Goal: Task Accomplishment & Management: Complete application form

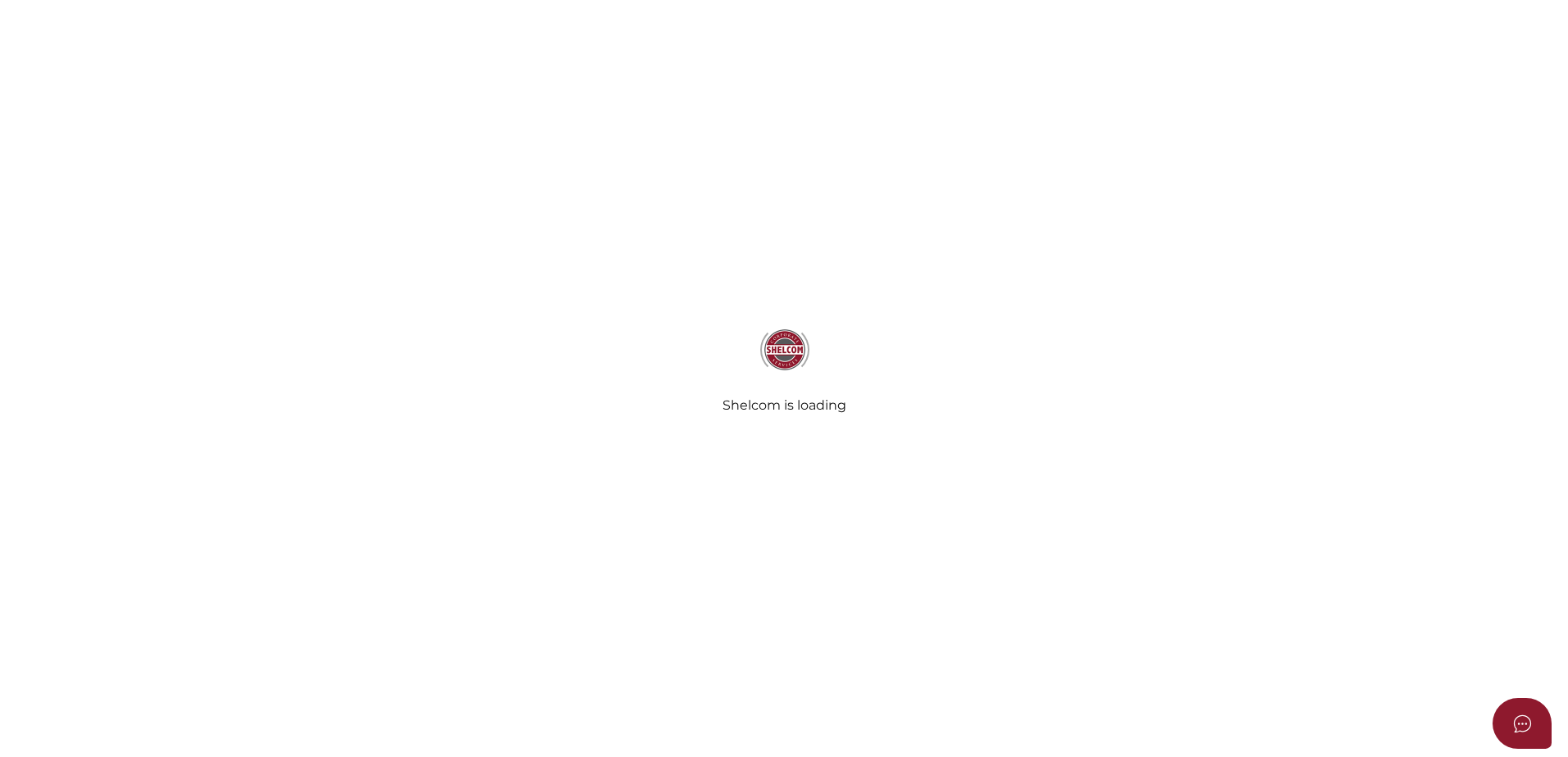
select select
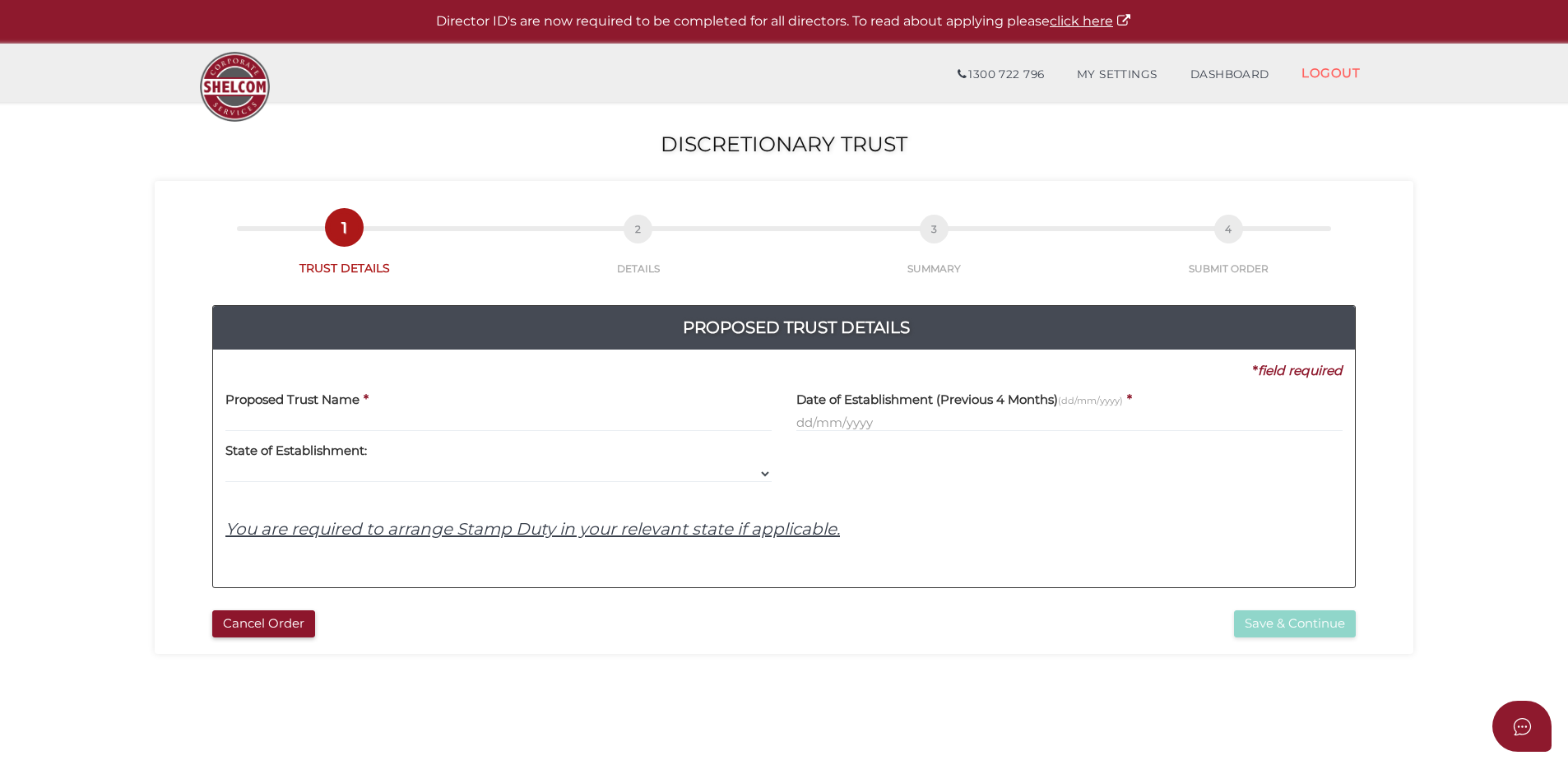
click at [256, 432] on label "State of Establishment:" at bounding box center [296, 449] width 141 height 34
click at [256, 423] on input "text" at bounding box center [499, 423] width 546 height 18
paste input "INJELU Family Trust"
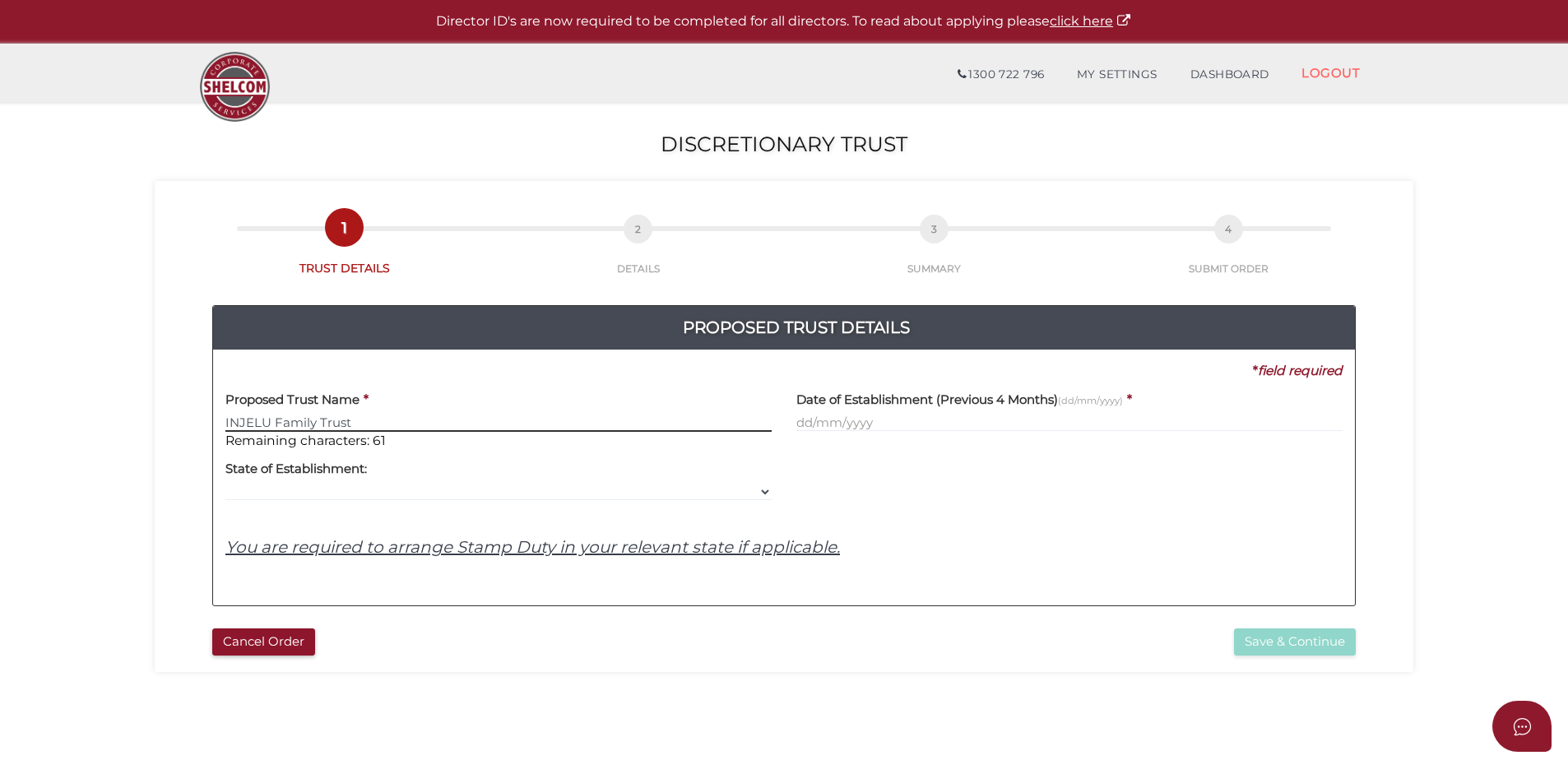
type input "INJELU Family Trust"
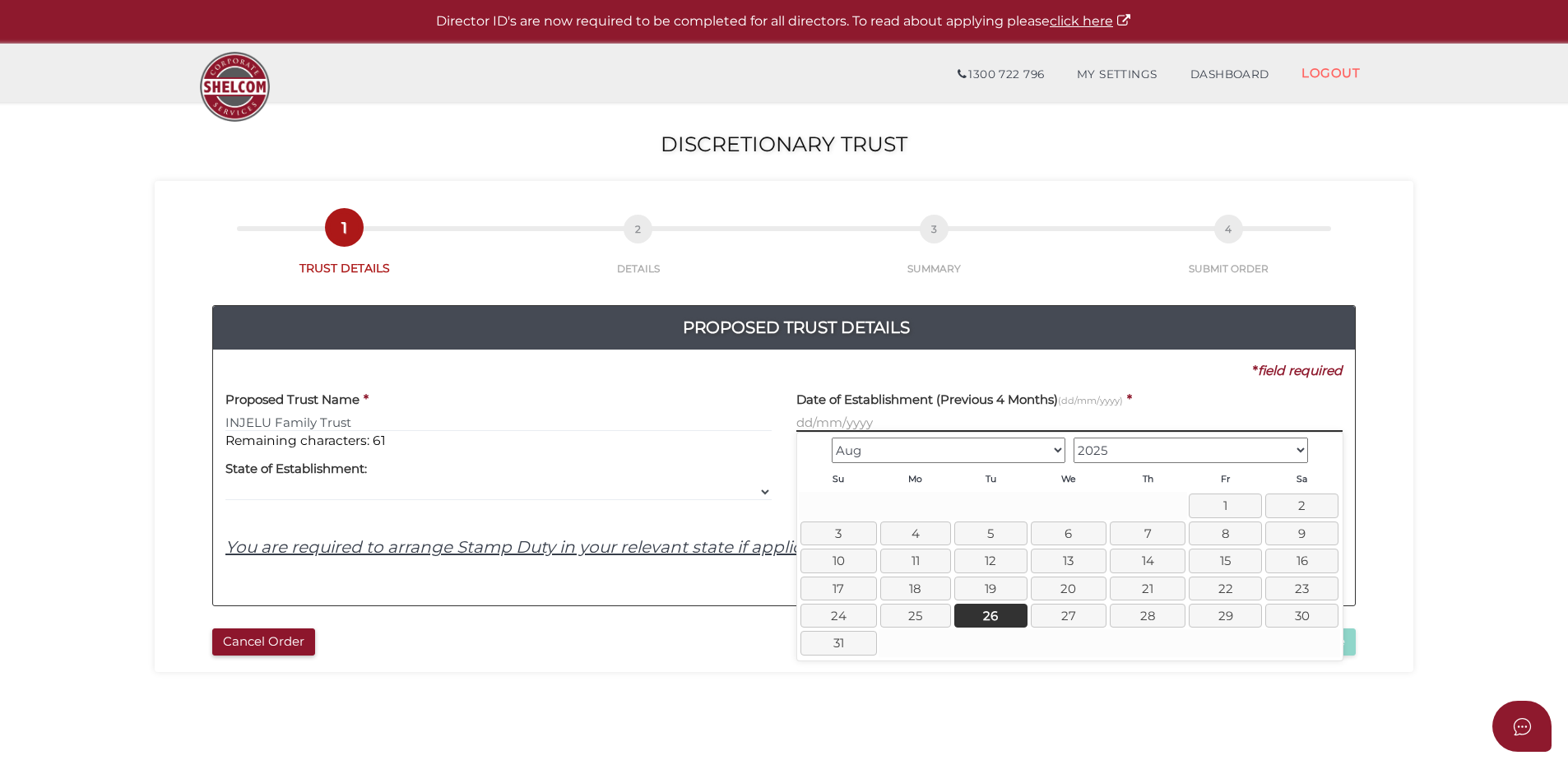
click at [804, 423] on input "text" at bounding box center [1069, 423] width 546 height 18
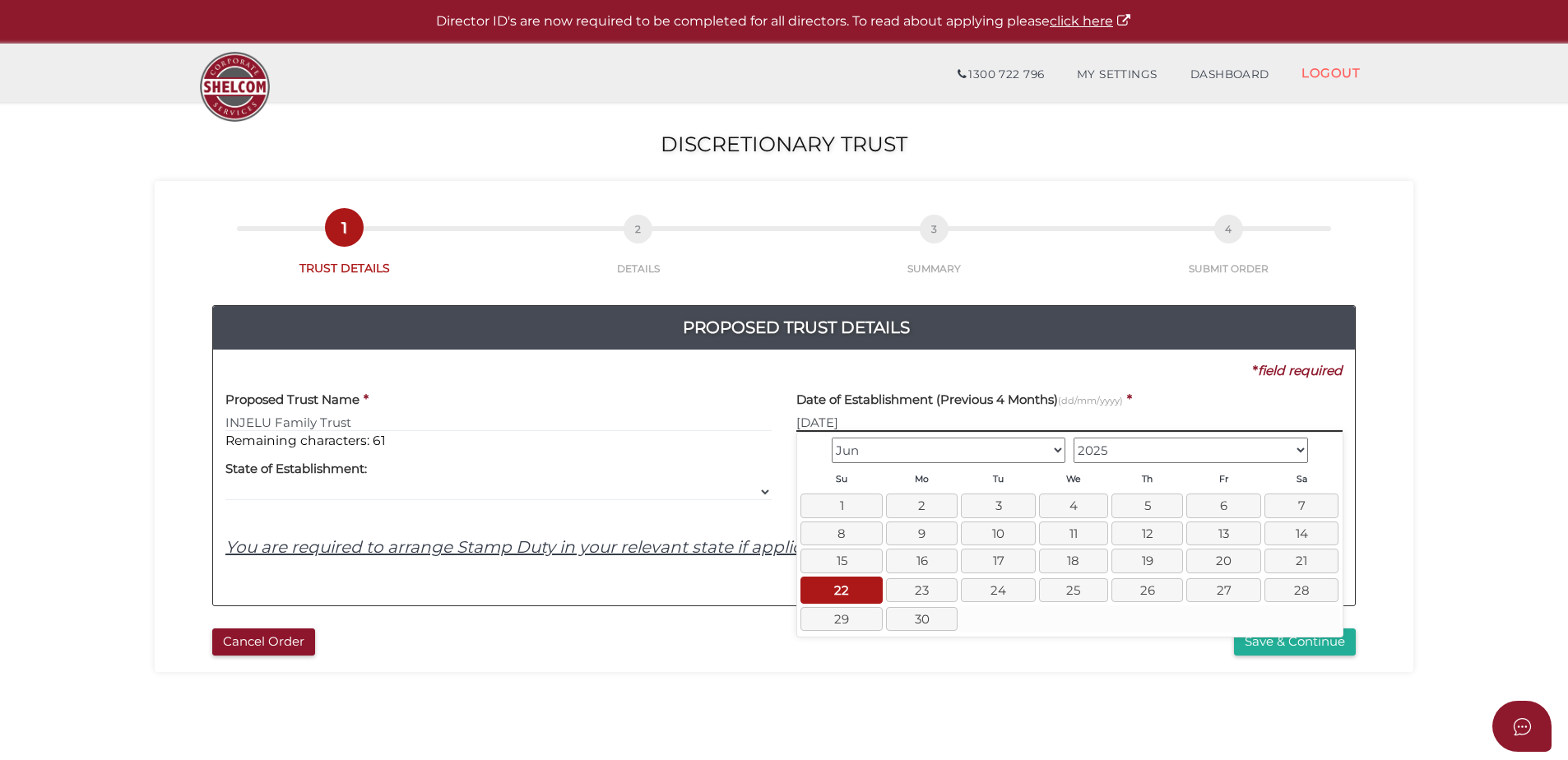
type input "22/06/2025"
click at [1396, 380] on div "Proposed Trust Details 3ab6fa24a588db5ce714f84df5831ad3 56fdf93e13239829bba811f…" at bounding box center [784, 448] width 1235 height 344
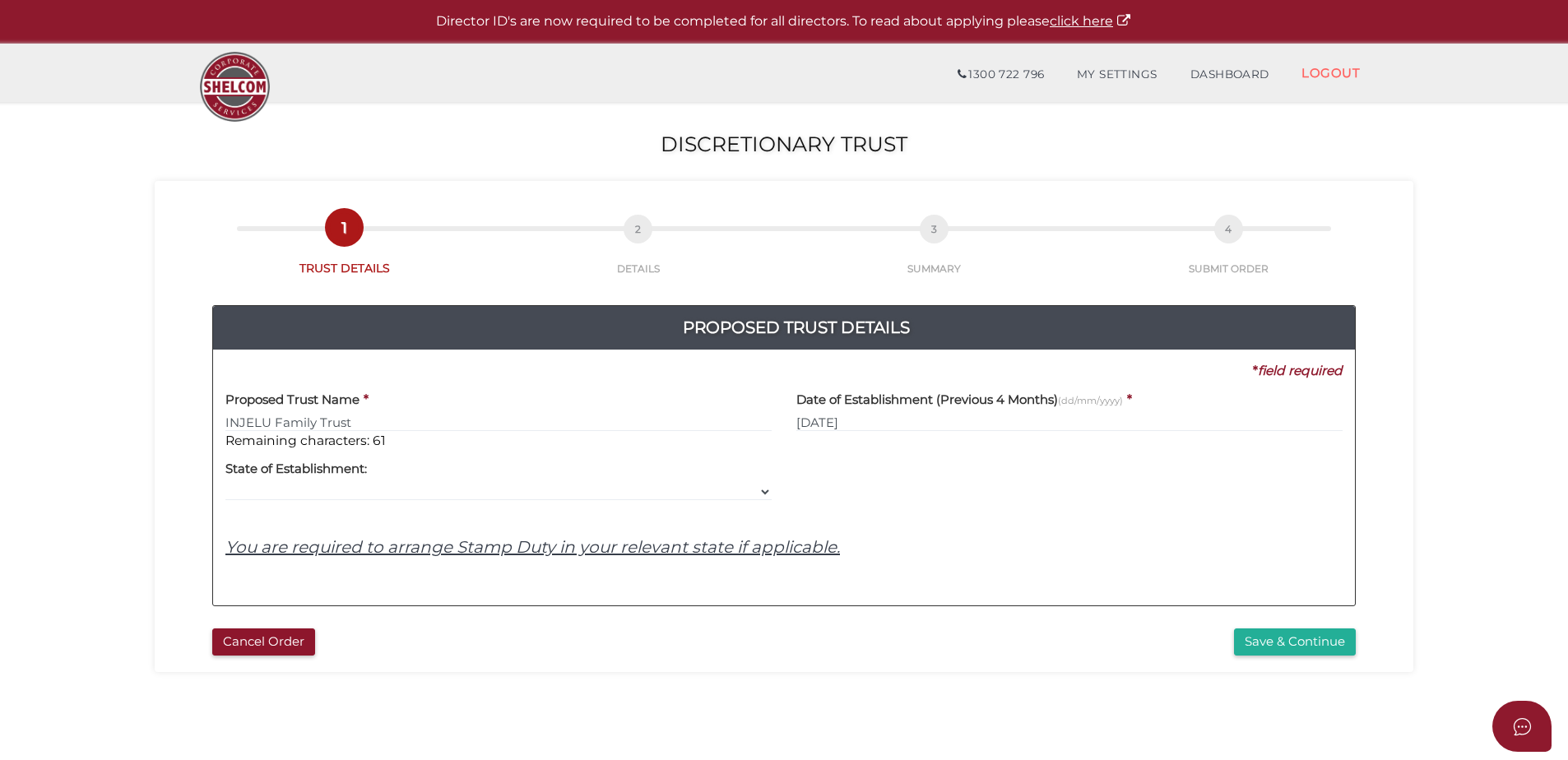
click at [577, 514] on div "Proposed Trust Name * INJELU Family Trust Remaining characters: 61 Date of Esta…" at bounding box center [784, 486] width 1117 height 213
click at [565, 503] on div "Proposed Trust Name * INJELU Family Trust Remaining characters: 61 Date of Esta…" at bounding box center [784, 486] width 1117 height 213
click at [531, 484] on select "VIC ACT NSW NT QLD TAS WA SA" at bounding box center [499, 492] width 546 height 18
select select "VIC"
click at [226, 483] on select "VIC ACT NSW NT QLD TAS WA SA" at bounding box center [499, 492] width 546 height 18
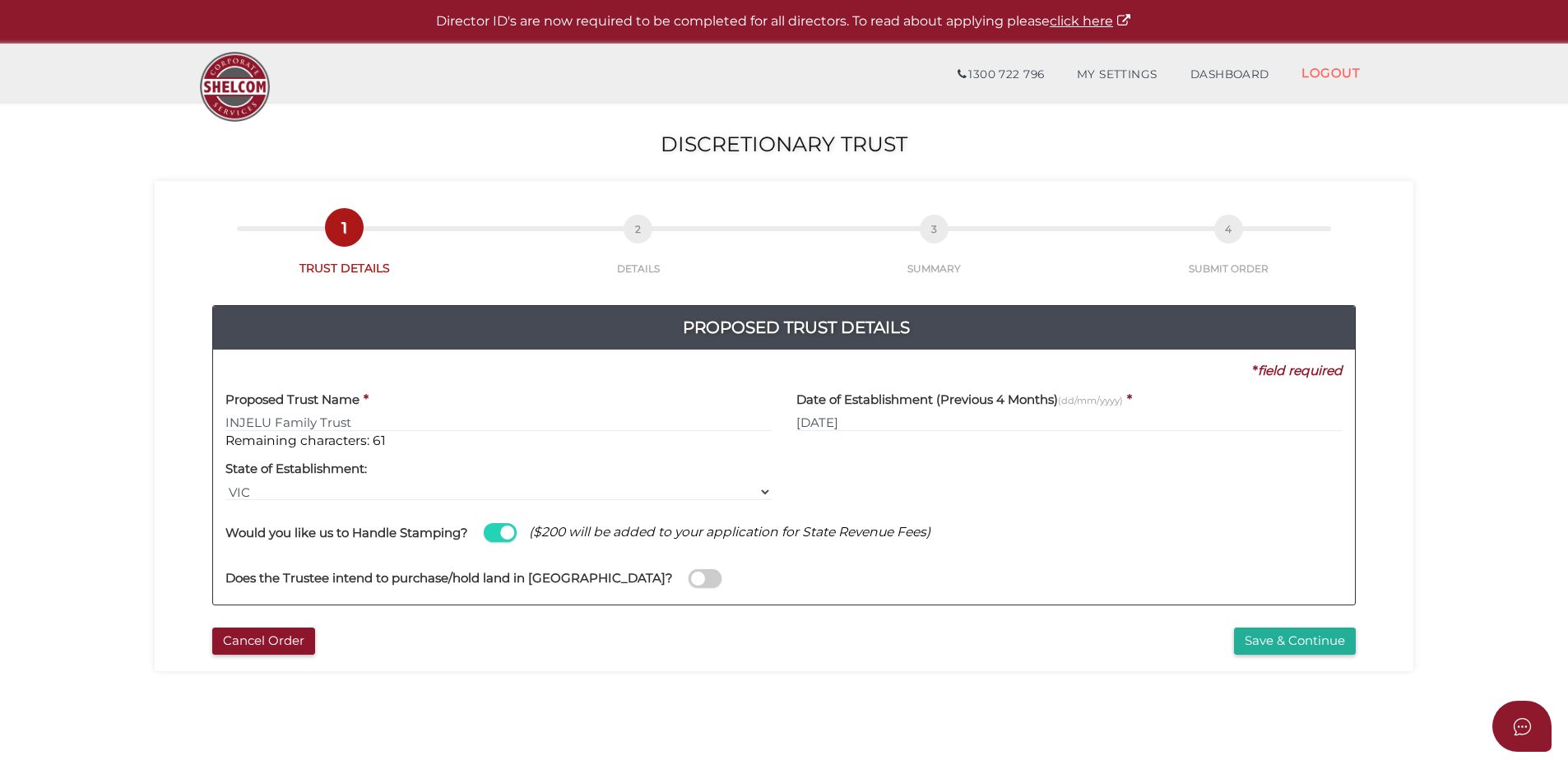
click at [732, 632] on div "Cancel Order" at bounding box center [492, 641] width 585 height 27
click at [1306, 641] on button "Save & Continue" at bounding box center [1295, 641] width 122 height 27
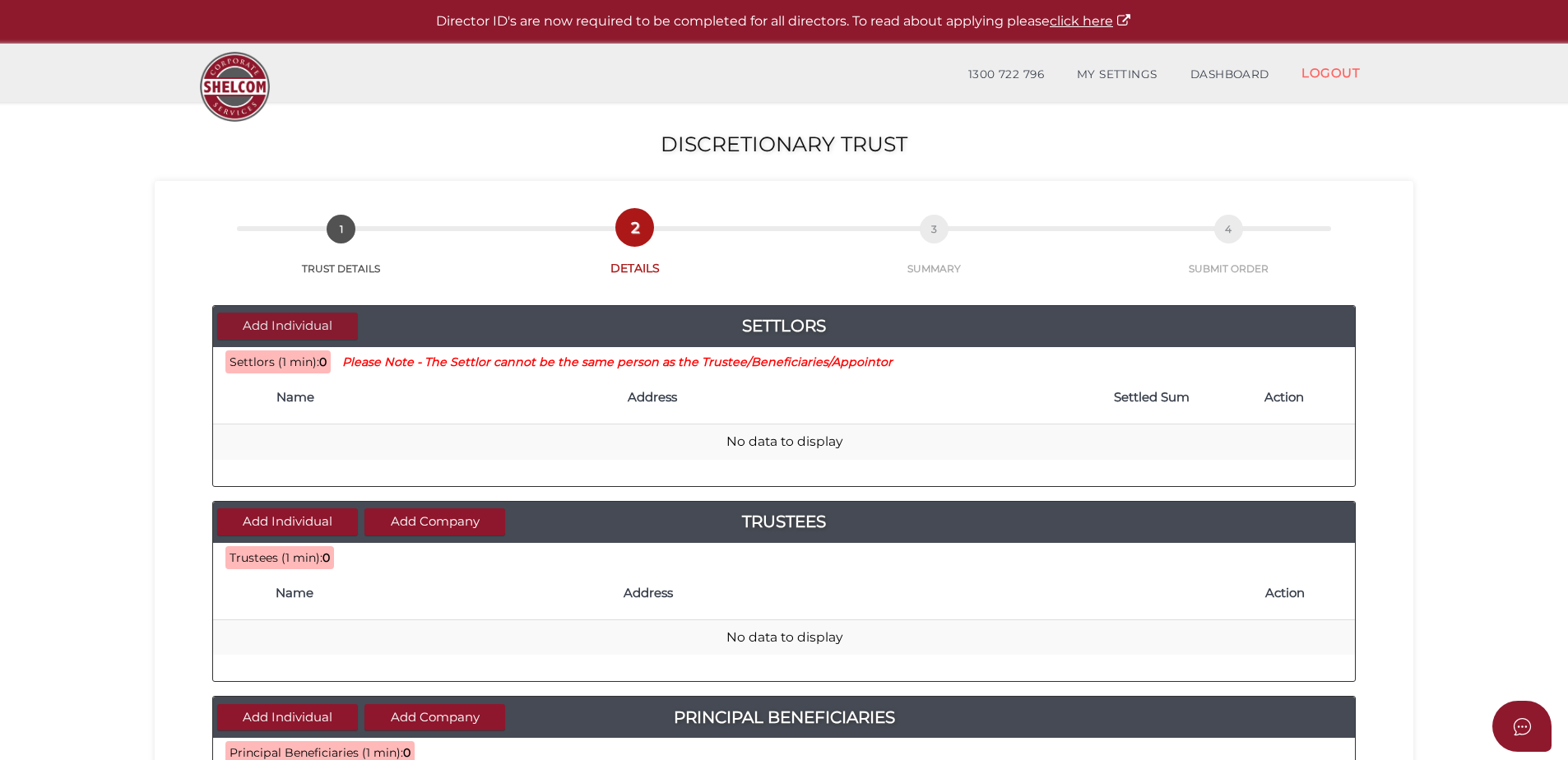
click at [276, 332] on button "Add Individual" at bounding box center [288, 326] width 140 height 27
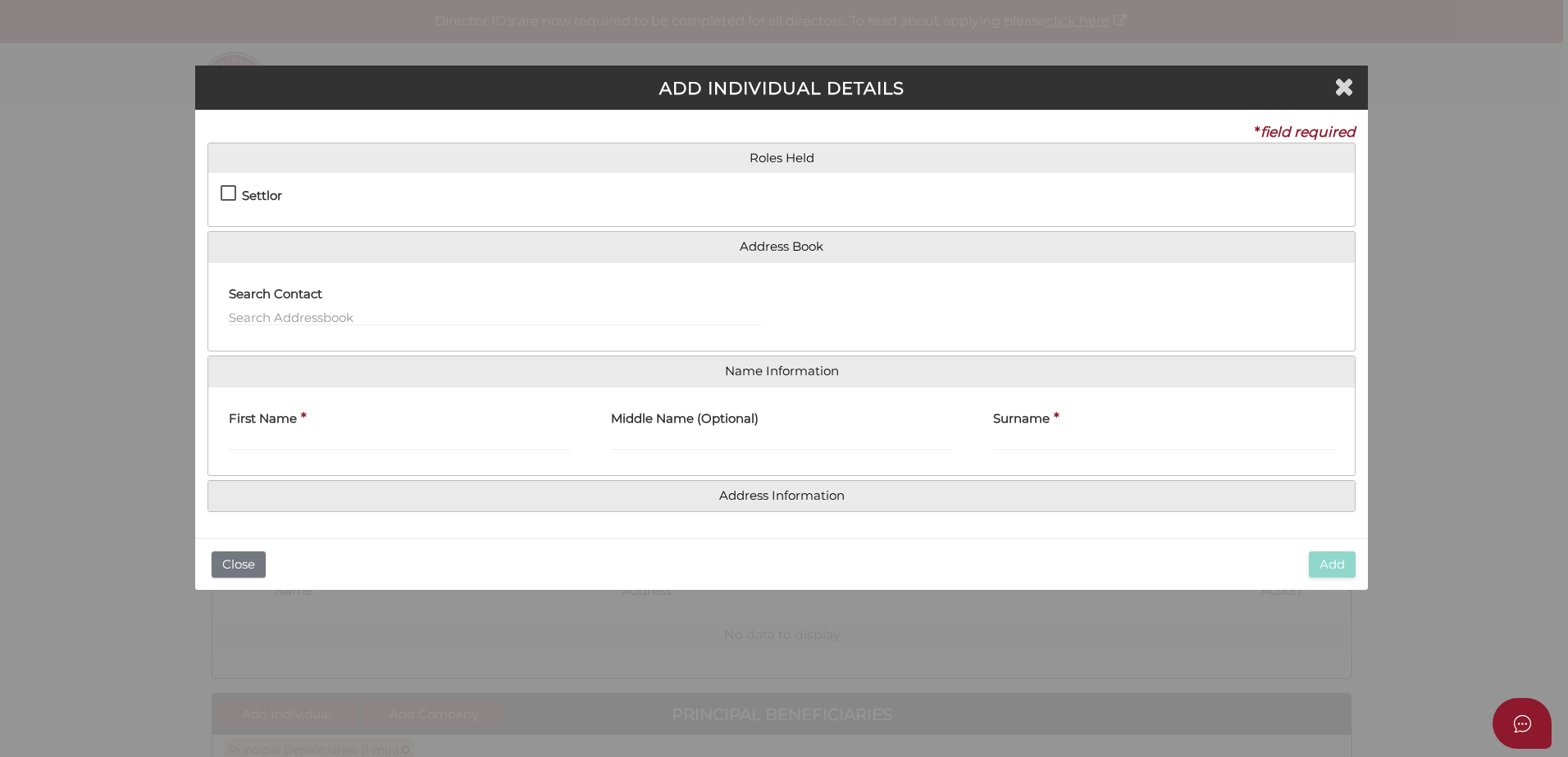
click at [264, 191] on h4 "Settlor" at bounding box center [261, 196] width 40 height 14
checkbox input "true"
type input "10"
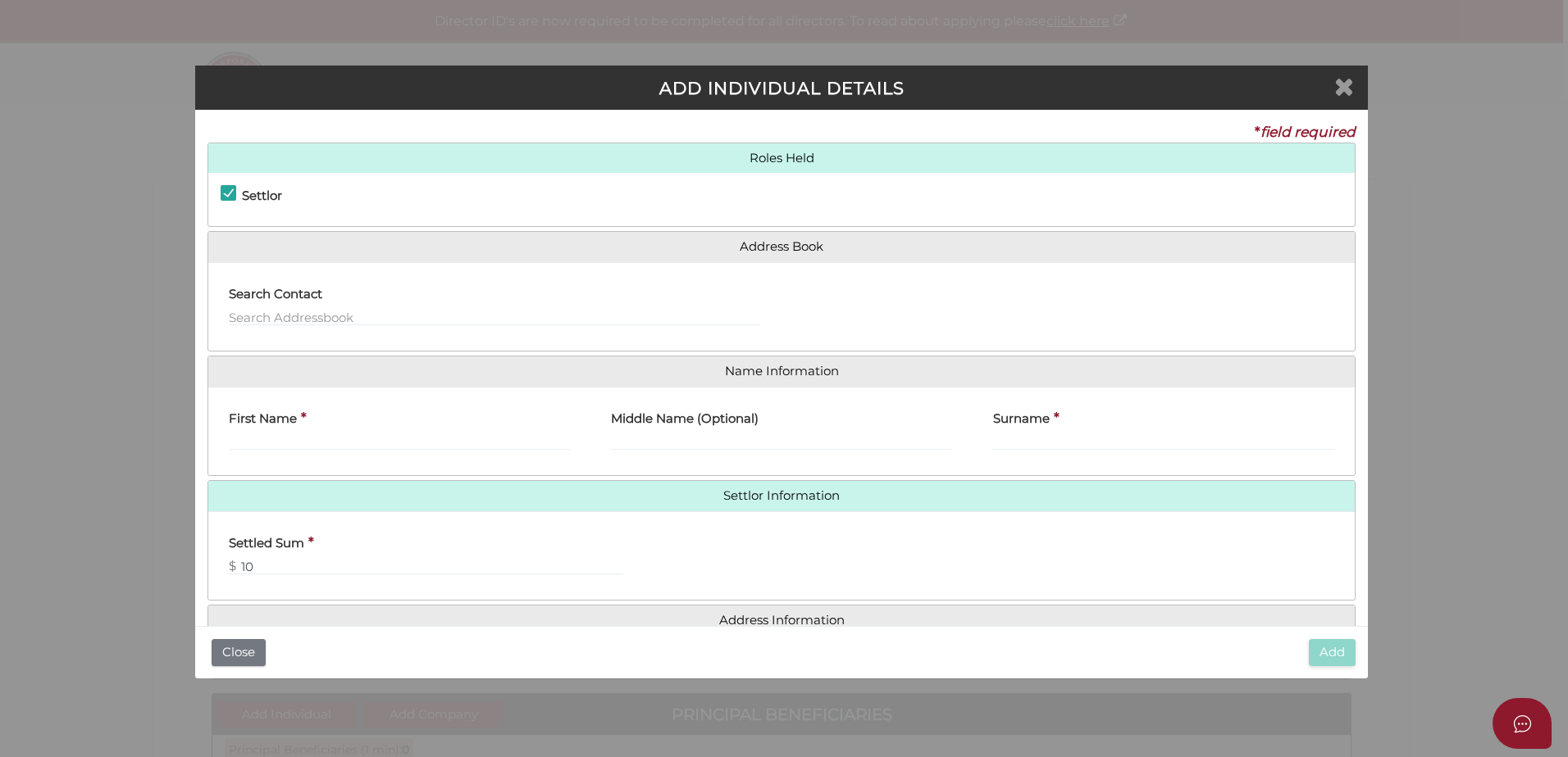
click at [1347, 86] on icon "Close" at bounding box center [1344, 86] width 20 height 25
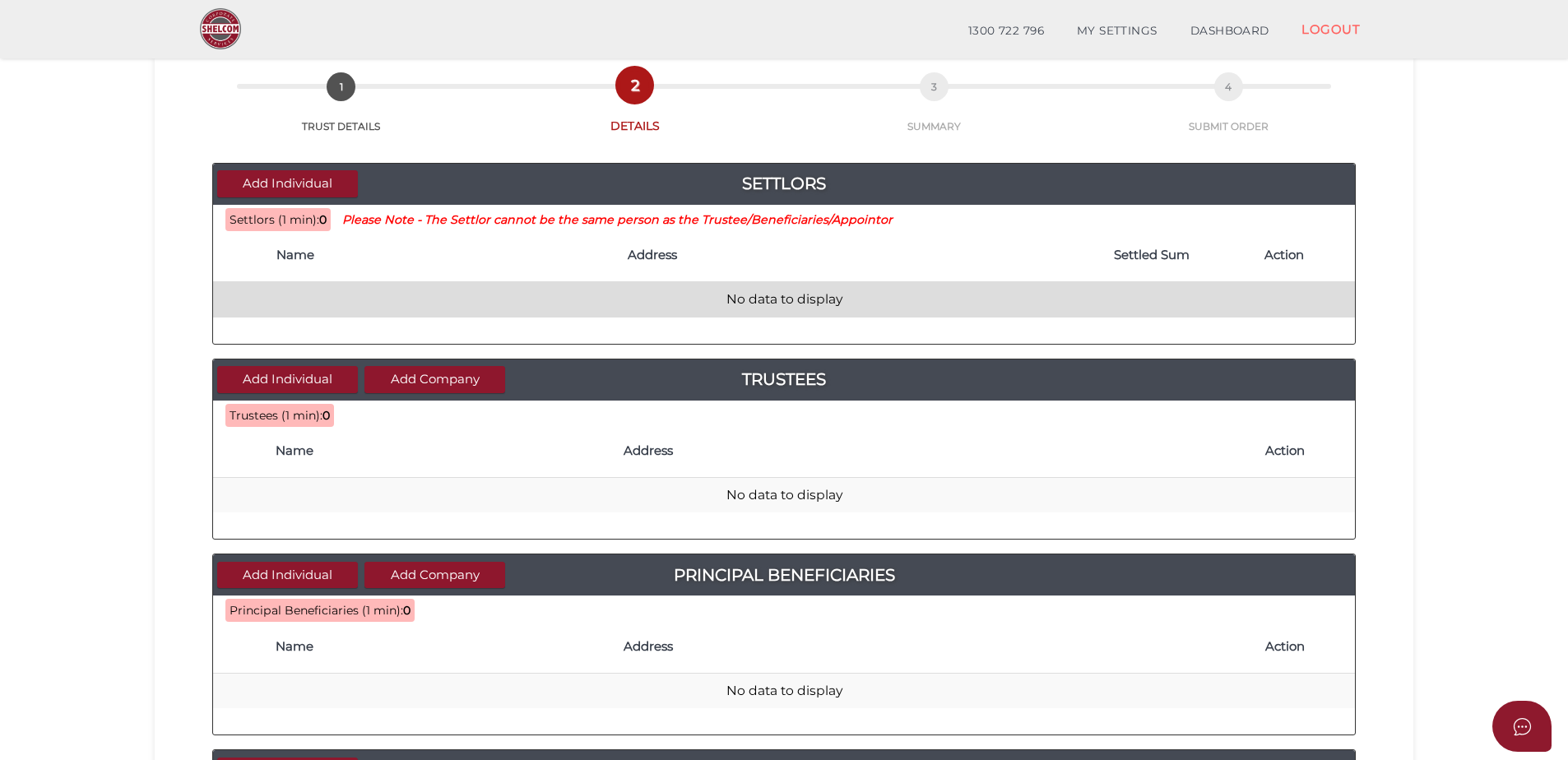
scroll to position [82, 0]
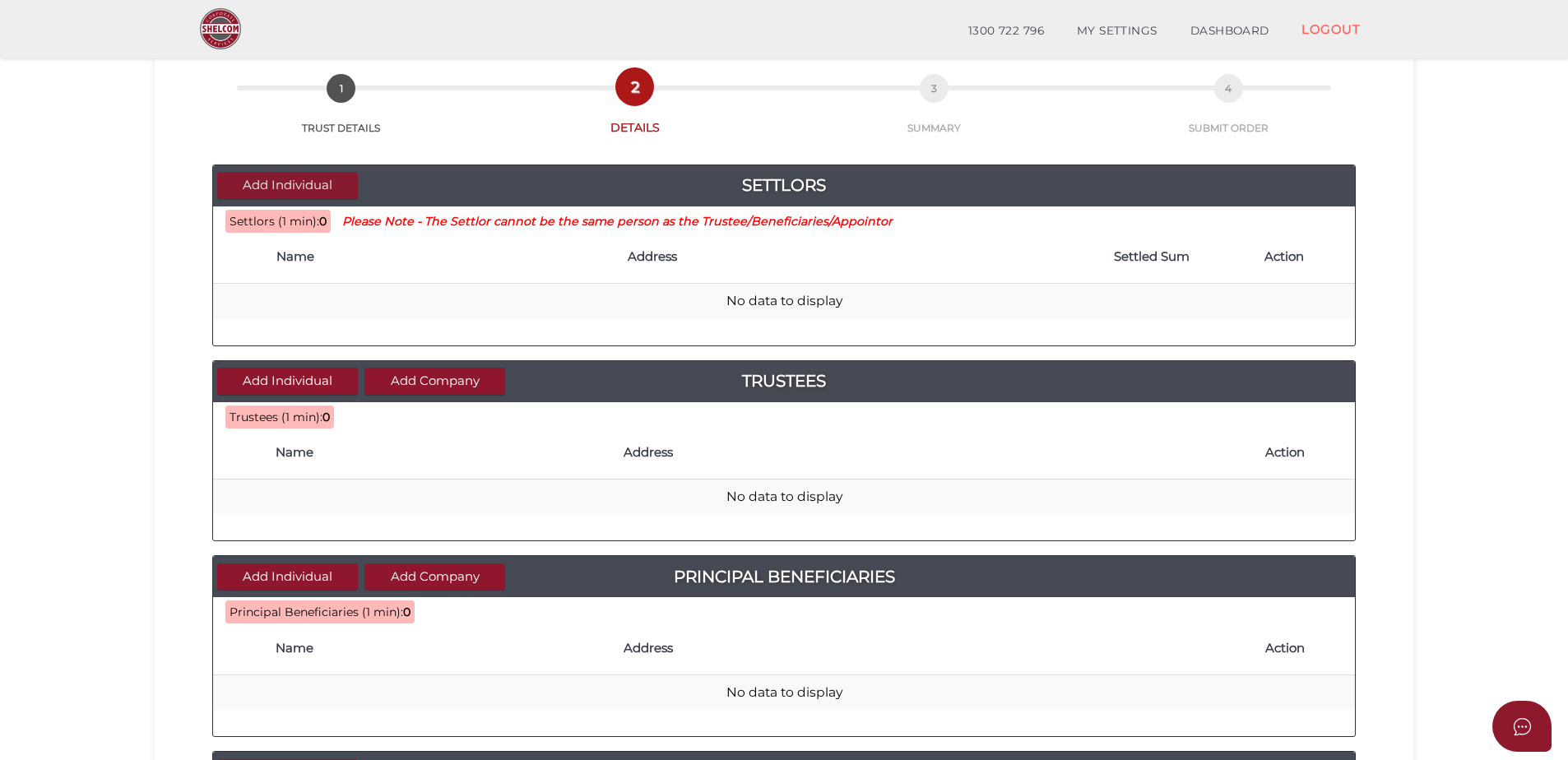
click at [323, 184] on button "Add Individual" at bounding box center [288, 185] width 140 height 27
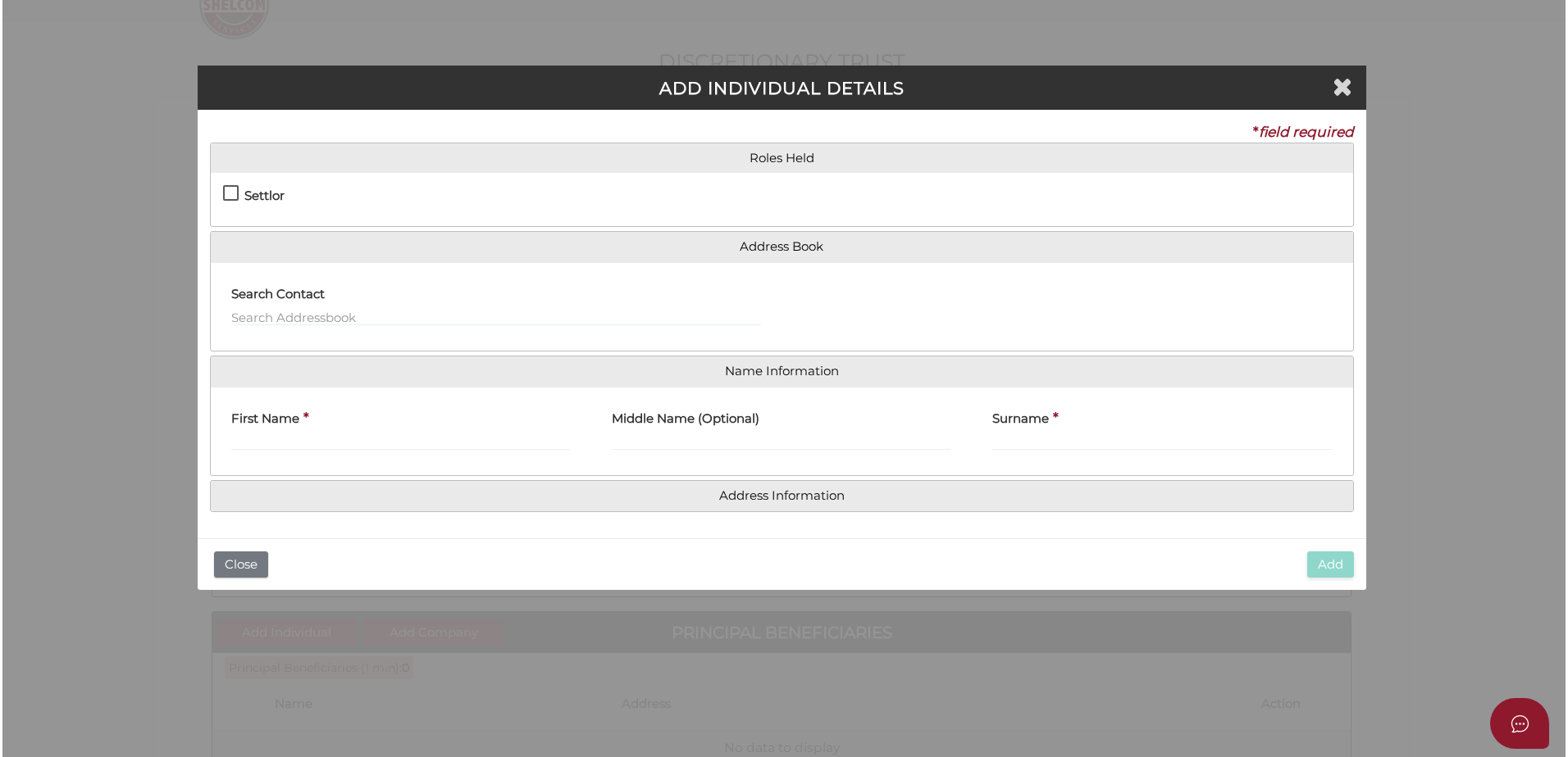
scroll to position [0, 0]
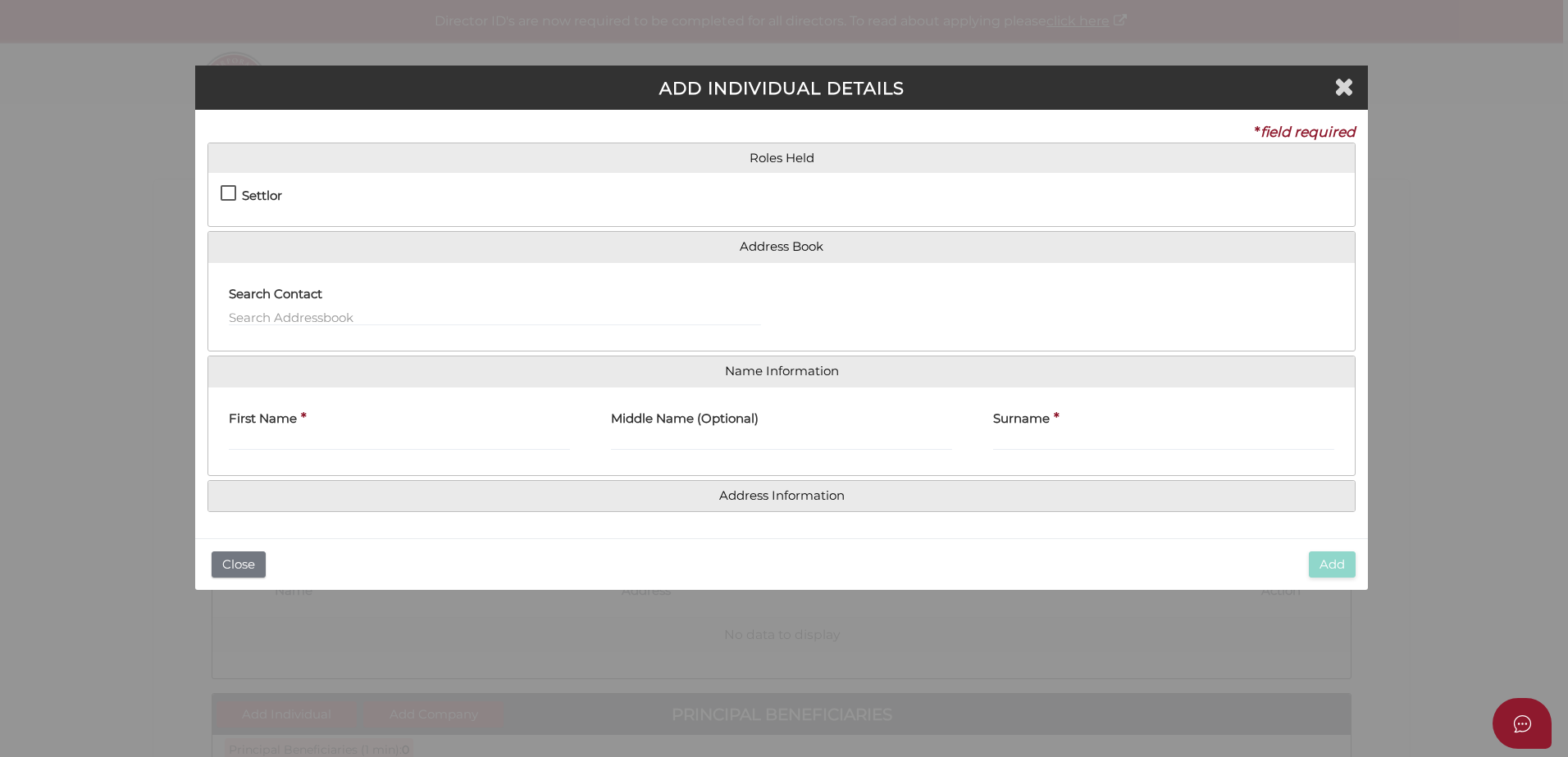
click at [281, 203] on label "Settlor" at bounding box center [251, 199] width 61 height 21
checkbox input "true"
type input "10"
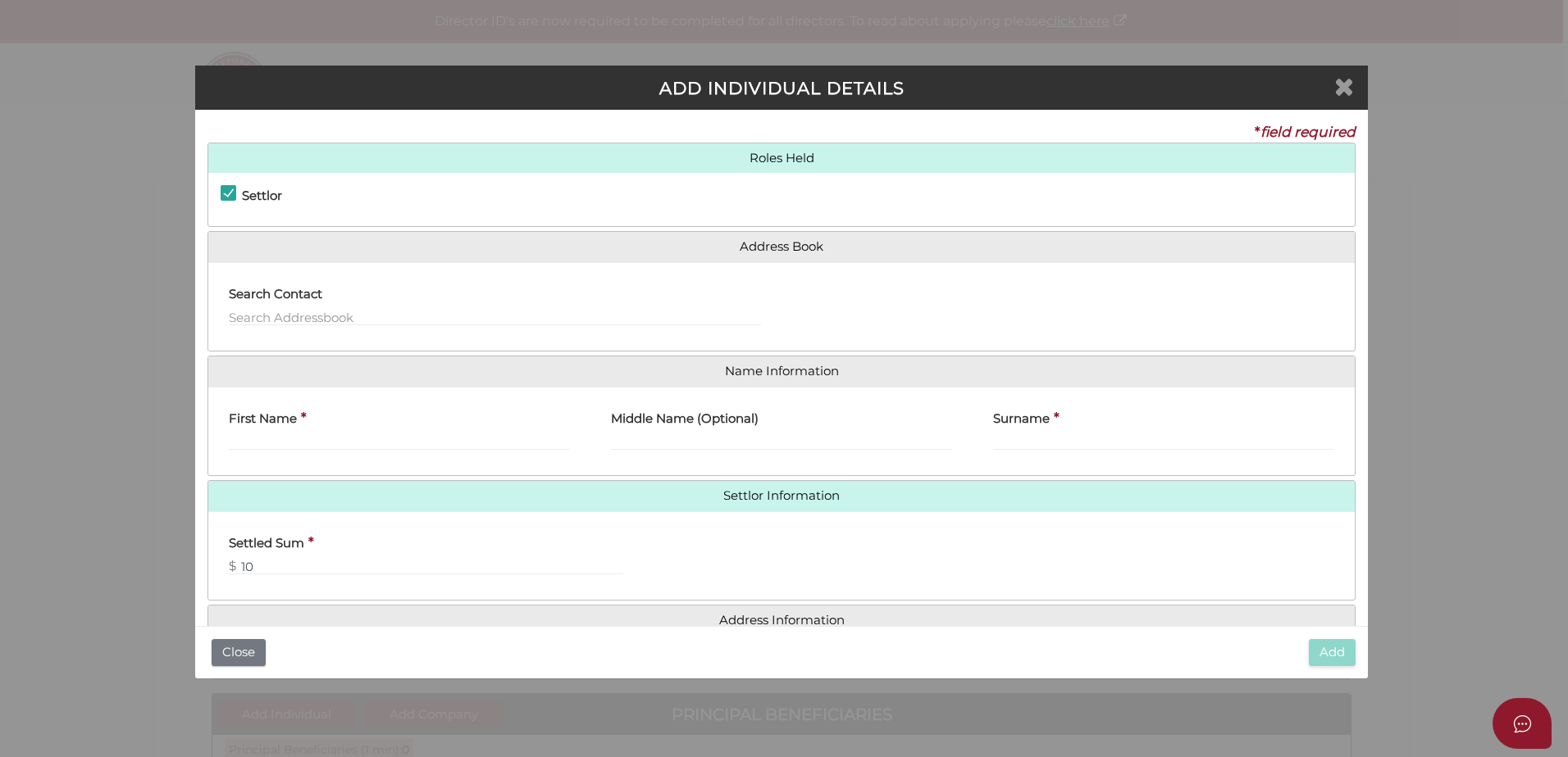
click at [1337, 84] on icon "Close" at bounding box center [1344, 86] width 20 height 25
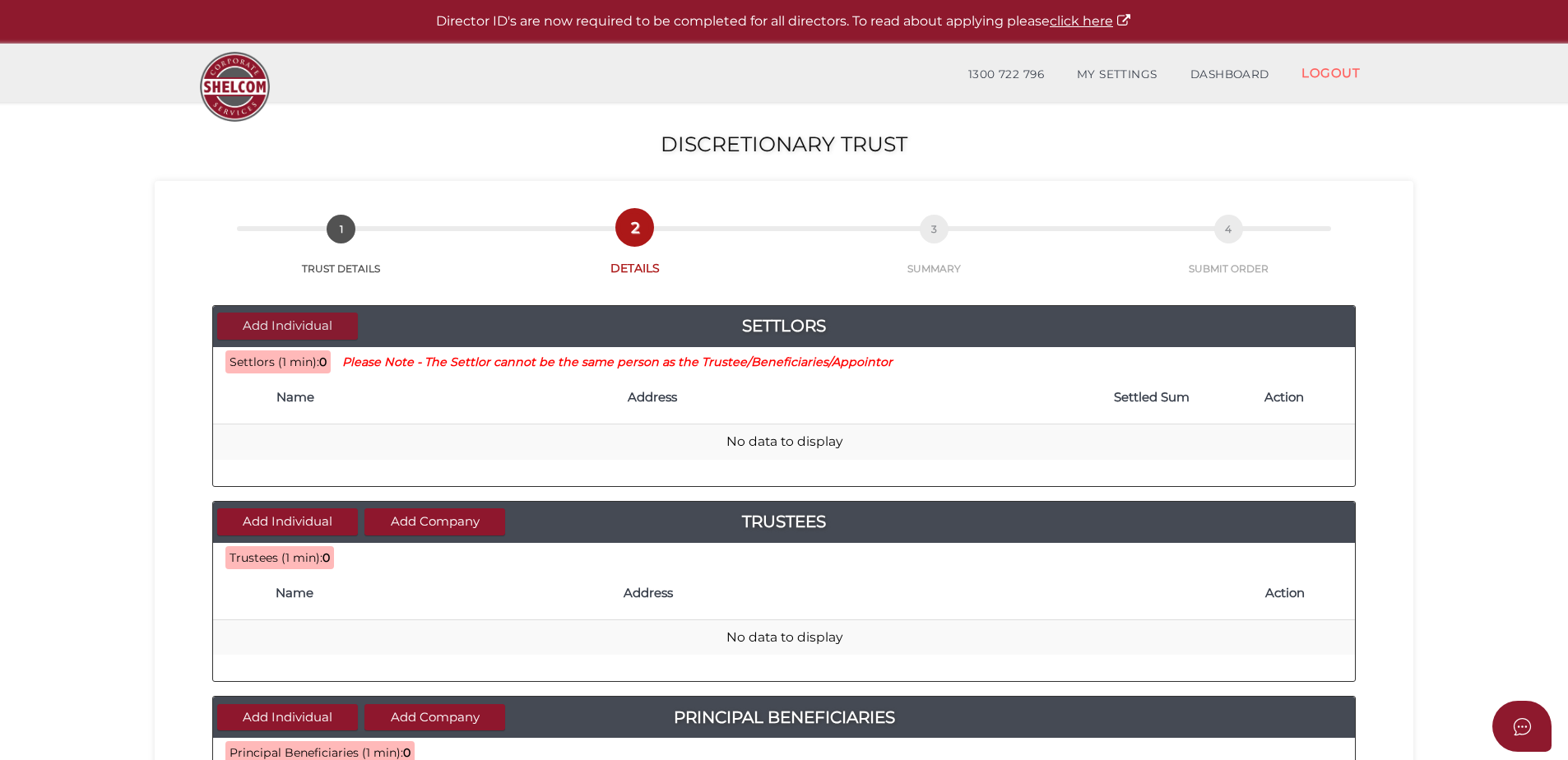
click at [333, 327] on button "Add Individual" at bounding box center [288, 326] width 140 height 27
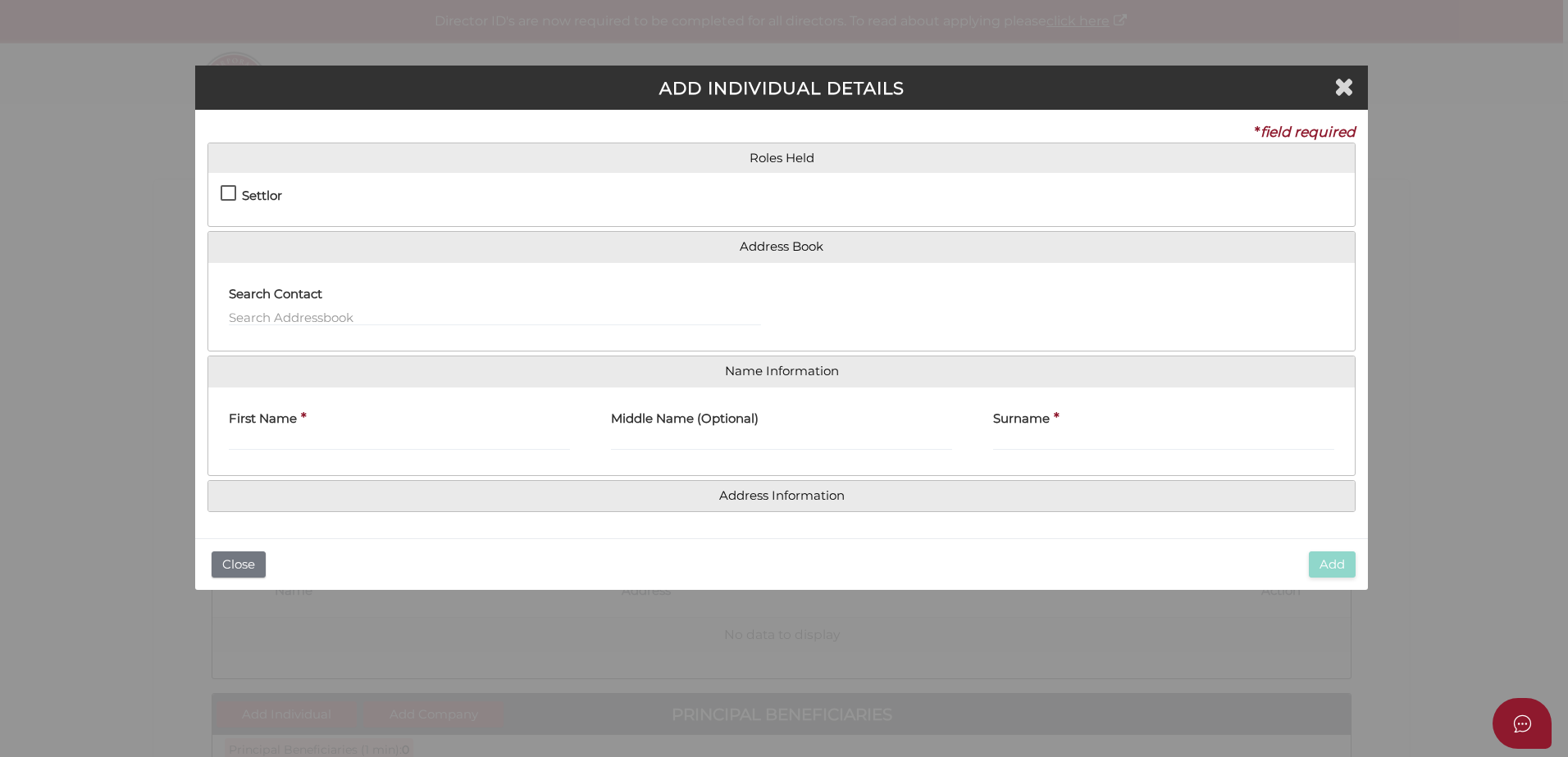
click at [232, 195] on label "Settlor" at bounding box center [251, 199] width 61 height 21
checkbox input "true"
type input "10"
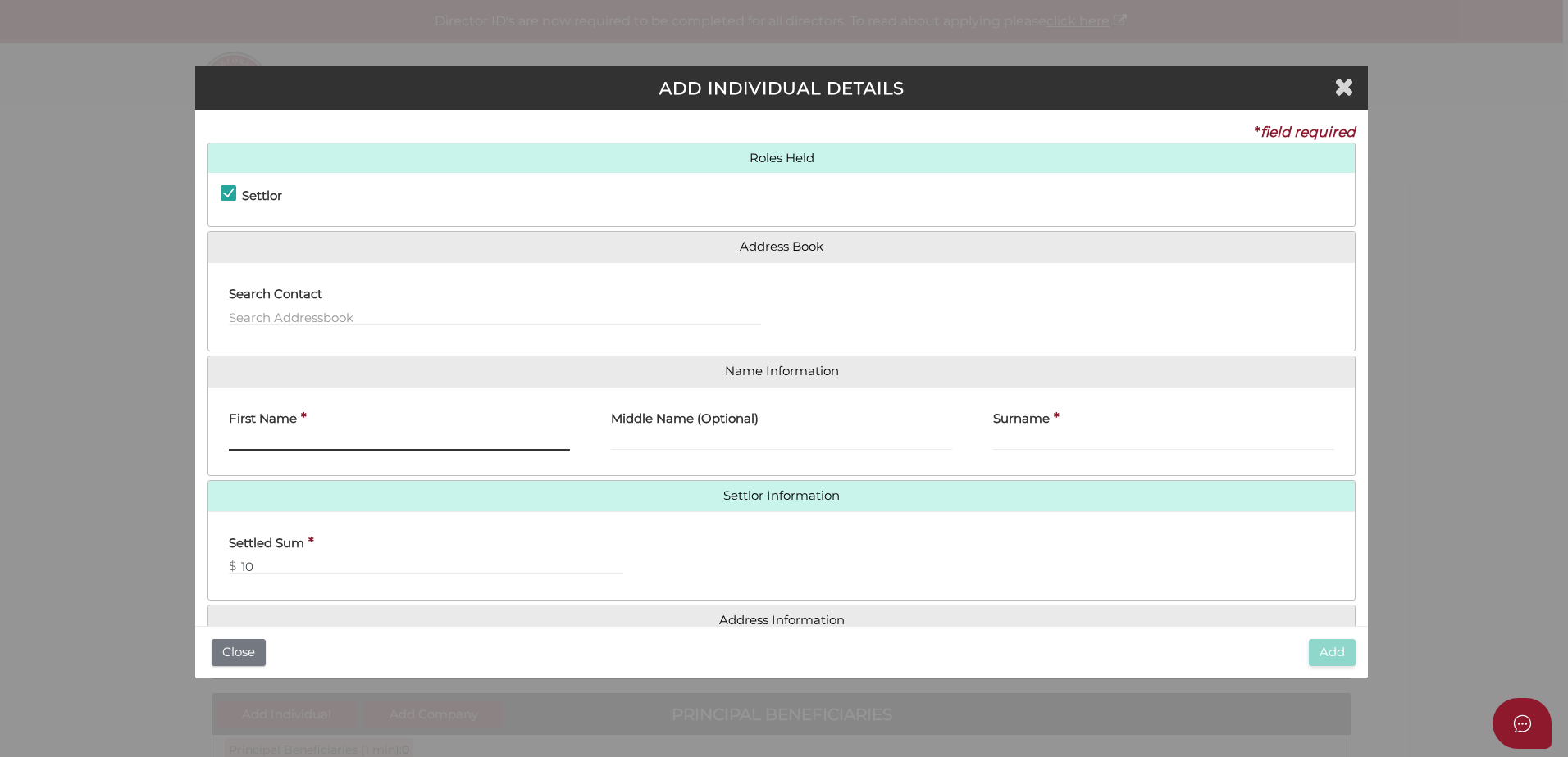
click at [358, 437] on input "First Name" at bounding box center [399, 442] width 341 height 18
type input "Heather"
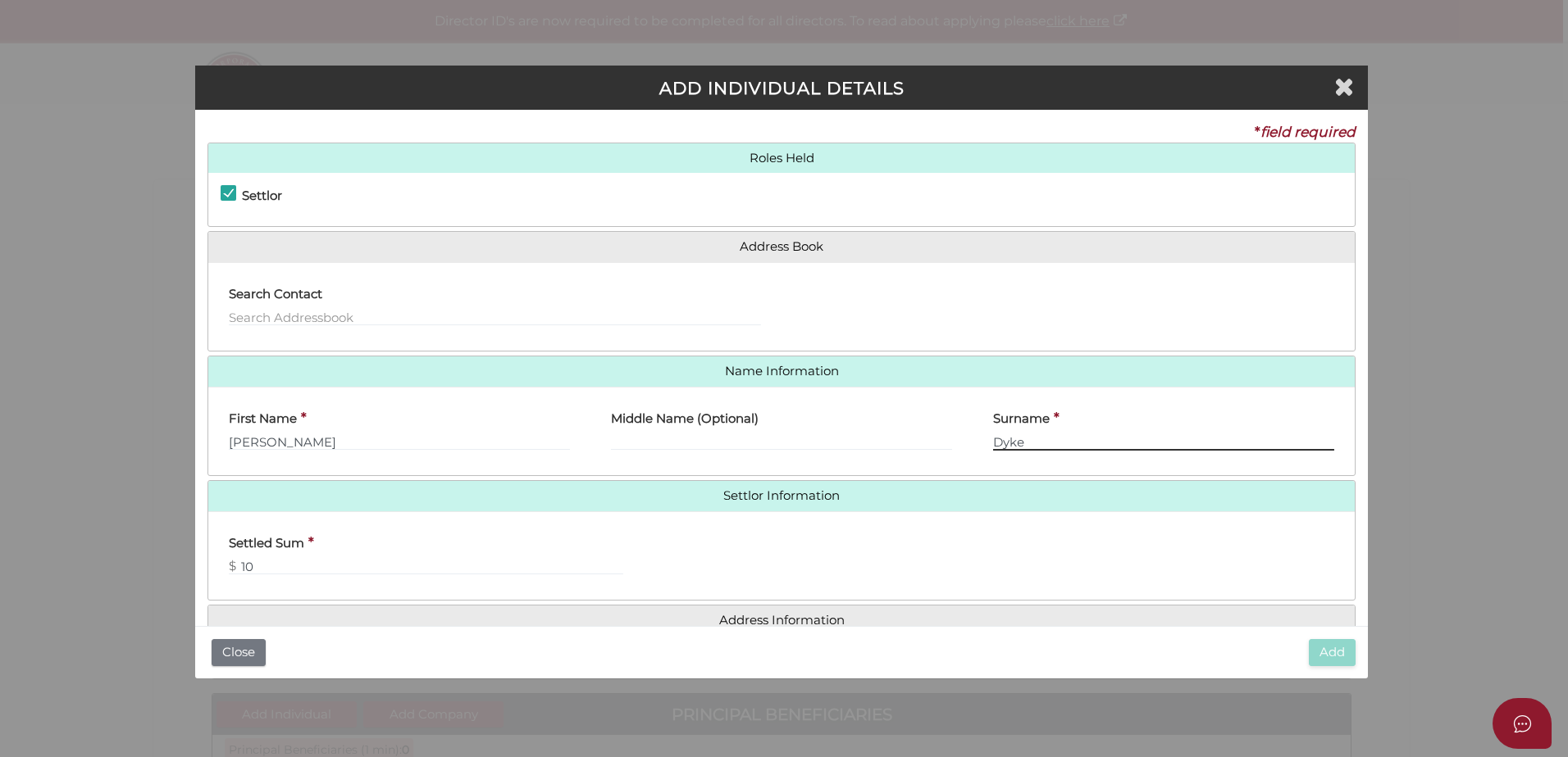
type input "Dyke"
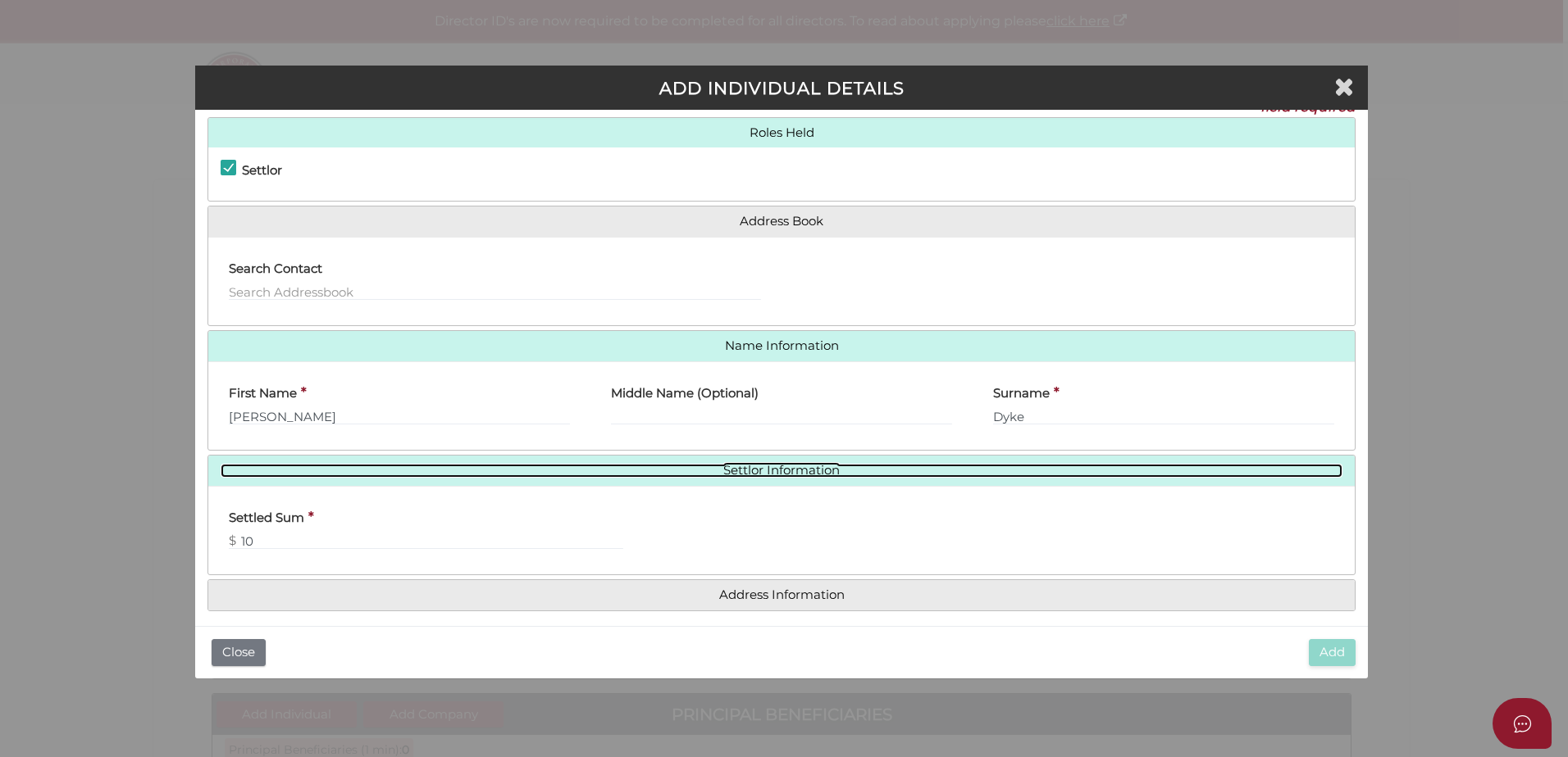
scroll to position [36, 0]
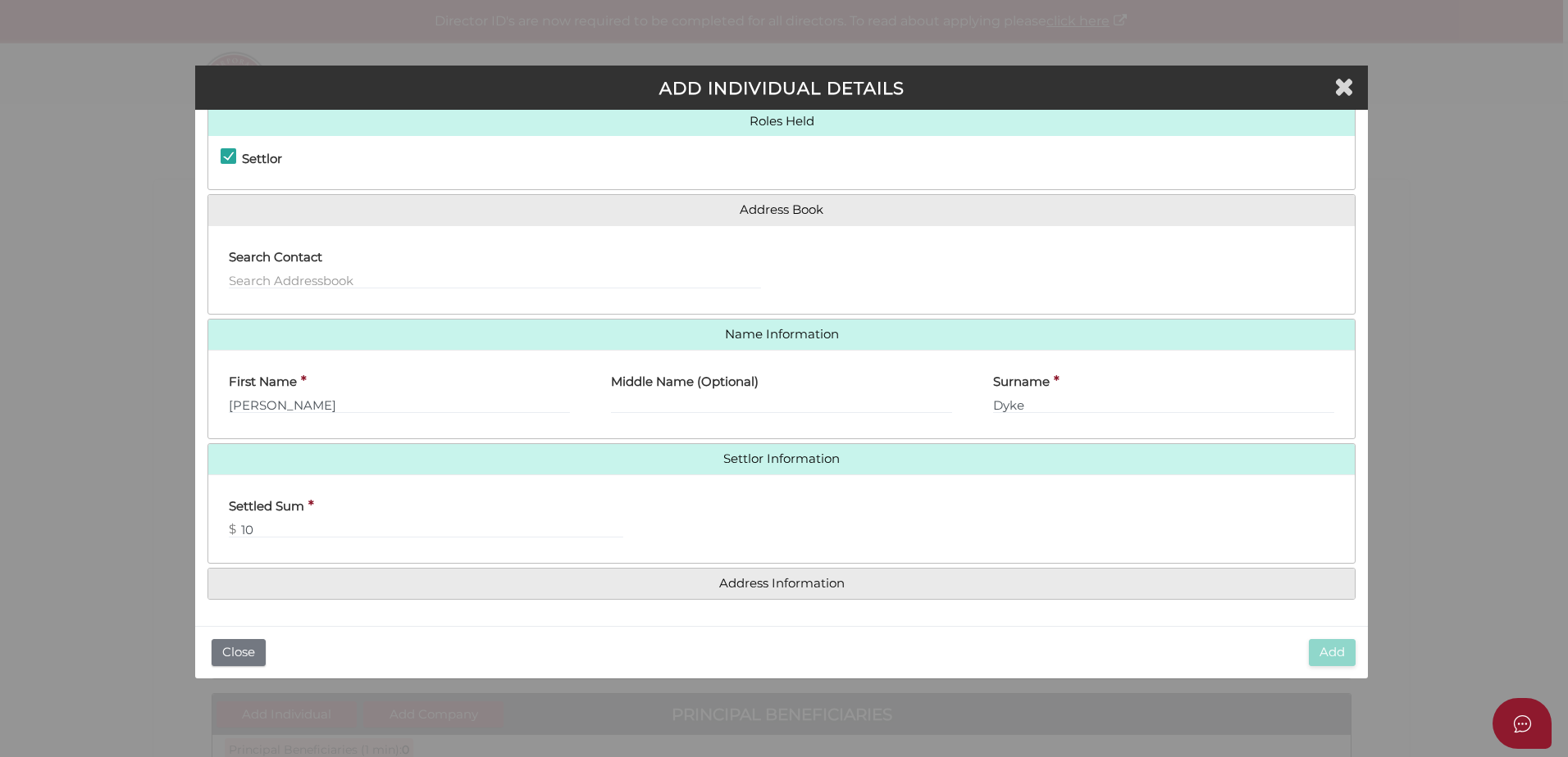
click at [1078, 566] on div "Roles Held Settlor Trustee Principal Beneficiary Appointor Additional Beneficia…" at bounding box center [781, 353] width 1148 height 495
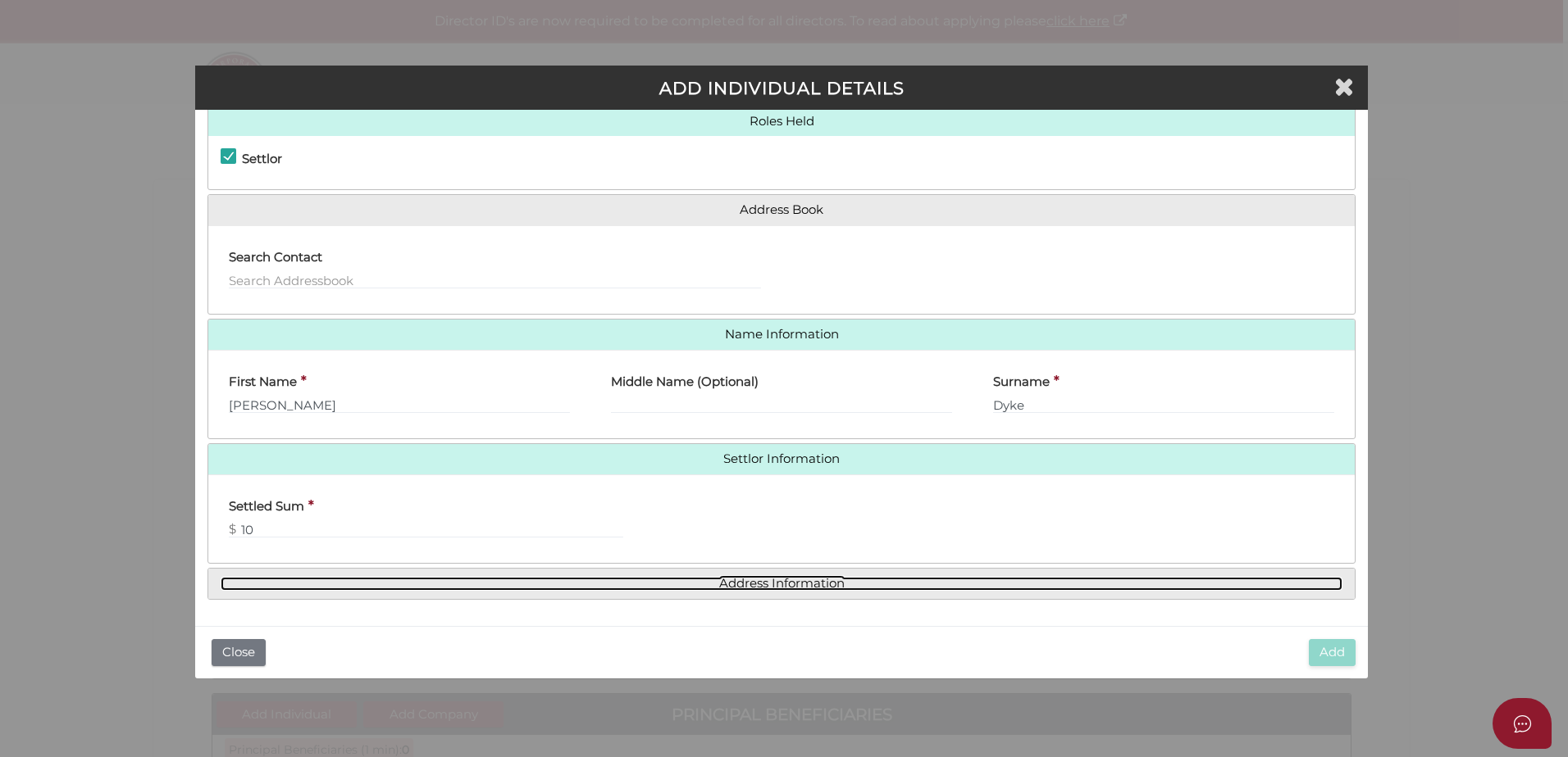
click at [1020, 584] on link "Address Information" at bounding box center [782, 585] width 1122 height 14
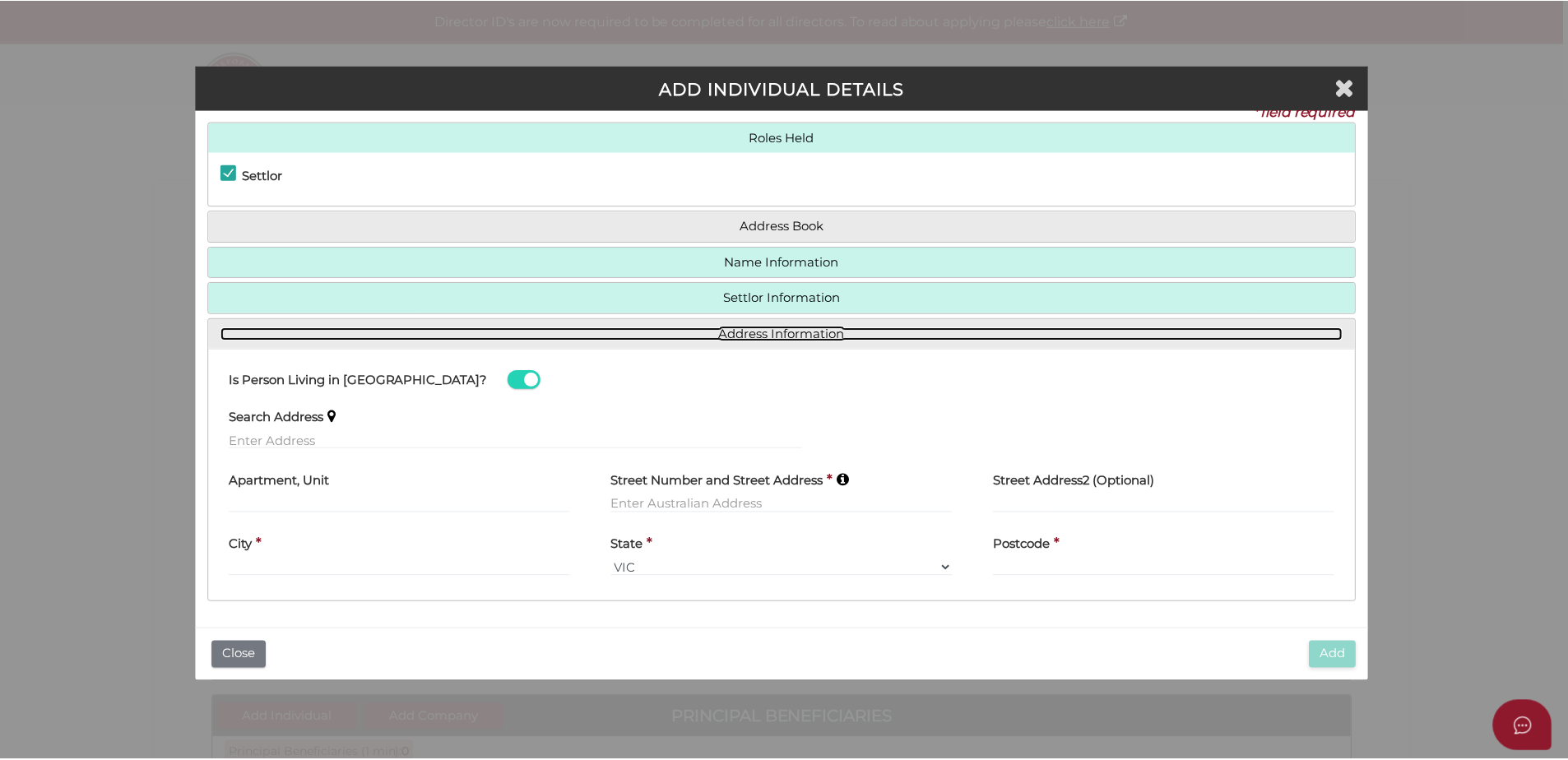
scroll to position [22, 0]
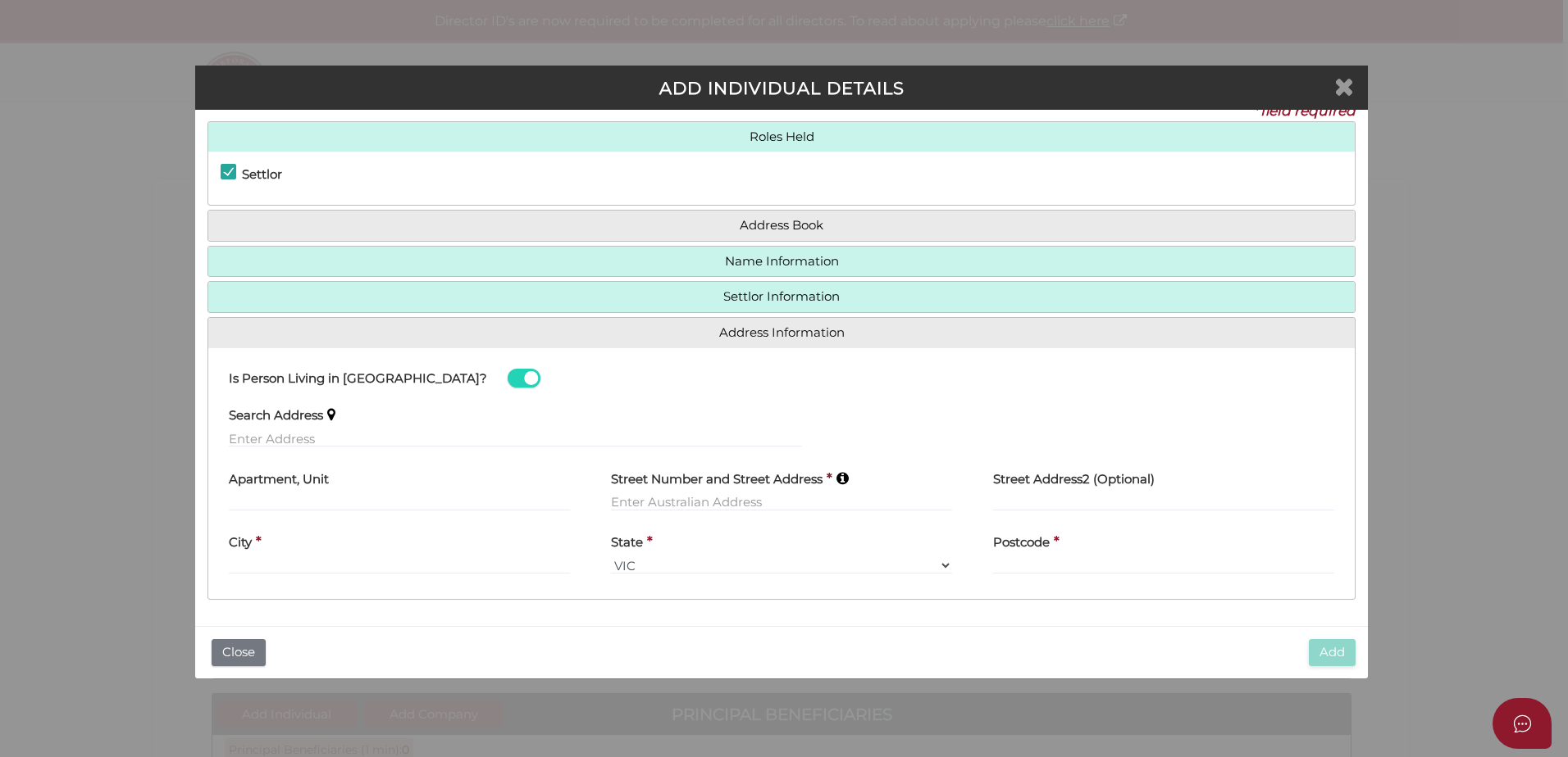
click at [1352, 91] on icon "Close" at bounding box center [1344, 86] width 20 height 25
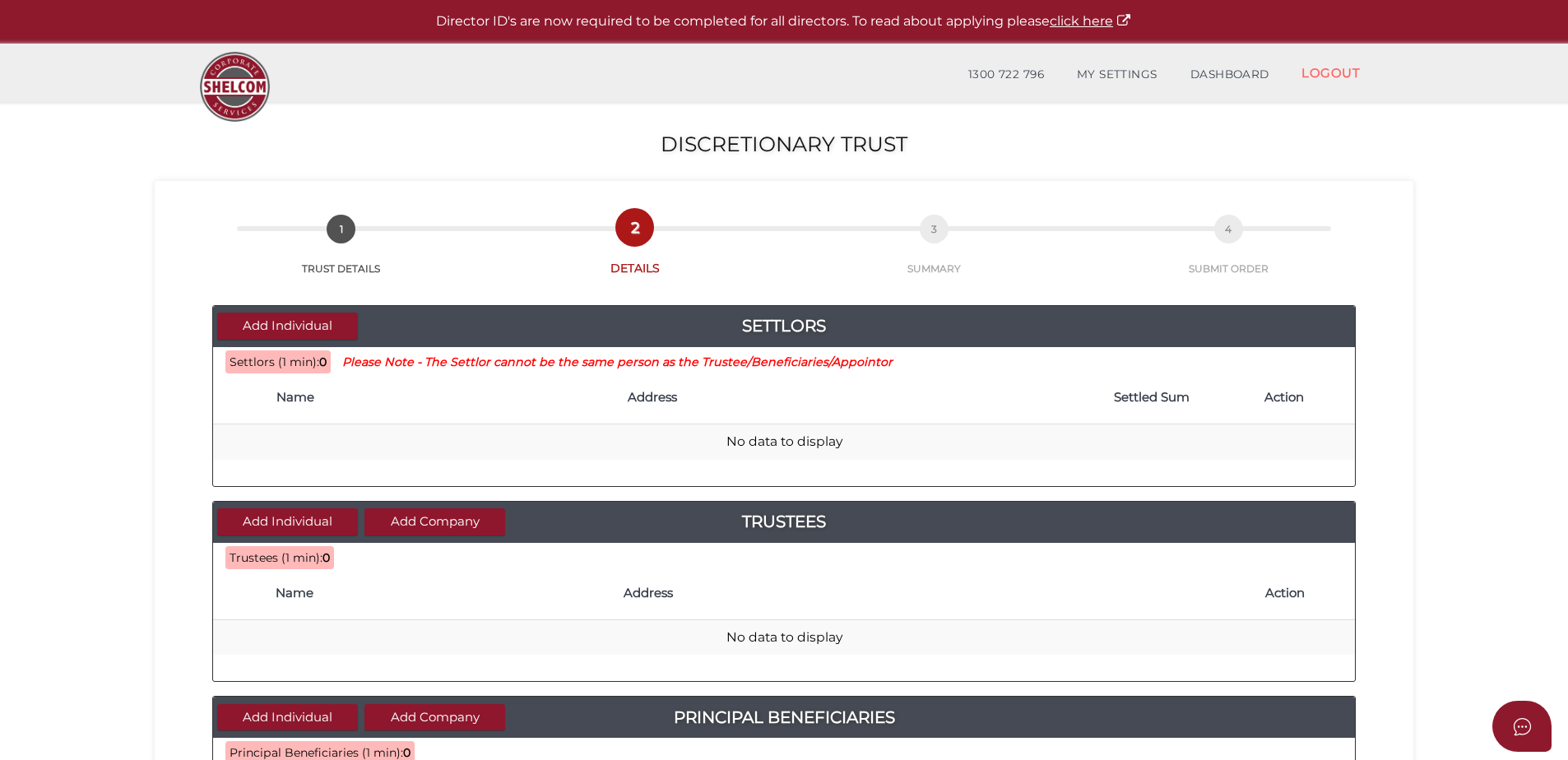
click at [36, 419] on section "Discretionary Trust 56fdf93e13239829bba811f3d72c70d7 1 TRUST DETAILS 2 DETAILS …" at bounding box center [784, 746] width 1568 height 1288
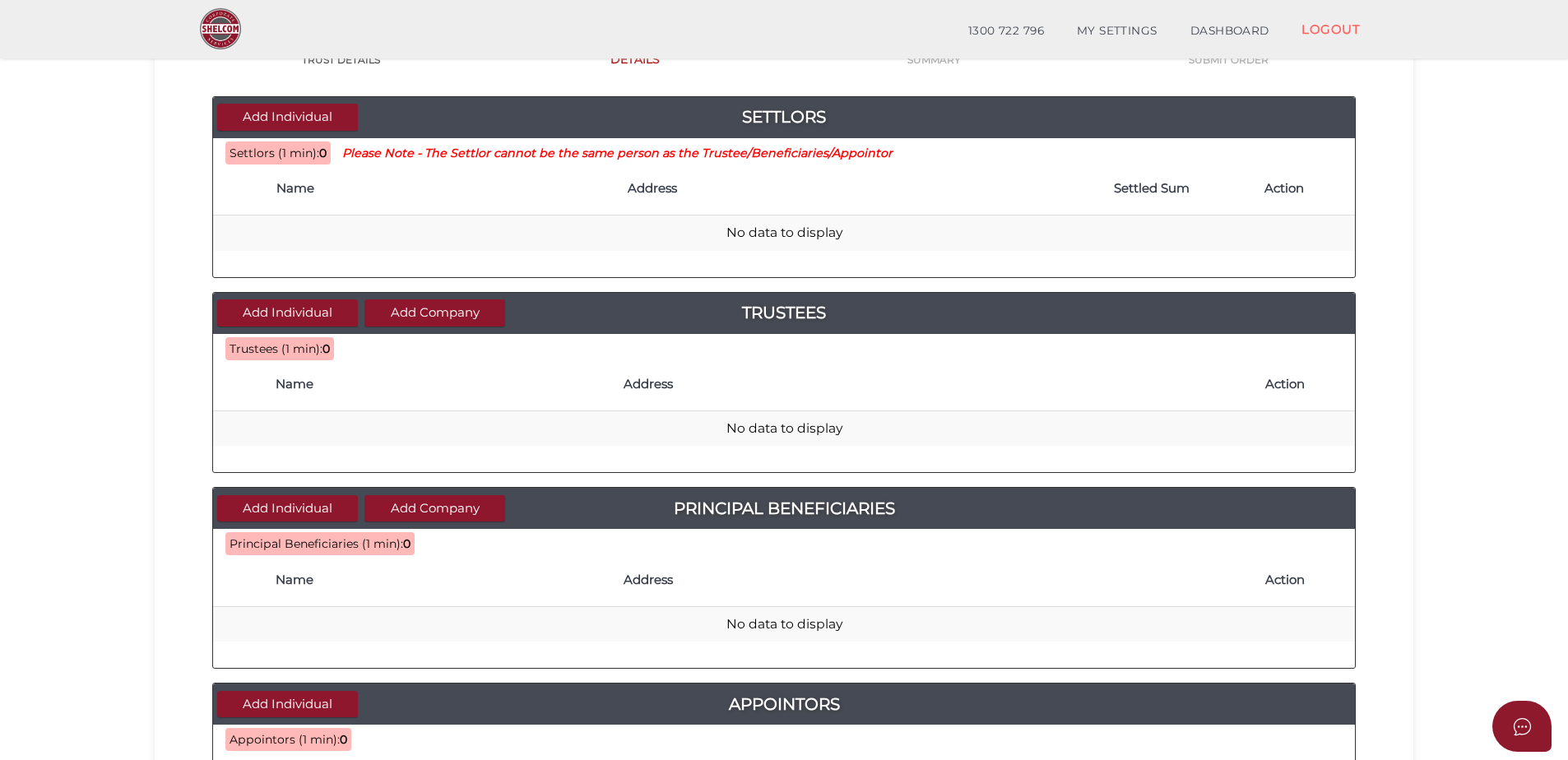
scroll to position [164, 0]
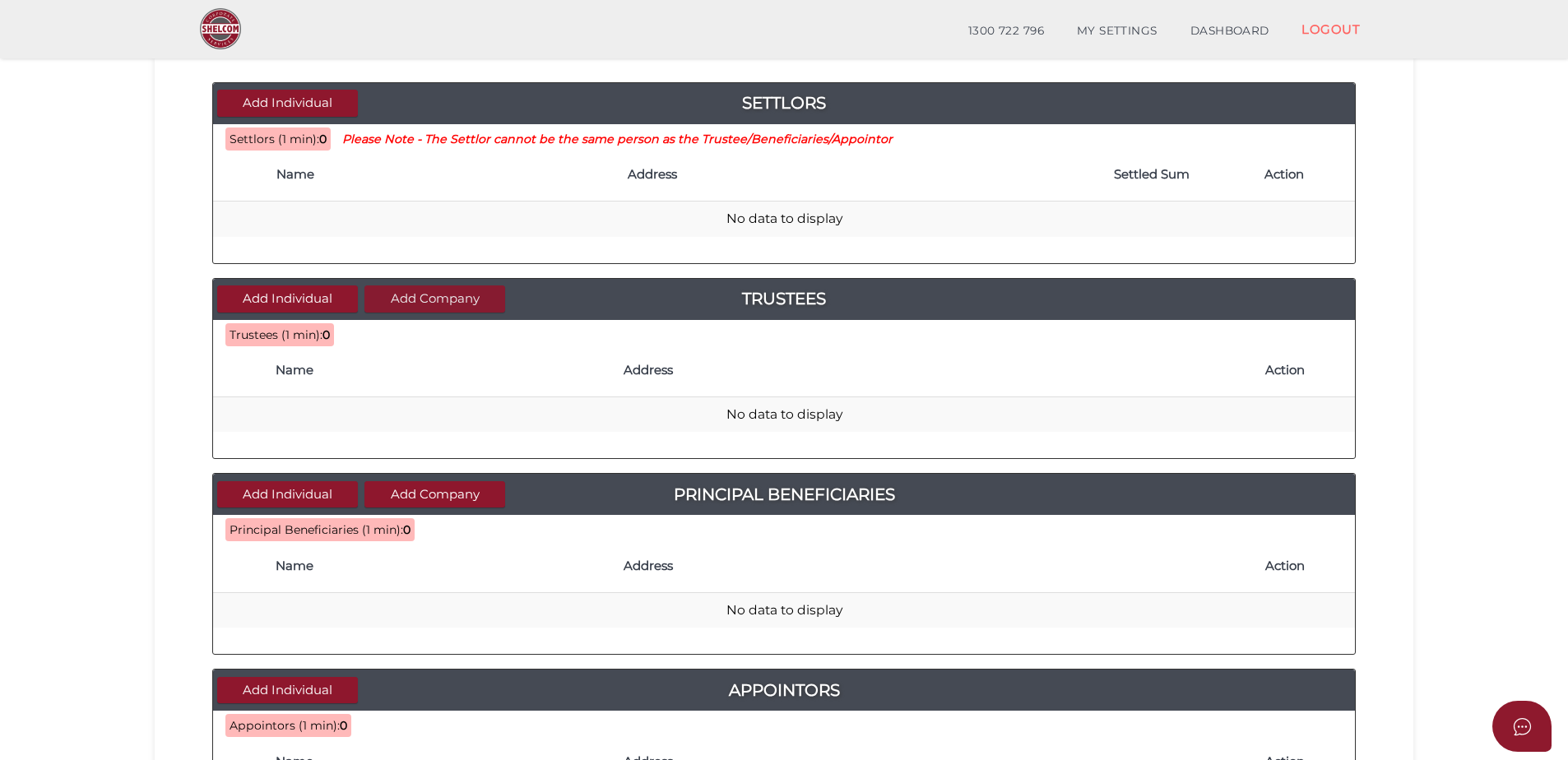
click at [393, 296] on button "Add Company" at bounding box center [434, 299] width 140 height 27
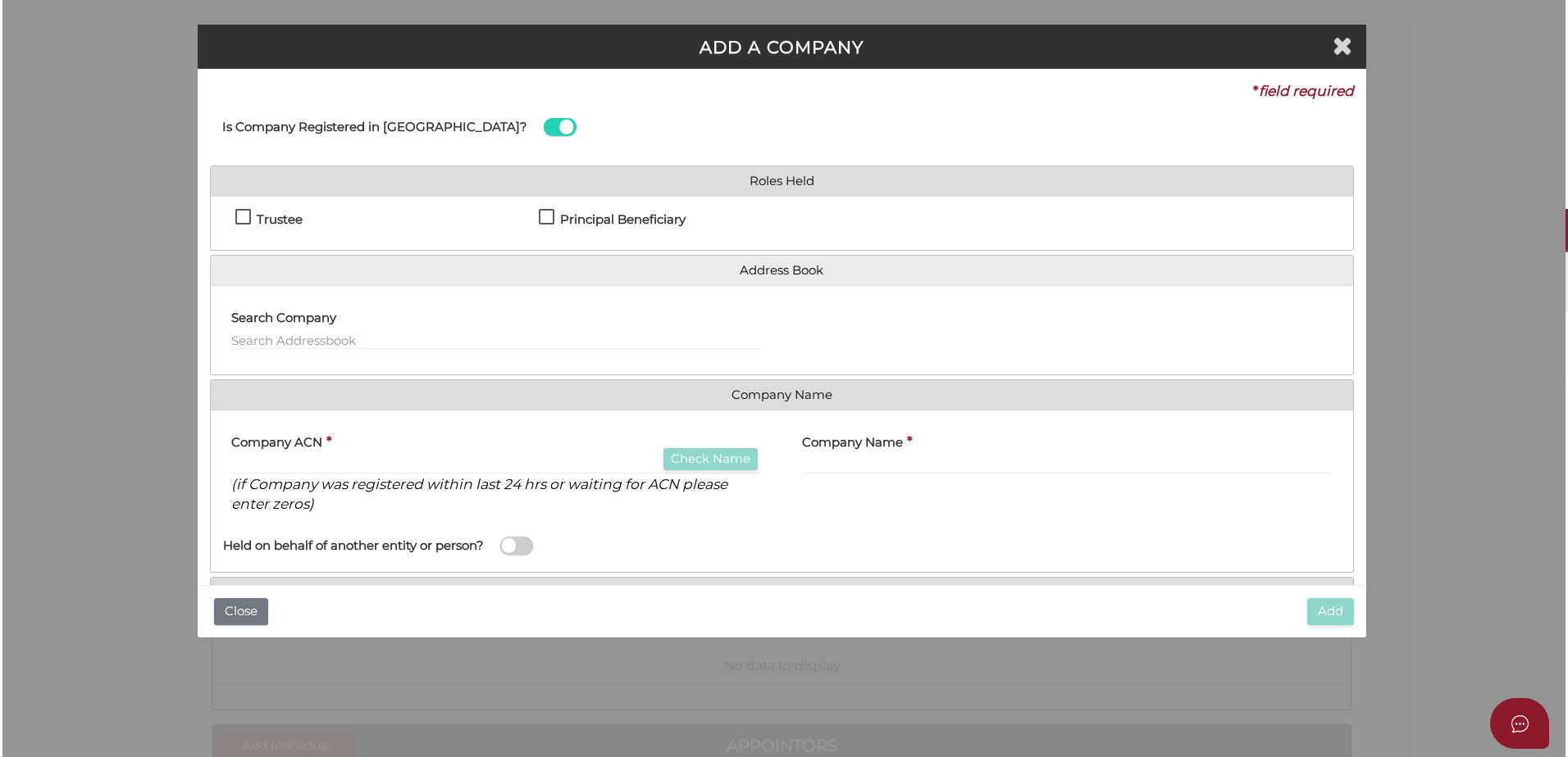
scroll to position [0, 0]
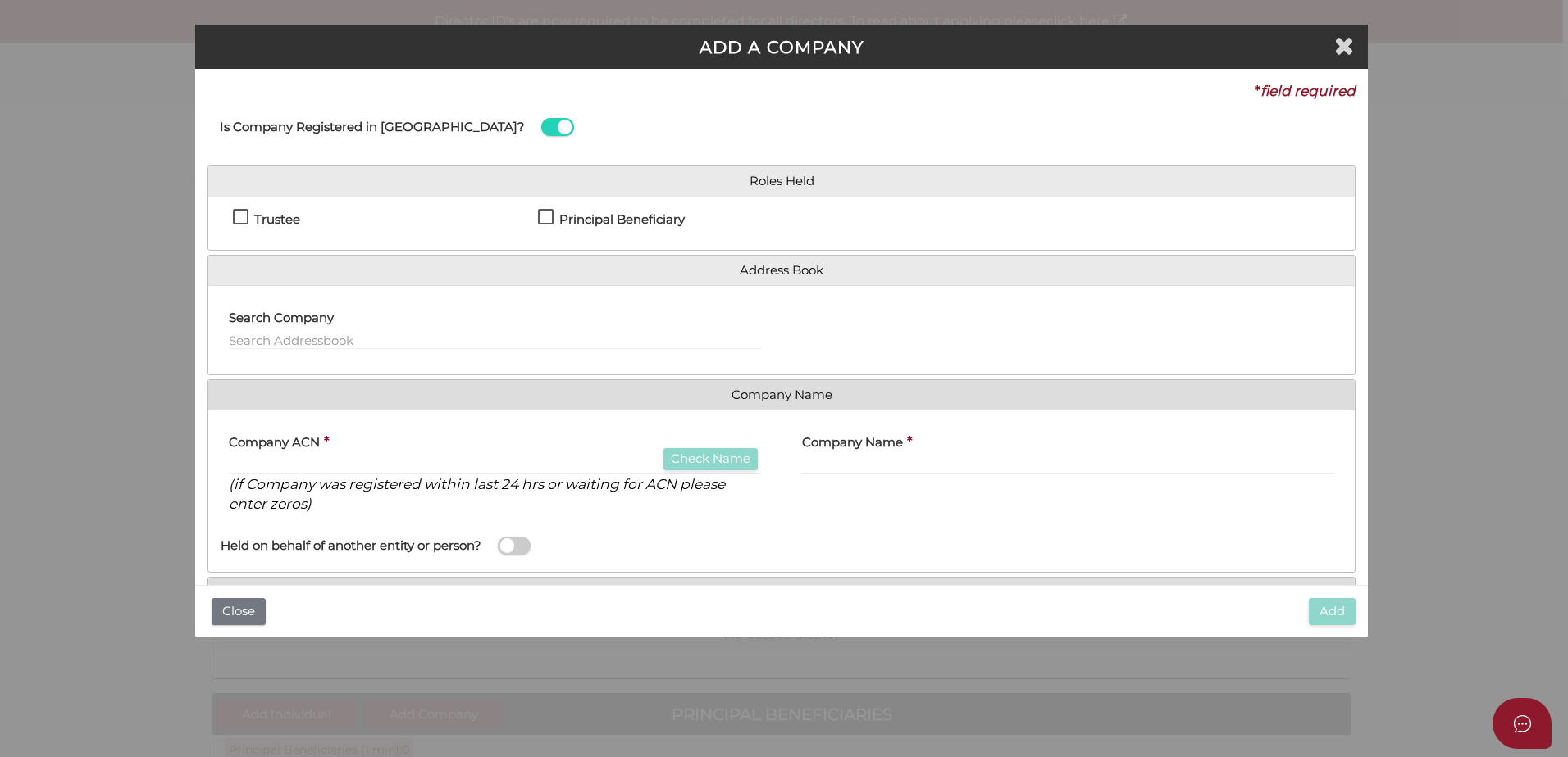
click at [297, 217] on h4 "Trustee" at bounding box center [277, 220] width 46 height 14
checkbox input "true"
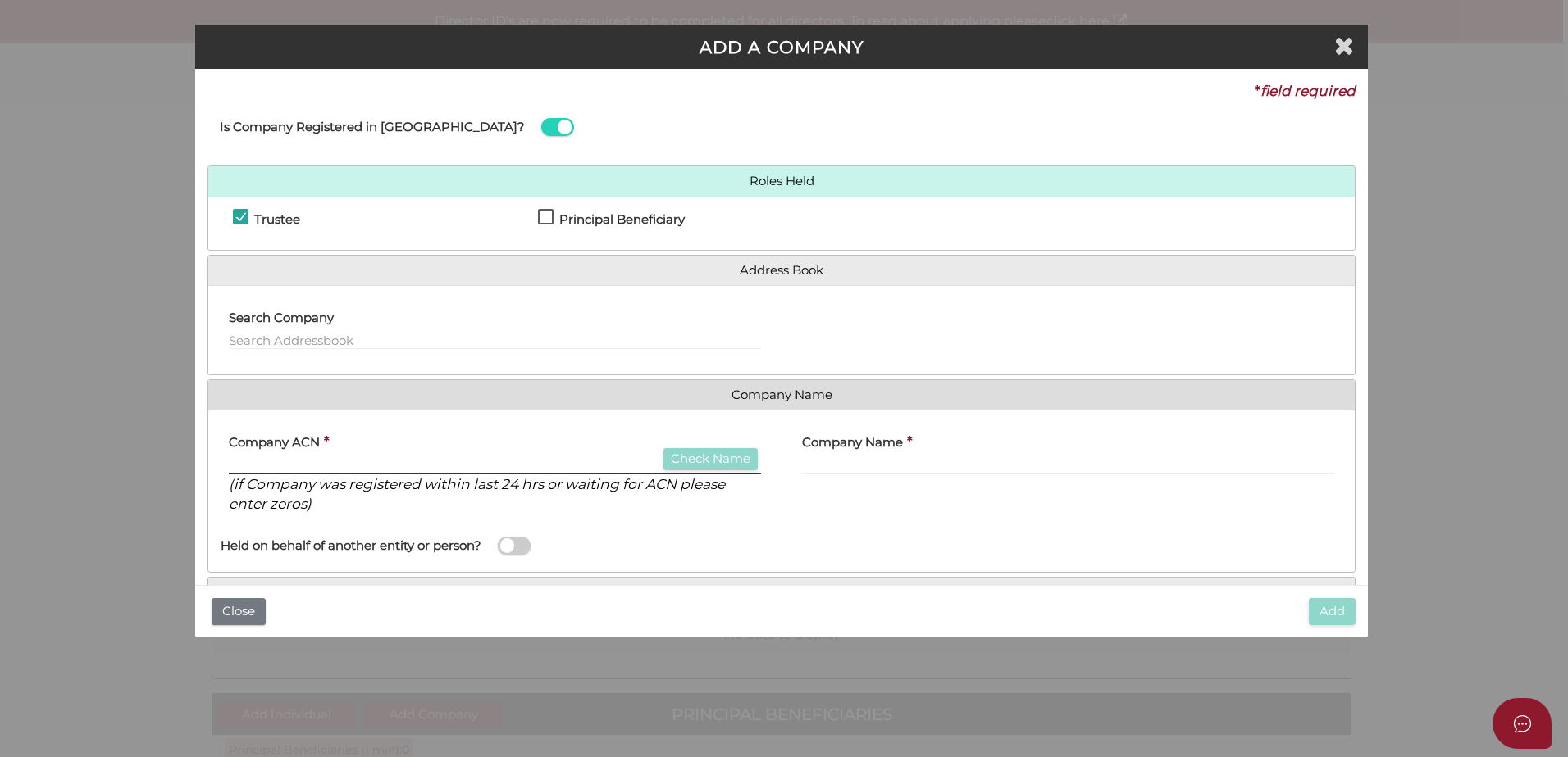
click at [418, 468] on input "text" at bounding box center [495, 465] width 533 height 18
click at [265, 470] on input "text" at bounding box center [495, 465] width 533 height 18
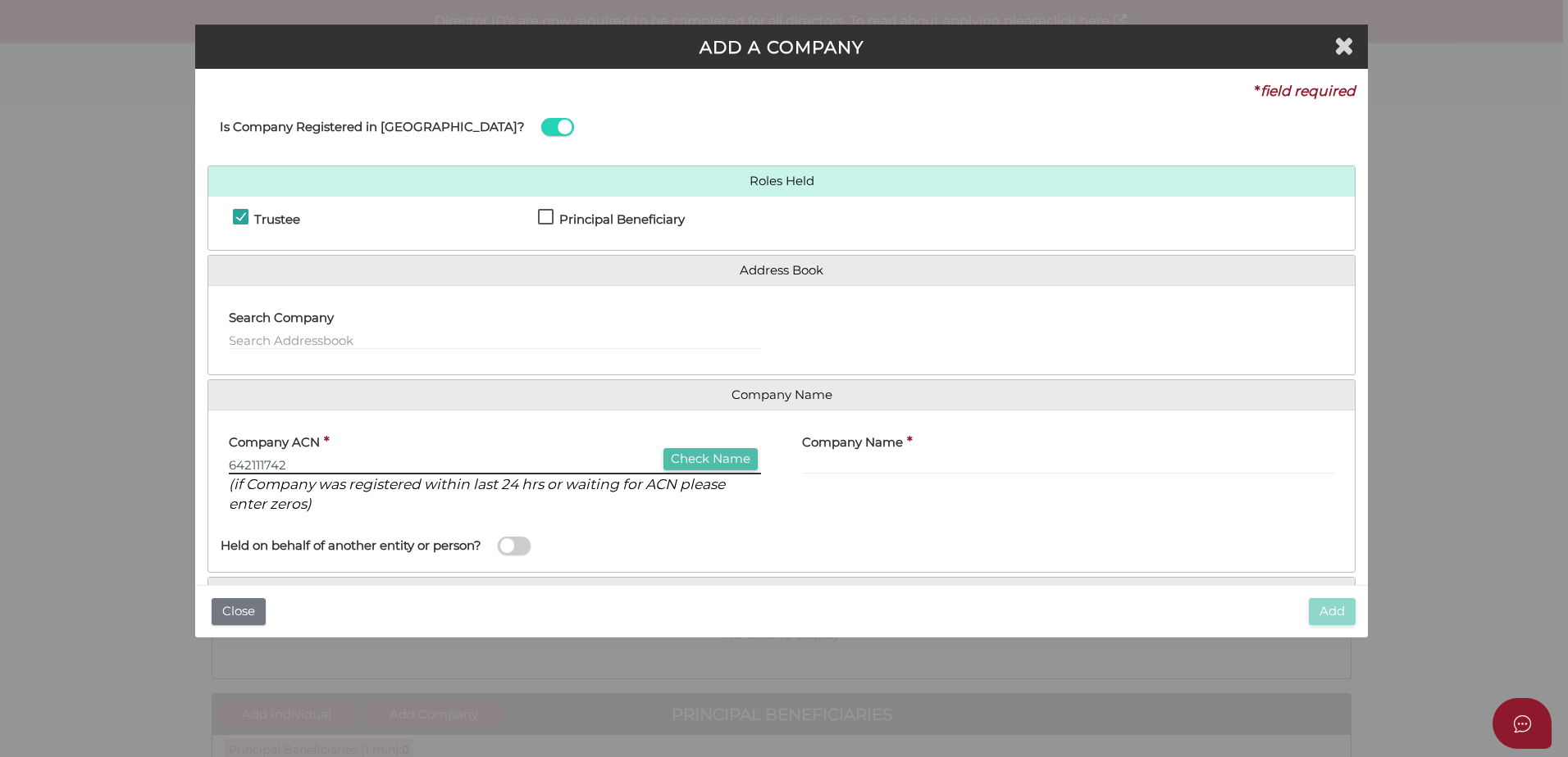
type input "642111742"
click at [740, 453] on button "Check Name" at bounding box center [711, 459] width 95 height 22
type input "JIL DEVELOPMENTS PTY LTD"
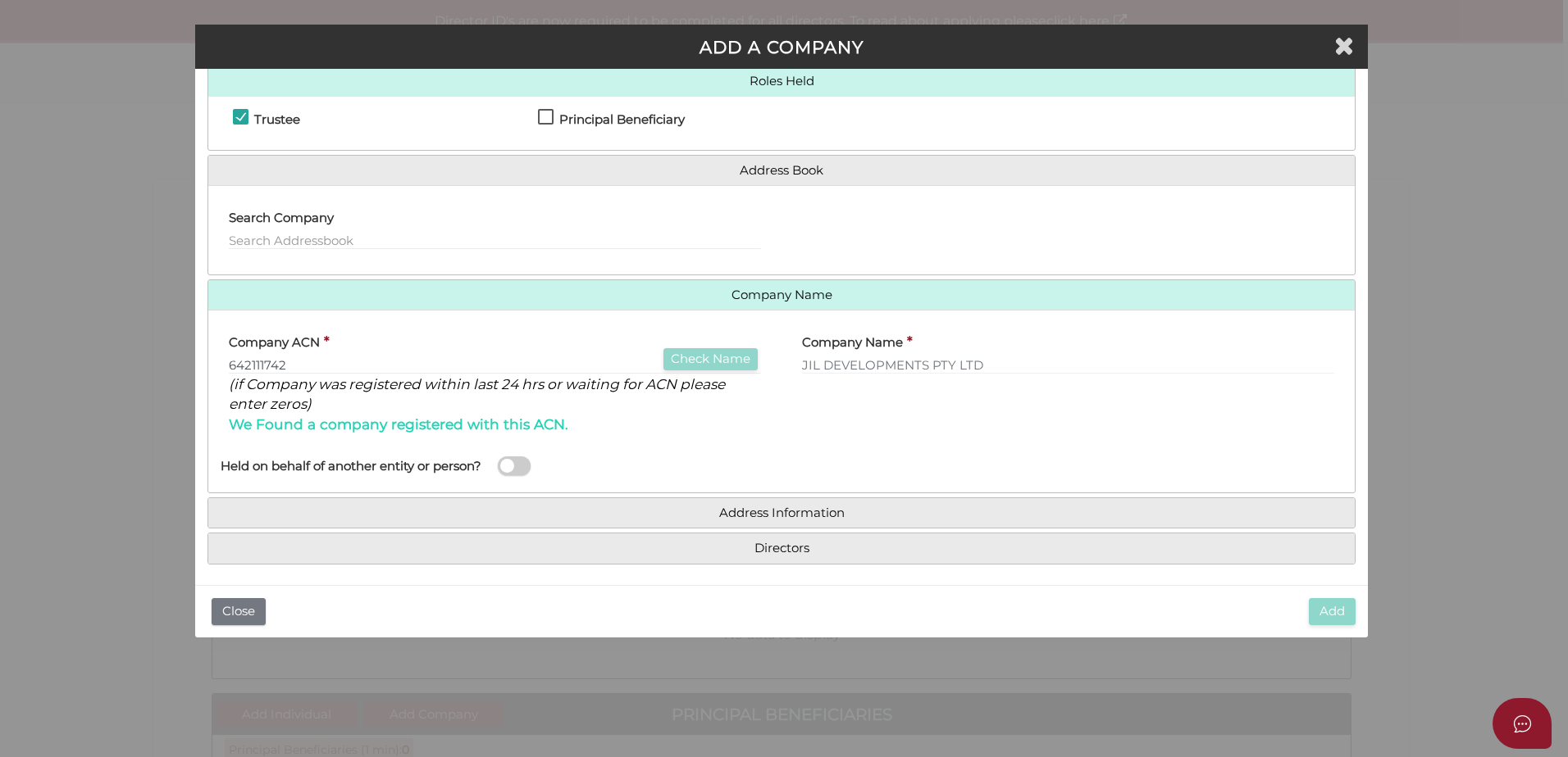
scroll to position [105, 0]
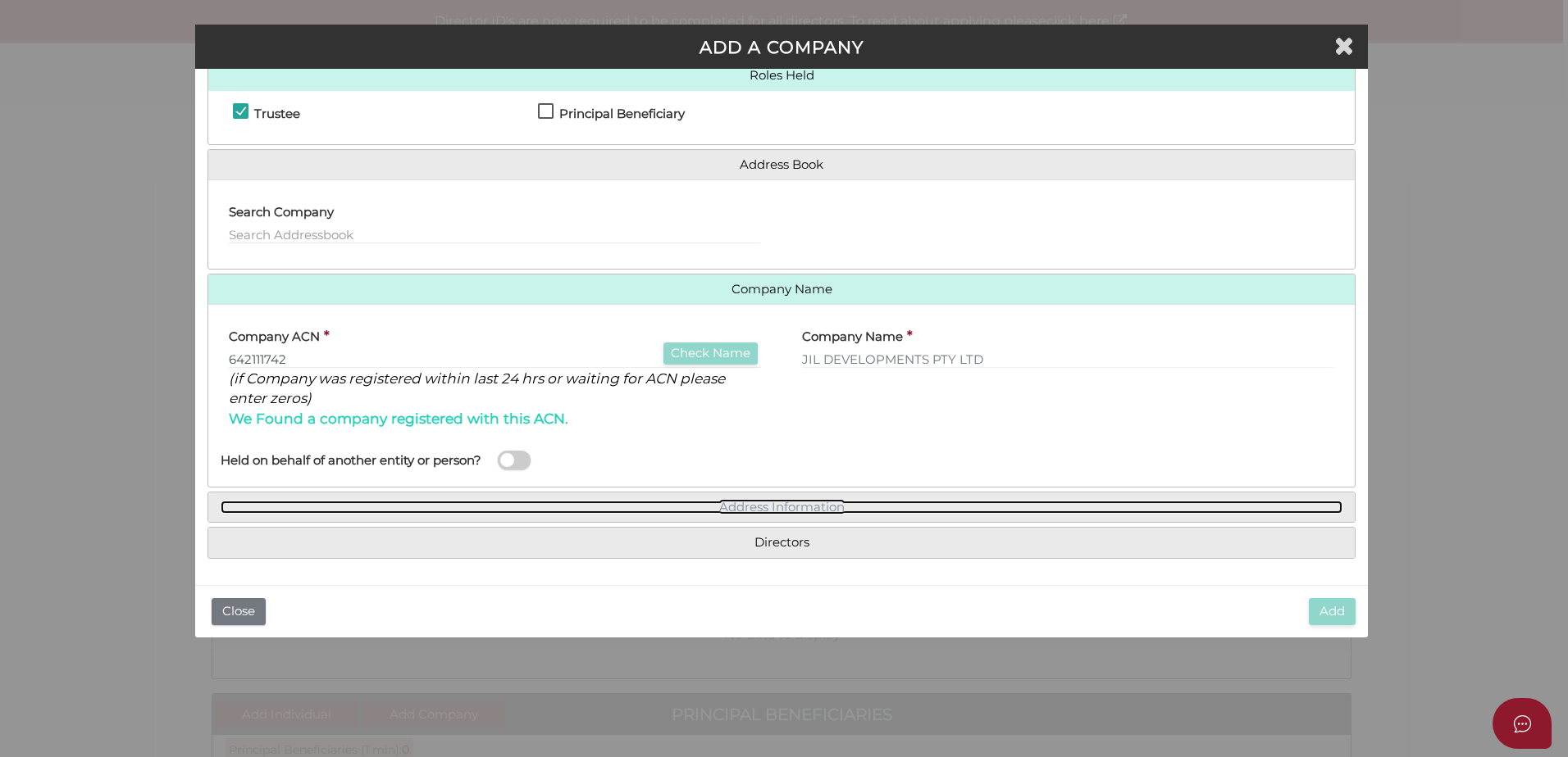
click at [865, 514] on link "Address Information" at bounding box center [782, 508] width 1122 height 14
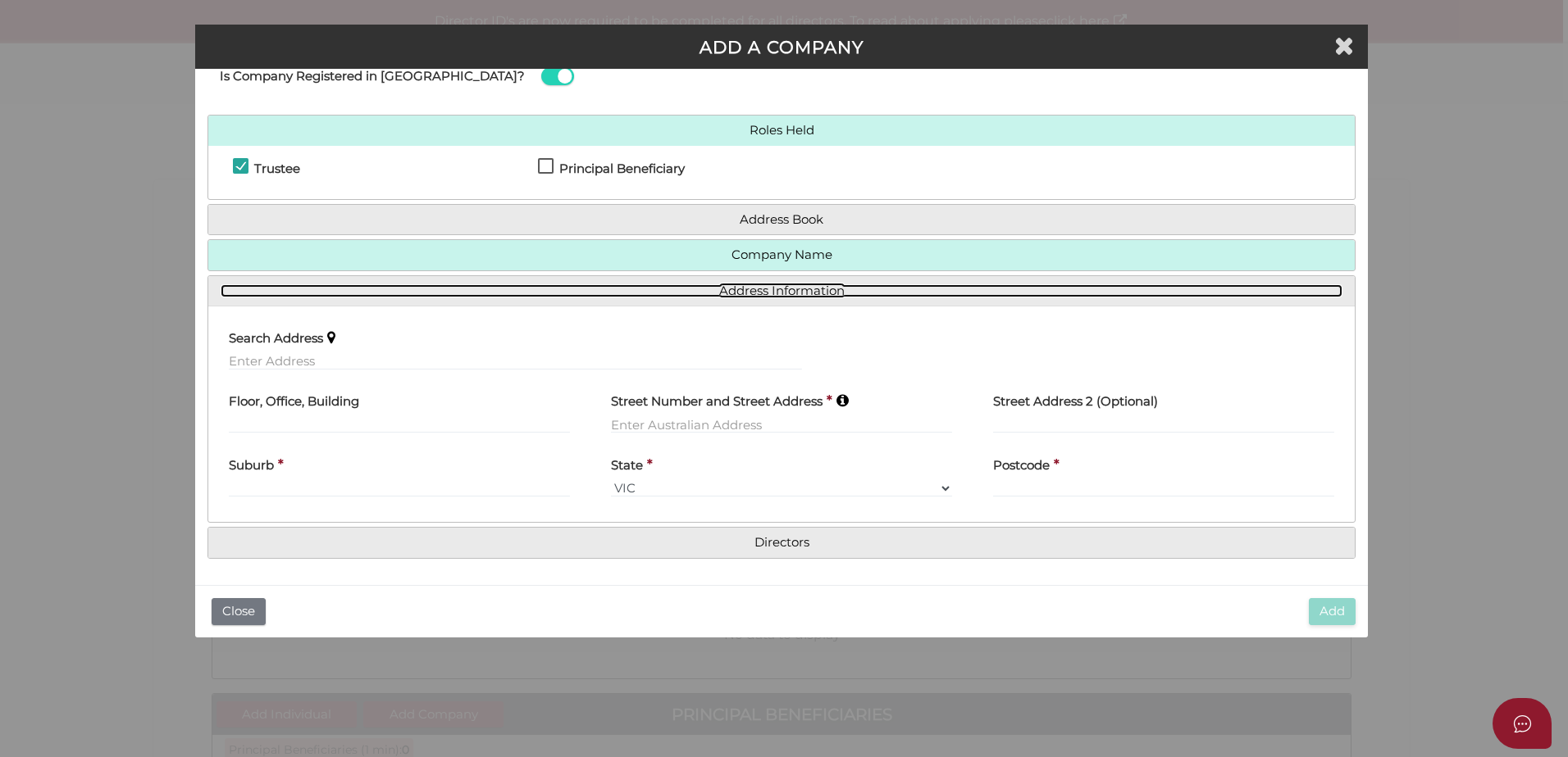
scroll to position [50, 0]
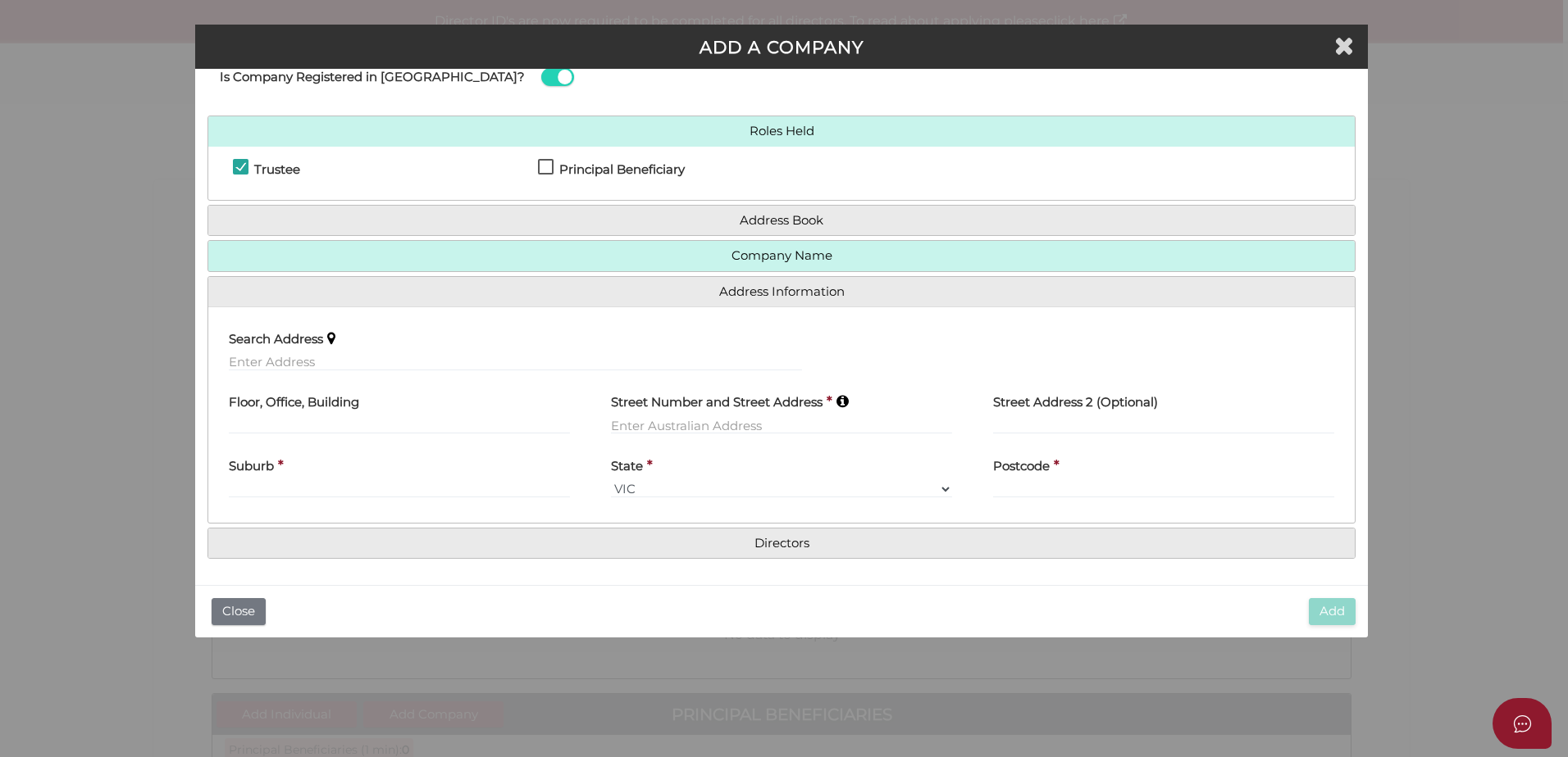
click at [668, 436] on div "Street Number and Street Address *" at bounding box center [782, 415] width 383 height 64
click at [670, 425] on input "text" at bounding box center [782, 425] width 341 height 18
click at [442, 358] on input "text" at bounding box center [515, 362] width 573 height 18
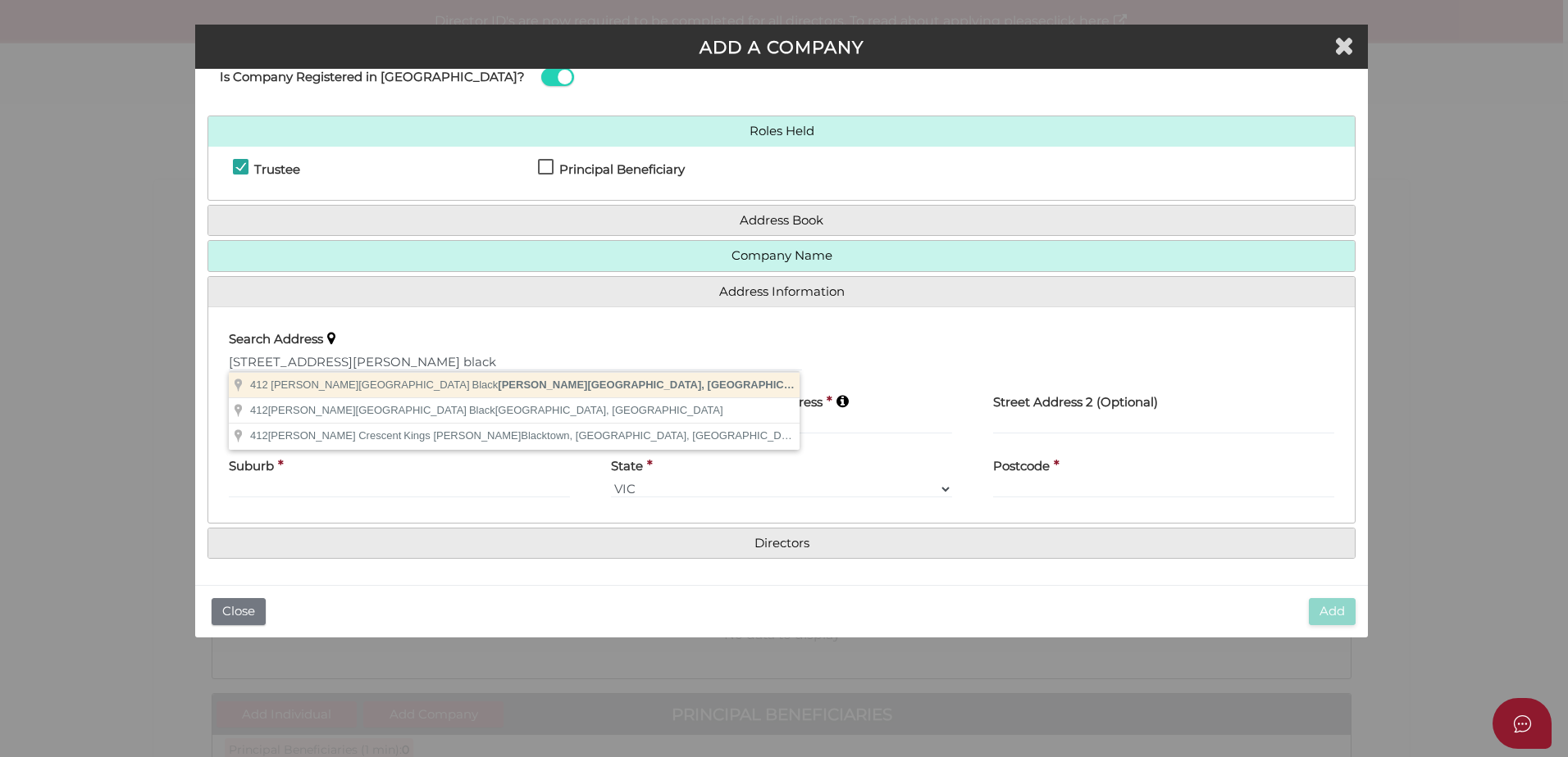
type input "412 Nicholson Street, Black Hill VIC, Australia"
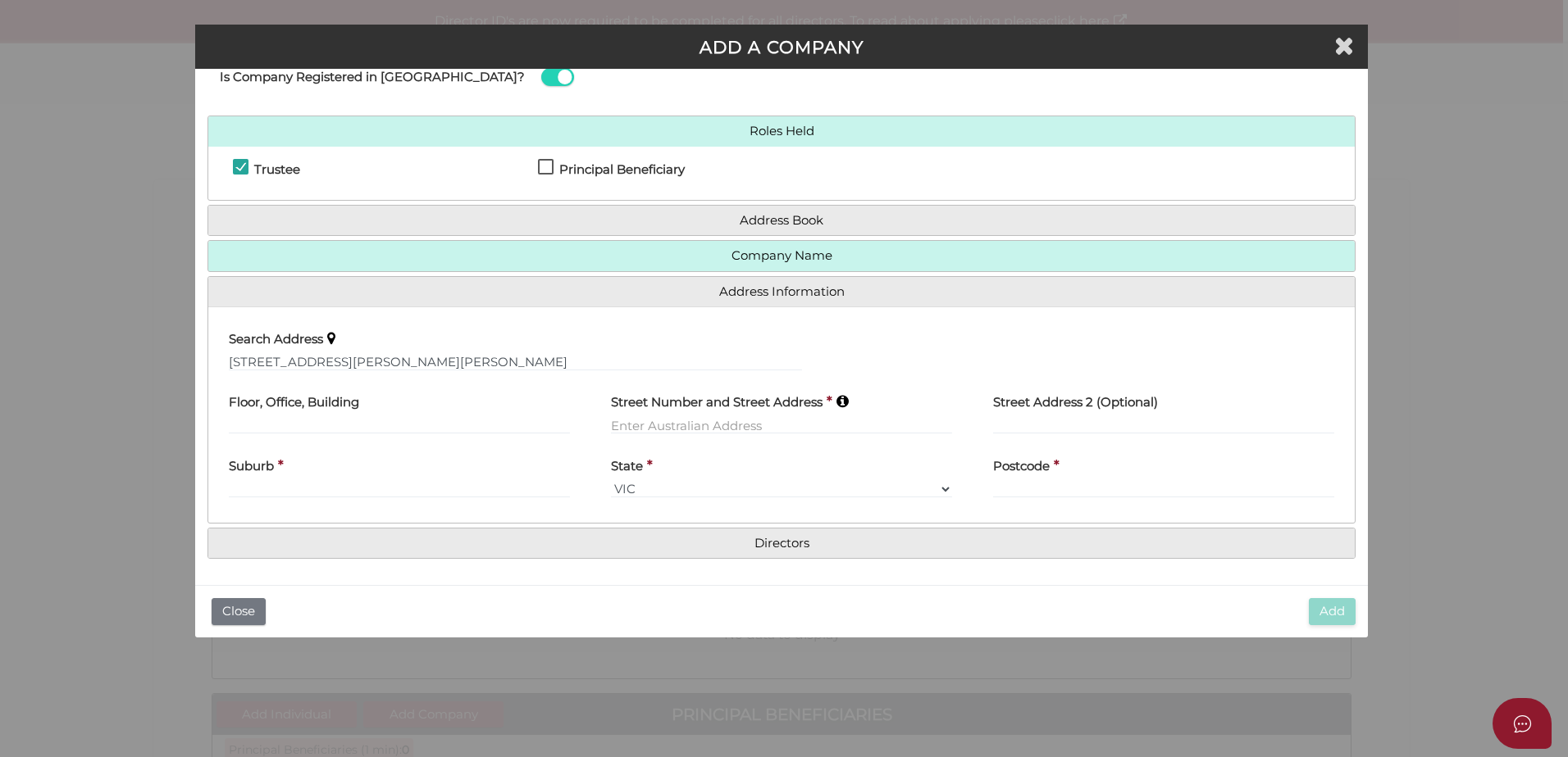
type input "412 Nicholson Street"
type input "Black Hill"
select select "VIC"
type input "3350"
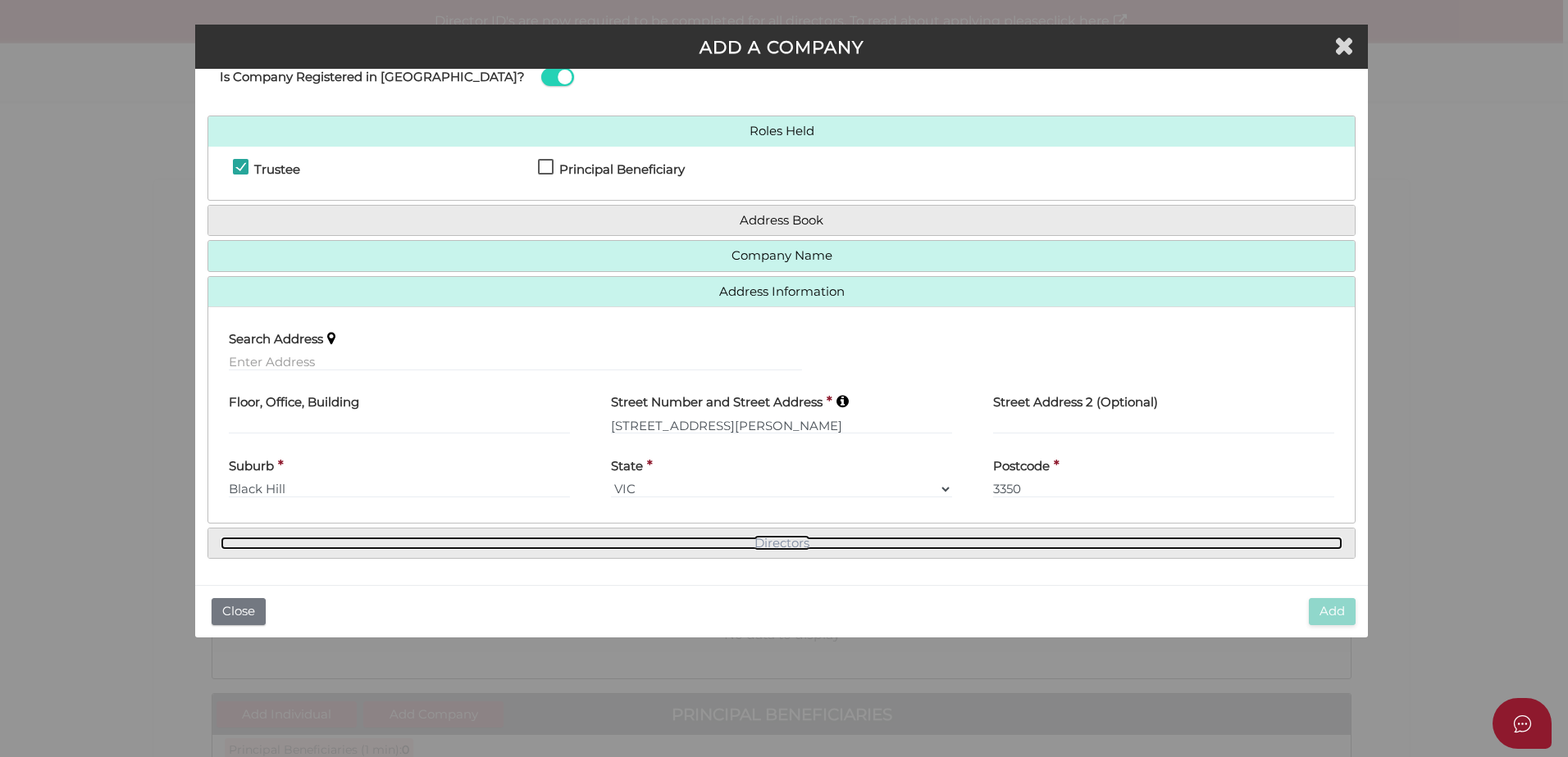
click at [894, 544] on link "Directors" at bounding box center [782, 544] width 1122 height 14
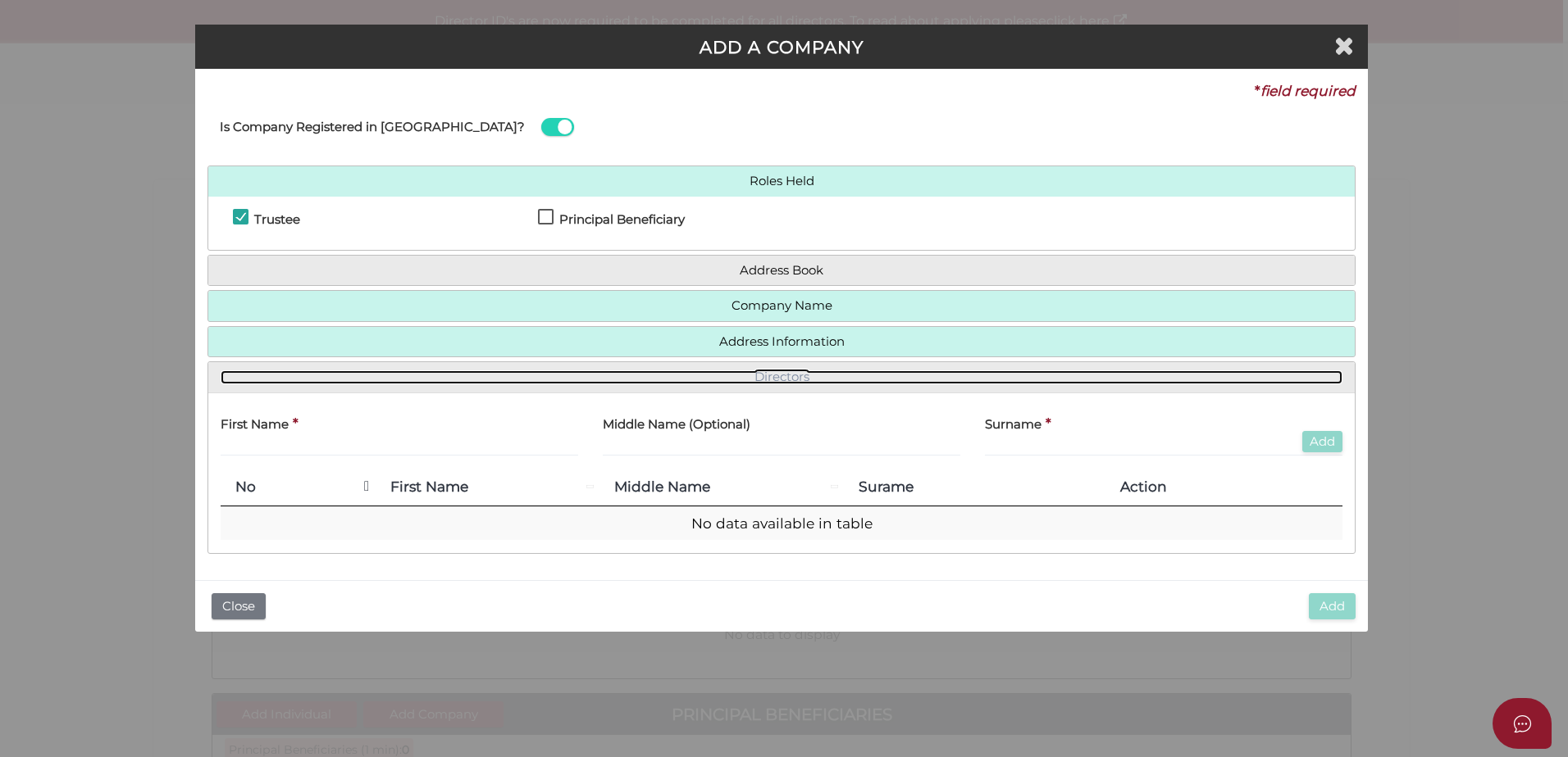
scroll to position [0, 0]
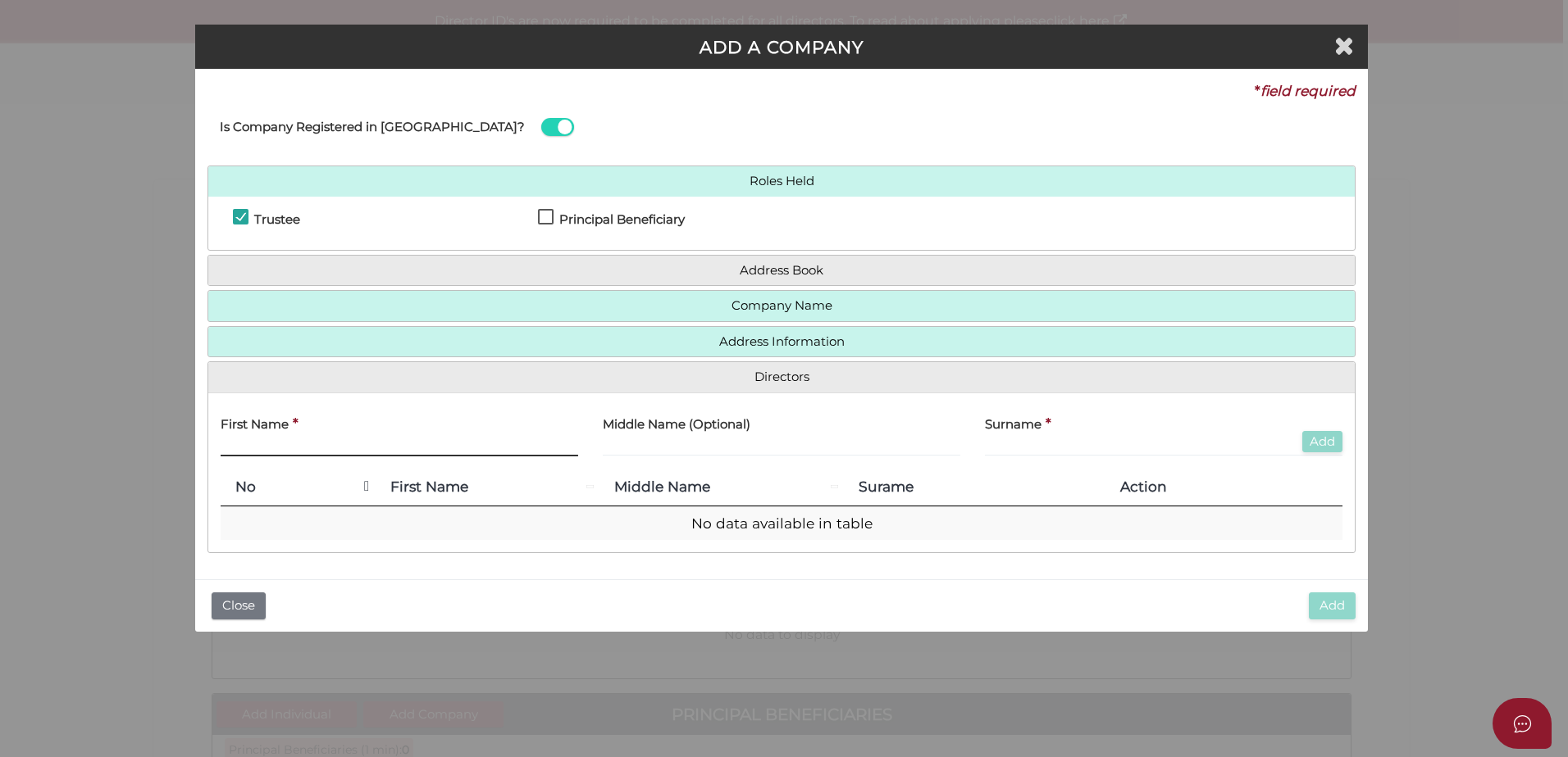
click at [315, 442] on input "text" at bounding box center [399, 447] width 358 height 18
type input "Ines"
type input "Kallweit"
click at [1316, 443] on button "Add" at bounding box center [1322, 442] width 40 height 22
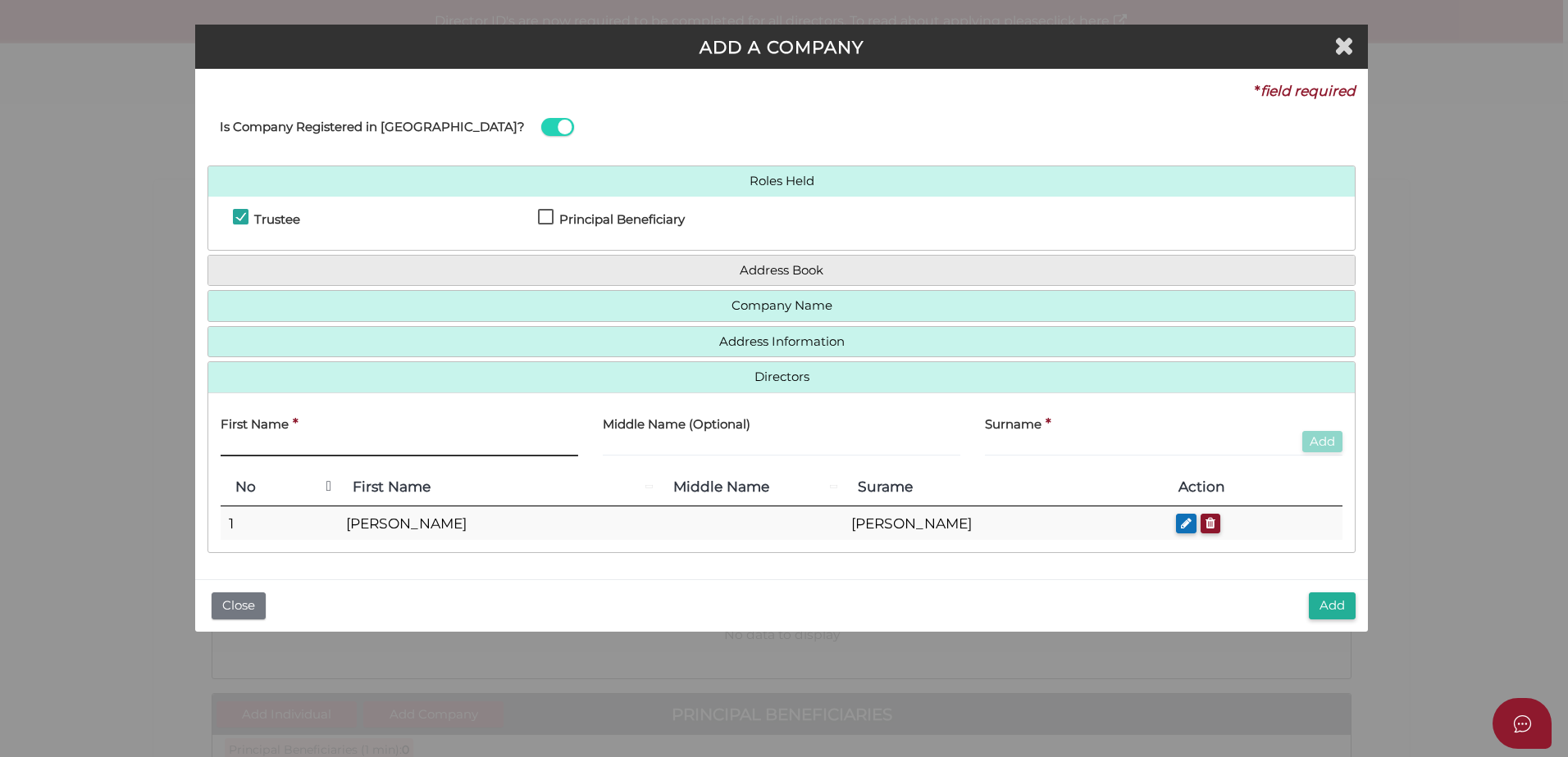
click at [323, 441] on input "text" at bounding box center [399, 447] width 358 height 18
type input "Lucas"
type input "Black"
click at [1304, 446] on button "Add" at bounding box center [1322, 442] width 40 height 22
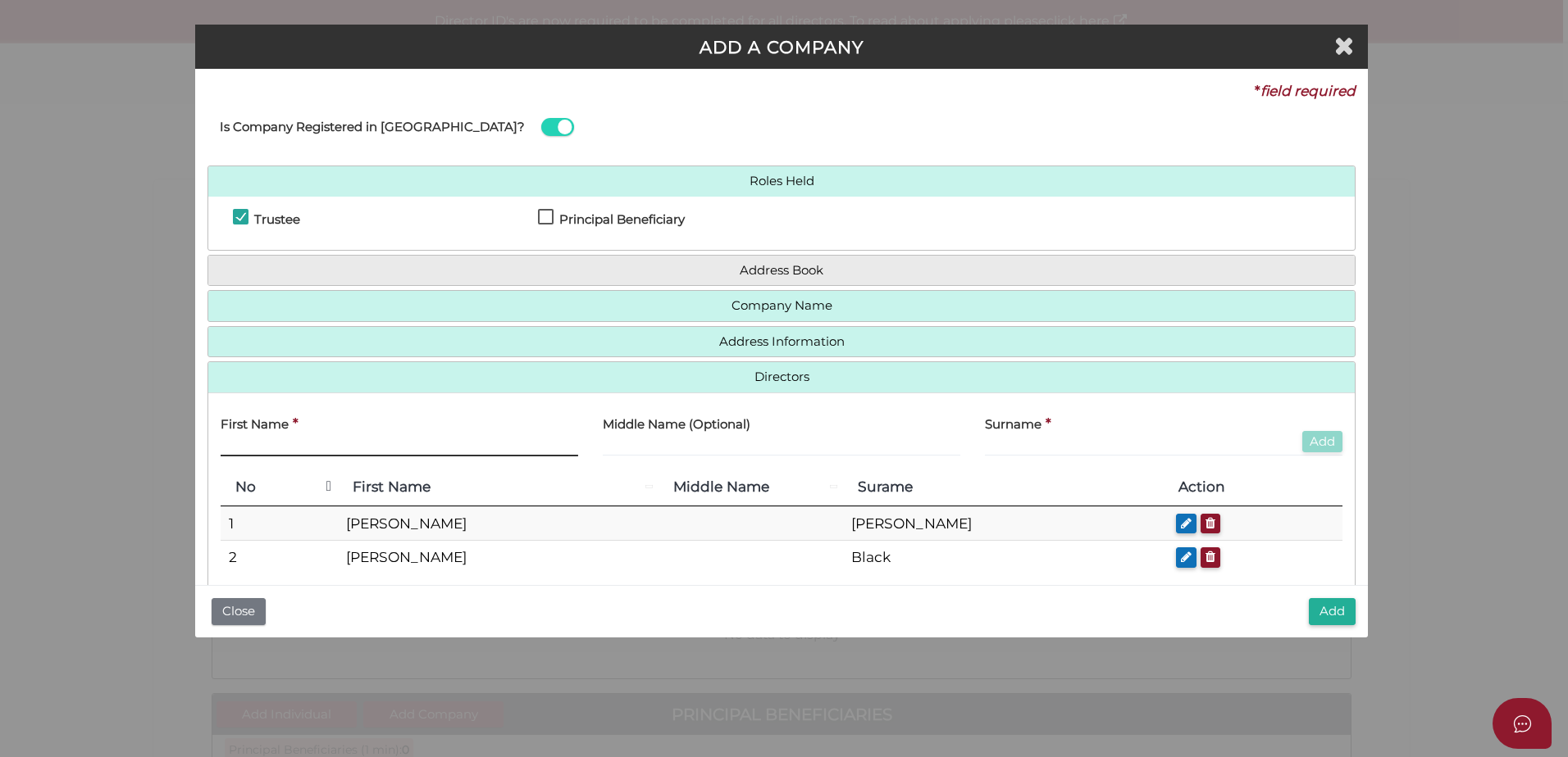
click at [279, 440] on input "text" at bounding box center [399, 447] width 358 height 18
type input "Jelena"
type input "b"
type input "Black"
click at [1316, 441] on button "Add" at bounding box center [1322, 442] width 40 height 22
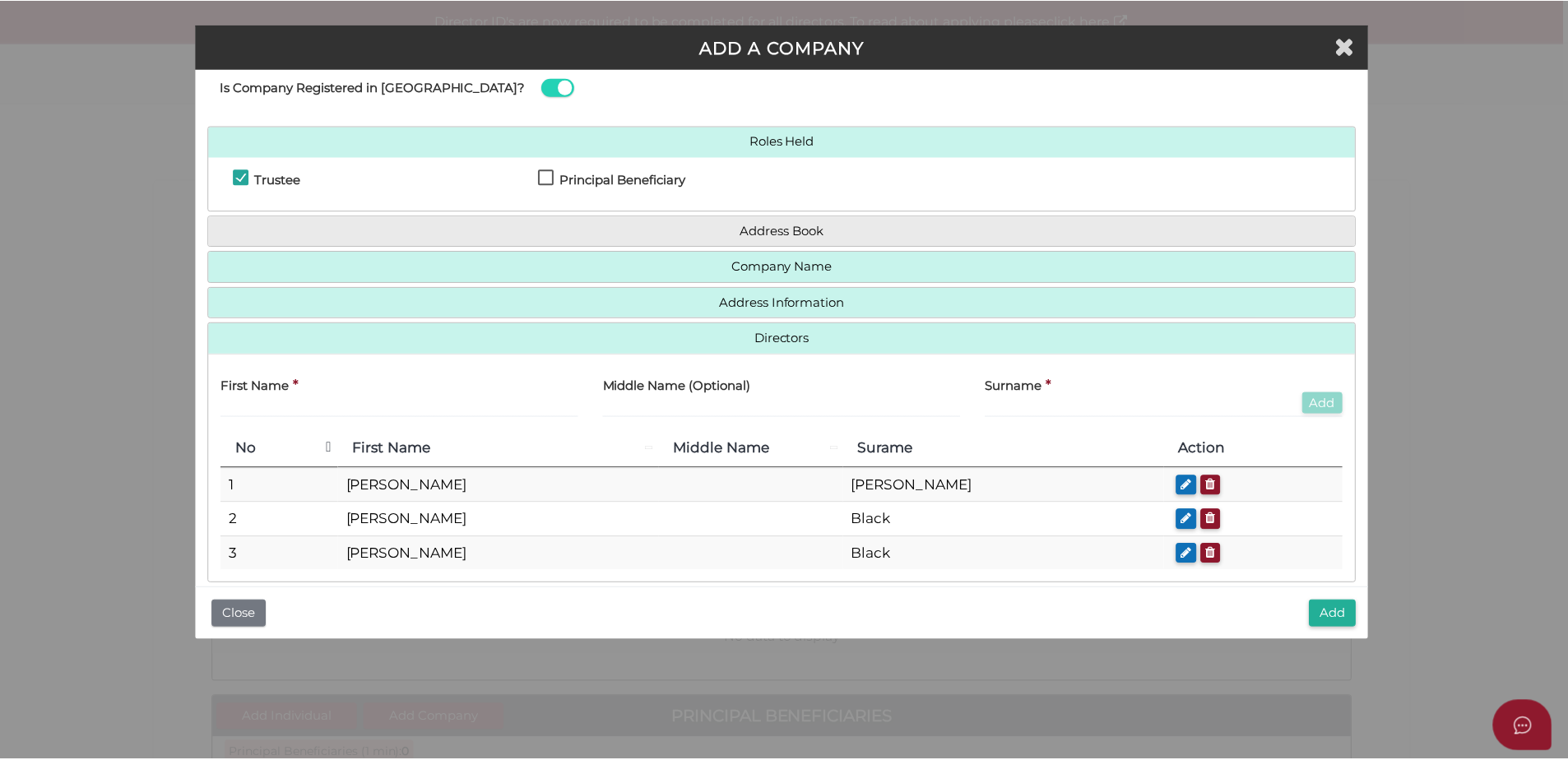
scroll to position [62, 0]
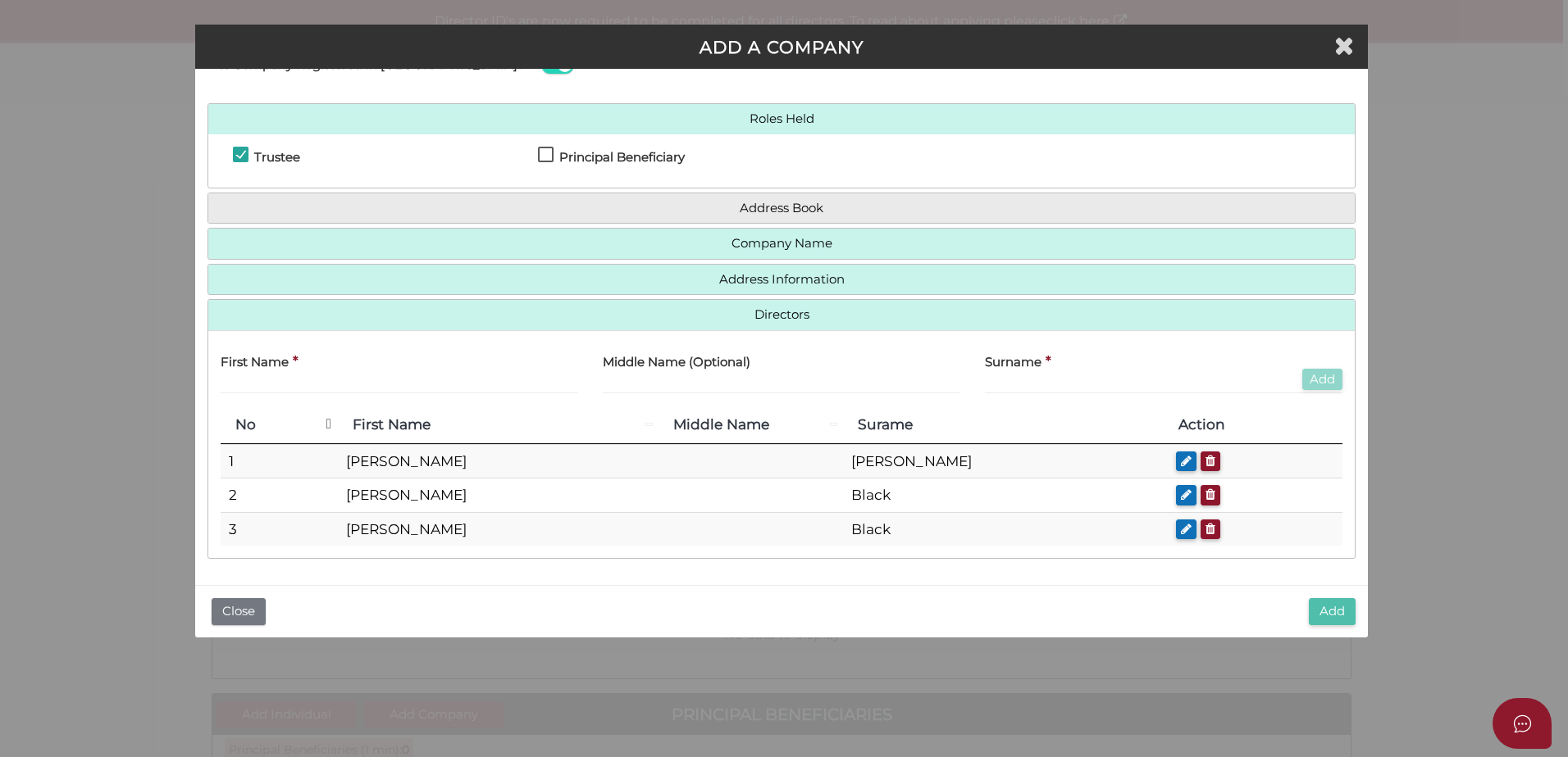
click at [1334, 611] on button "Add" at bounding box center [1331, 611] width 46 height 27
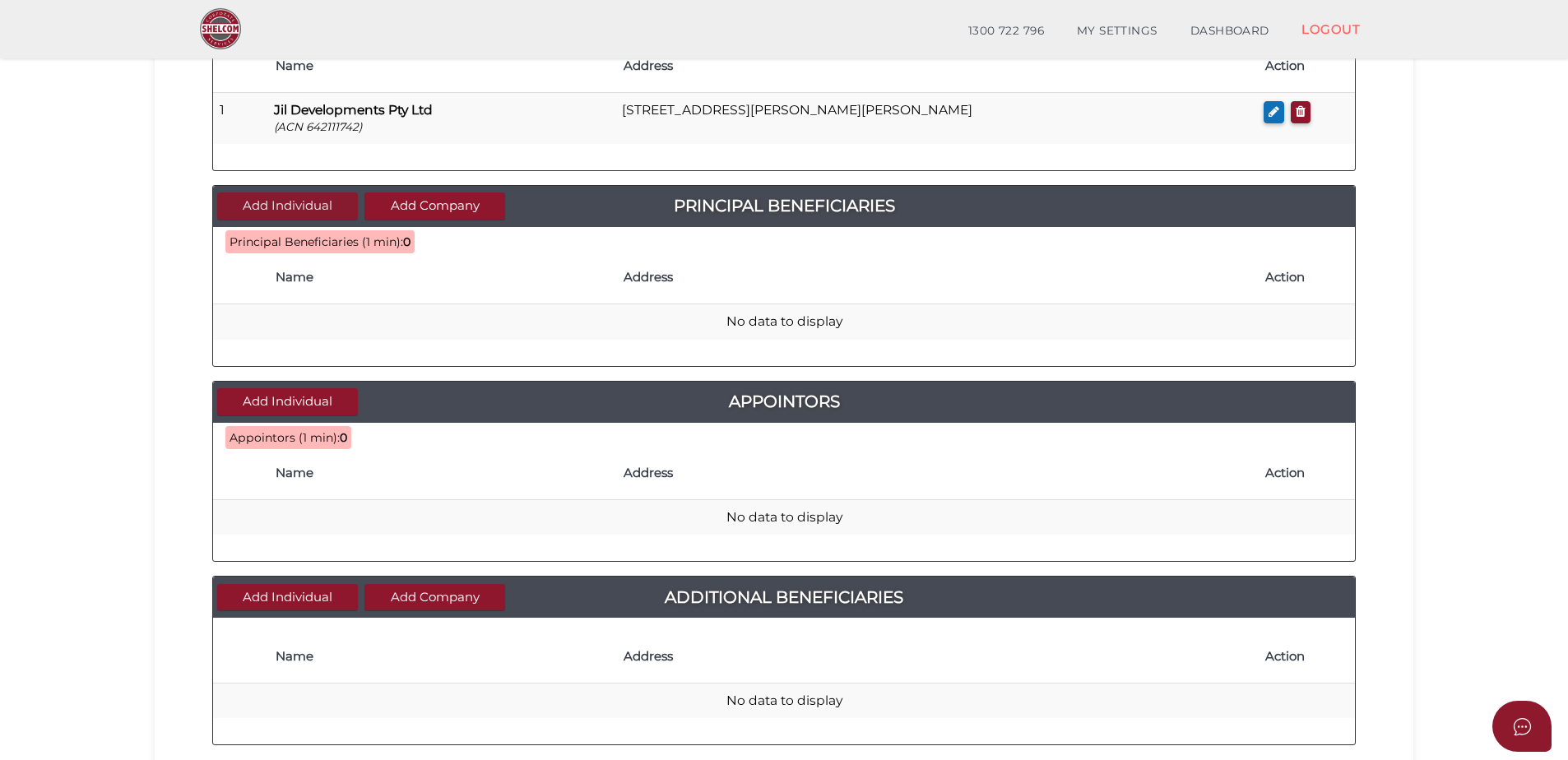
scroll to position [494, 0]
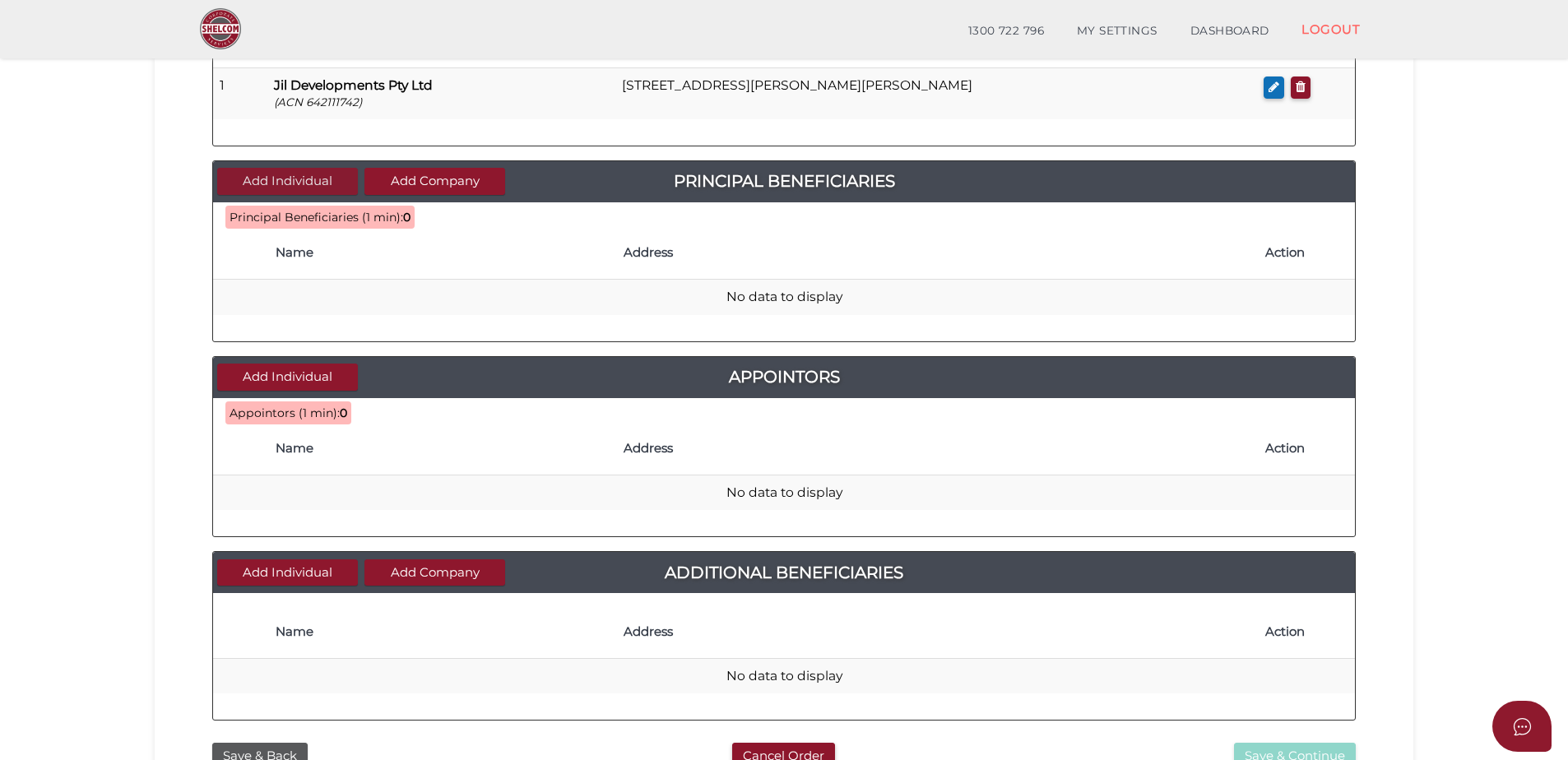
click at [266, 179] on button "Add Individual" at bounding box center [288, 181] width 140 height 27
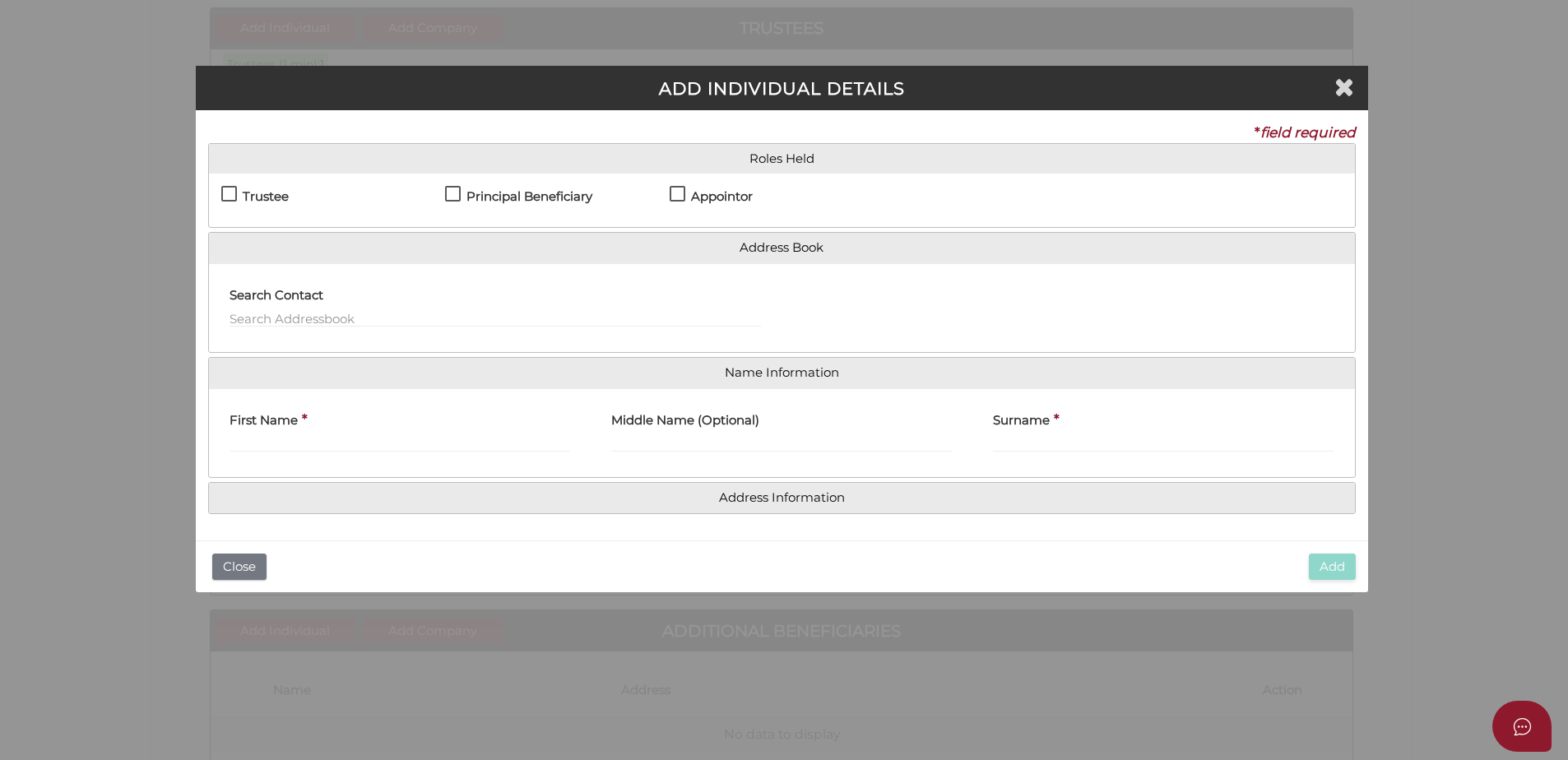
scroll to position [0, 0]
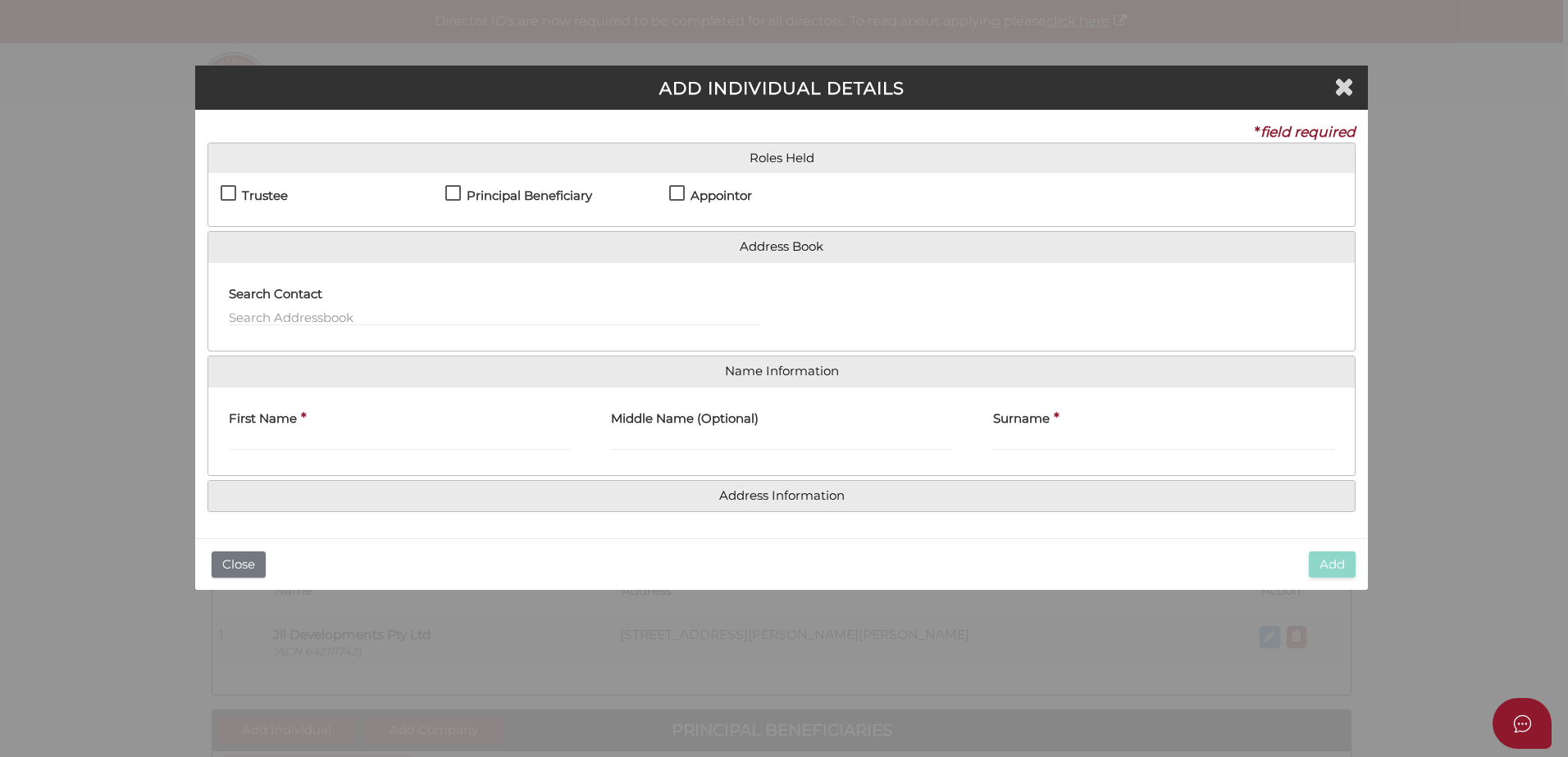
click at [558, 196] on h4 "Principal Beneficiary" at bounding box center [529, 196] width 125 height 14
checkbox input "true"
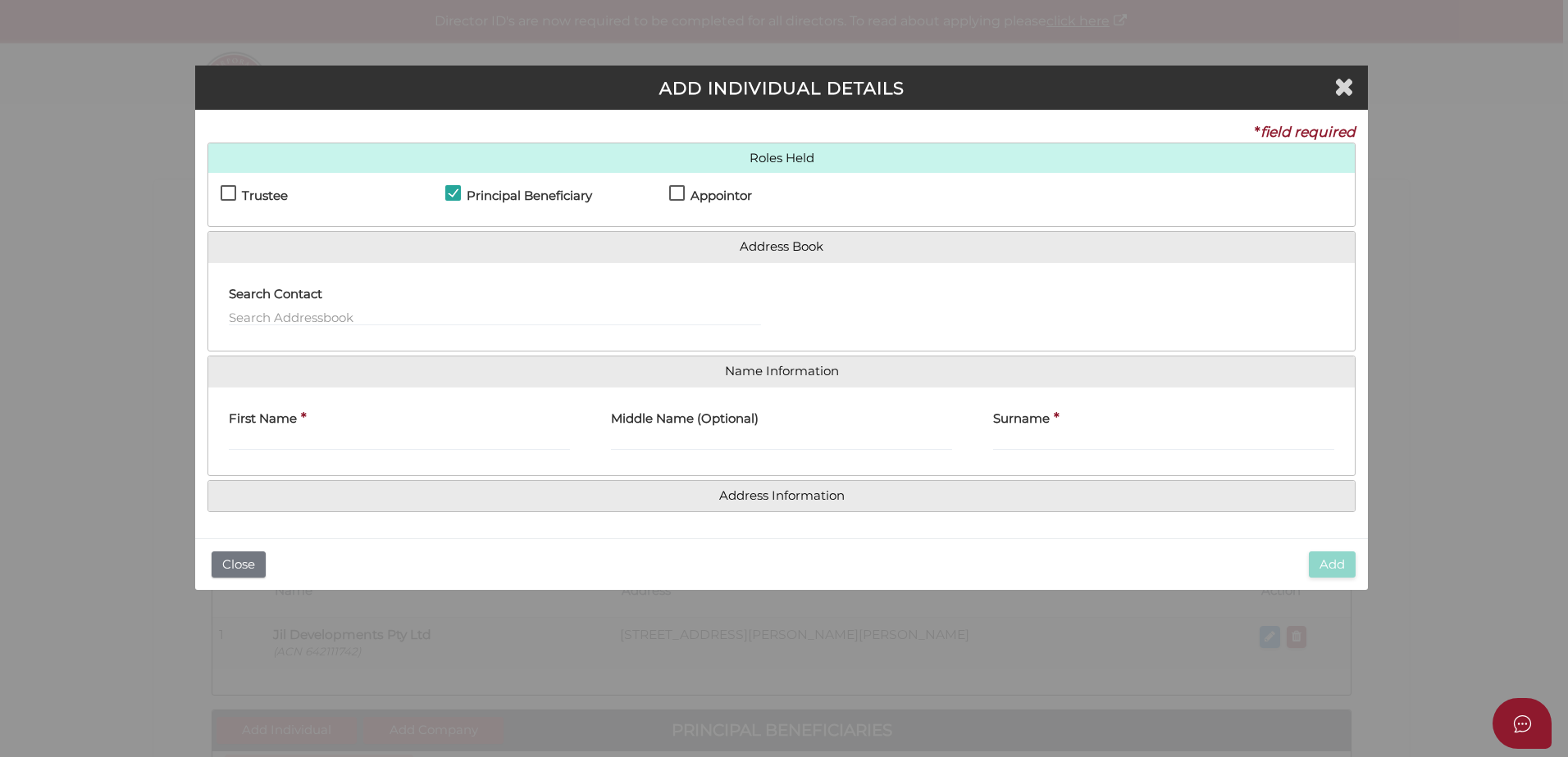
click at [679, 190] on label "Appointor" at bounding box center [711, 199] width 83 height 21
checkbox input "true"
click at [483, 450] on input "First Name" at bounding box center [399, 442] width 341 height 18
type input "Ines"
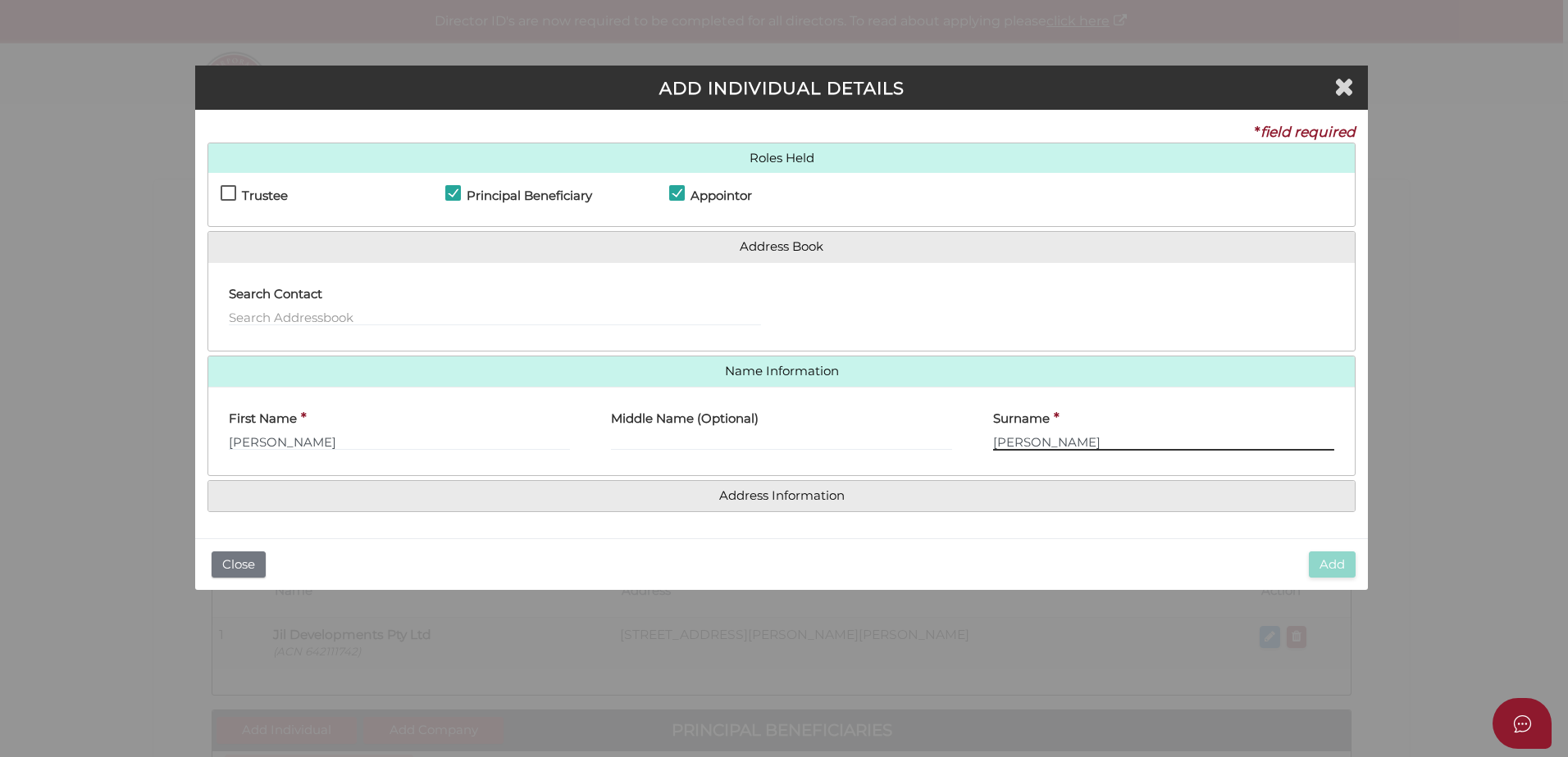
type input "Kallweit"
click at [710, 507] on h4 "Address Information" at bounding box center [781, 496] width 1147 height 31
click at [788, 515] on div "* field required Roles Held Settlor Trustee Principal Beneficiary Appointor Add…" at bounding box center [781, 323] width 1173 height 429
click at [788, 504] on h4 "Address Information" at bounding box center [781, 496] width 1147 height 31
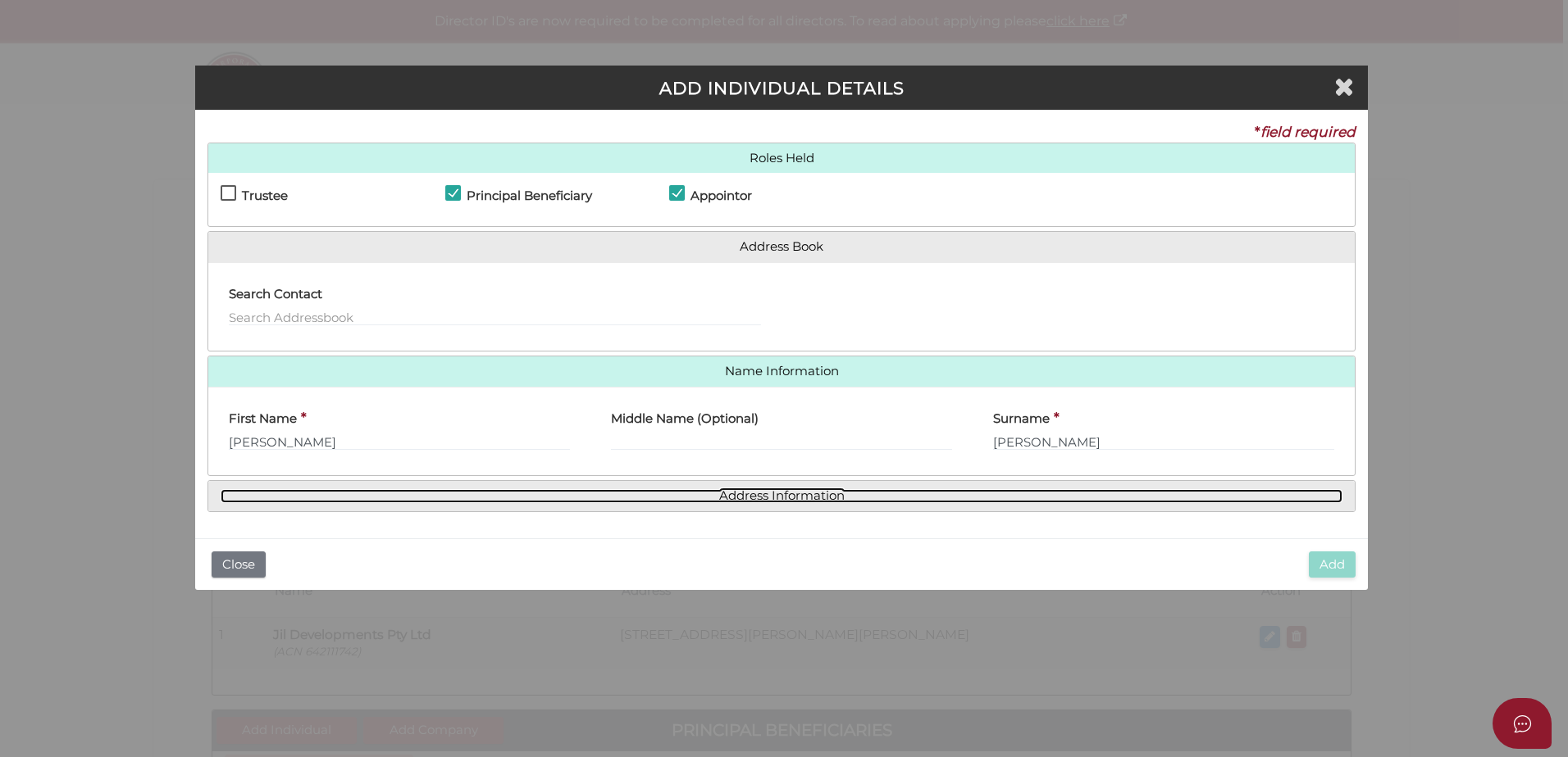
click at [785, 498] on link "Address Information" at bounding box center [782, 497] width 1122 height 14
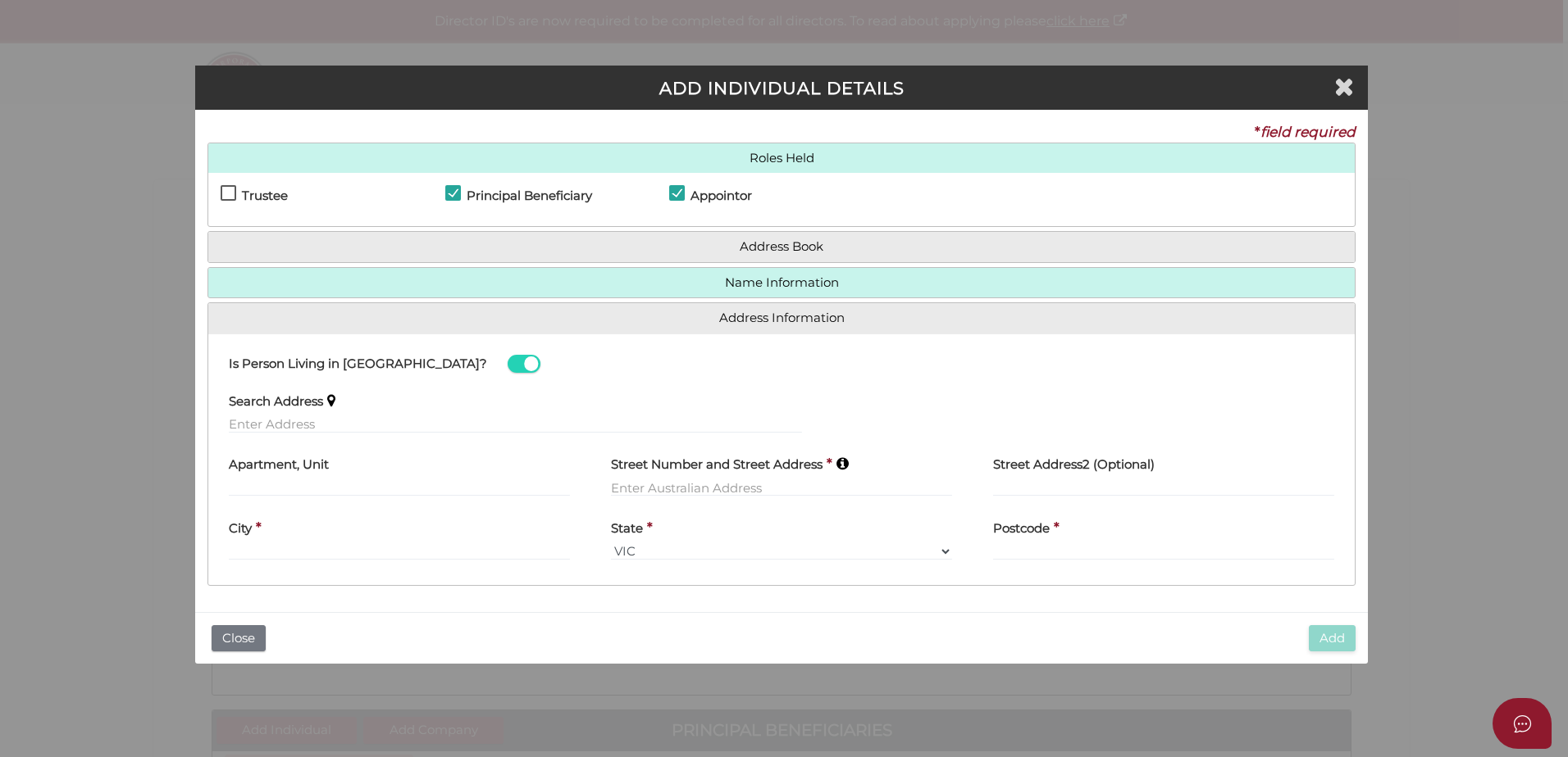
click at [711, 498] on div "Street Number and Street Address *" at bounding box center [782, 477] width 383 height 64
click at [518, 426] on input "text" at bounding box center [515, 425] width 573 height 18
paste input "102 Nelson Street BALLARAT EAST VIC 3350"
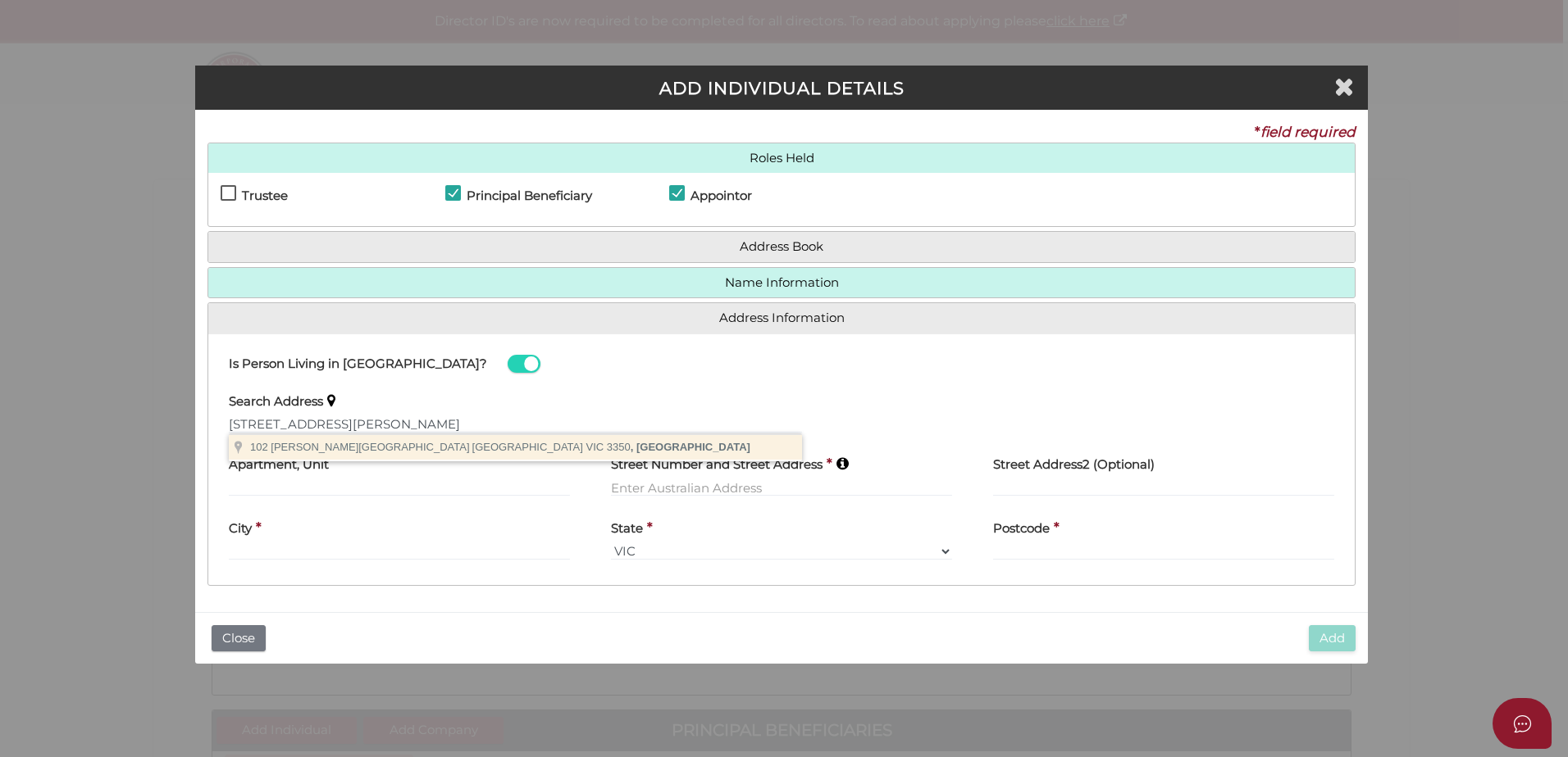
type input "102 Nelson Street, Ballarat East VIC 3350, Australia"
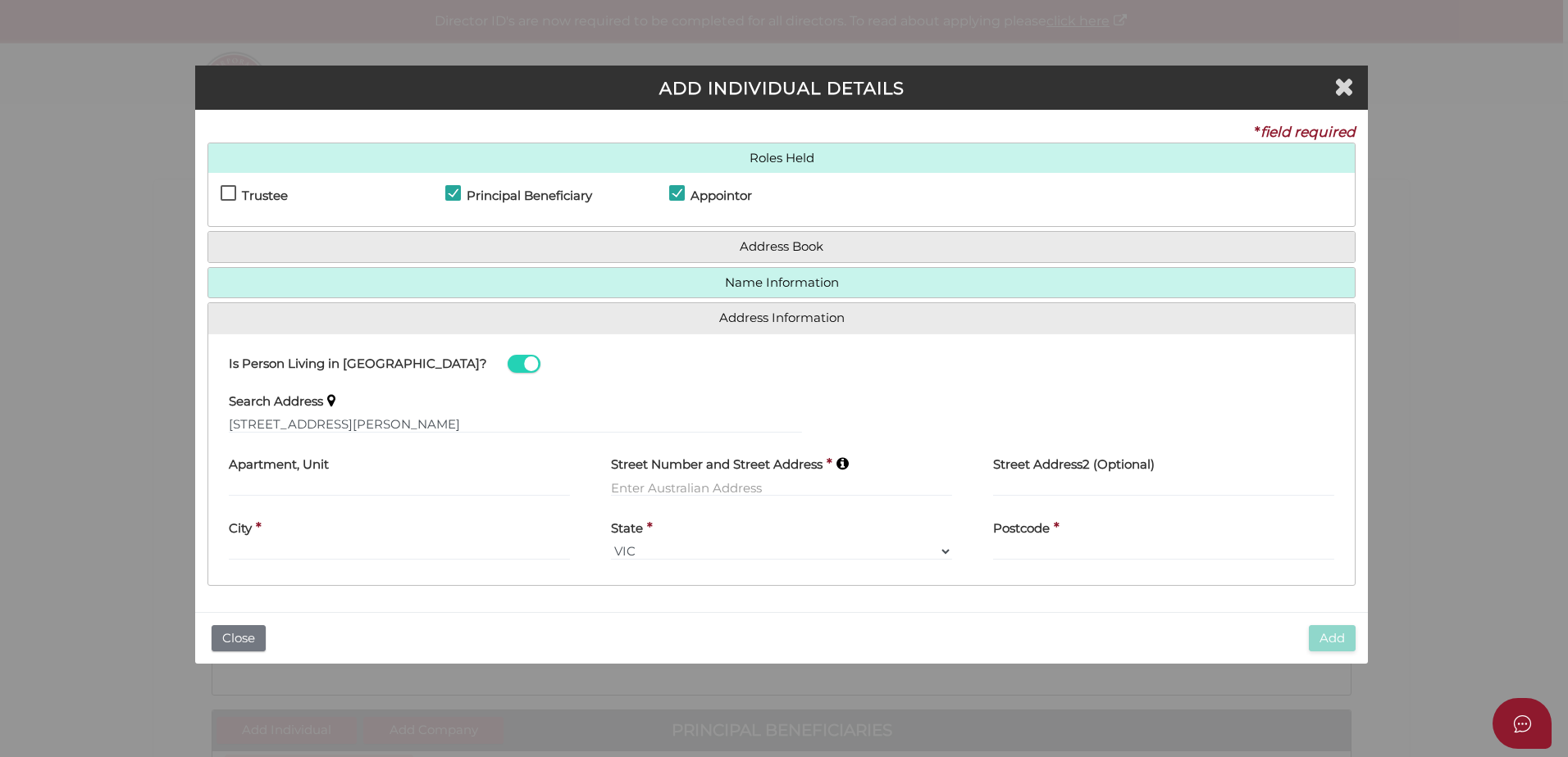
type input "102 Nelson Street"
type input "Ballarat East"
select select "VIC"
type input "3350"
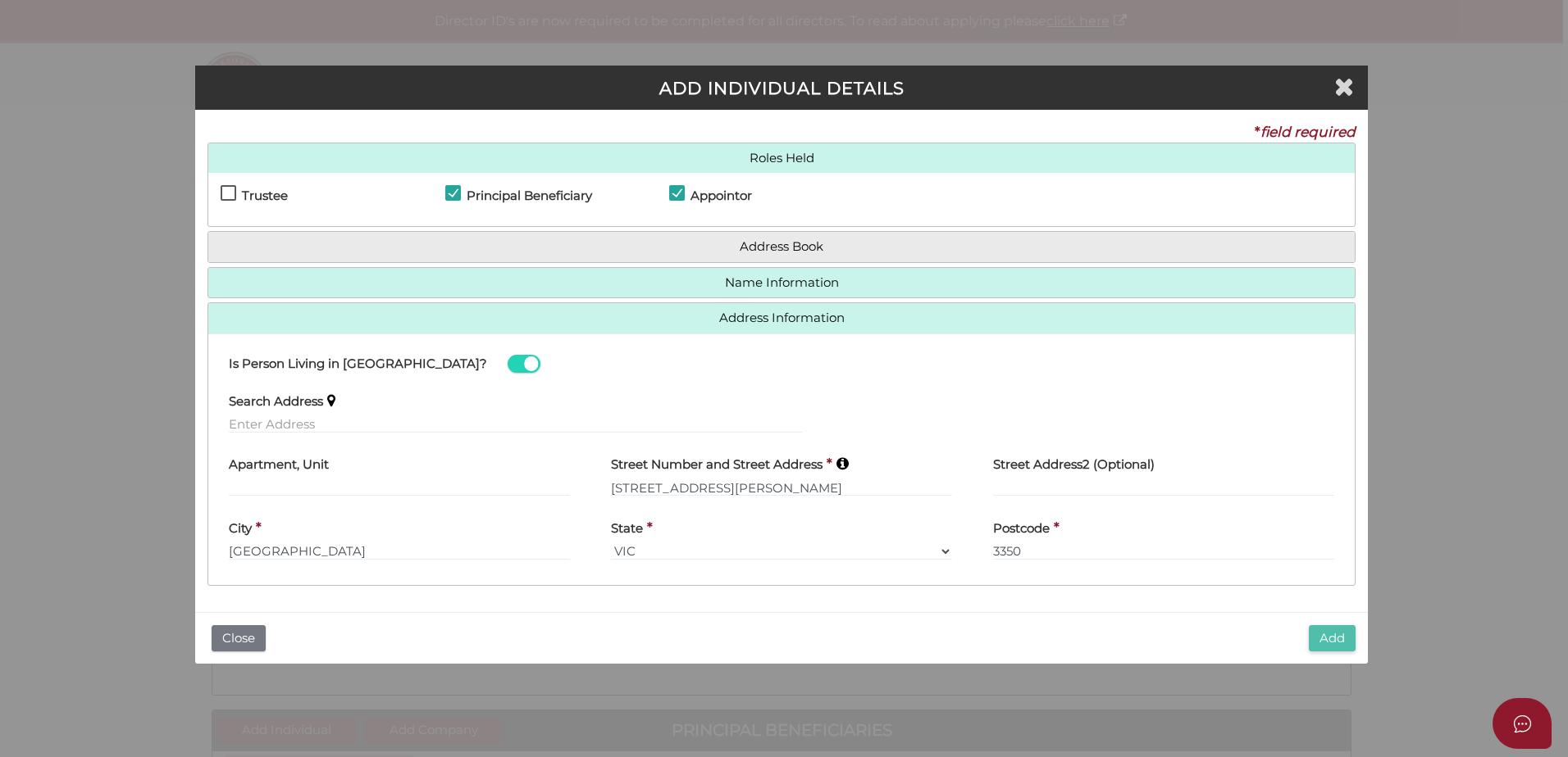
click at [1323, 643] on button "Add" at bounding box center [1331, 639] width 46 height 27
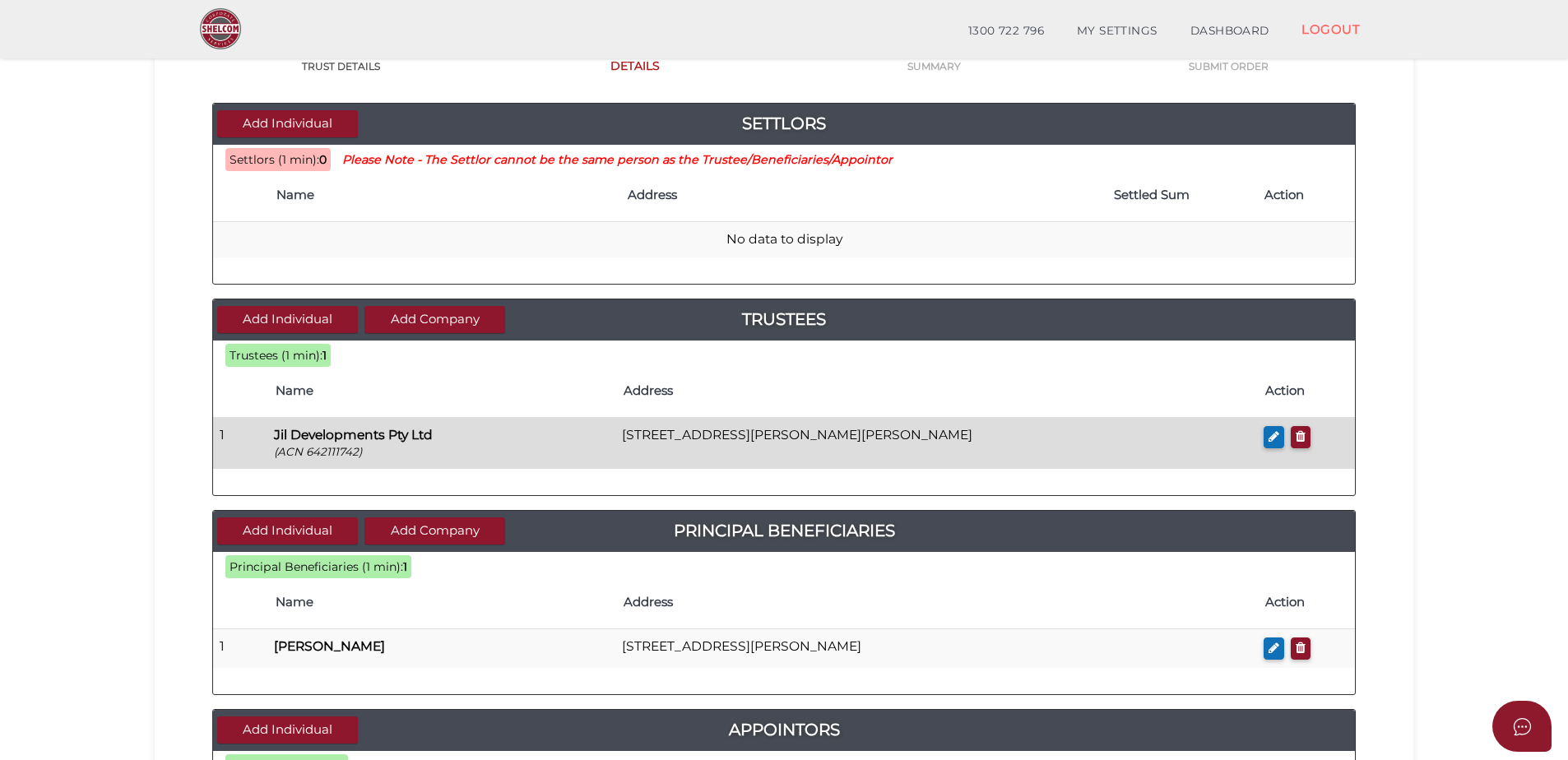
scroll to position [164, 0]
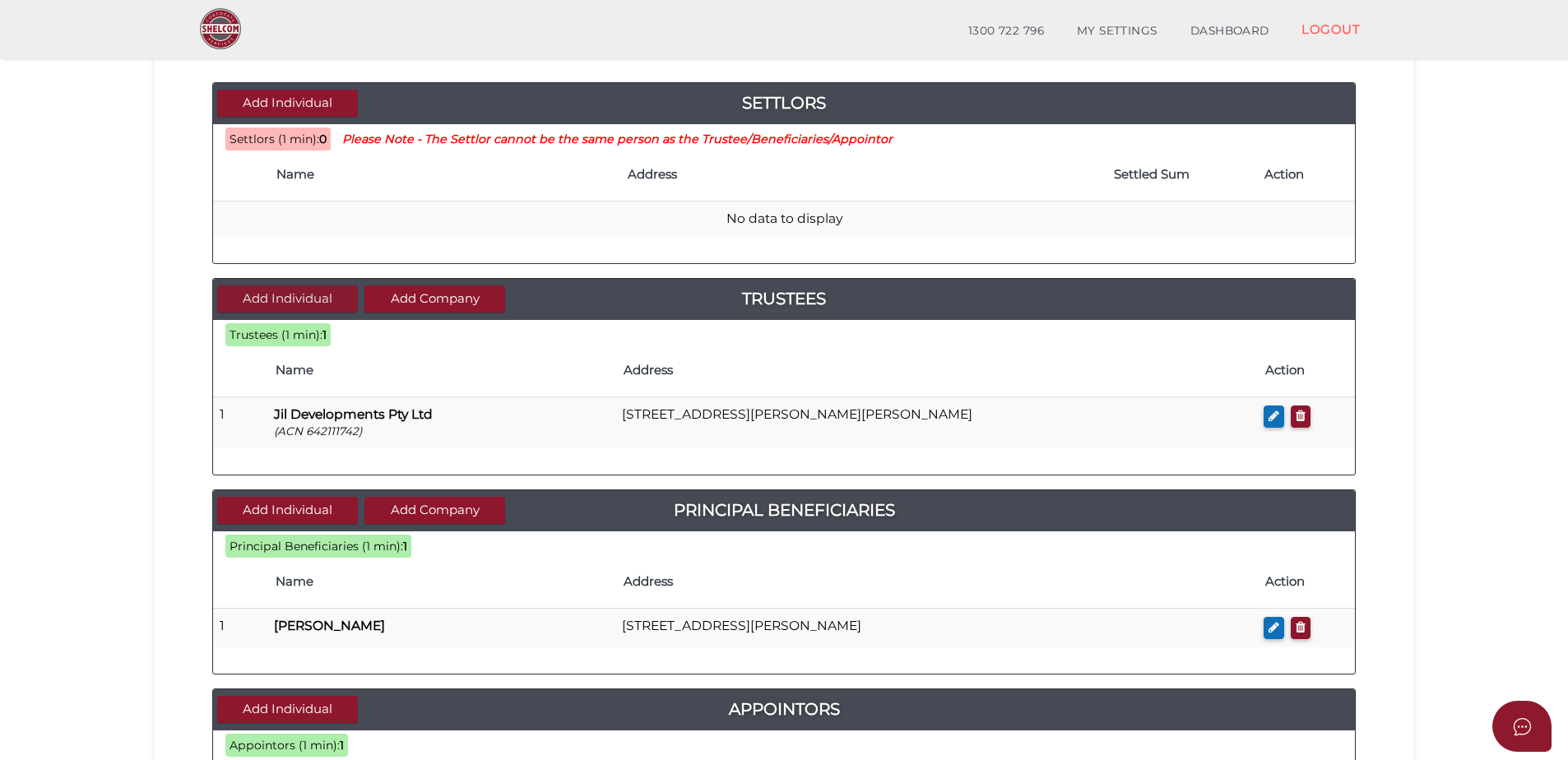
click at [304, 298] on button "Add Individual" at bounding box center [288, 299] width 140 height 27
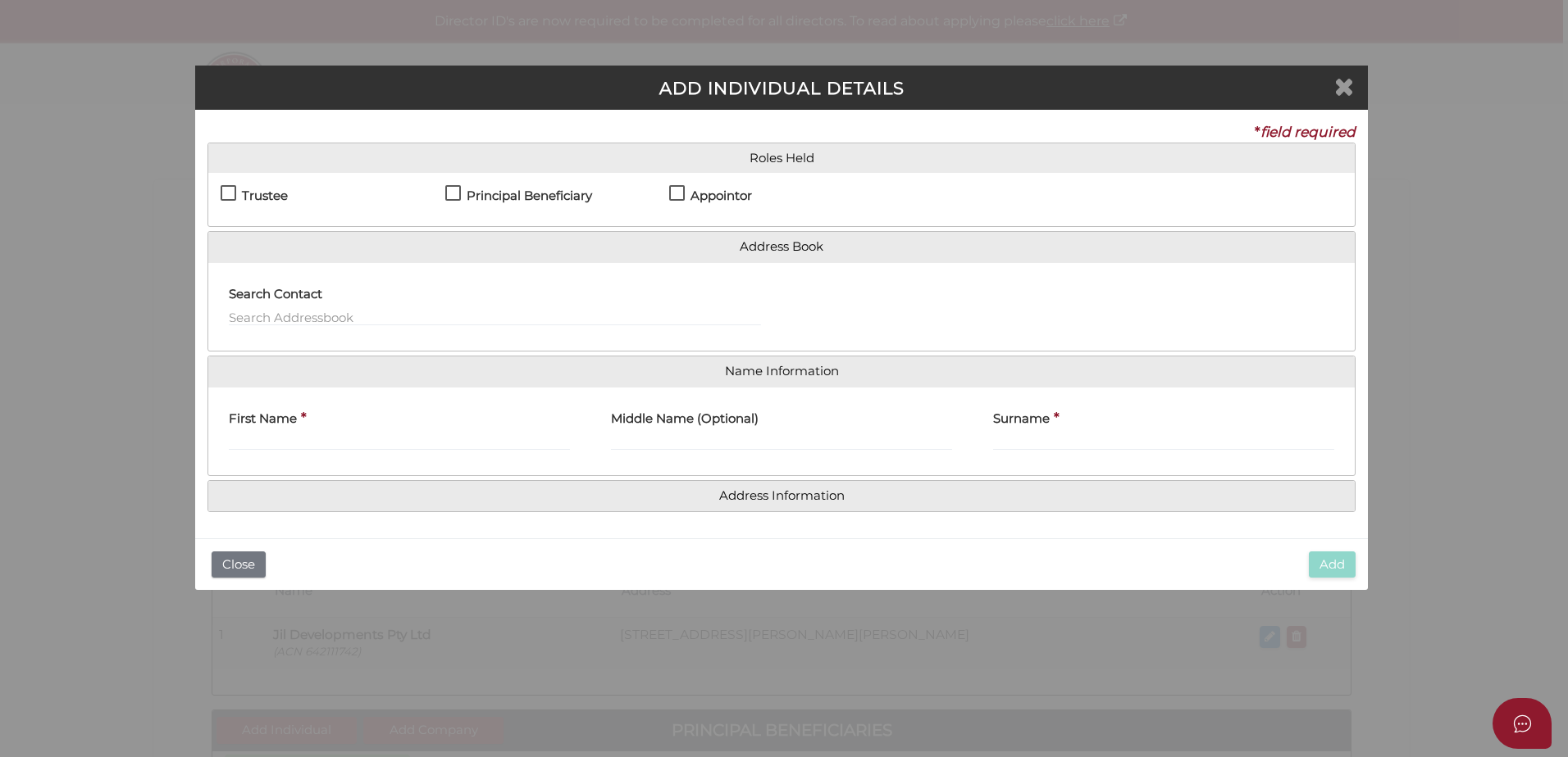
click at [1350, 86] on icon "Close" at bounding box center [1344, 86] width 20 height 25
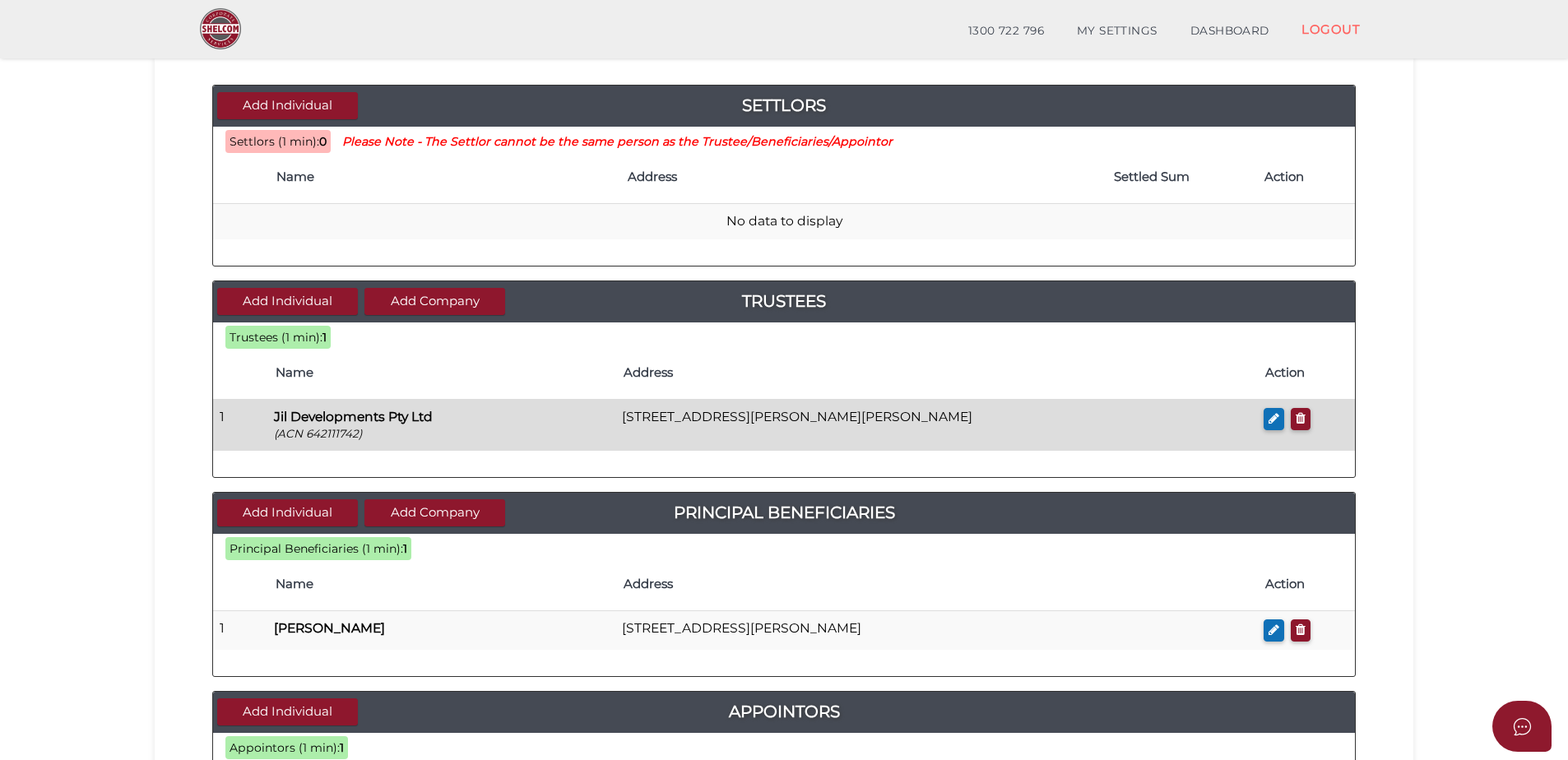
scroll to position [247, 0]
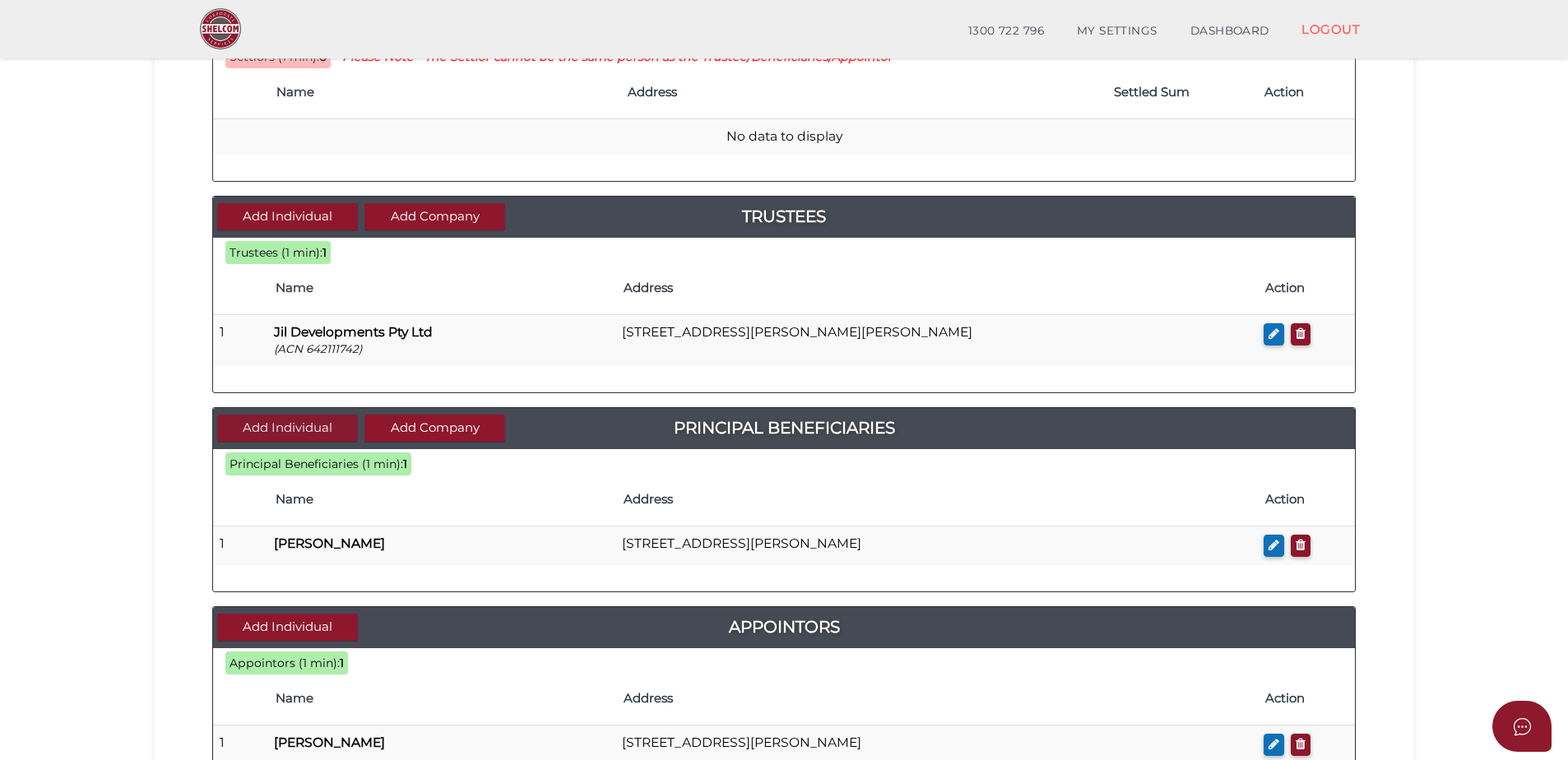
click at [326, 421] on button "Add Individual" at bounding box center [288, 428] width 140 height 27
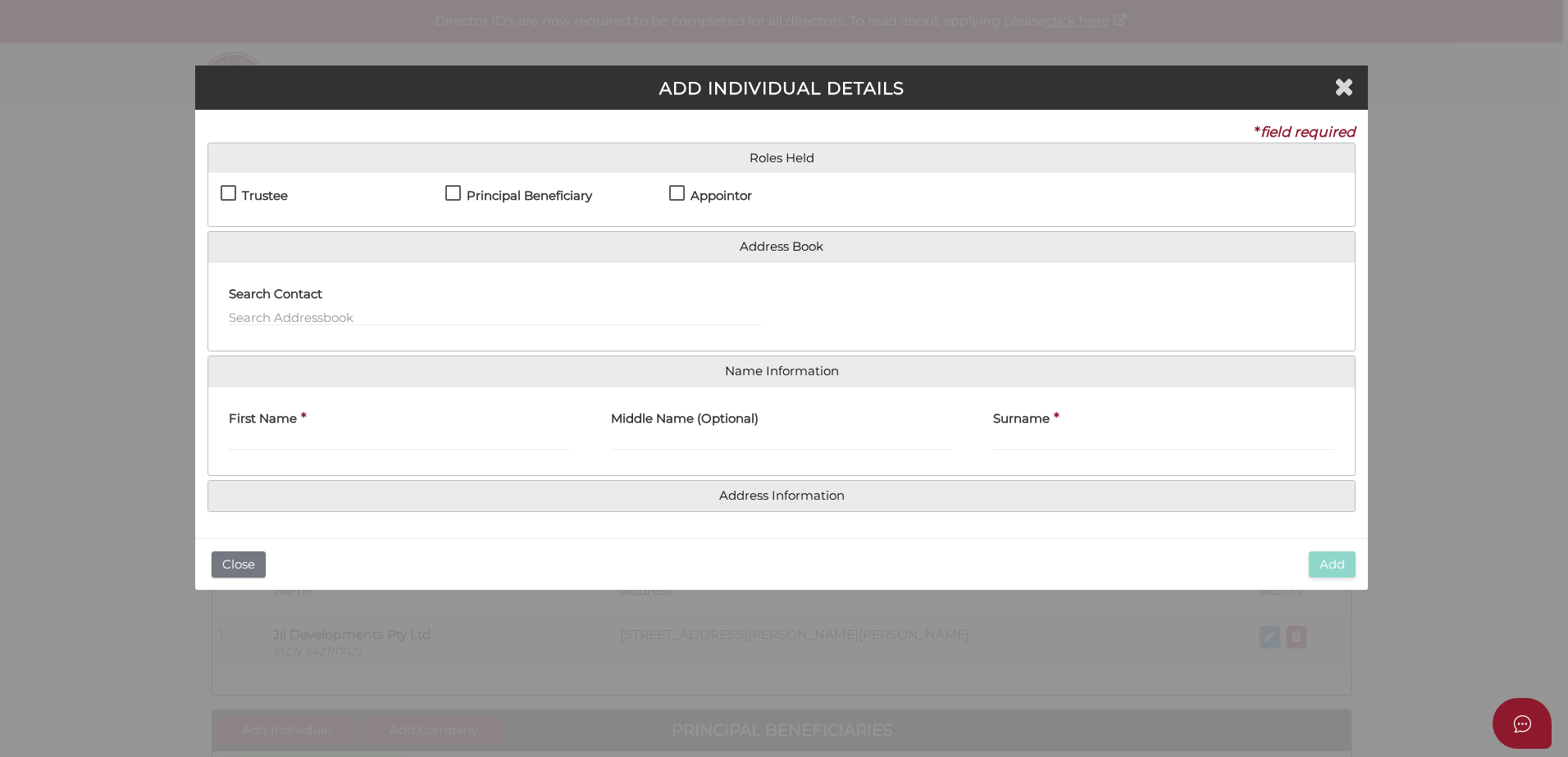
click at [538, 202] on h4 "Principal Beneficiary" at bounding box center [529, 196] width 125 height 14
checkbox input "true"
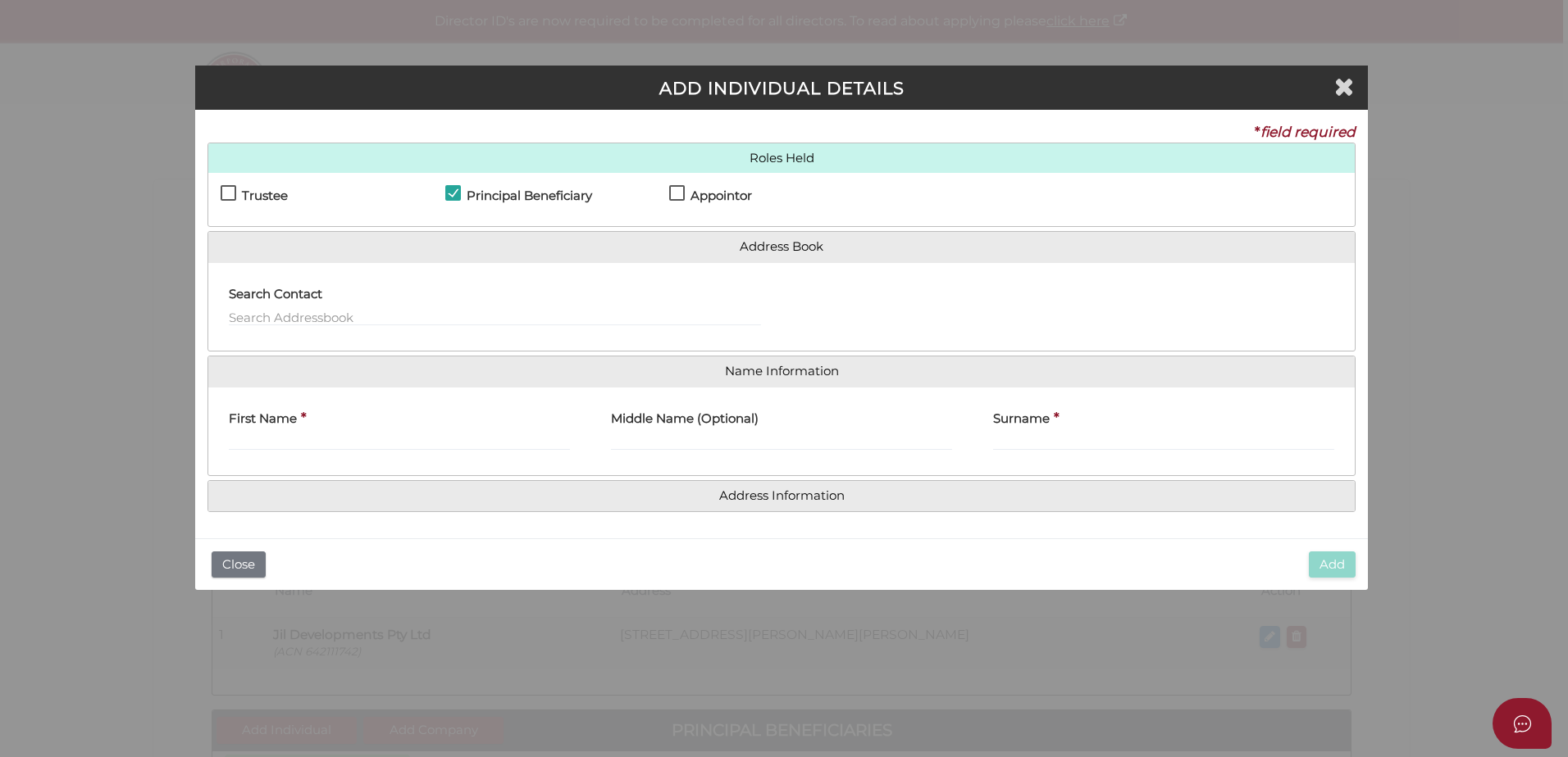
click at [684, 193] on label "Appointor" at bounding box center [711, 199] width 83 height 21
checkbox input "true"
click at [492, 446] on input "First Name" at bounding box center [399, 442] width 341 height 18
type input "Jelena"
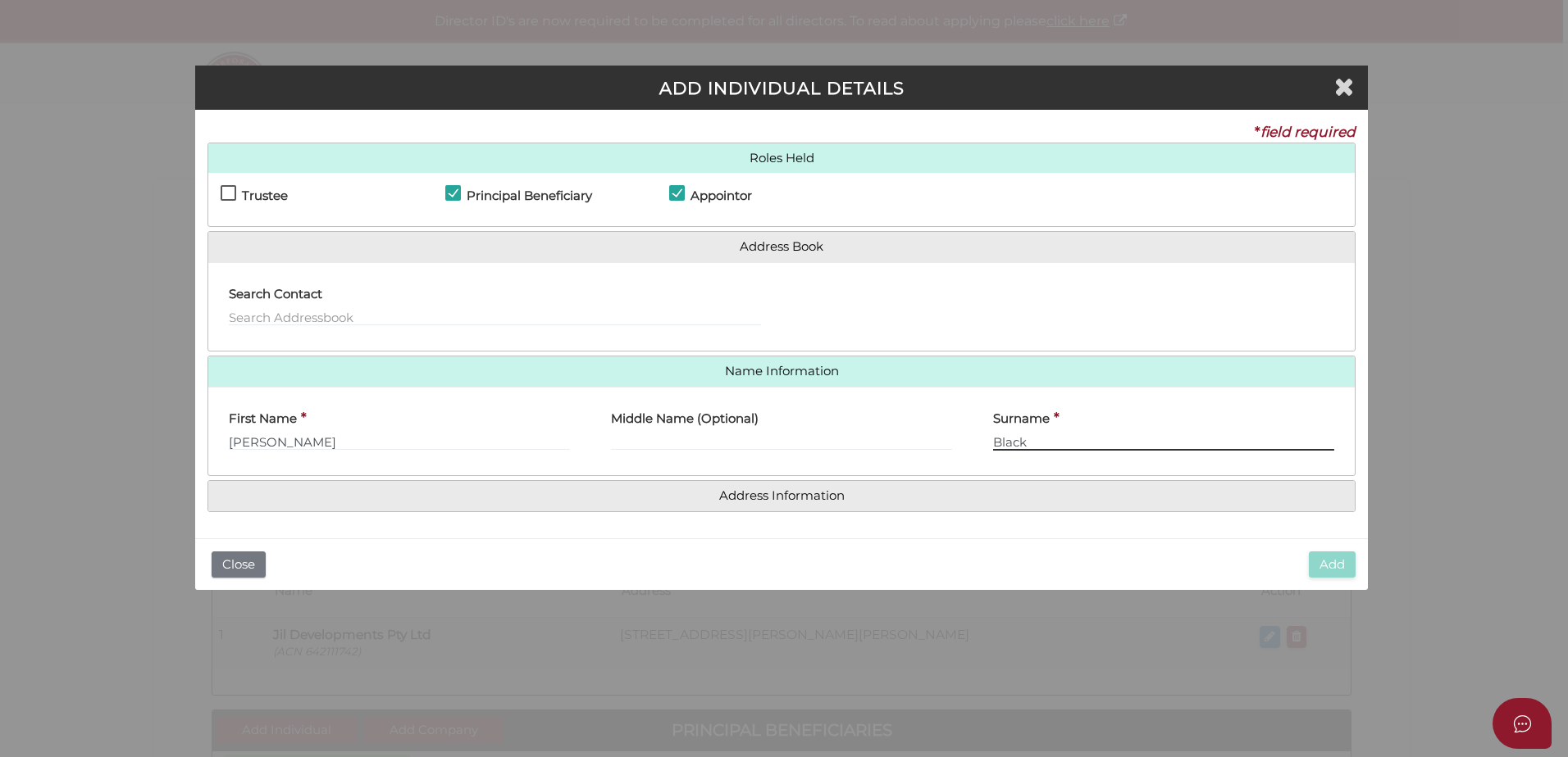
type input "Black"
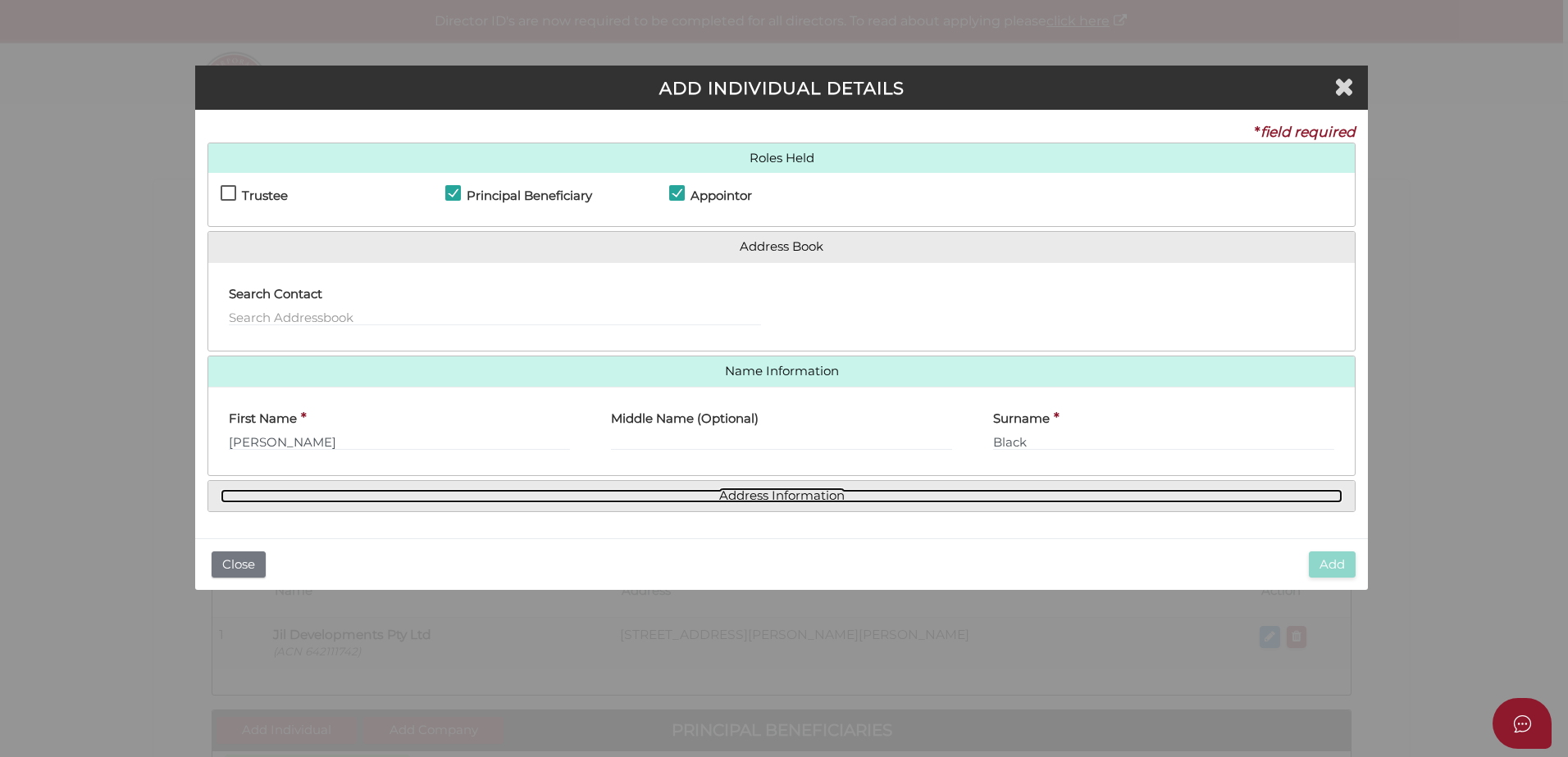
click at [732, 490] on link "Address Information" at bounding box center [782, 497] width 1122 height 14
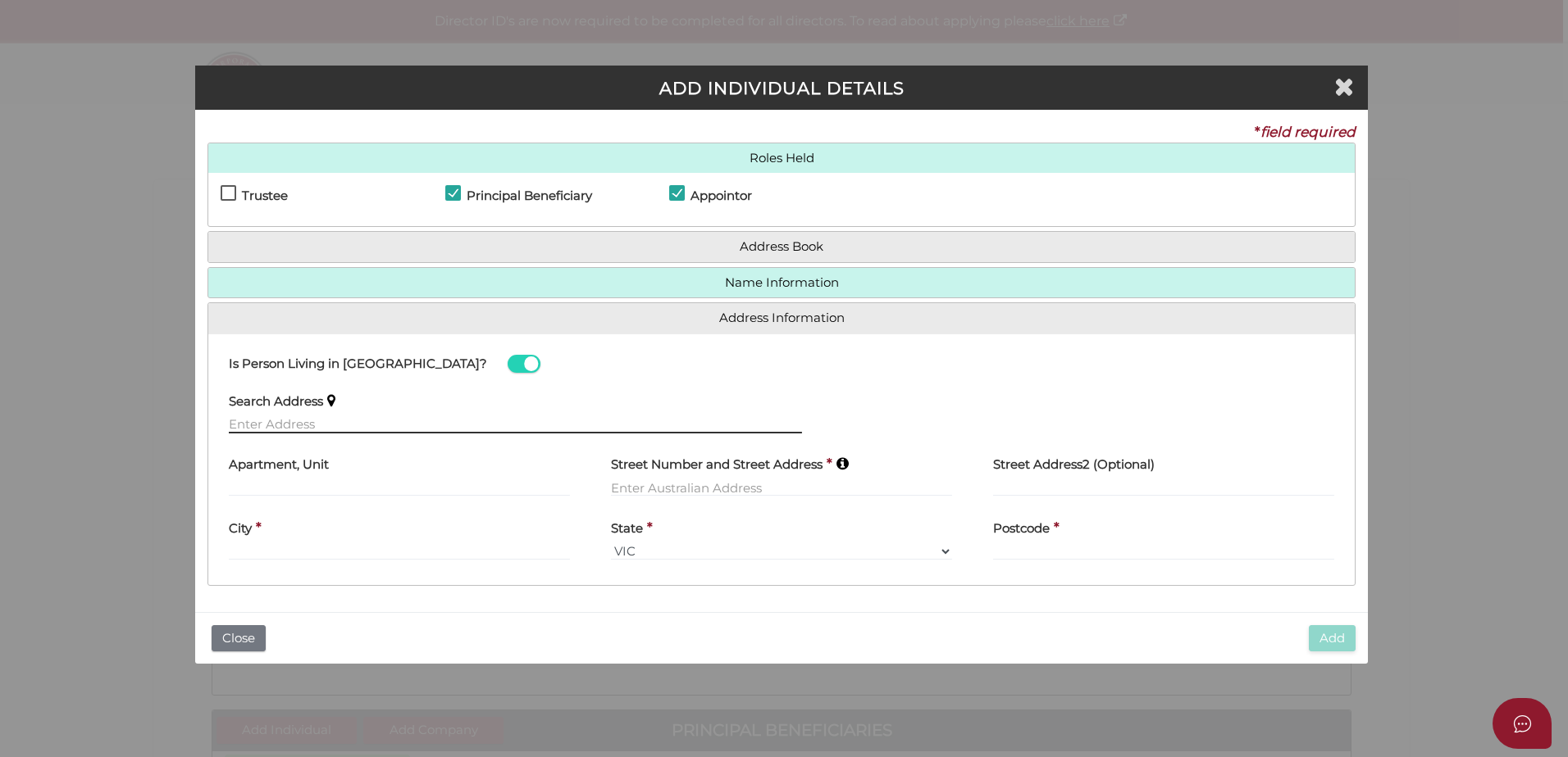
click at [352, 426] on input "text" at bounding box center [515, 425] width 573 height 18
paste input "[STREET_ADDRESS][PERSON_NAME]"
drag, startPoint x: 570, startPoint y: 429, endPoint x: 594, endPoint y: 429, distance: 24.0
click at [570, 429] on input "[STREET_ADDRESS][PERSON_NAME]" at bounding box center [515, 425] width 573 height 18
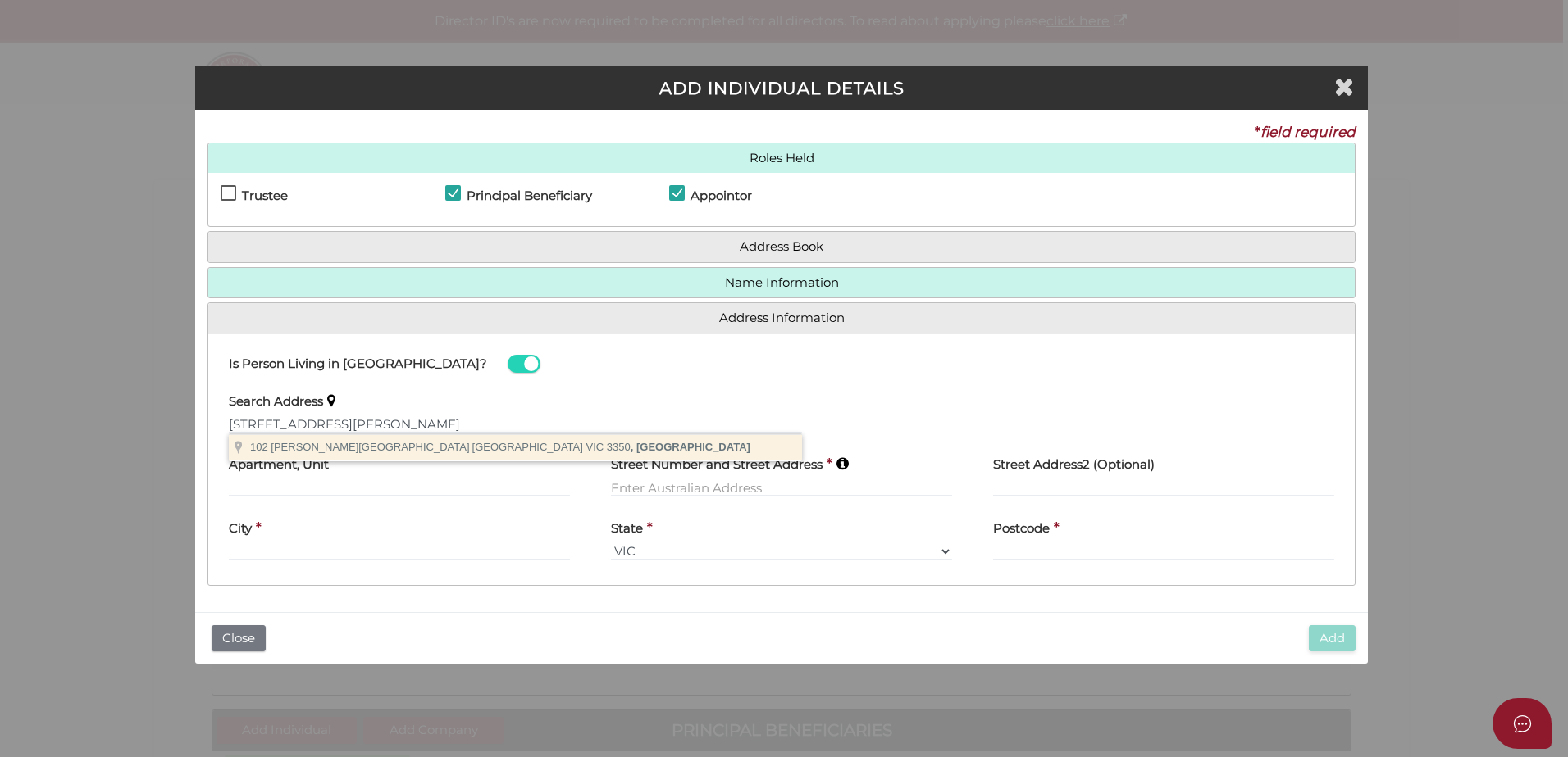
type input "[STREET_ADDRESS][PERSON_NAME]"
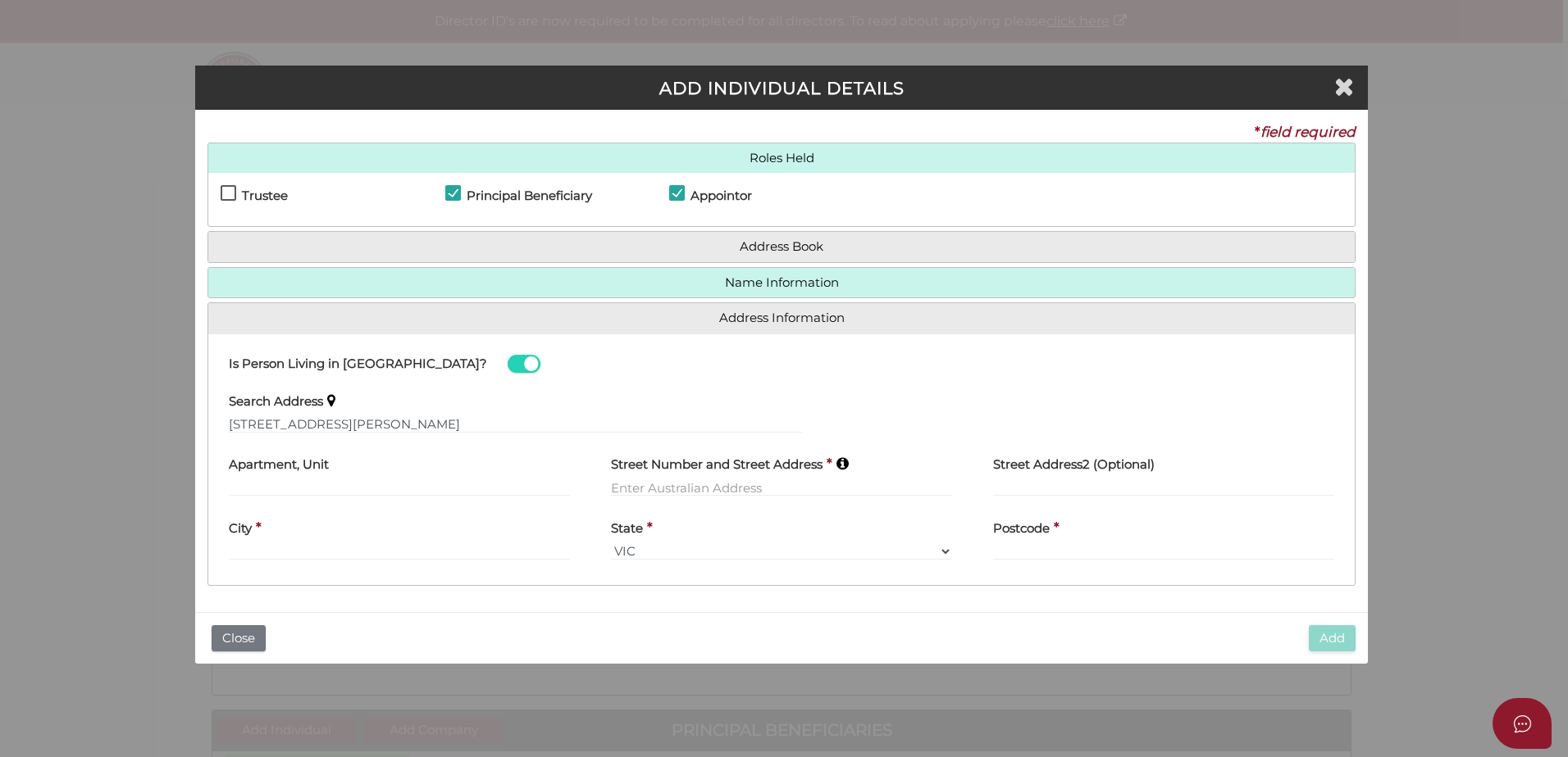
type input "[STREET_ADDRESS][PERSON_NAME]"
type input "[GEOGRAPHIC_DATA]"
select select "VIC"
type input "3350"
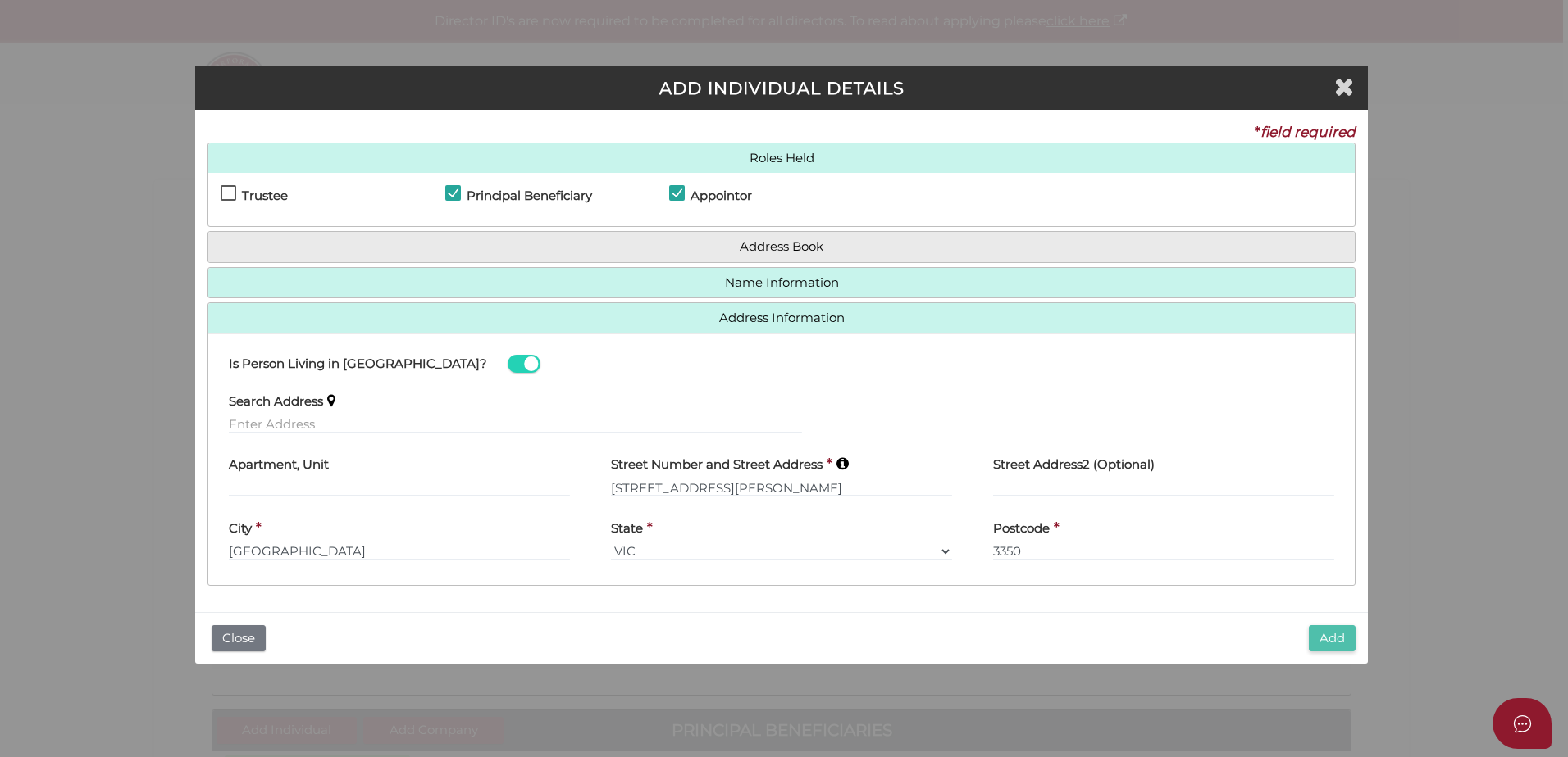
click at [1346, 645] on button "Add" at bounding box center [1331, 639] width 46 height 27
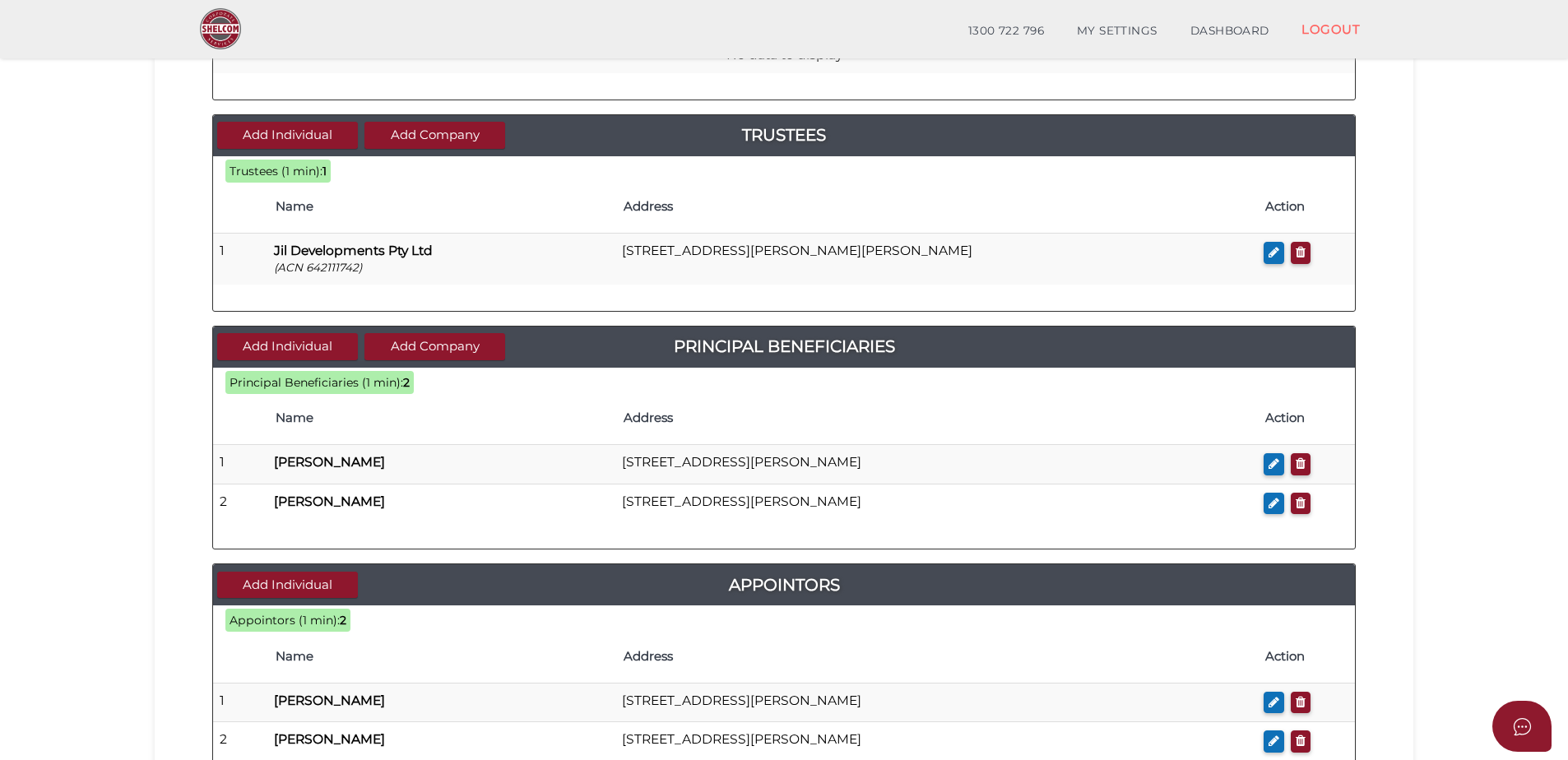
scroll to position [330, 0]
click at [306, 350] on button "Add Individual" at bounding box center [288, 345] width 140 height 27
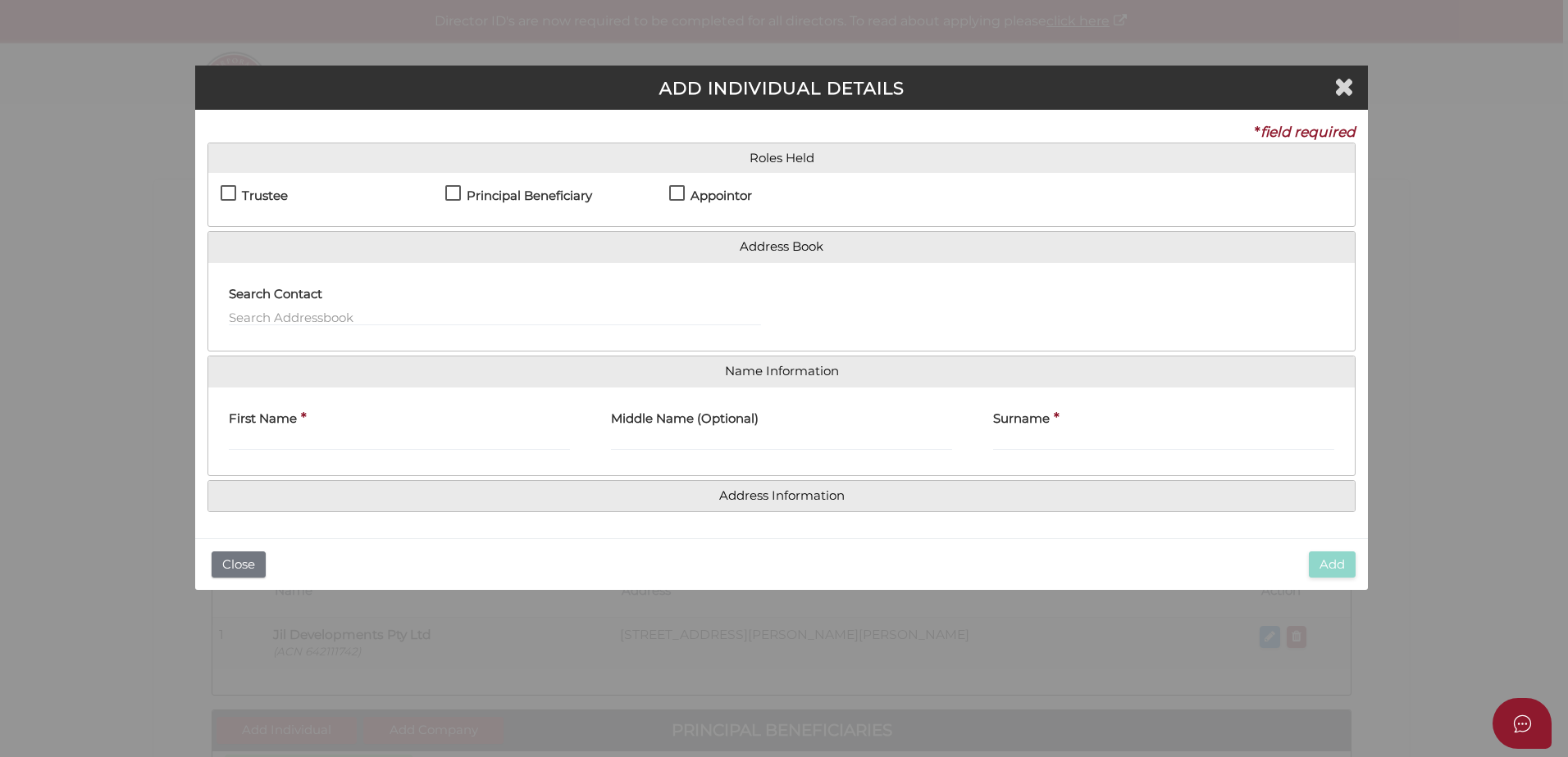
click at [269, 197] on h4 "Trustee" at bounding box center [264, 196] width 46 height 14
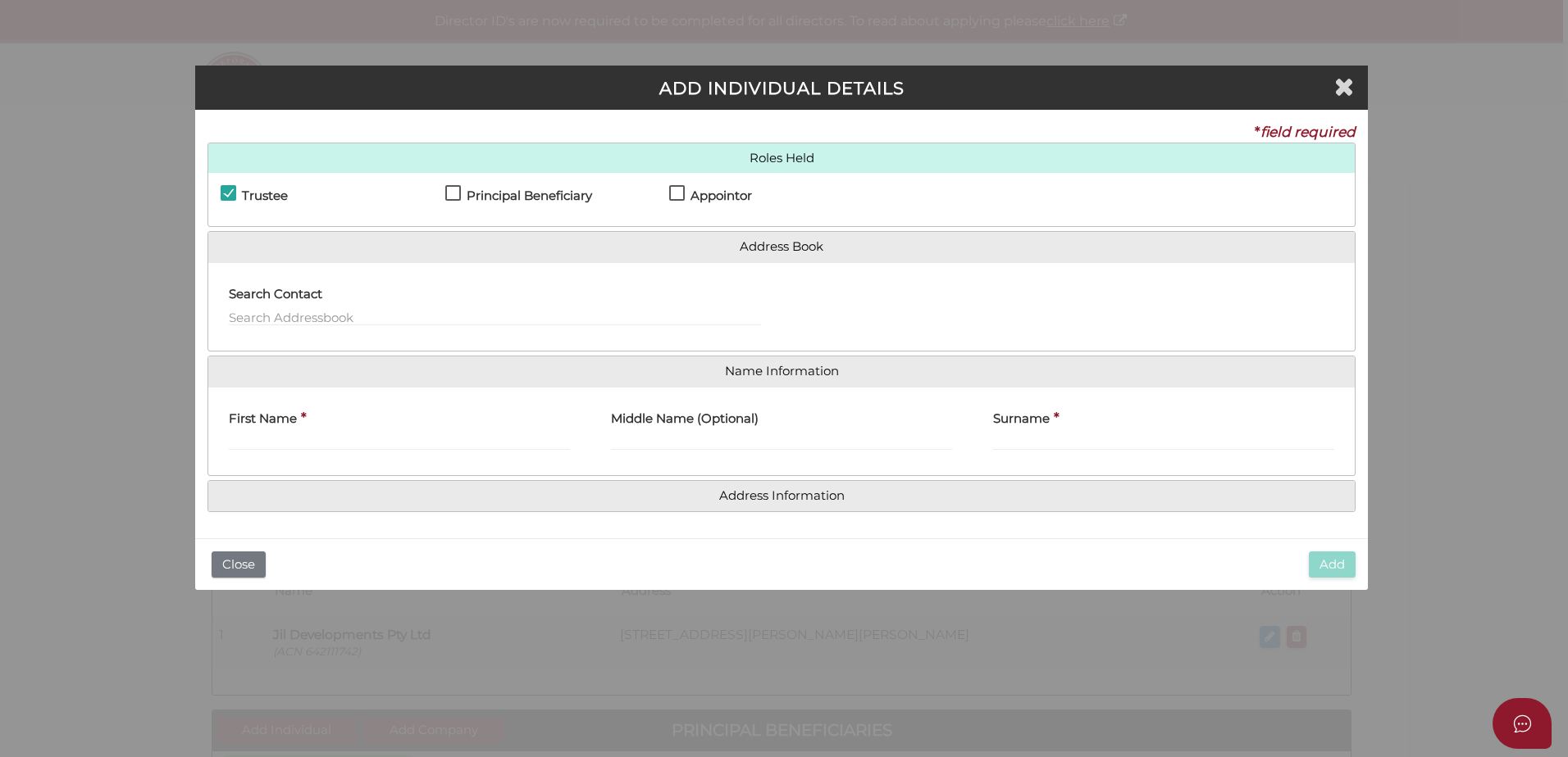
click at [271, 197] on h4 "Trustee" at bounding box center [264, 196] width 46 height 14
checkbox input "false"
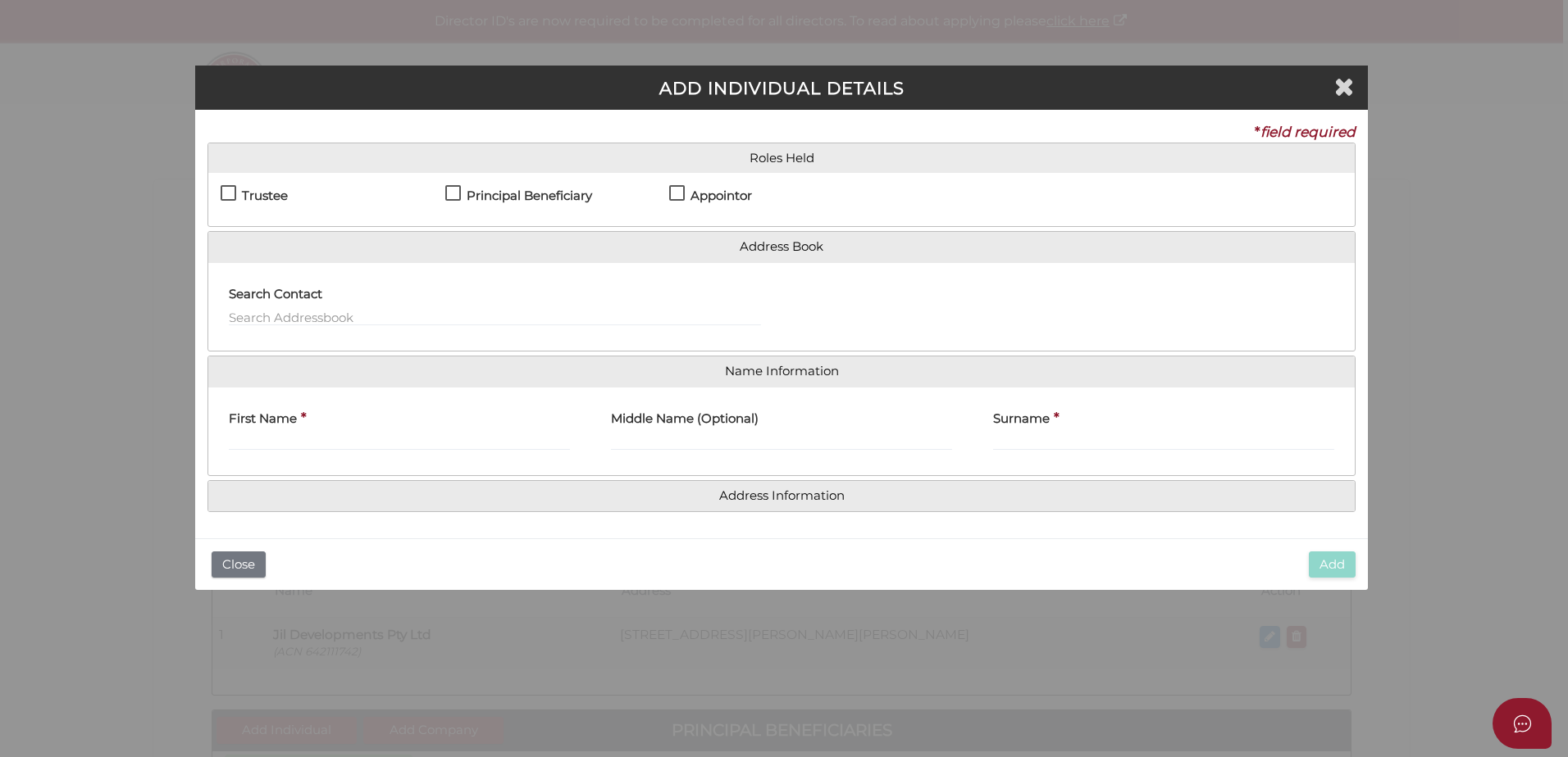
click at [574, 200] on h4 "Principal Beneficiary" at bounding box center [529, 196] width 125 height 14
checkbox input "true"
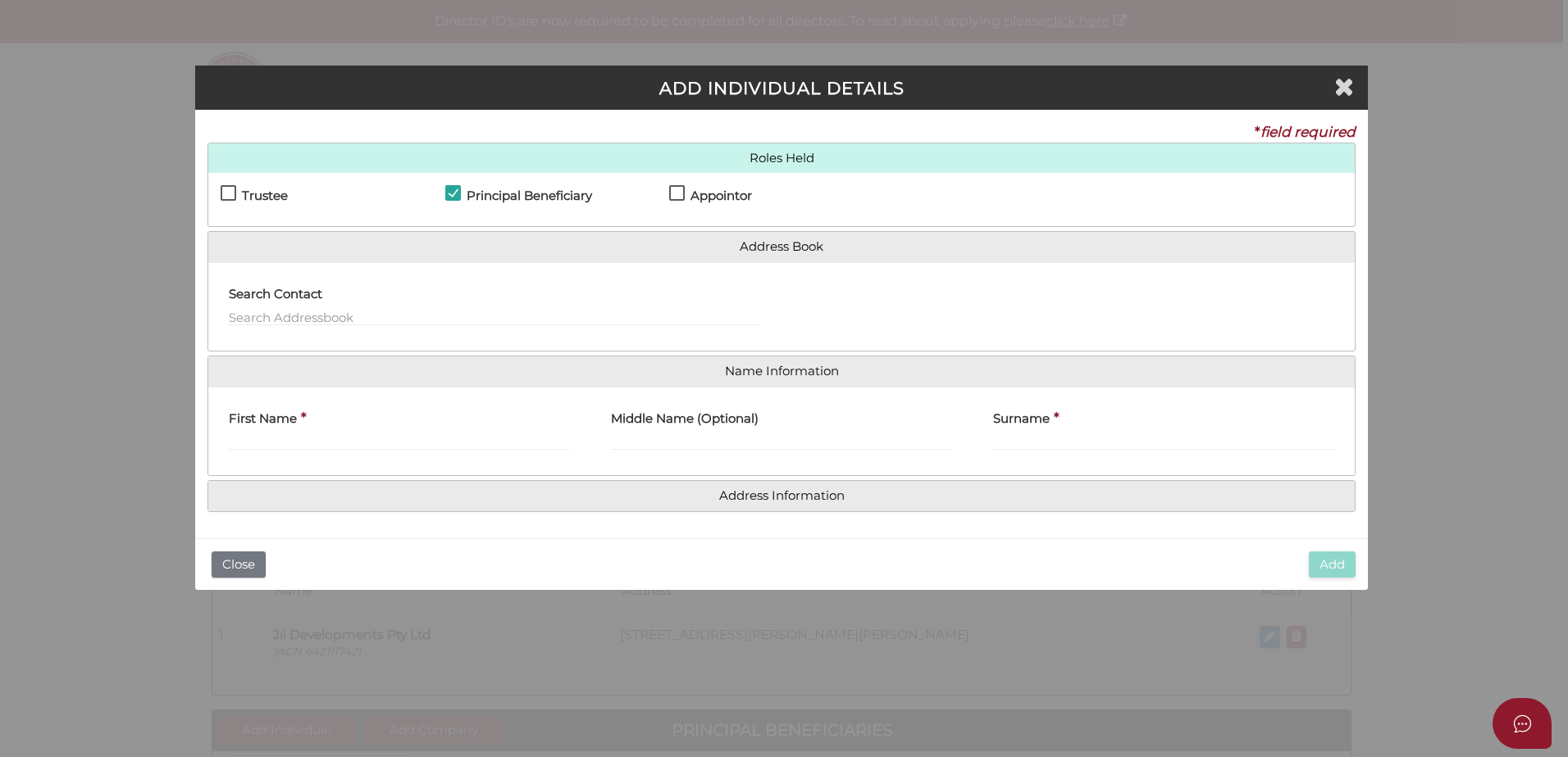
click at [709, 196] on h4 "Appointor" at bounding box center [721, 196] width 61 height 14
checkbox input "true"
click at [470, 442] on input "First Name" at bounding box center [399, 442] width 341 height 18
type input "[PERSON_NAME]"
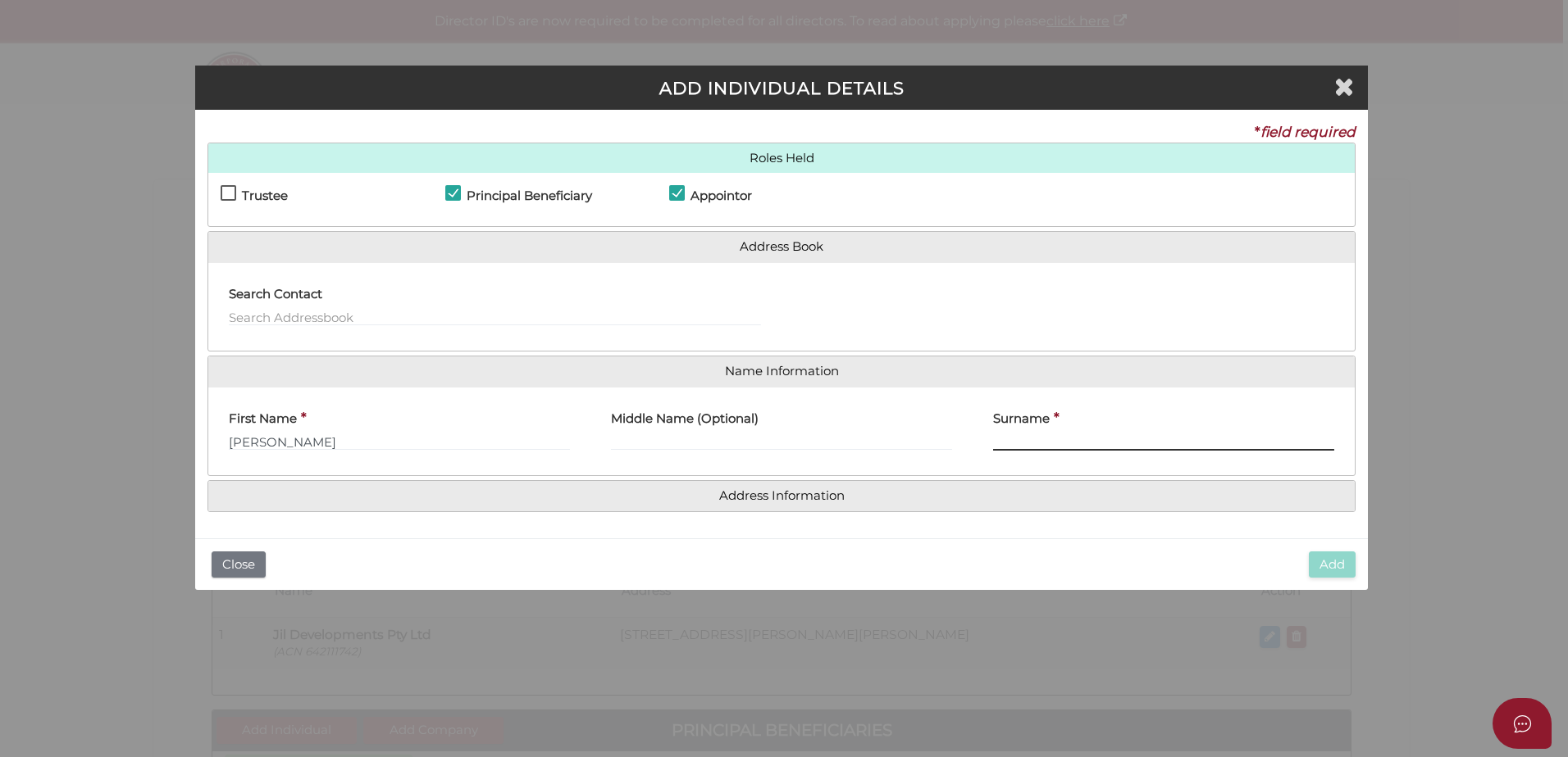
type input "b"
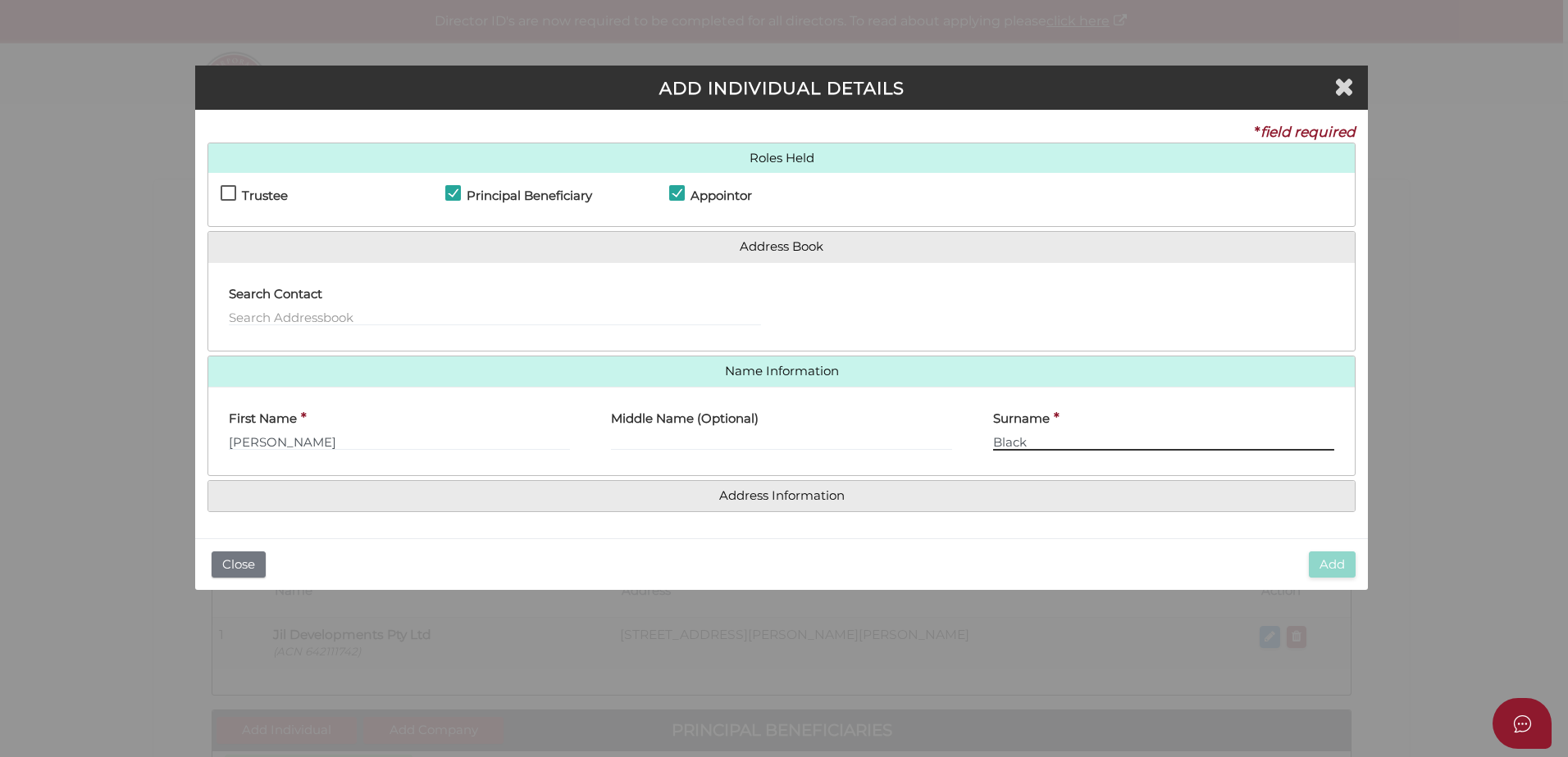
type input "Black"
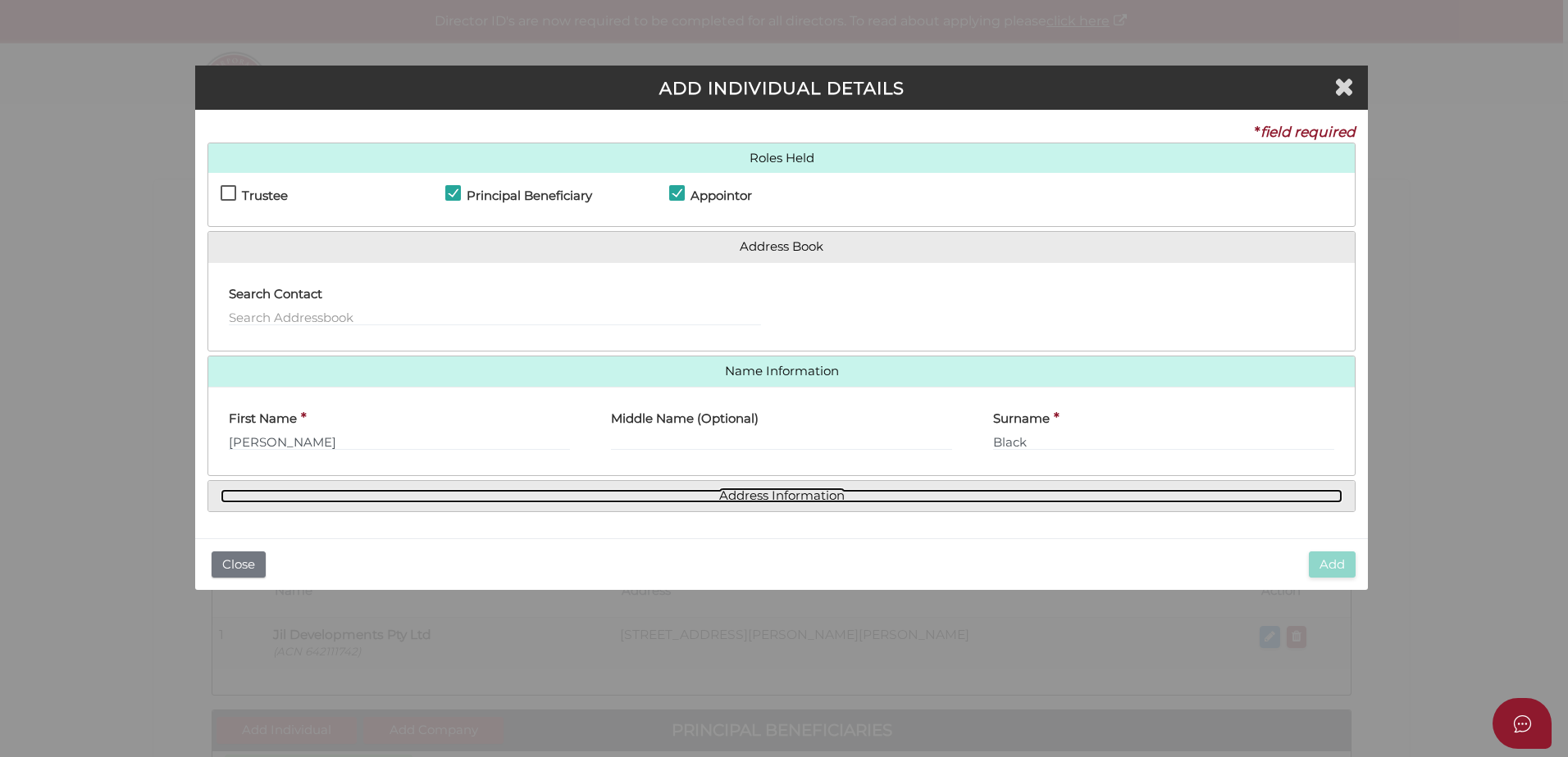
click at [749, 498] on link "Address Information" at bounding box center [782, 497] width 1122 height 14
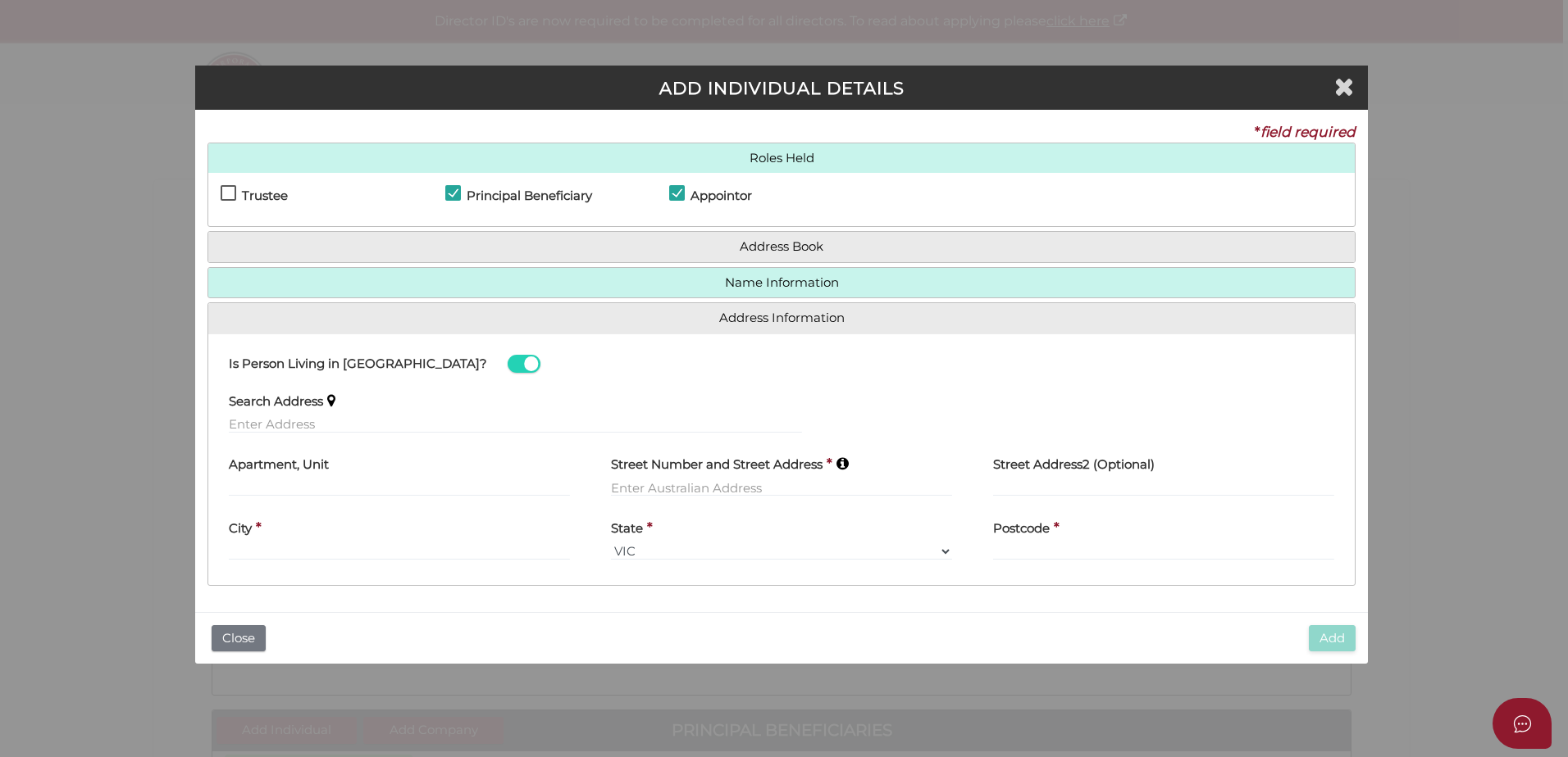
click at [429, 434] on div "Search Address" at bounding box center [515, 414] width 614 height 64
click at [421, 428] on input "text" at bounding box center [515, 425] width 573 height 18
paste input "[STREET_ADDRESS][PERSON_NAME]"
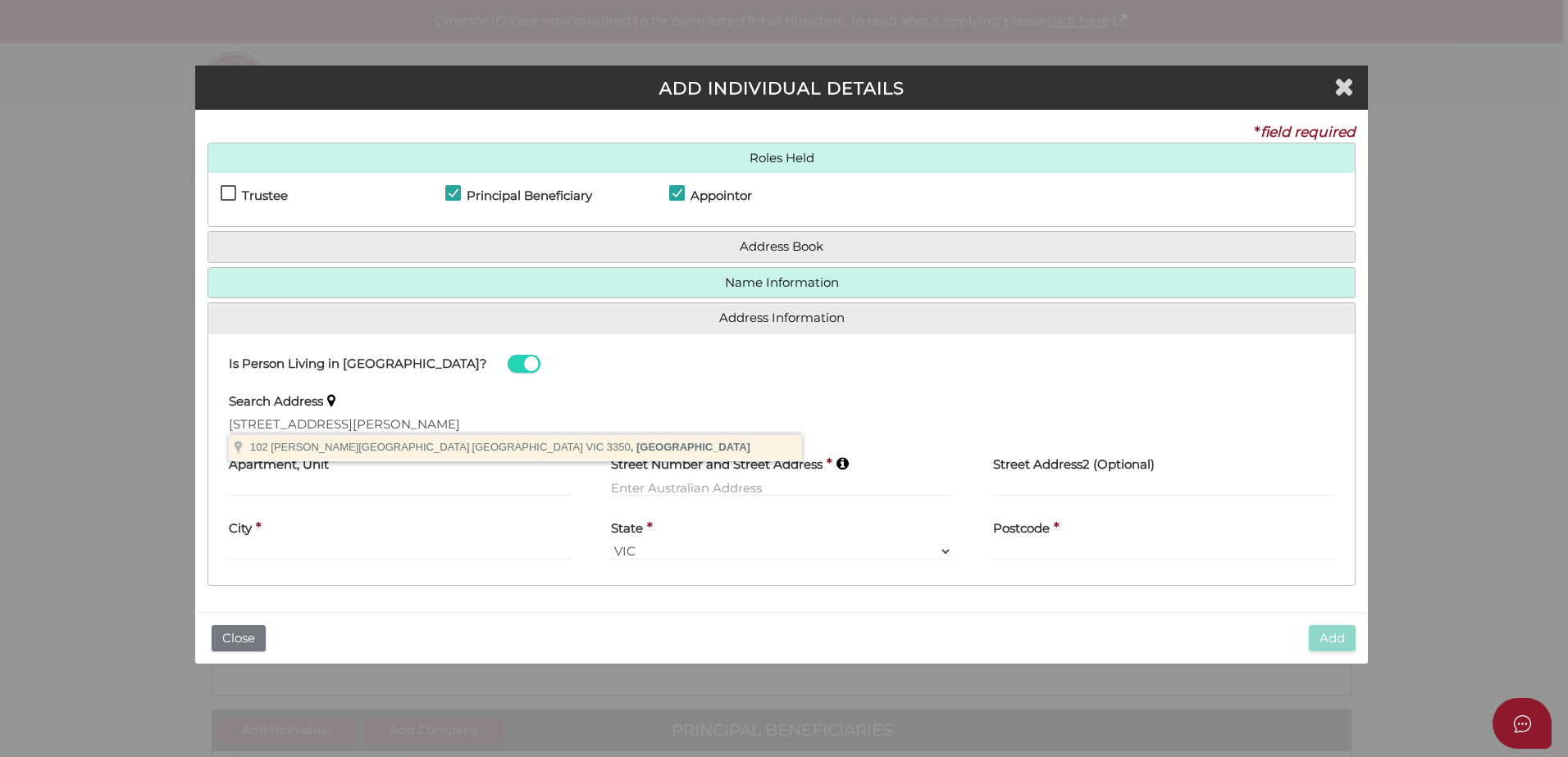
type input "102 Nelson Street, Ballarat East VIC 3350, Australia"
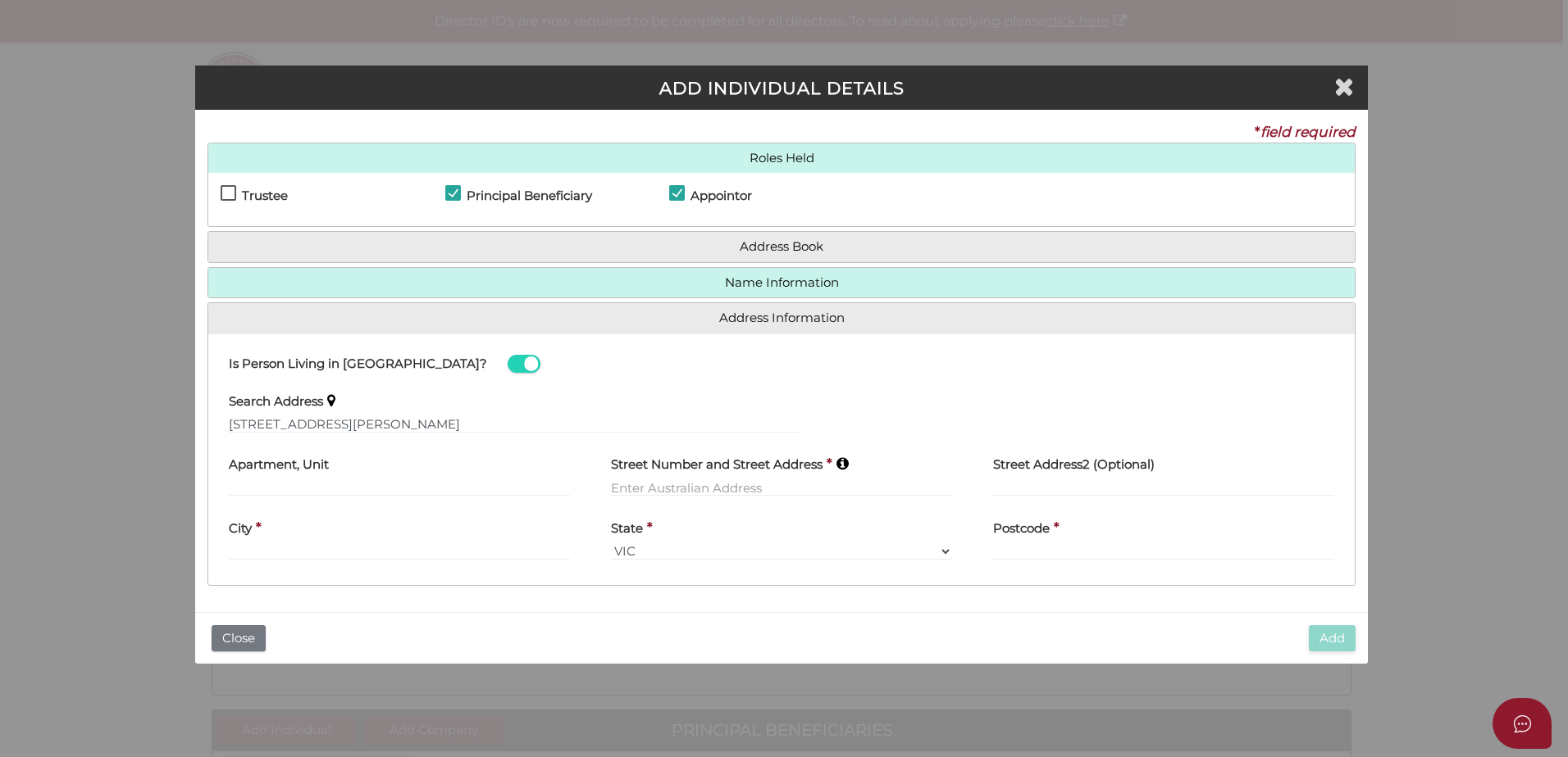
type input "102 Nelson Street"
type input "Ballarat East"
select select "VIC"
type input "3350"
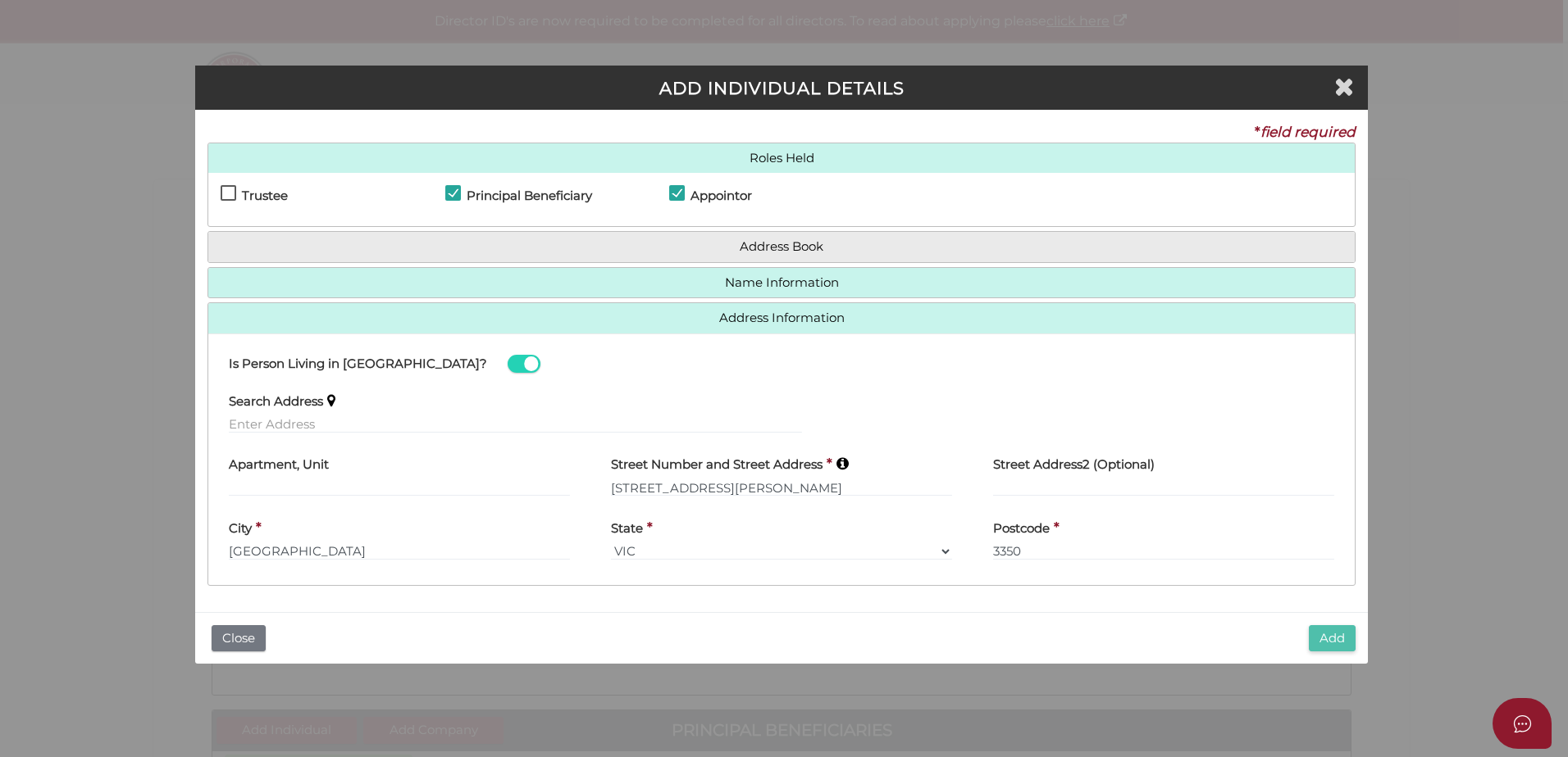
click at [1311, 642] on button "Add" at bounding box center [1331, 639] width 46 height 27
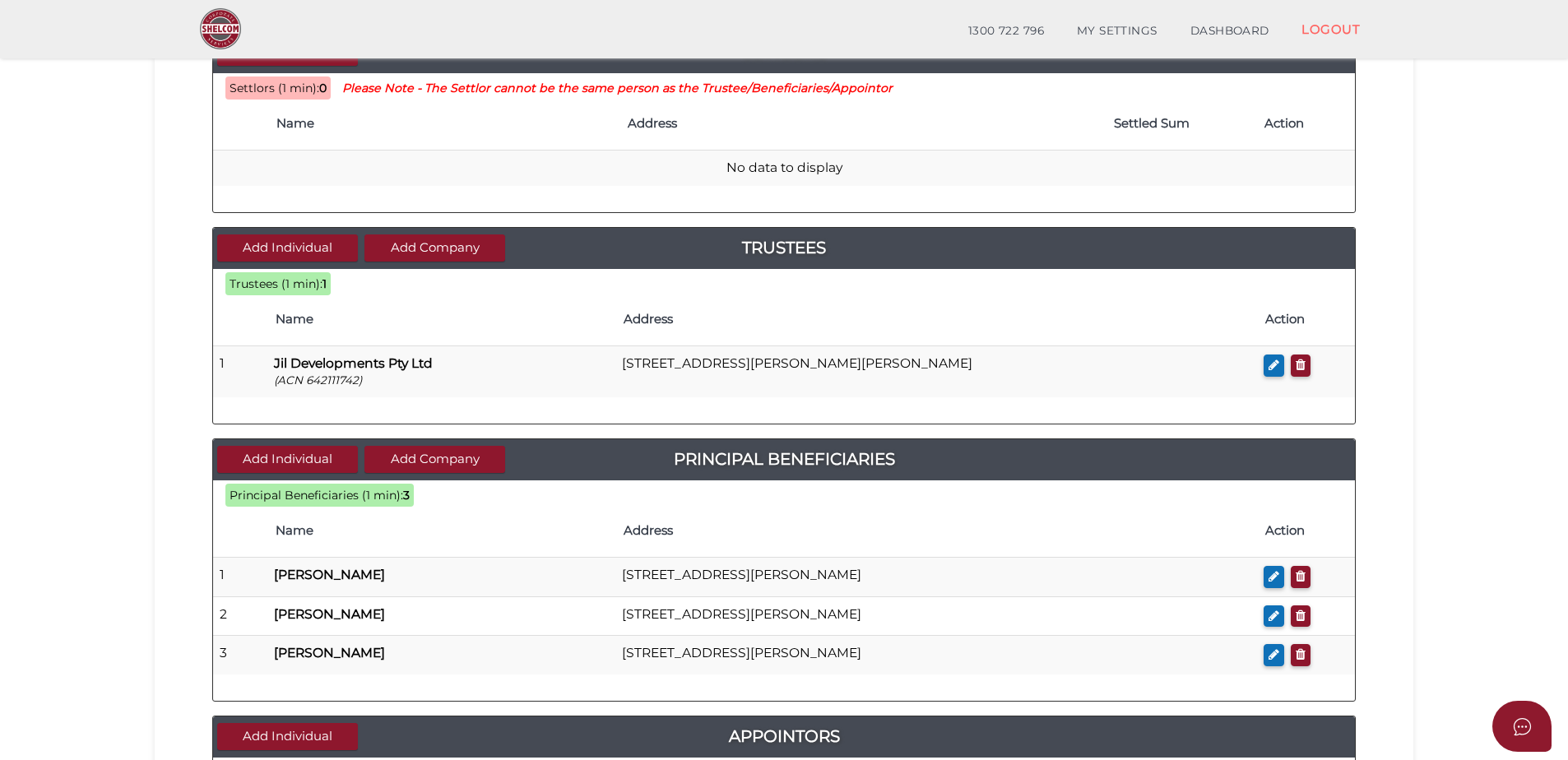
scroll to position [155, 0]
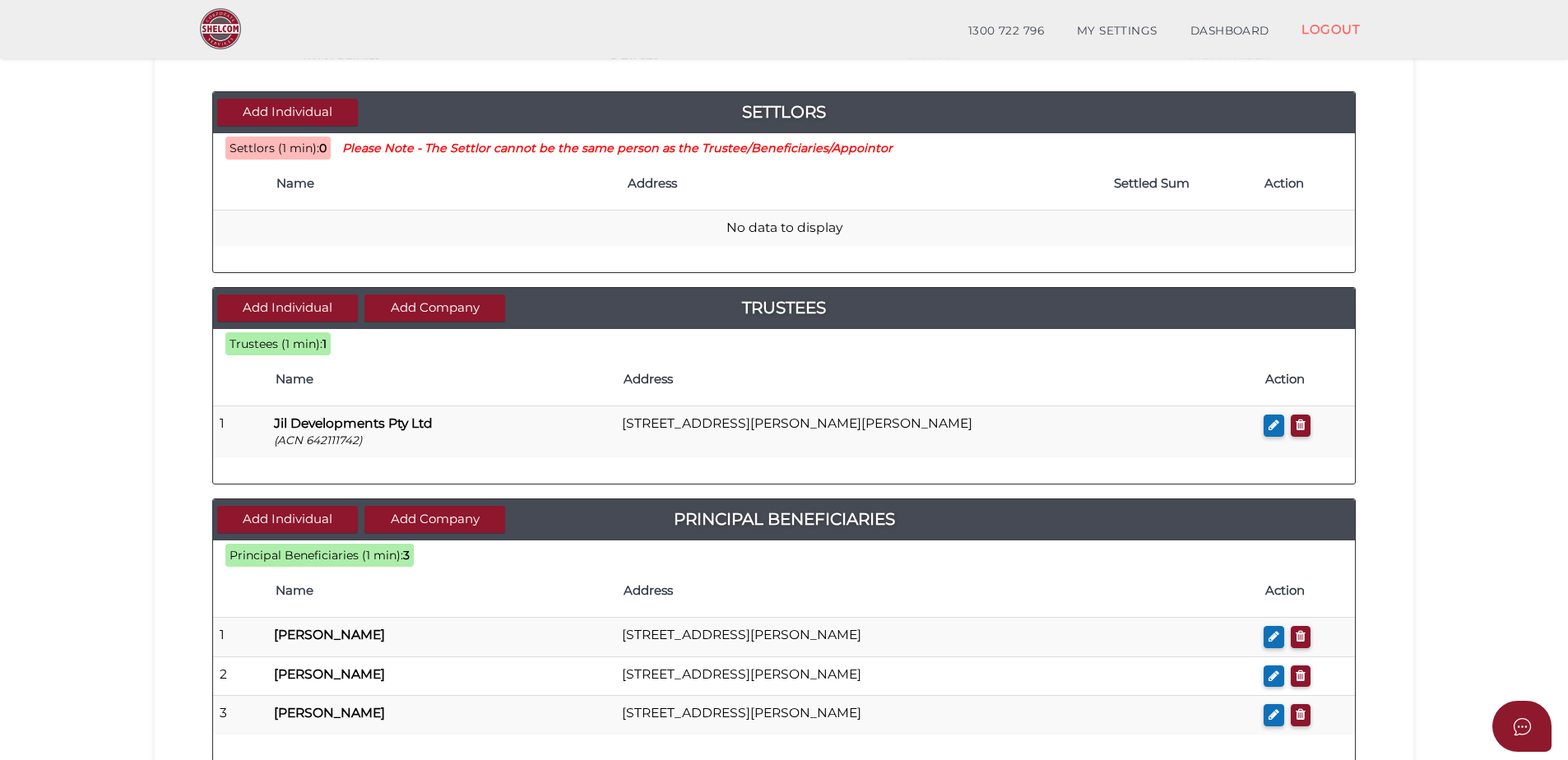
click at [1438, 433] on section "Discretionary Trust 56fdf93e13239829bba811f3d72c70d7 1 TRUST DETAILS 2 DETAILS …" at bounding box center [784, 621] width 1568 height 1468
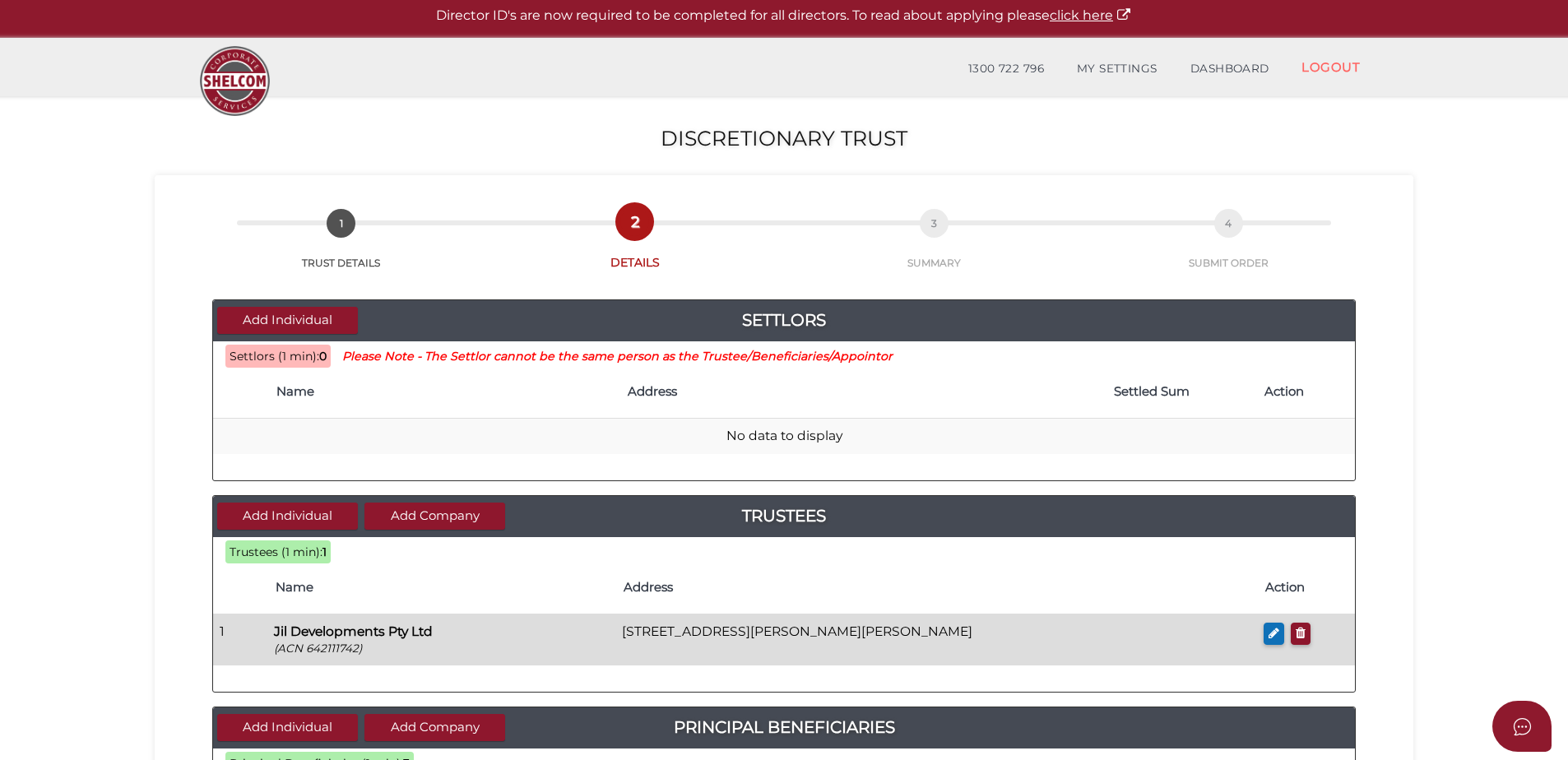
scroll to position [0, 0]
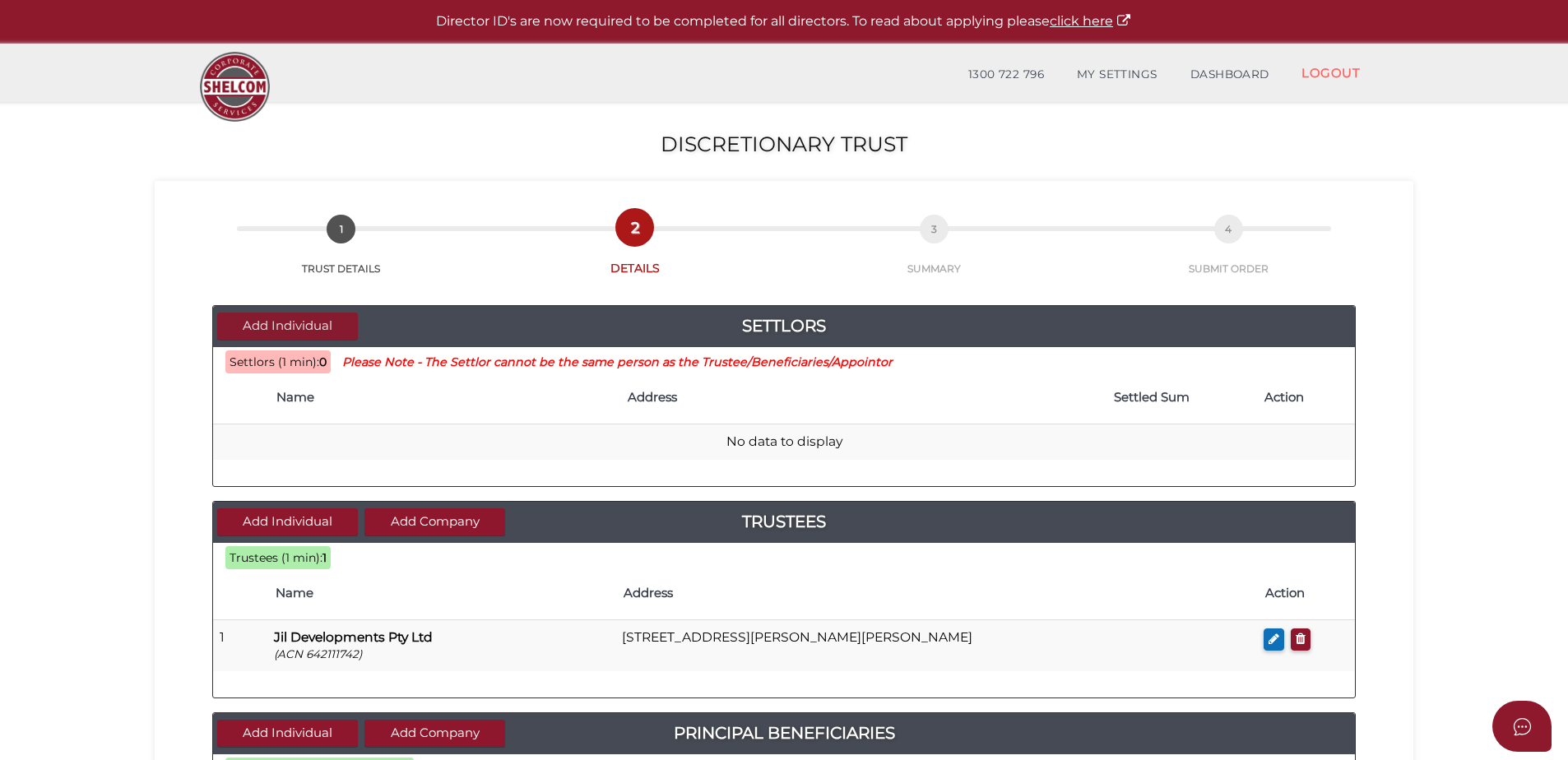
click at [238, 315] on button "Add Individual" at bounding box center [288, 326] width 140 height 27
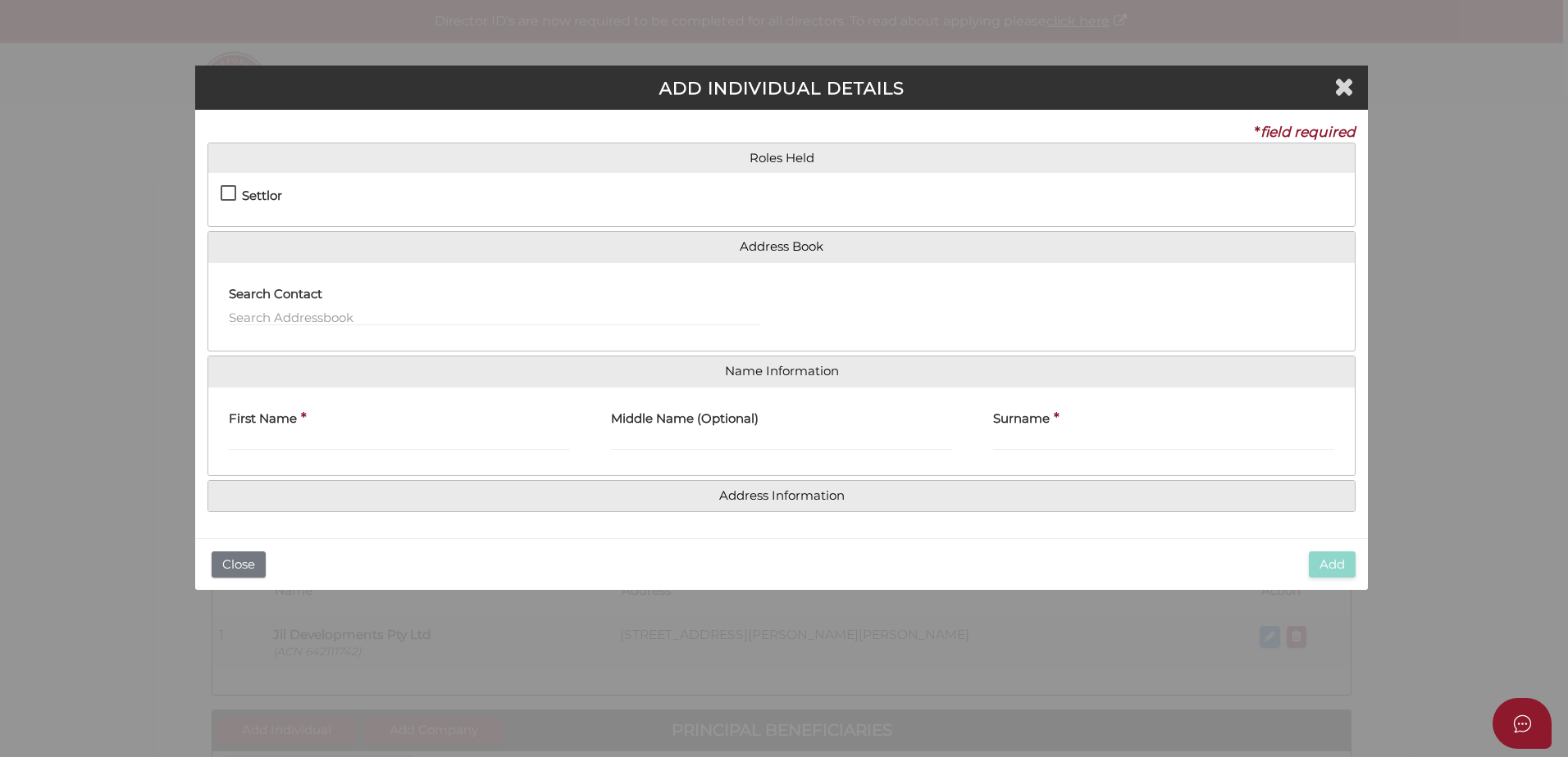
click at [260, 179] on div "Settlor Trustee Principal Beneficiary Appointor Additional Beneficiary" at bounding box center [781, 199] width 1147 height 53
click at [340, 445] on input "First Name" at bounding box center [399, 442] width 341 height 18
type input "Heather"
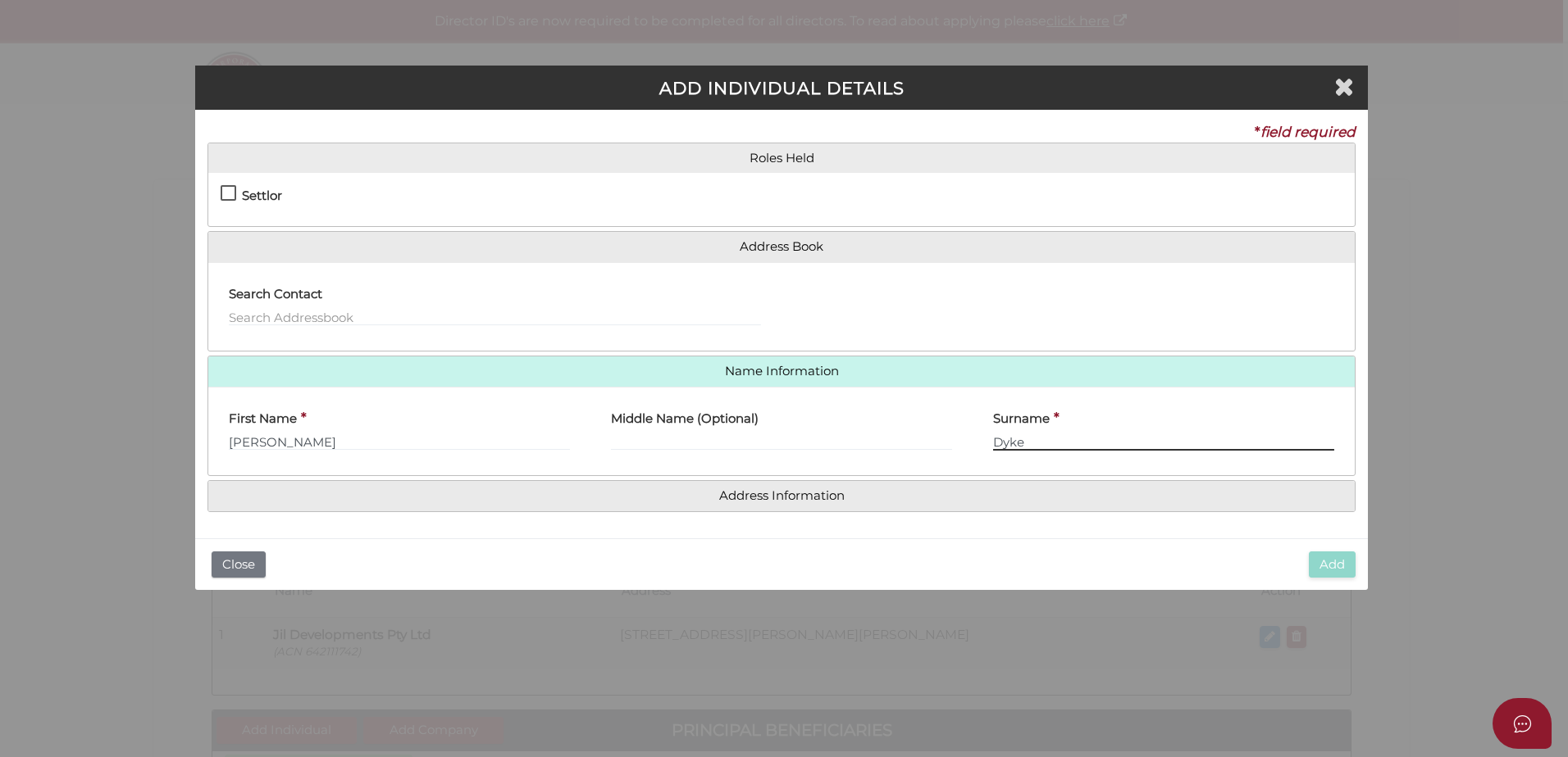
type input "Dyke"
click at [854, 505] on h4 "Address Information" at bounding box center [781, 496] width 1147 height 31
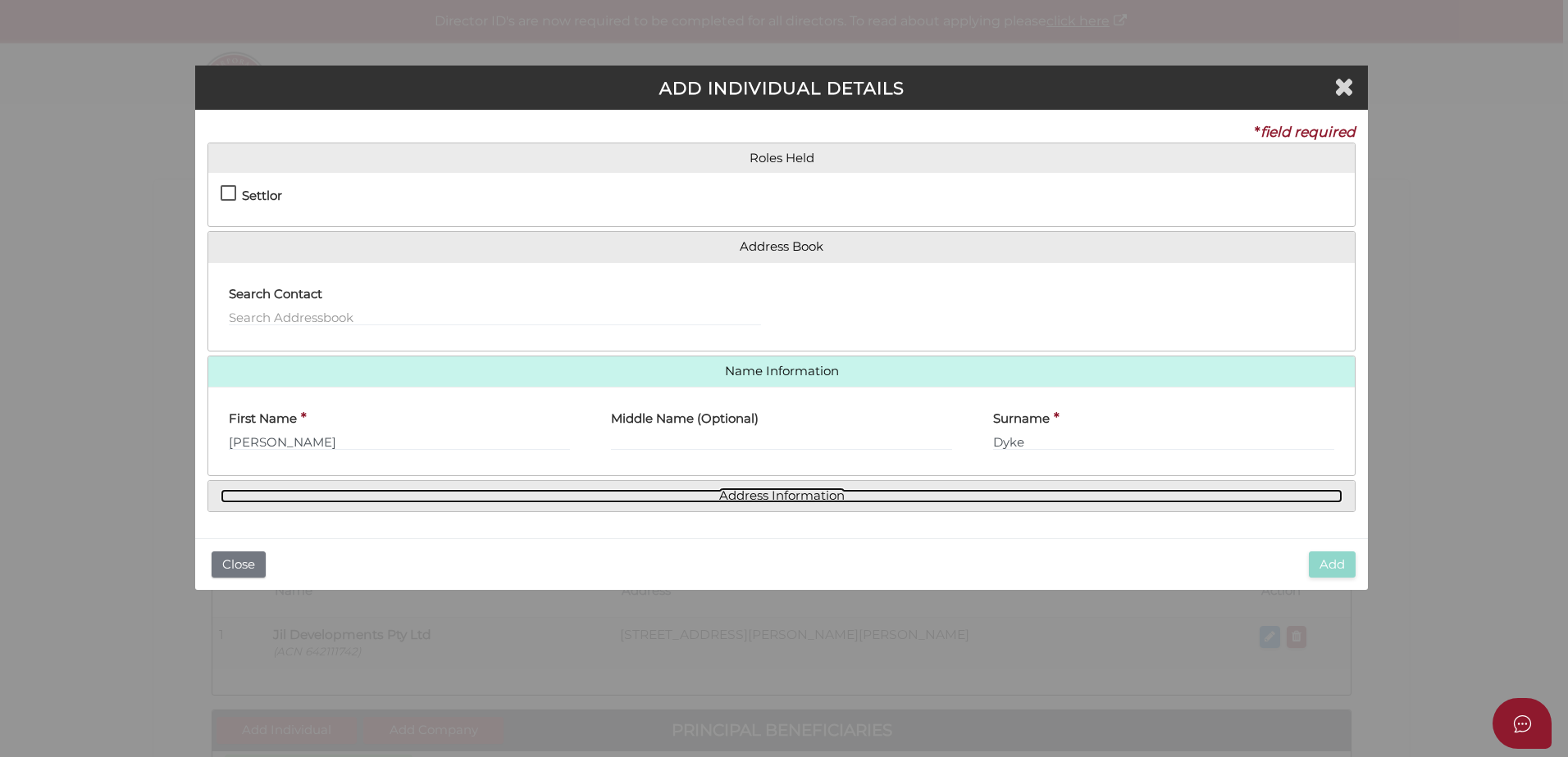
click at [828, 492] on link "Address Information" at bounding box center [782, 497] width 1122 height 14
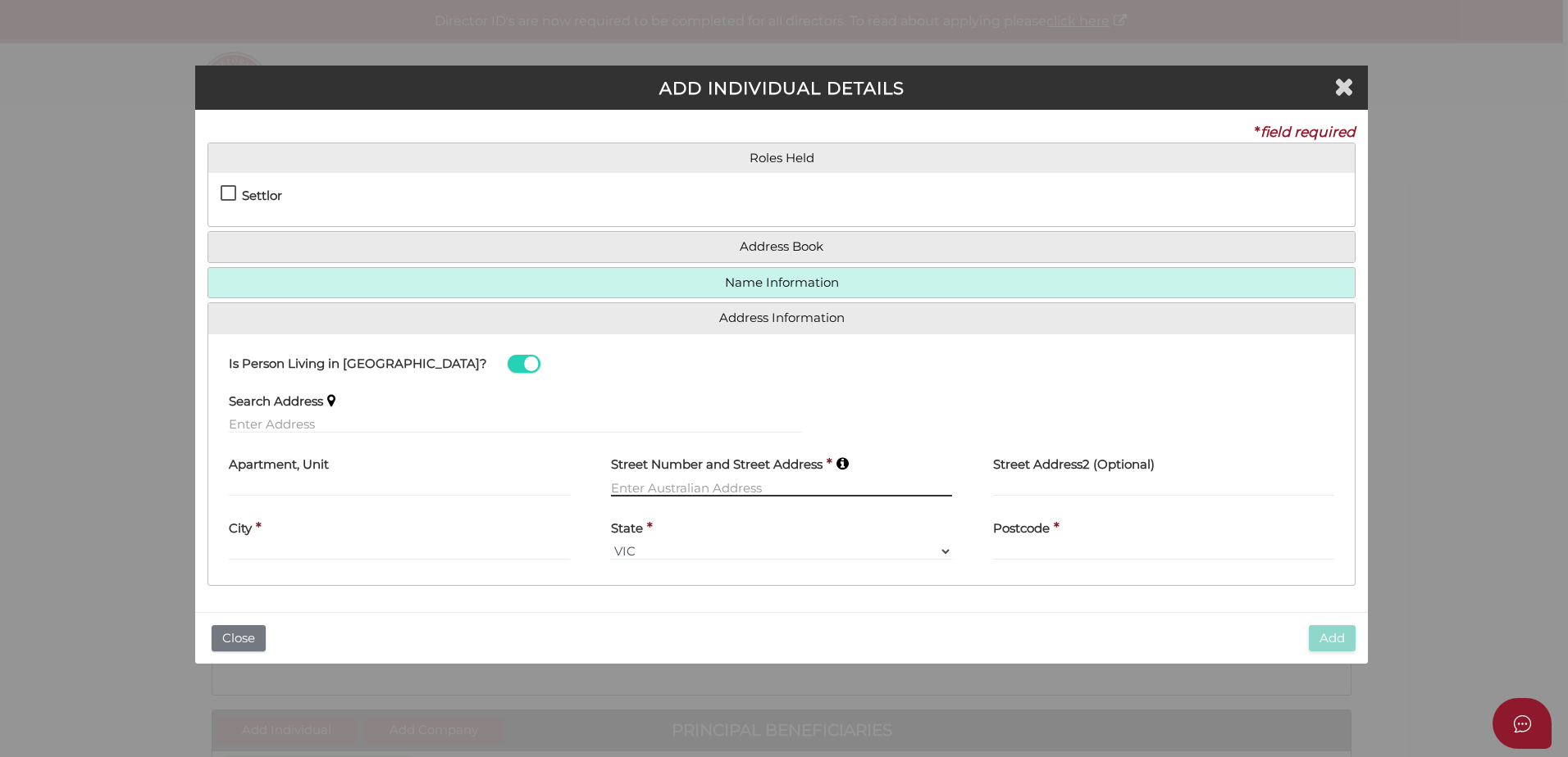
click at [677, 491] on input "text" at bounding box center [782, 488] width 341 height 18
click at [522, 398] on div "Search Address" at bounding box center [515, 408] width 573 height 51
click at [500, 417] on input "text" at bounding box center [515, 425] width 573 height 18
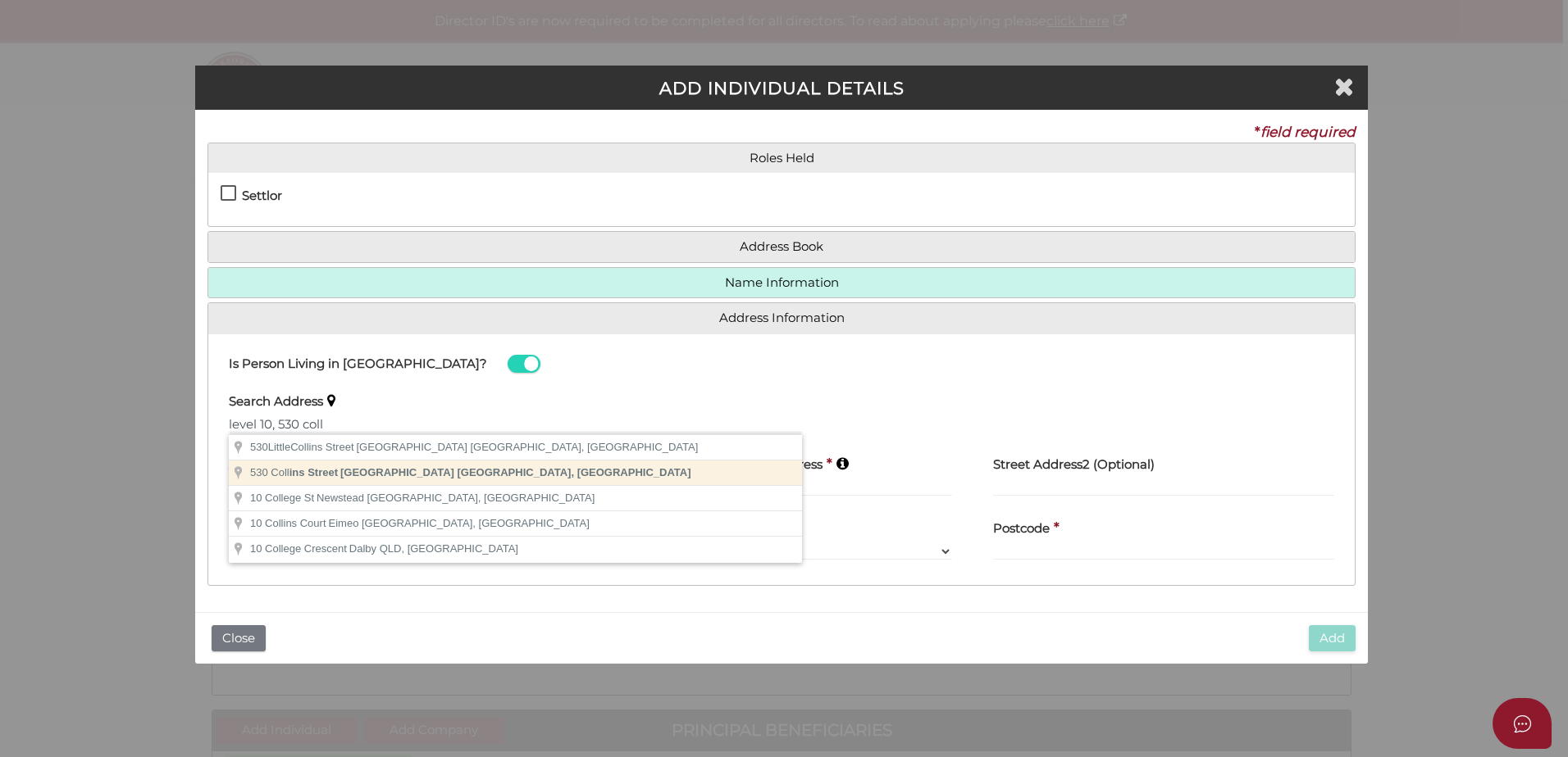
type input "530 Collins Street, Melbourne VIC, Australia"
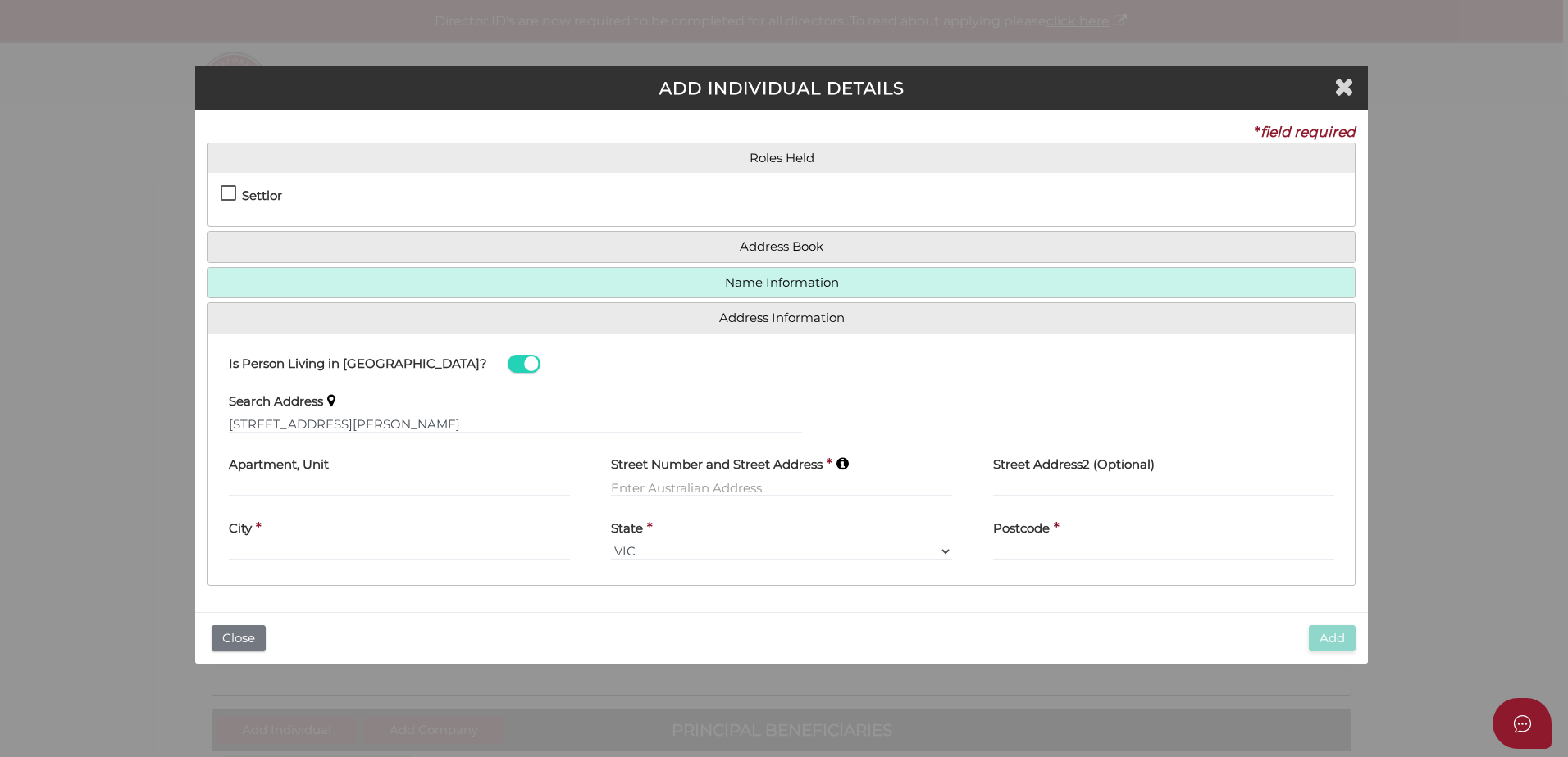
type input "530 Collins Street"
type input "Melbourne"
select select "VIC"
type input "3000"
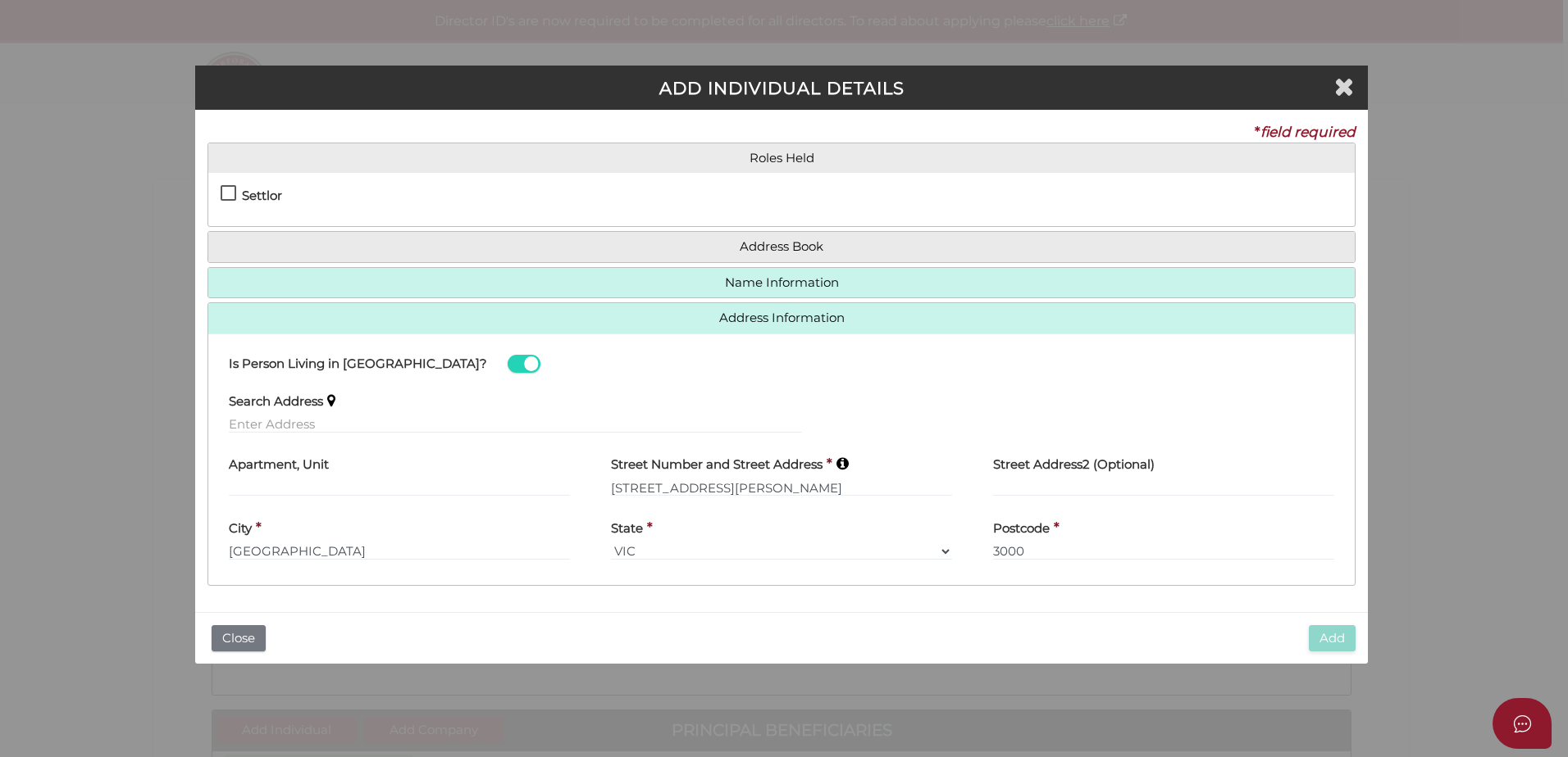
click at [897, 310] on h4 "Address Information" at bounding box center [781, 318] width 1147 height 31
click at [723, 298] on h4 "Name Information" at bounding box center [781, 283] width 1147 height 31
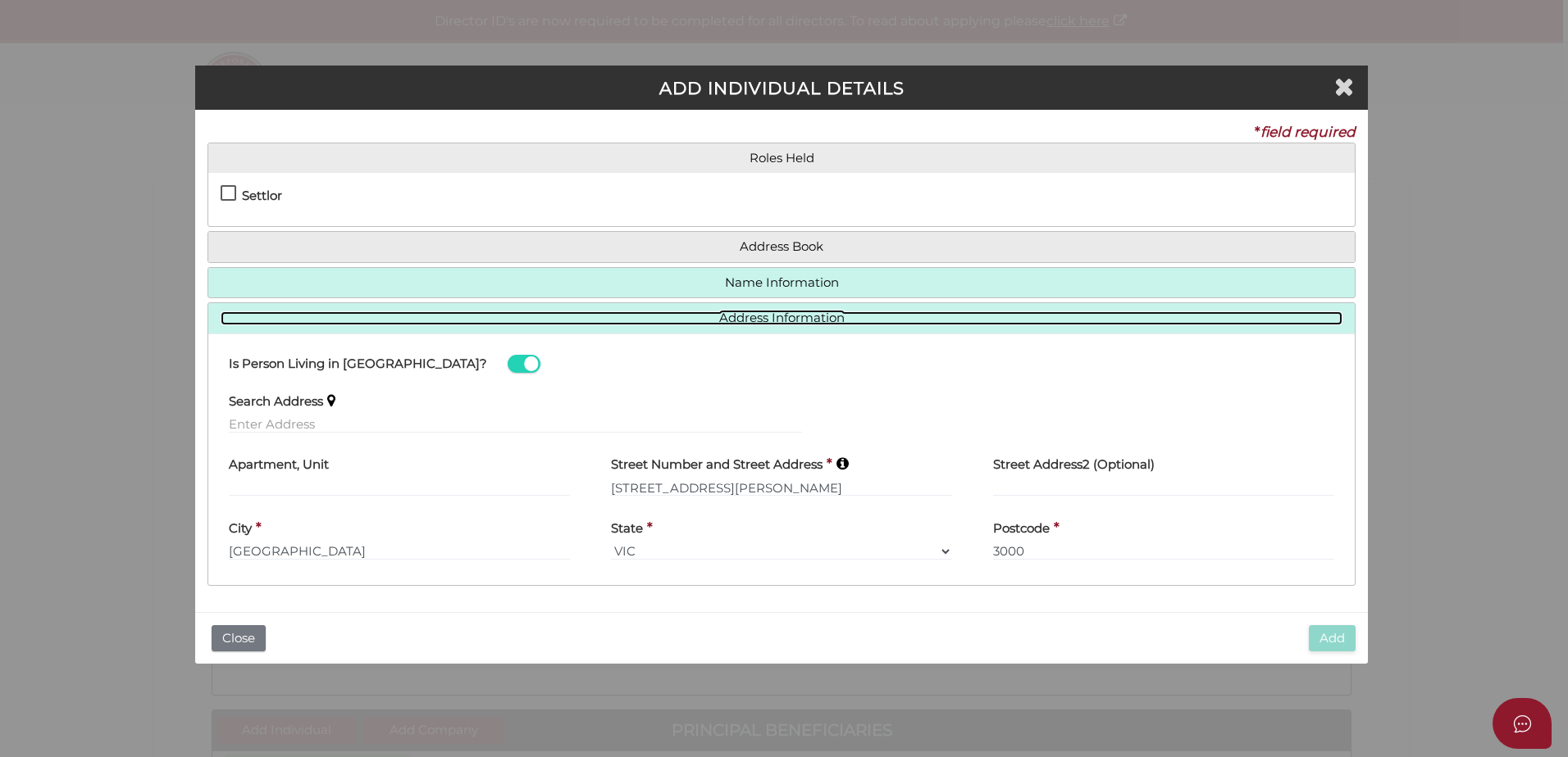
click at [721, 315] on link "Address Information" at bounding box center [782, 318] width 1122 height 14
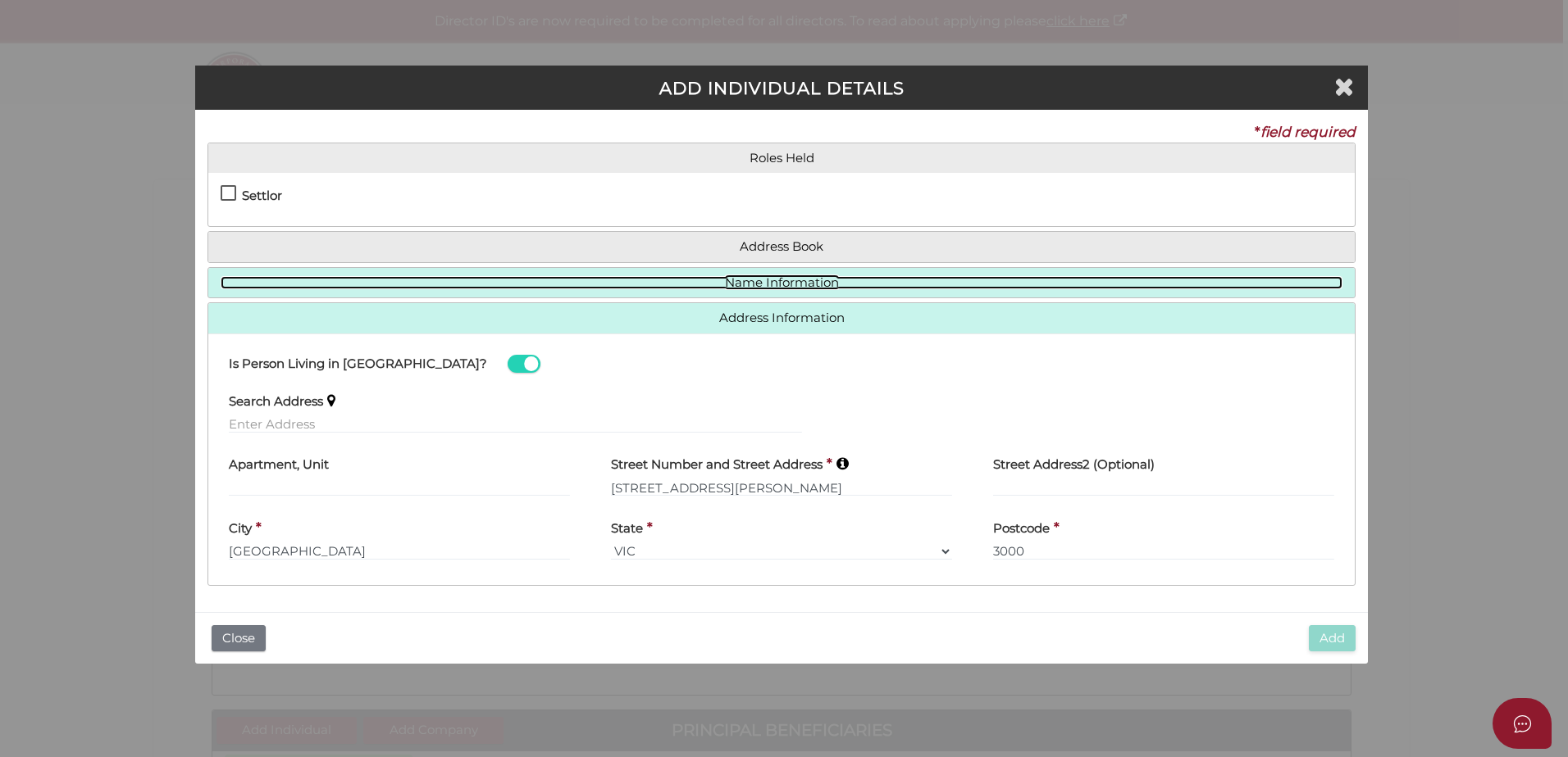
click at [767, 279] on link "Name Information" at bounding box center [782, 283] width 1122 height 14
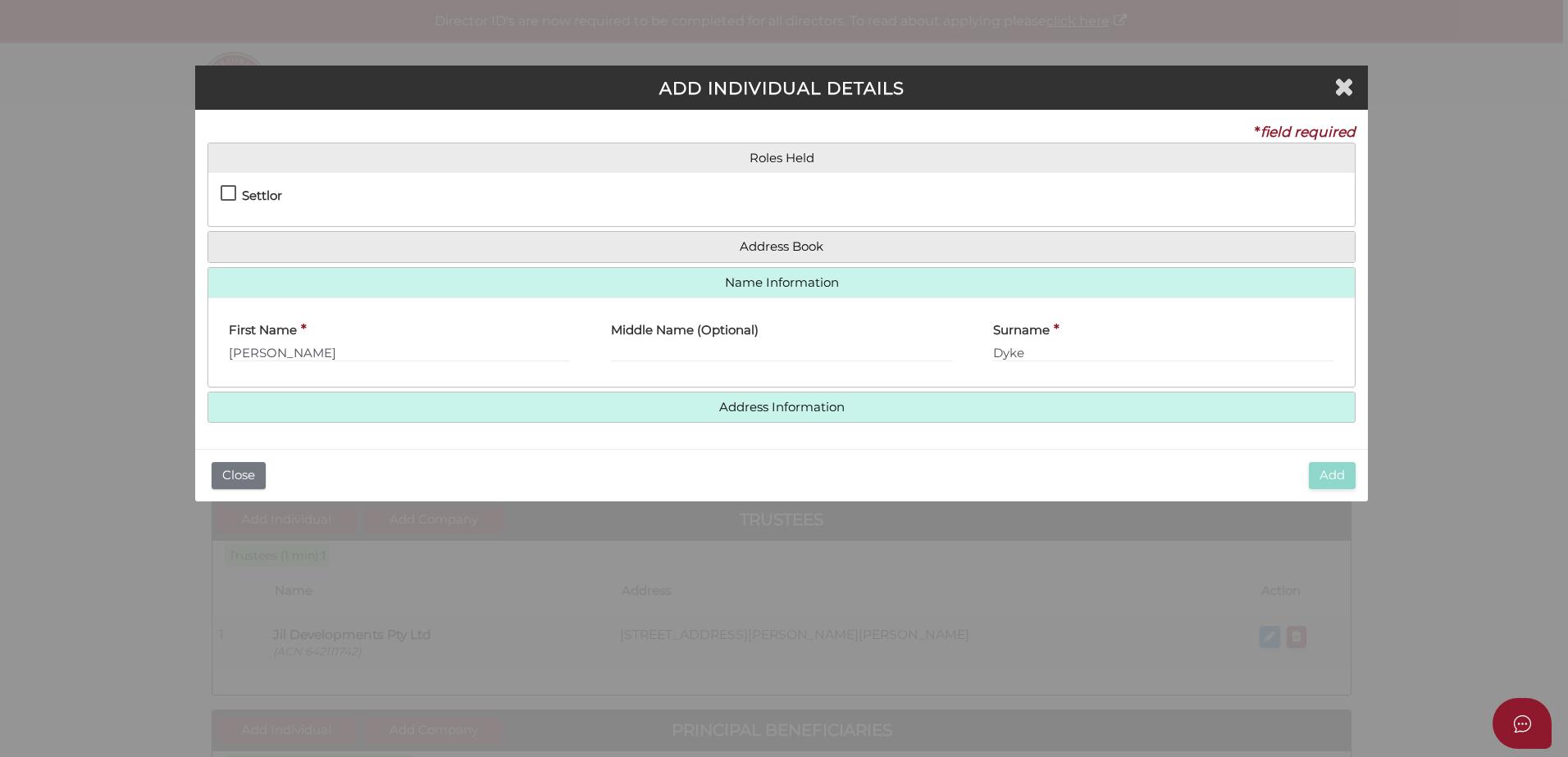
click at [237, 197] on label "Settlor" at bounding box center [251, 199] width 61 height 21
checkbox input "true"
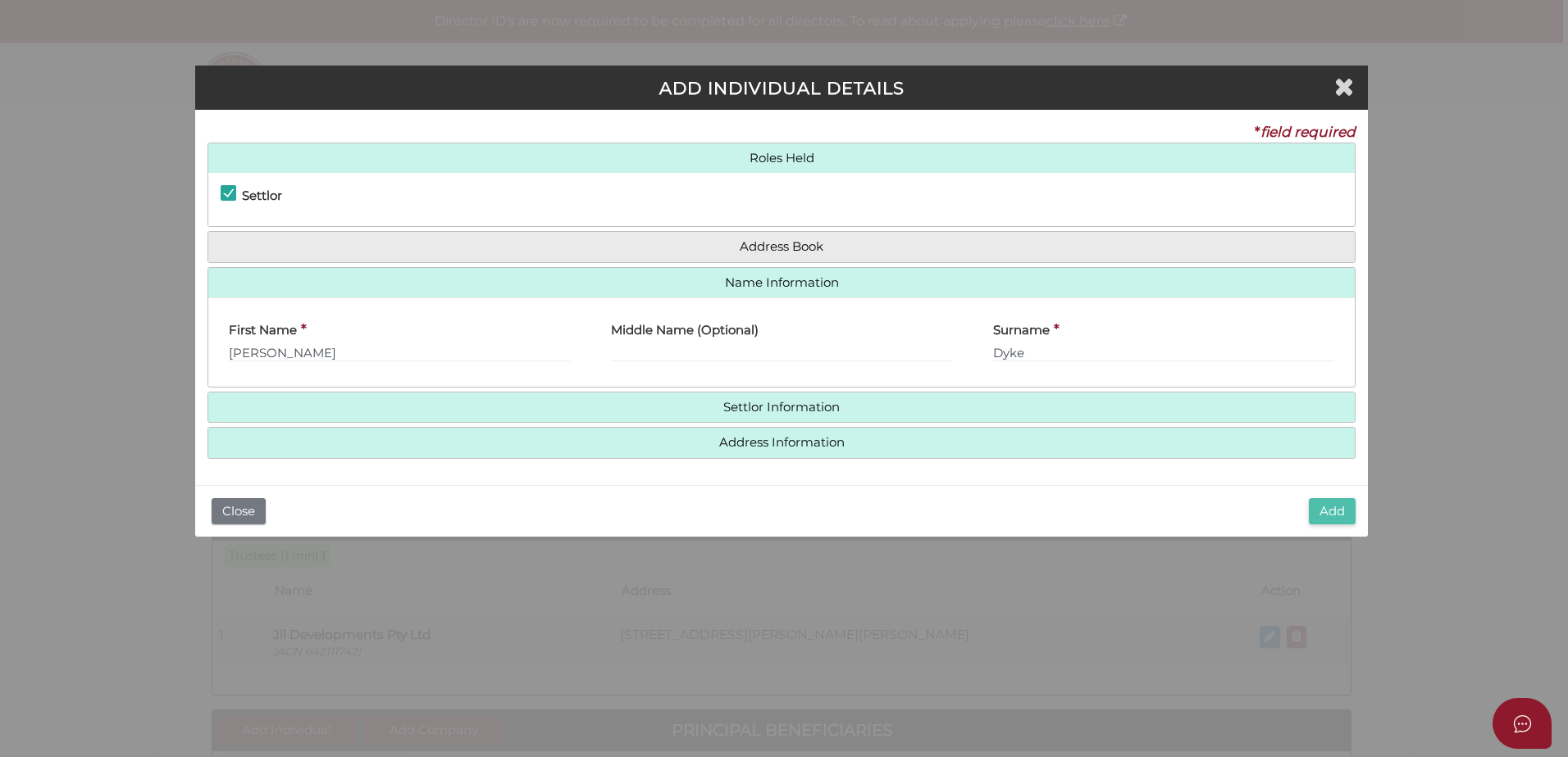
click at [1316, 518] on button "Add" at bounding box center [1331, 512] width 46 height 27
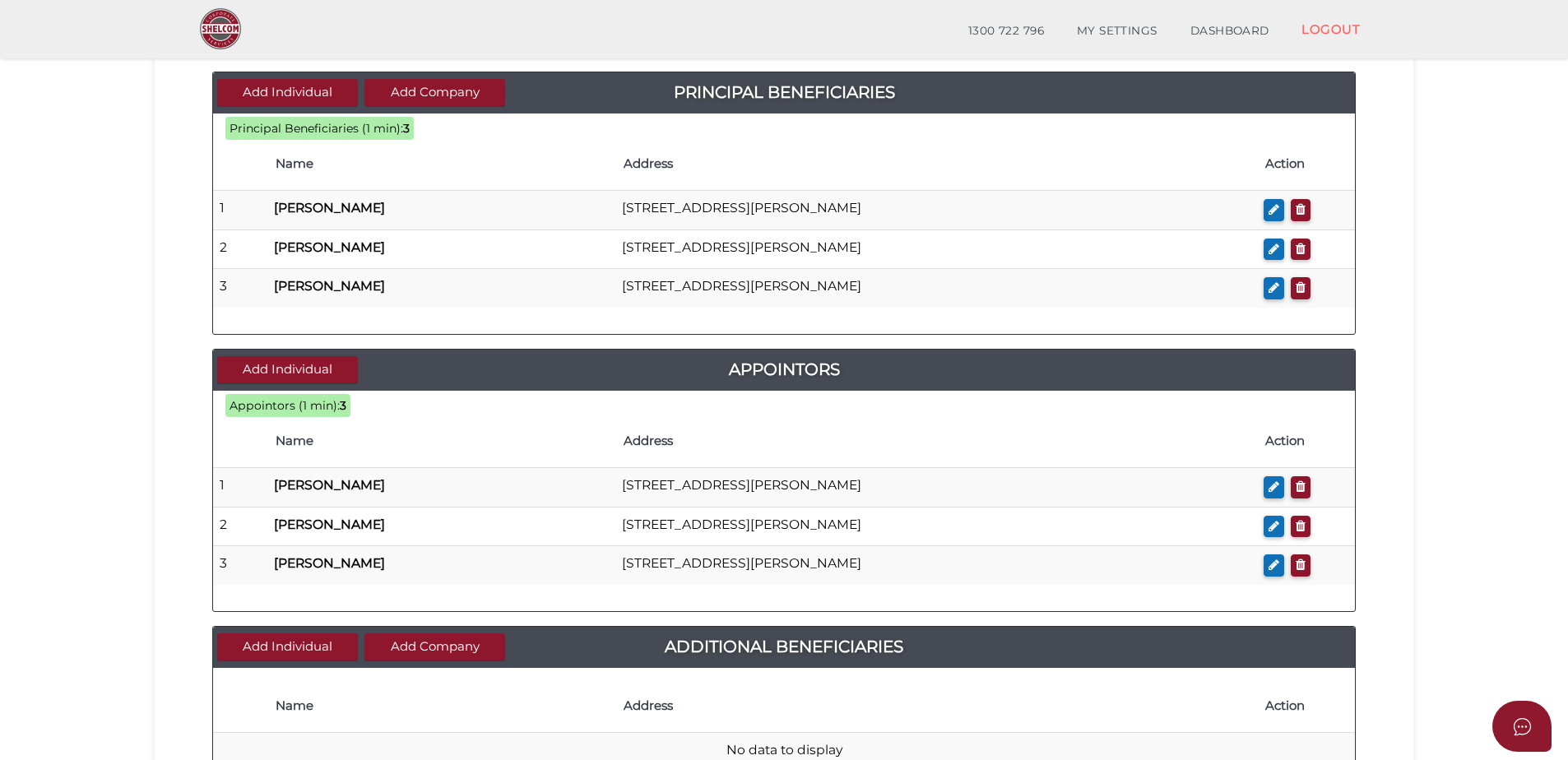
scroll to position [817, 0]
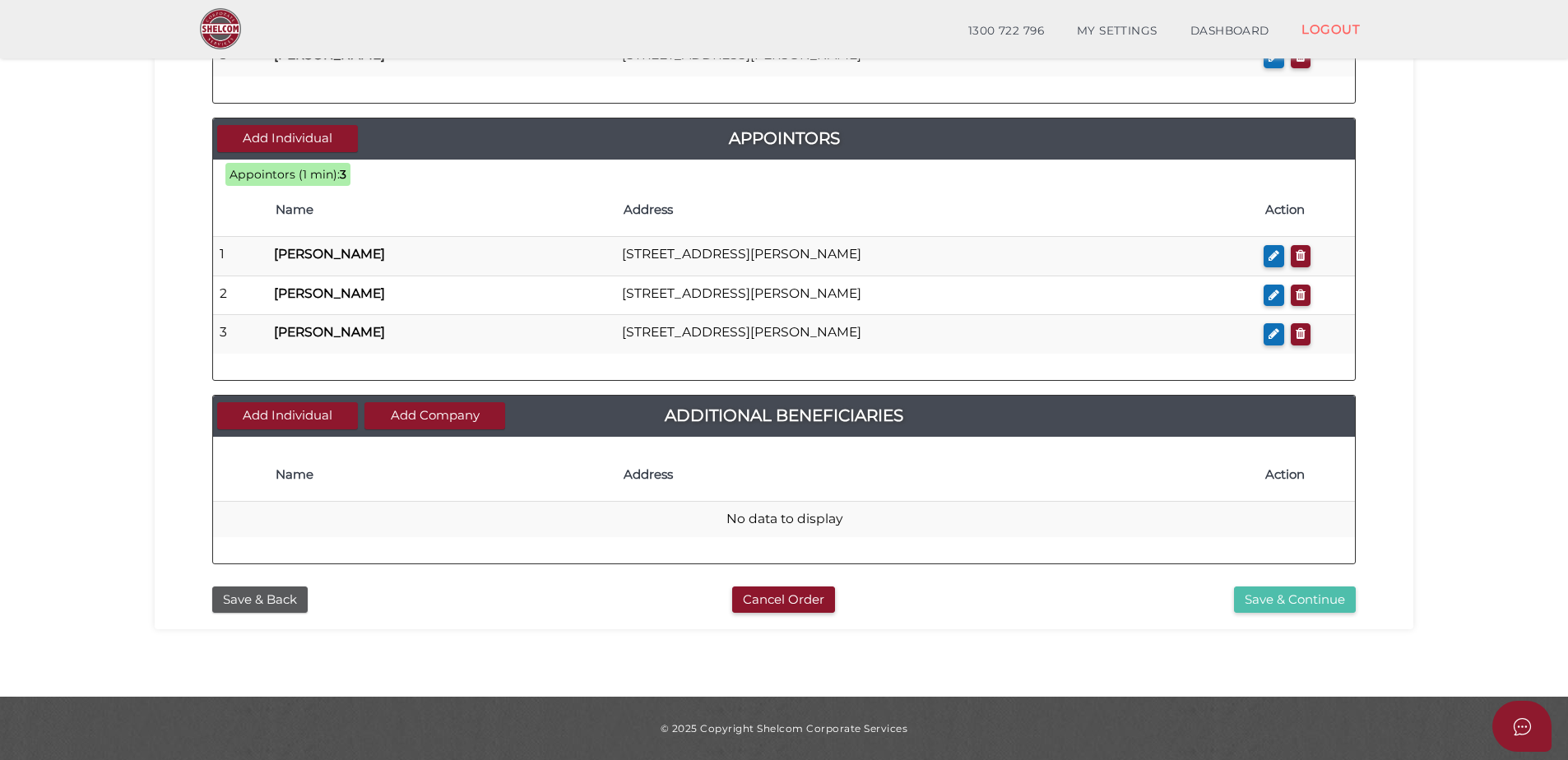
click at [1305, 603] on button "Save & Continue" at bounding box center [1295, 600] width 122 height 27
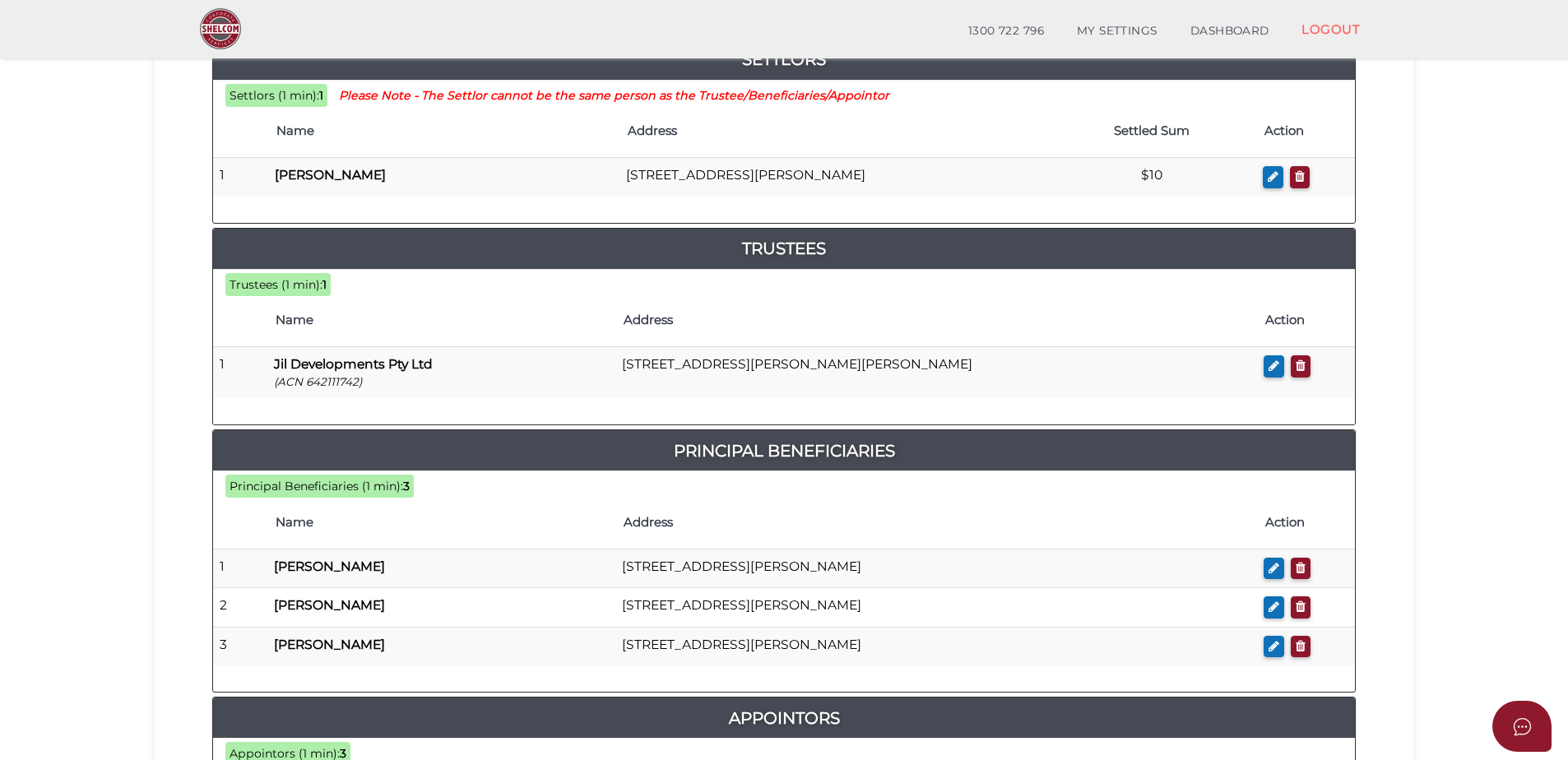
scroll to position [82, 0]
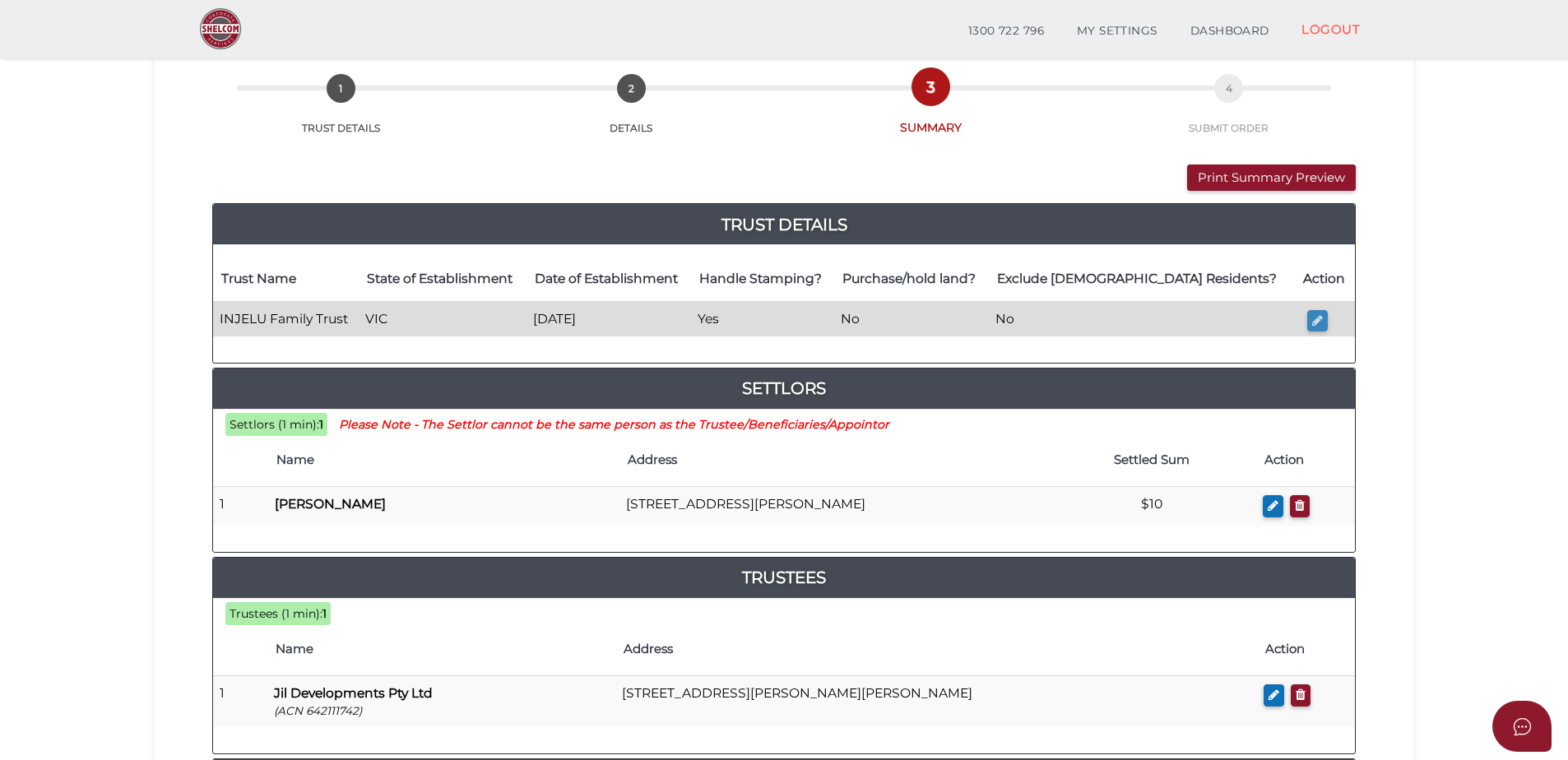
click at [1313, 320] on icon "button" at bounding box center [1318, 321] width 11 height 12
type input "INJELU Family Trust"
type input "[DATE]"
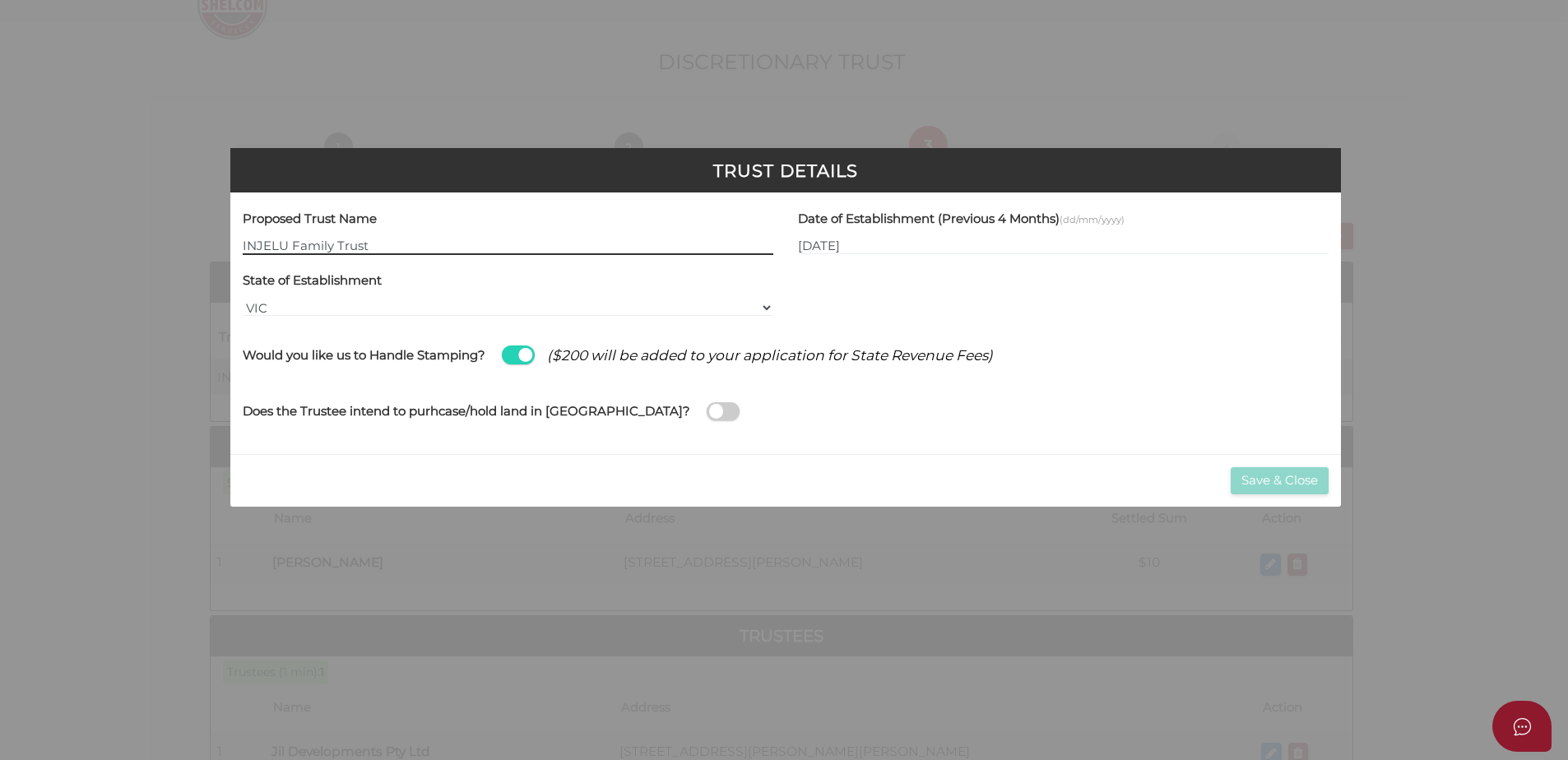
scroll to position [0, 0]
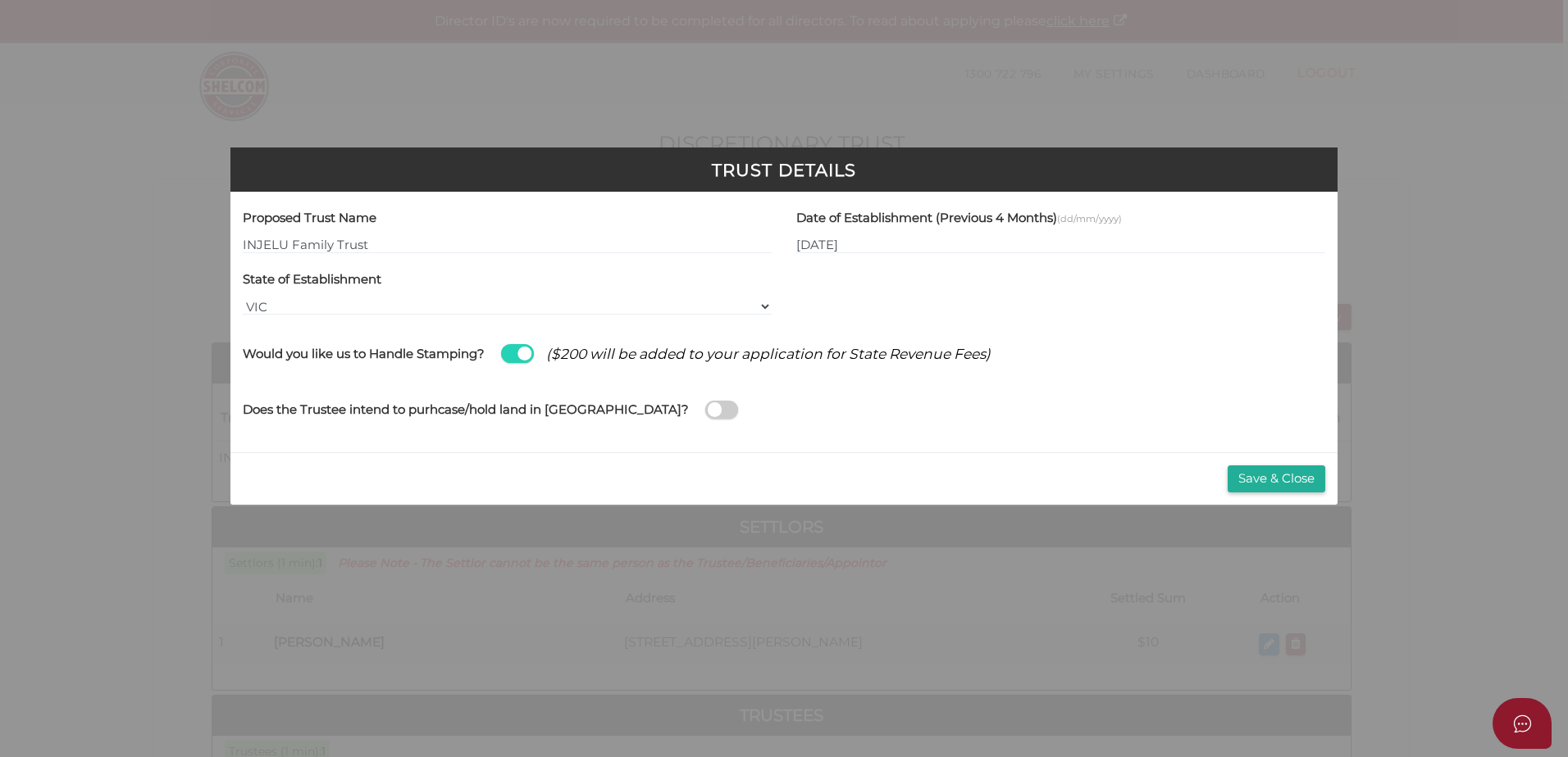
click at [705, 412] on span at bounding box center [721, 410] width 33 height 19
click at [0, 0] on input "checkbox" at bounding box center [0, 0] width 0 height 0
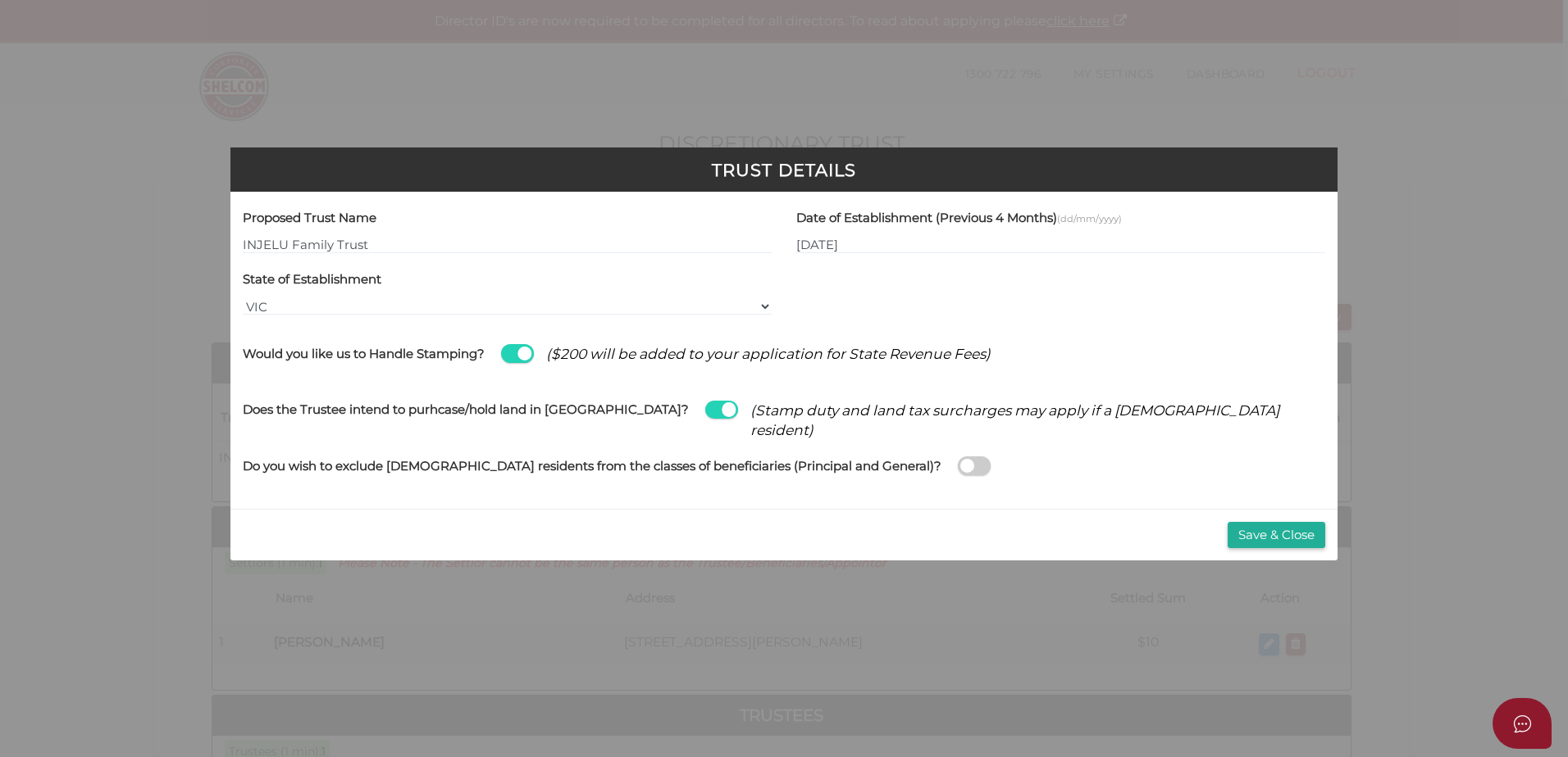
click at [958, 468] on span at bounding box center [973, 465] width 33 height 19
click at [0, 0] on input "checkbox" at bounding box center [0, 0] width 0 height 0
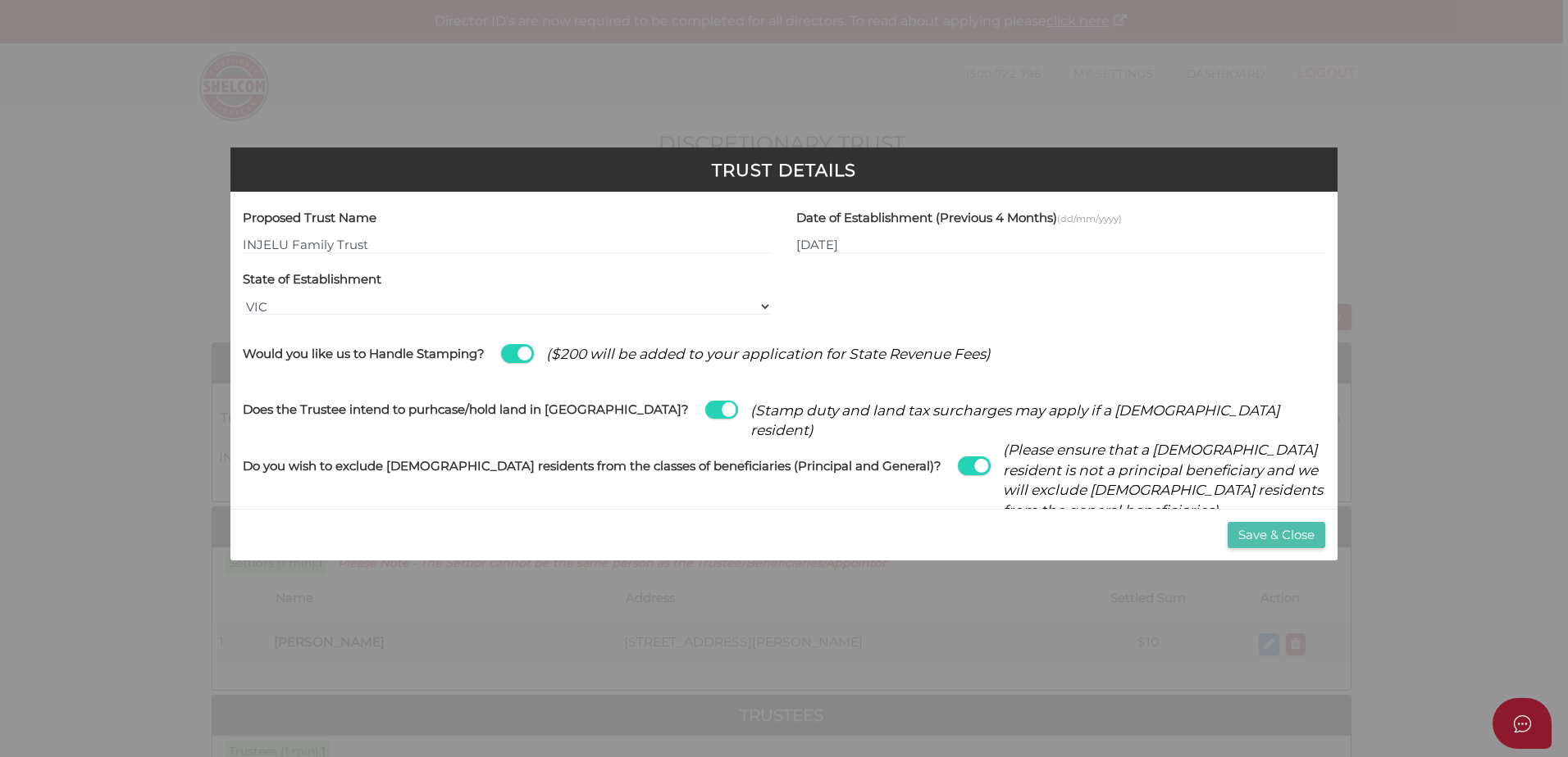
click at [1289, 535] on button "Save & Close" at bounding box center [1276, 535] width 98 height 27
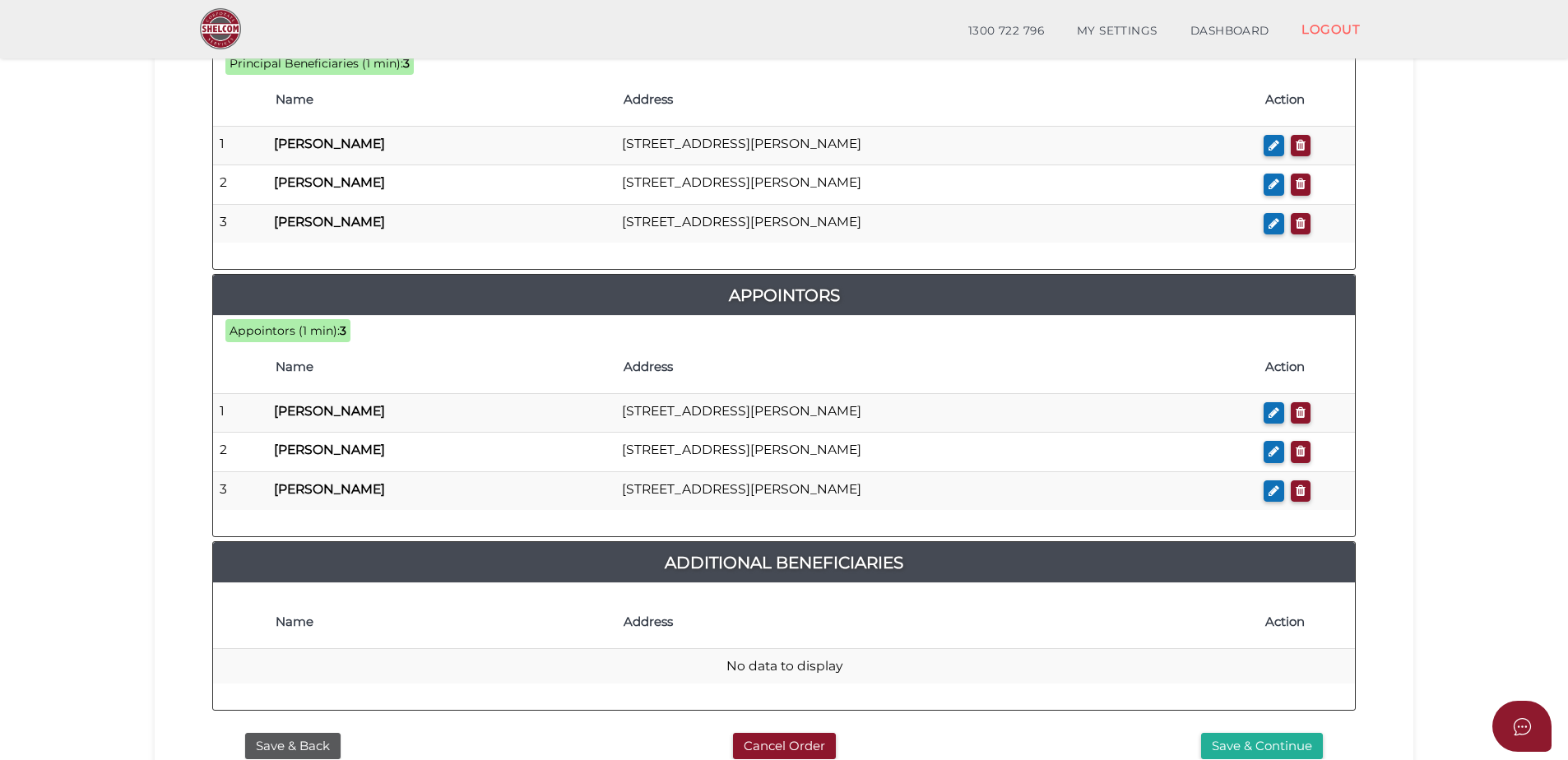
scroll to position [981, 0]
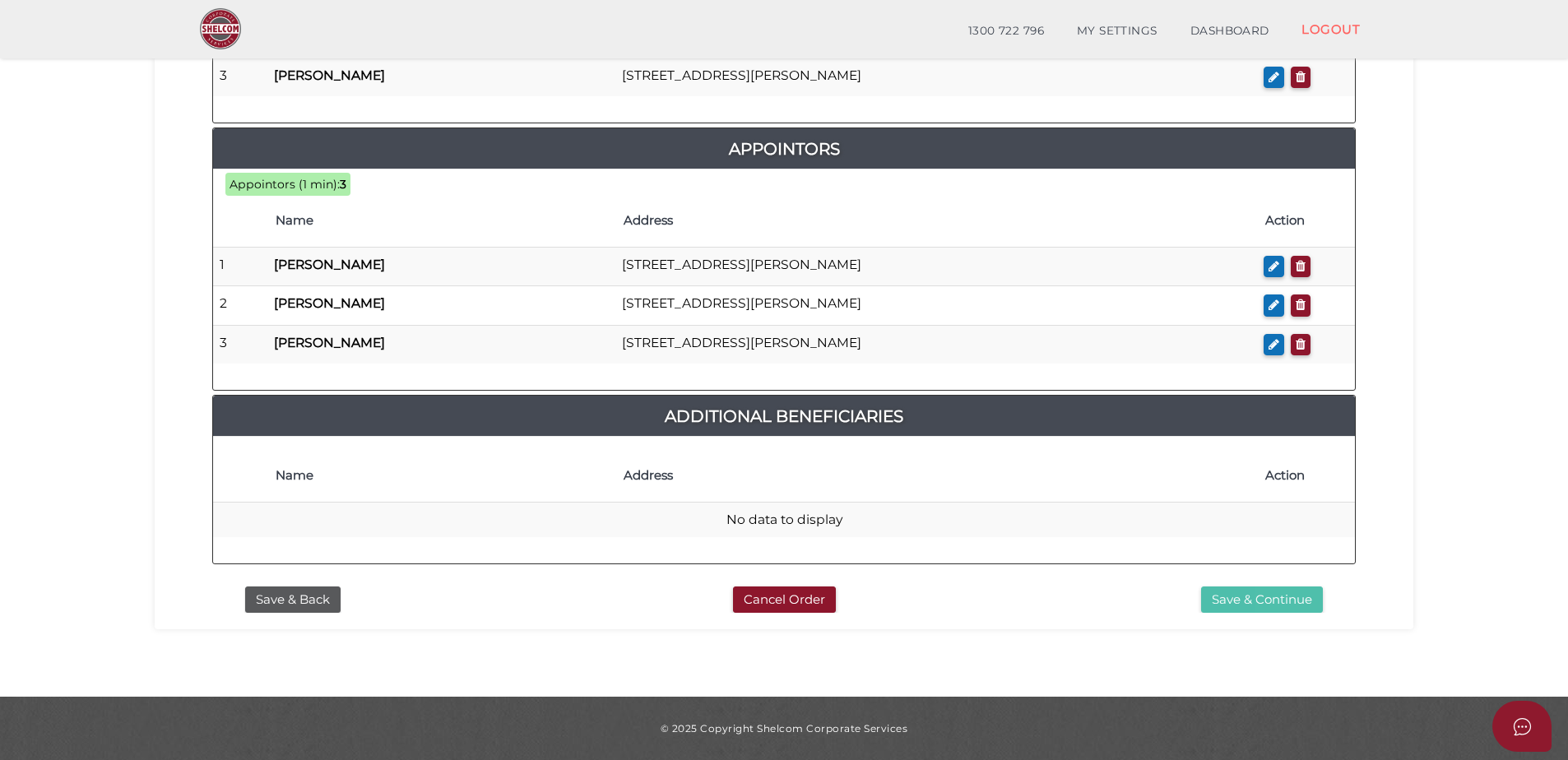
click at [1237, 600] on button "Save & Continue" at bounding box center [1261, 600] width 122 height 27
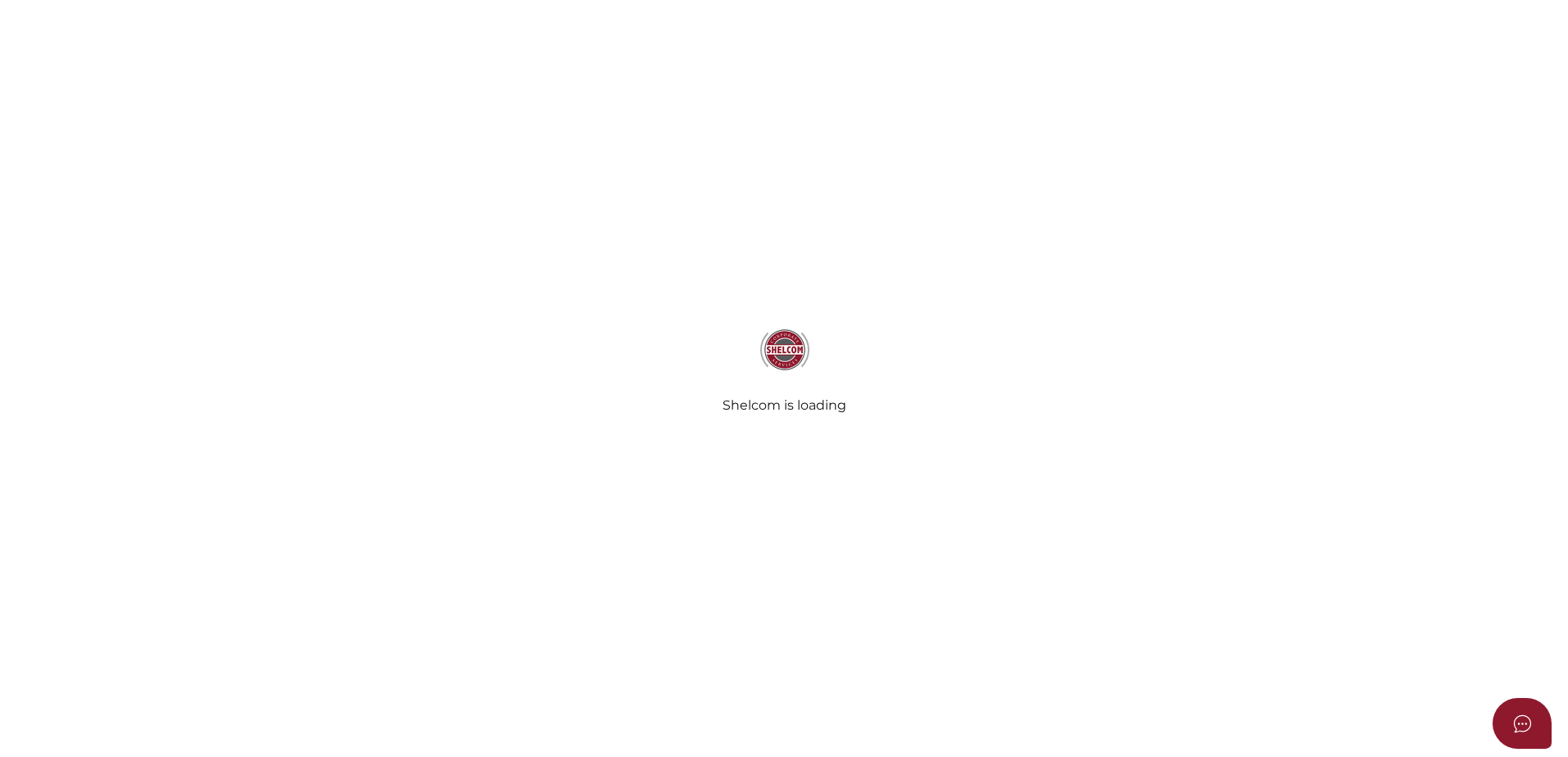
select select "Comb Binding"
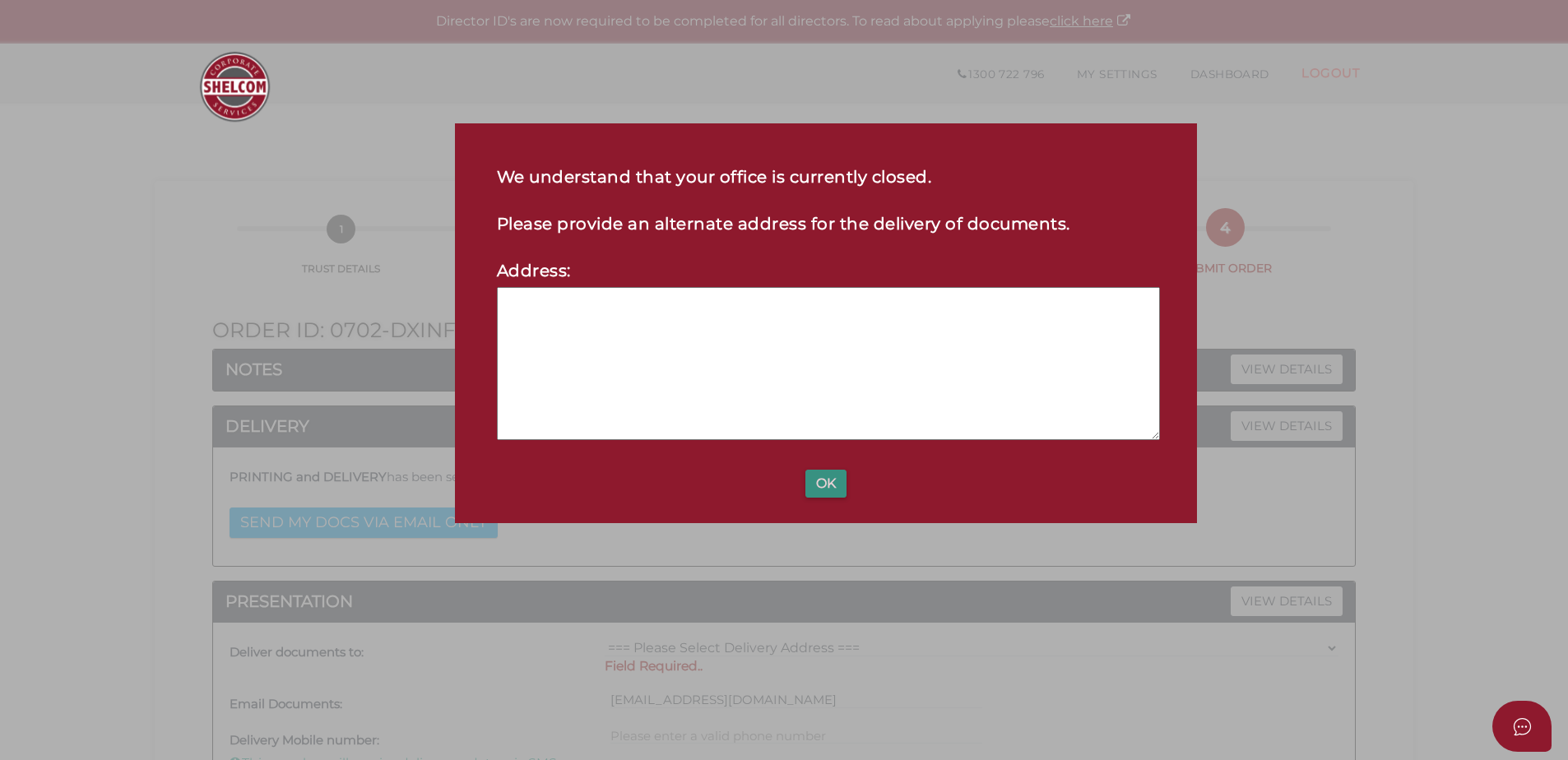
click at [819, 490] on button "OK" at bounding box center [826, 484] width 42 height 28
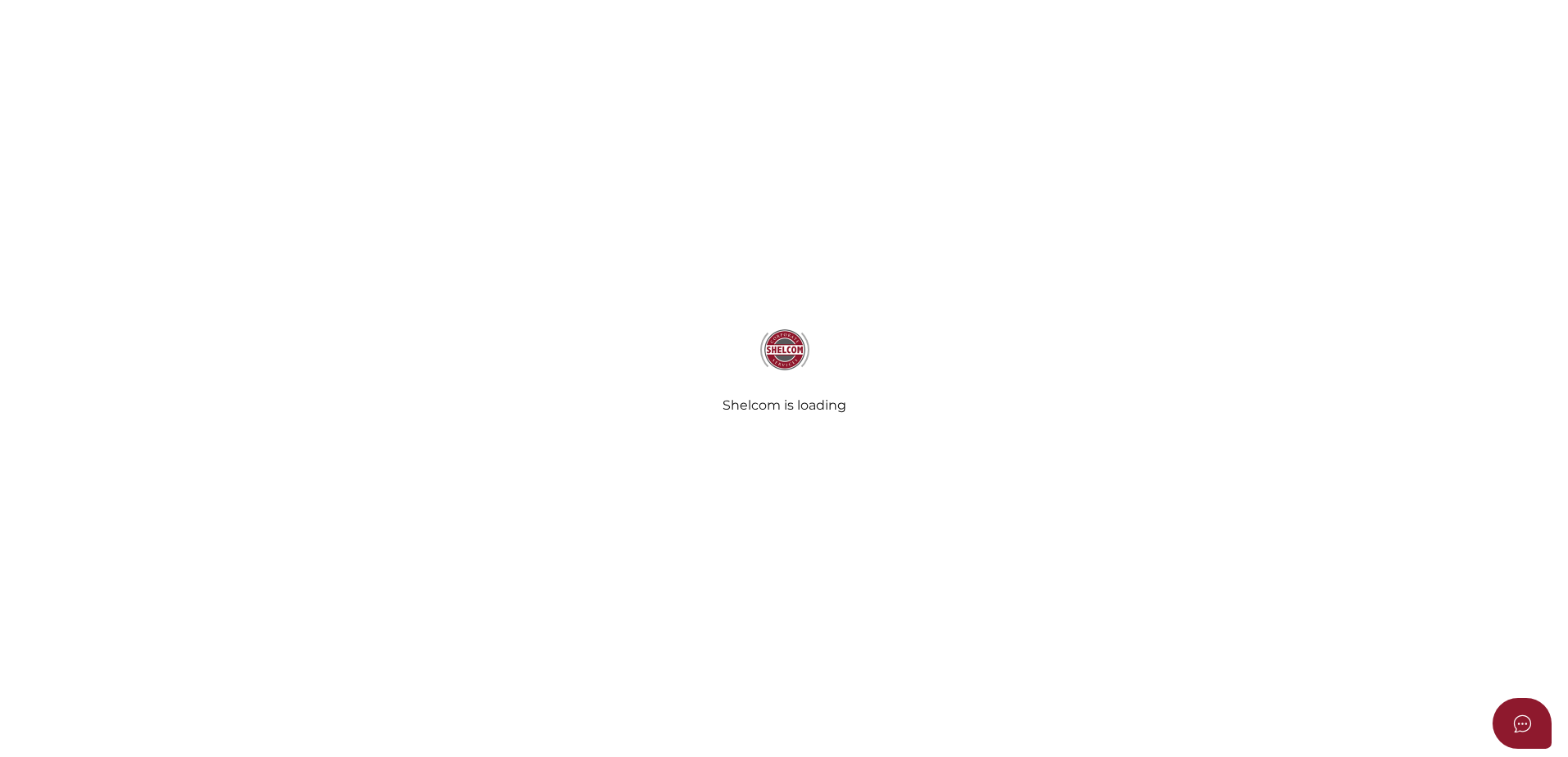
select select "Comb Binding"
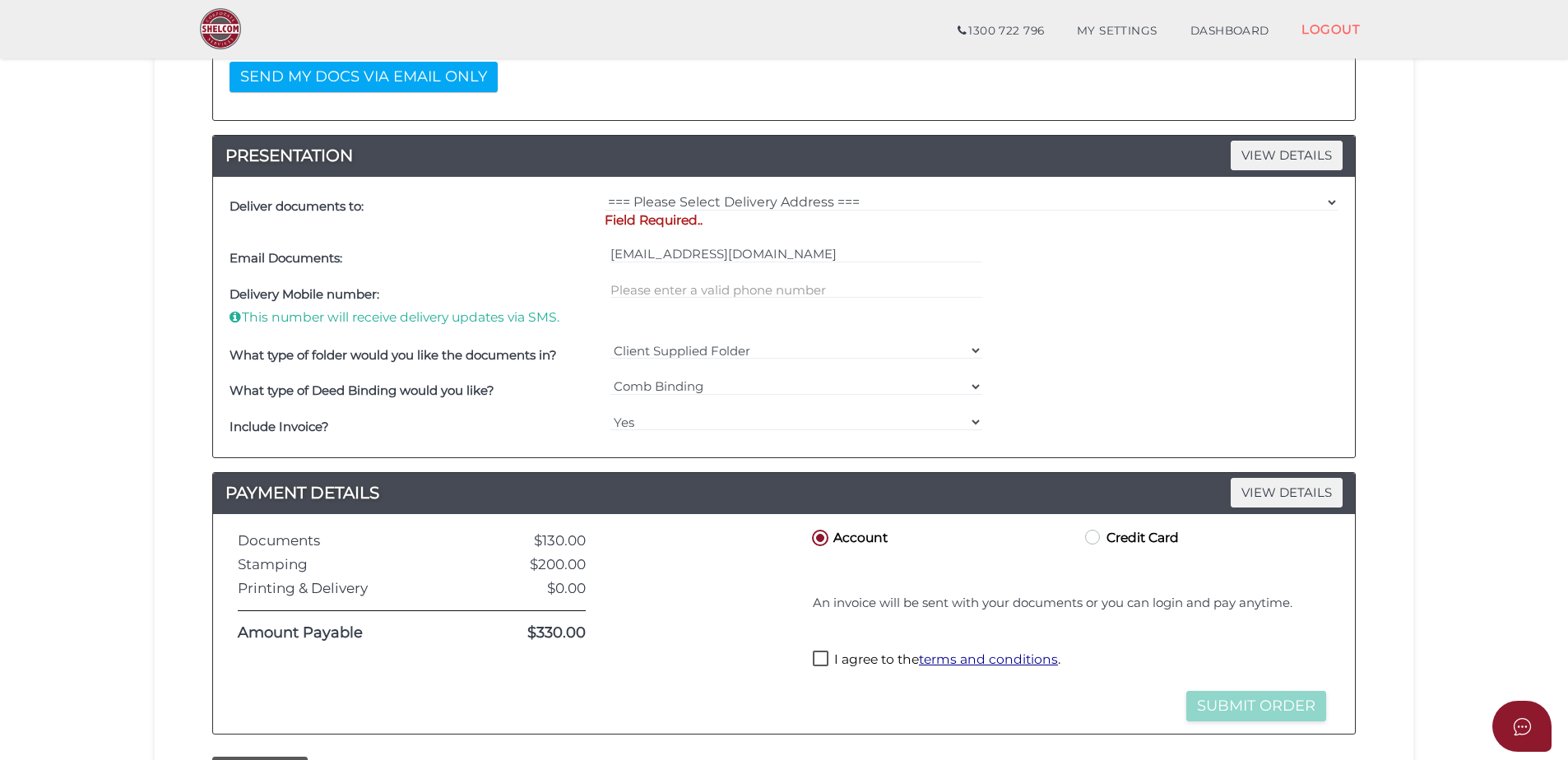
scroll to position [558, 0]
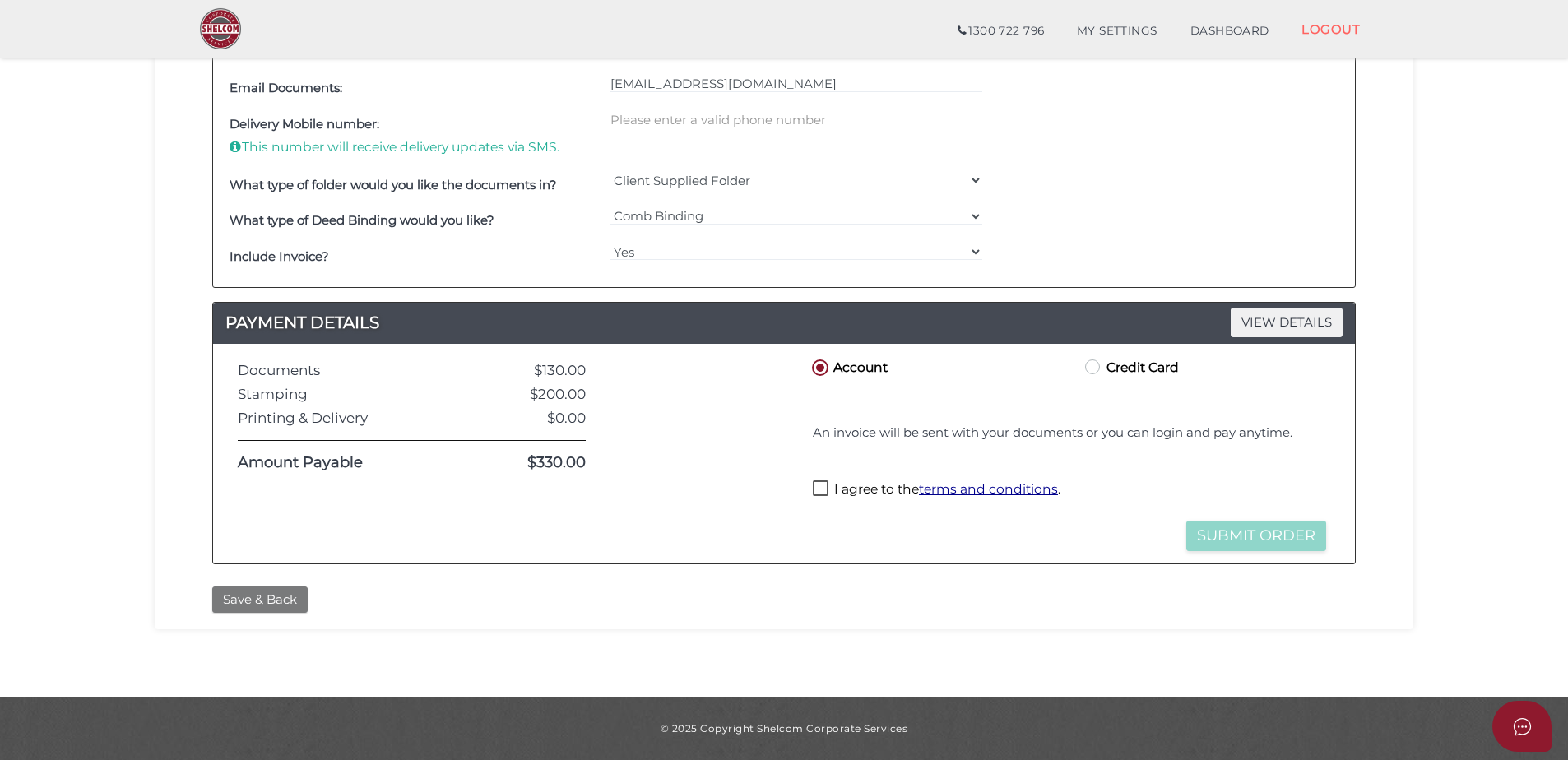
click at [243, 604] on button "Save & Back" at bounding box center [260, 600] width 95 height 27
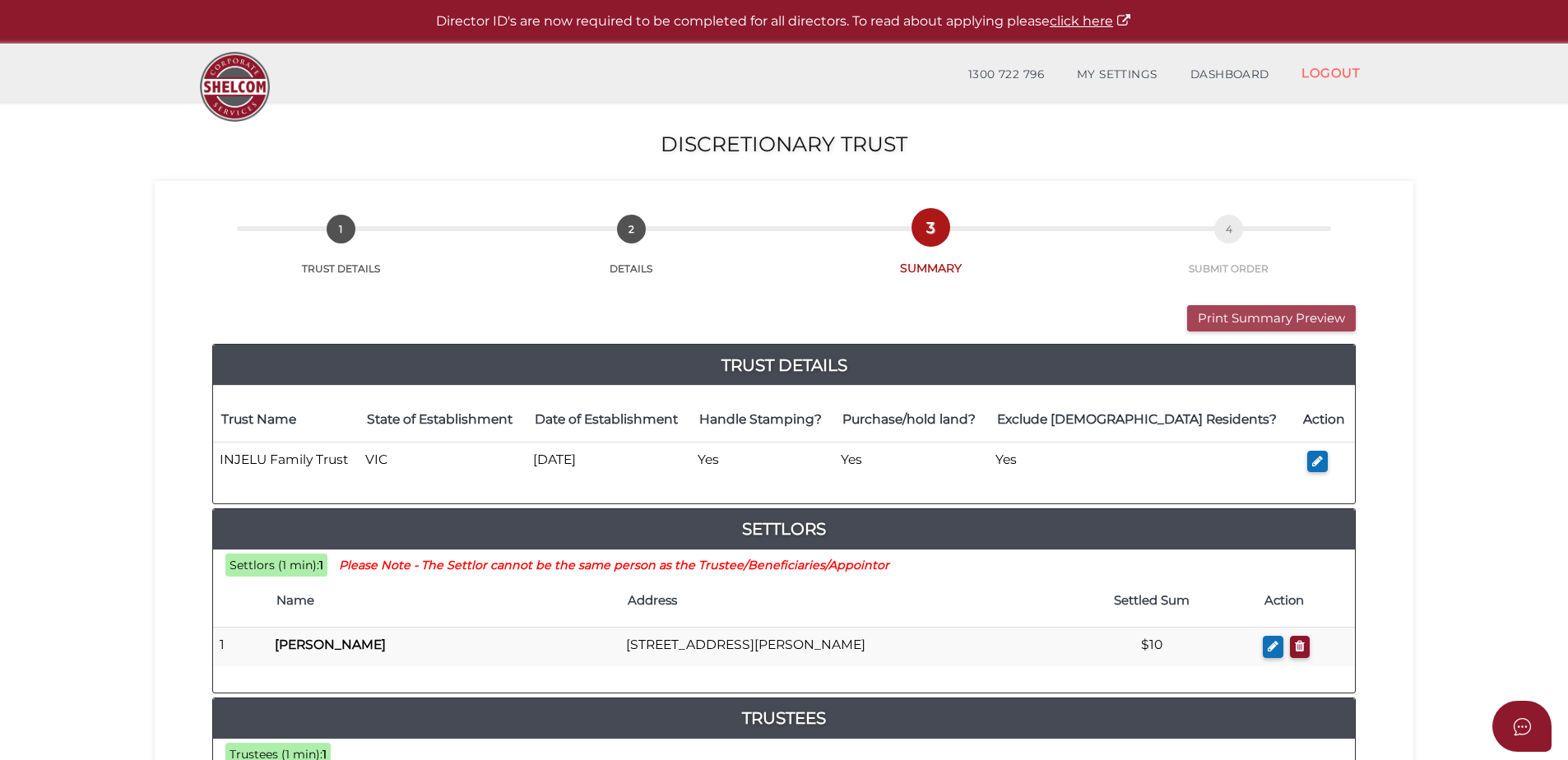
click at [1293, 327] on button "Print Summary Preview" at bounding box center [1271, 319] width 168 height 27
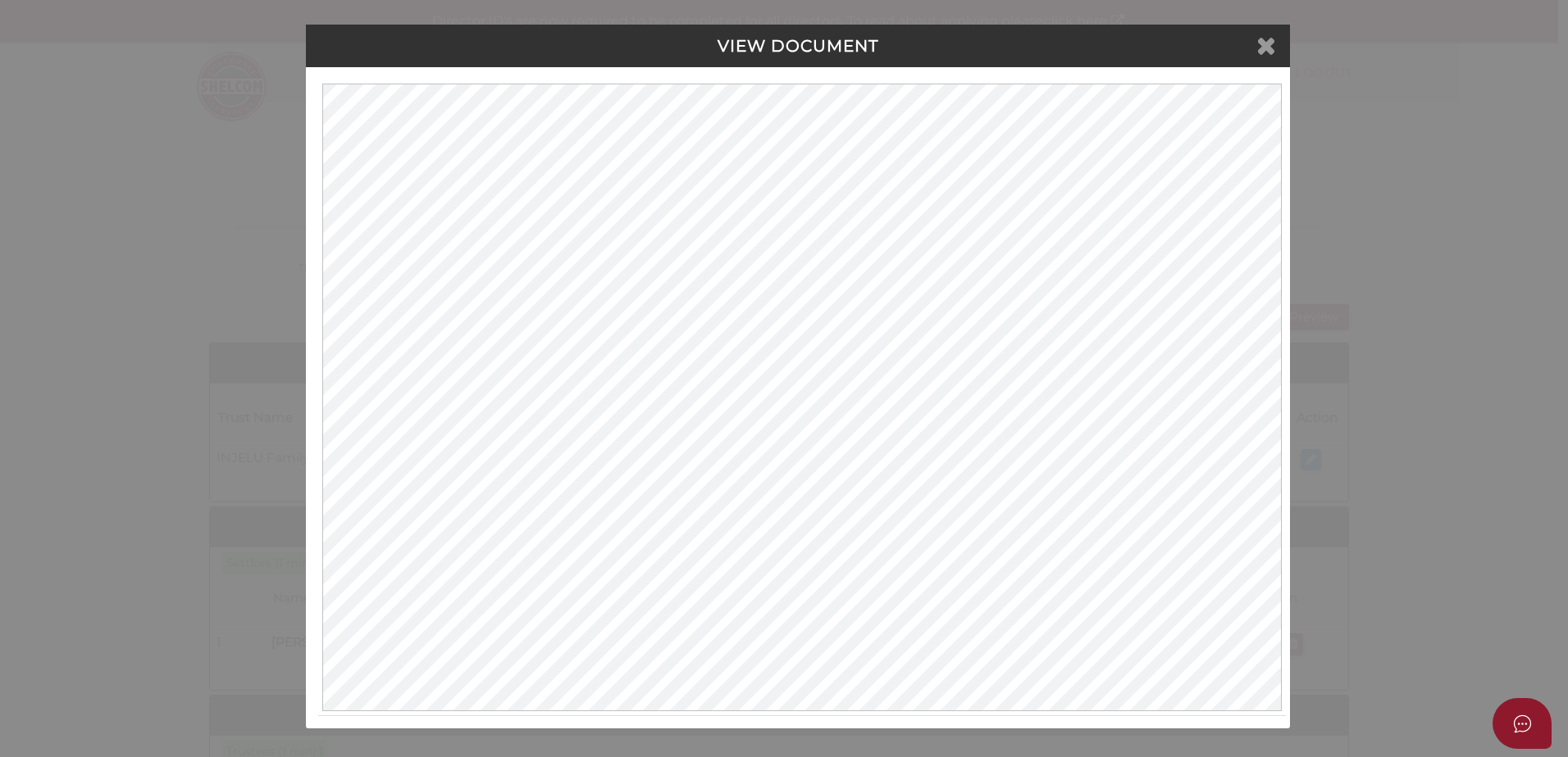
click at [1259, 37] on icon at bounding box center [1266, 44] width 20 height 25
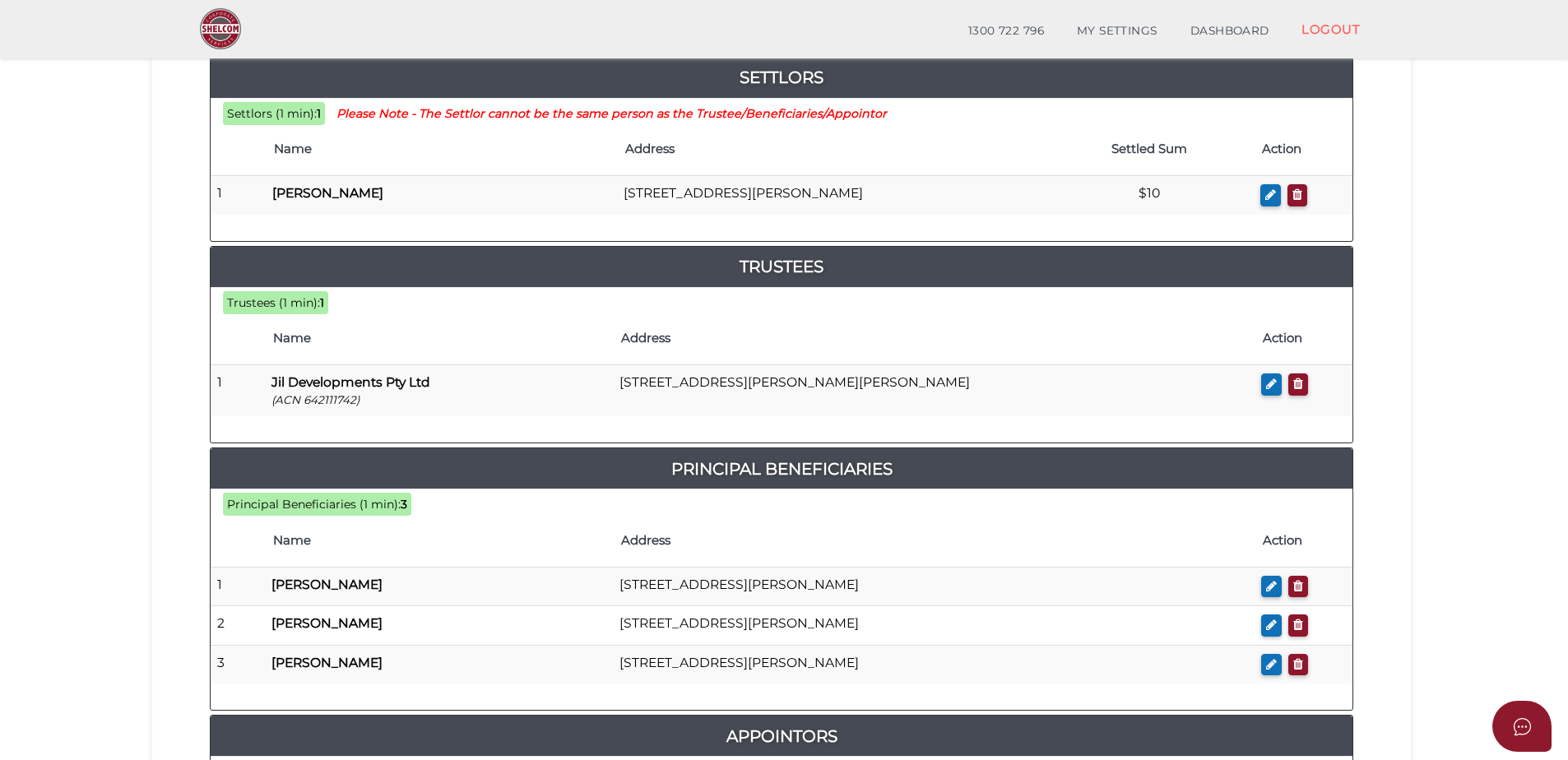
scroll to position [494, 0]
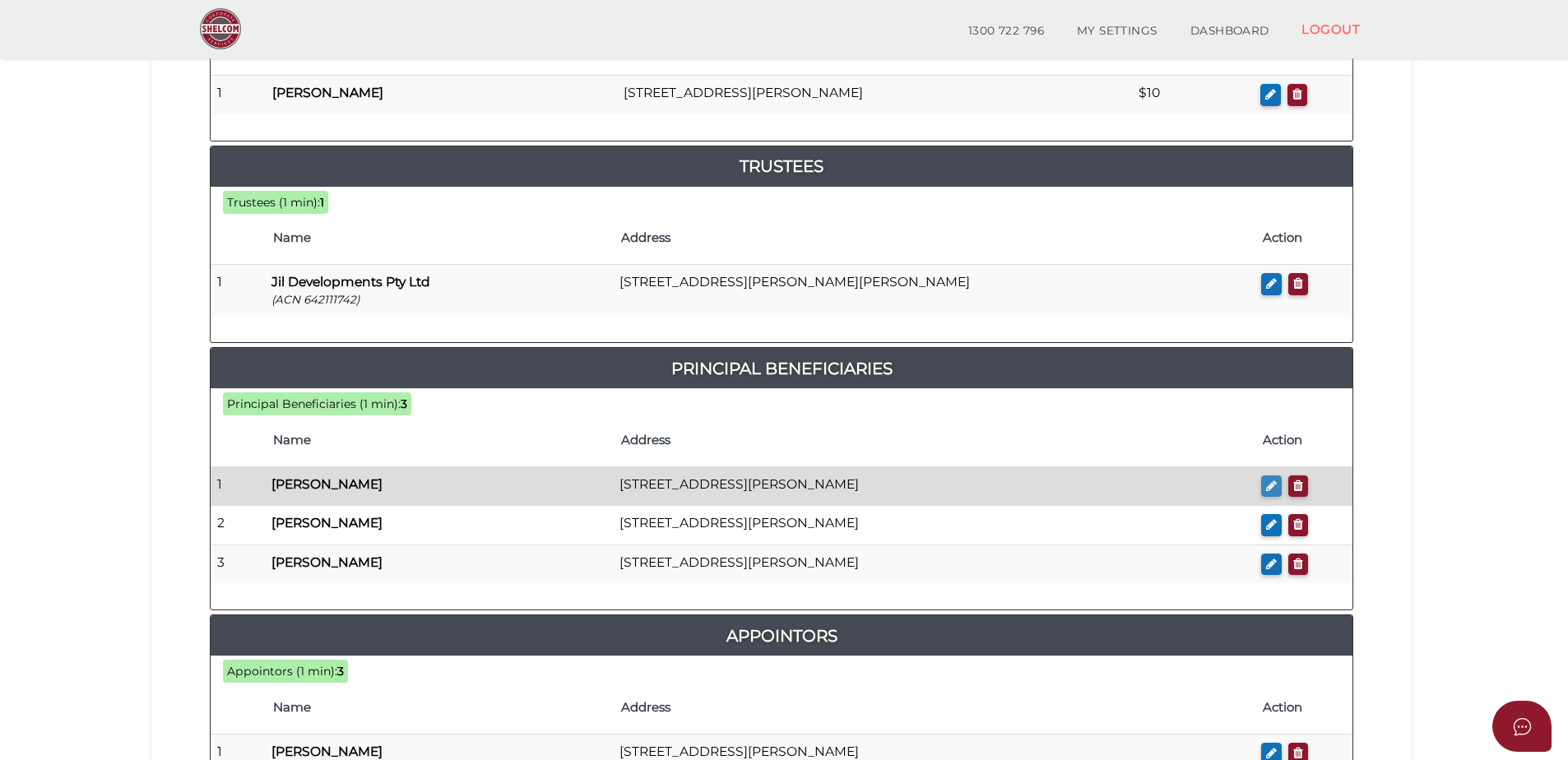
click at [1265, 482] on button "button" at bounding box center [1271, 487] width 21 height 22
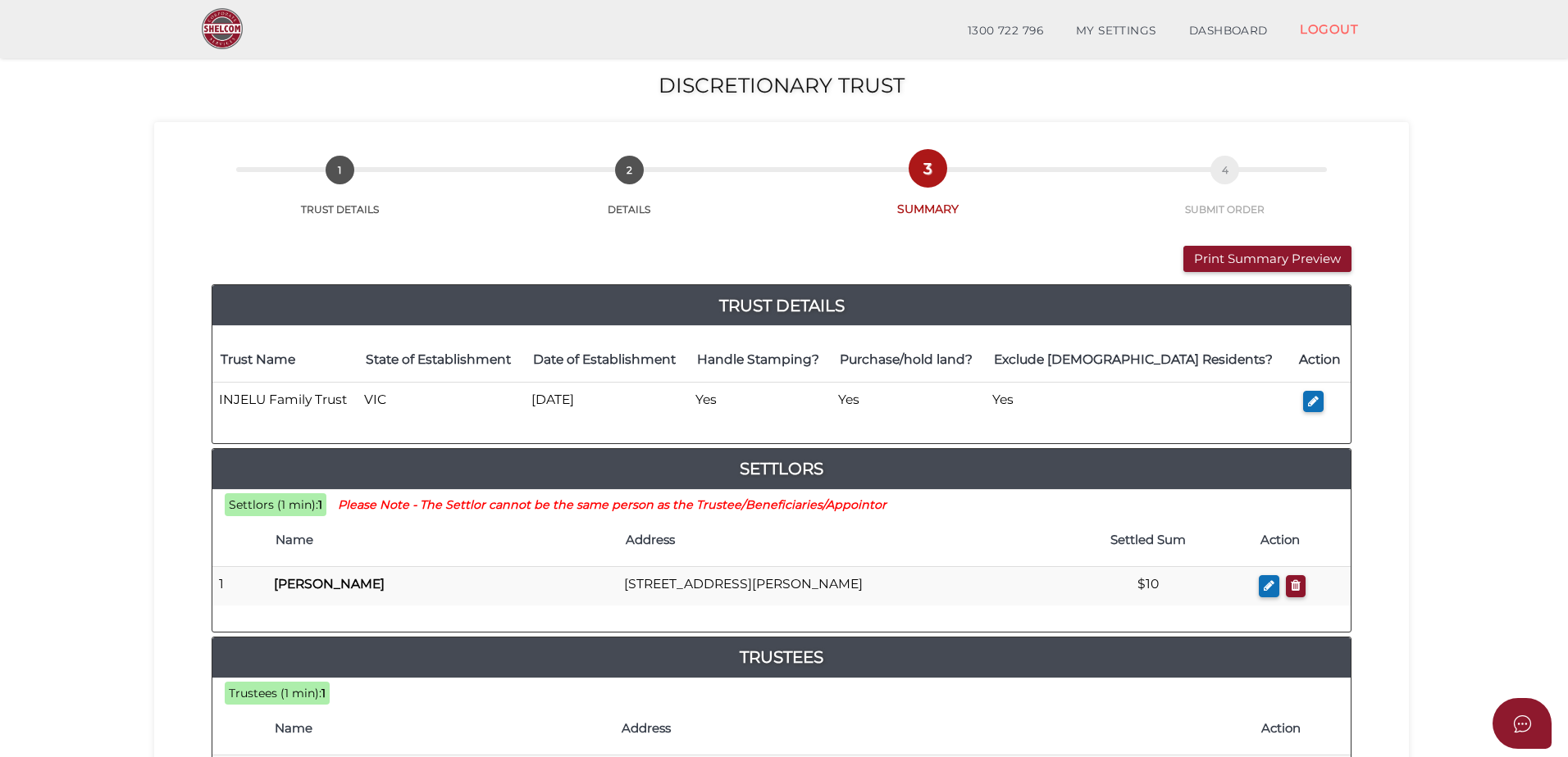
checkbox input "true"
type input "Ines"
type input "Kallweit"
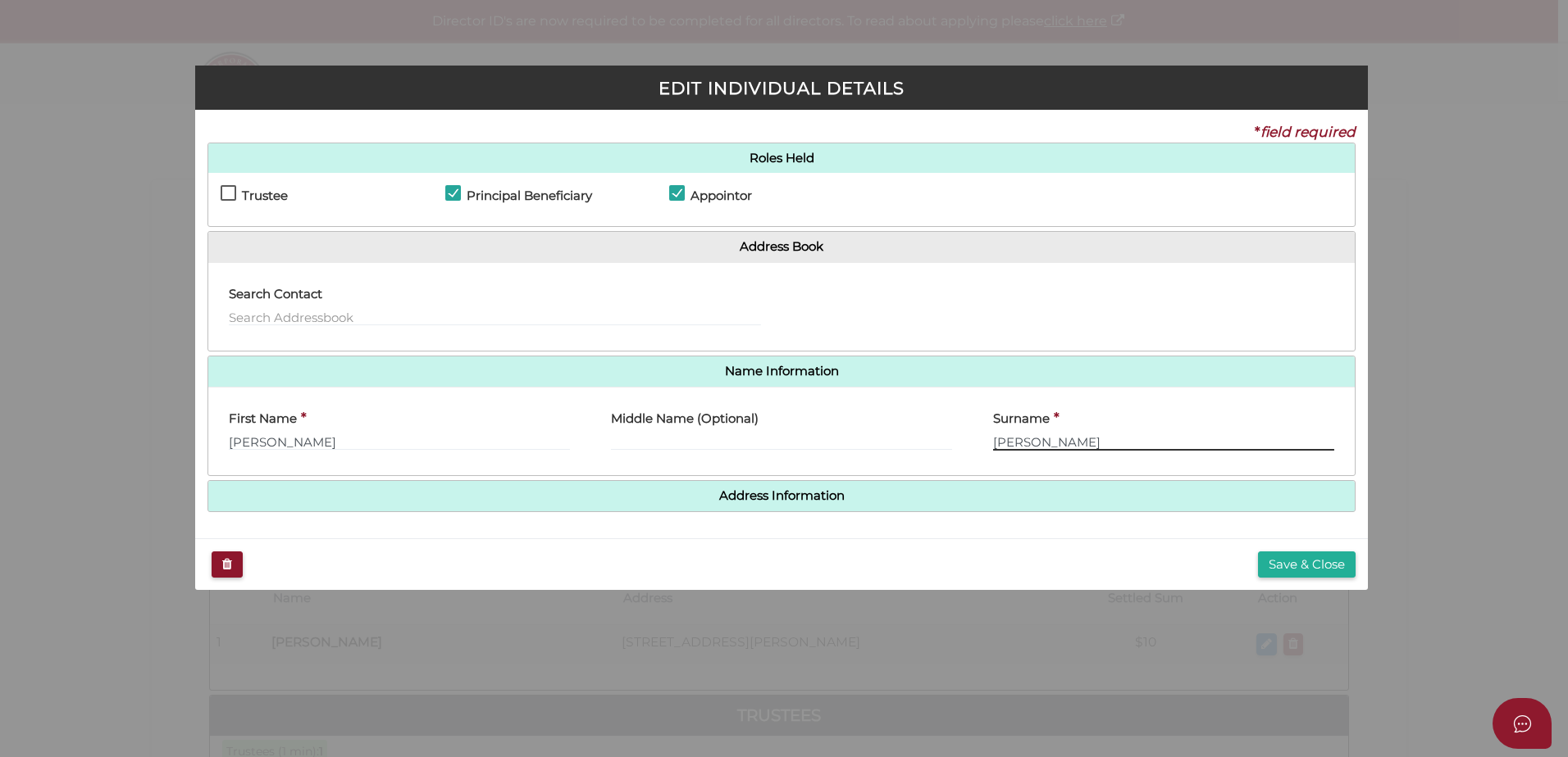
click at [999, 444] on input "Kallweit" at bounding box center [1164, 442] width 341 height 18
click at [1323, 561] on button "Save & Close" at bounding box center [1307, 565] width 98 height 27
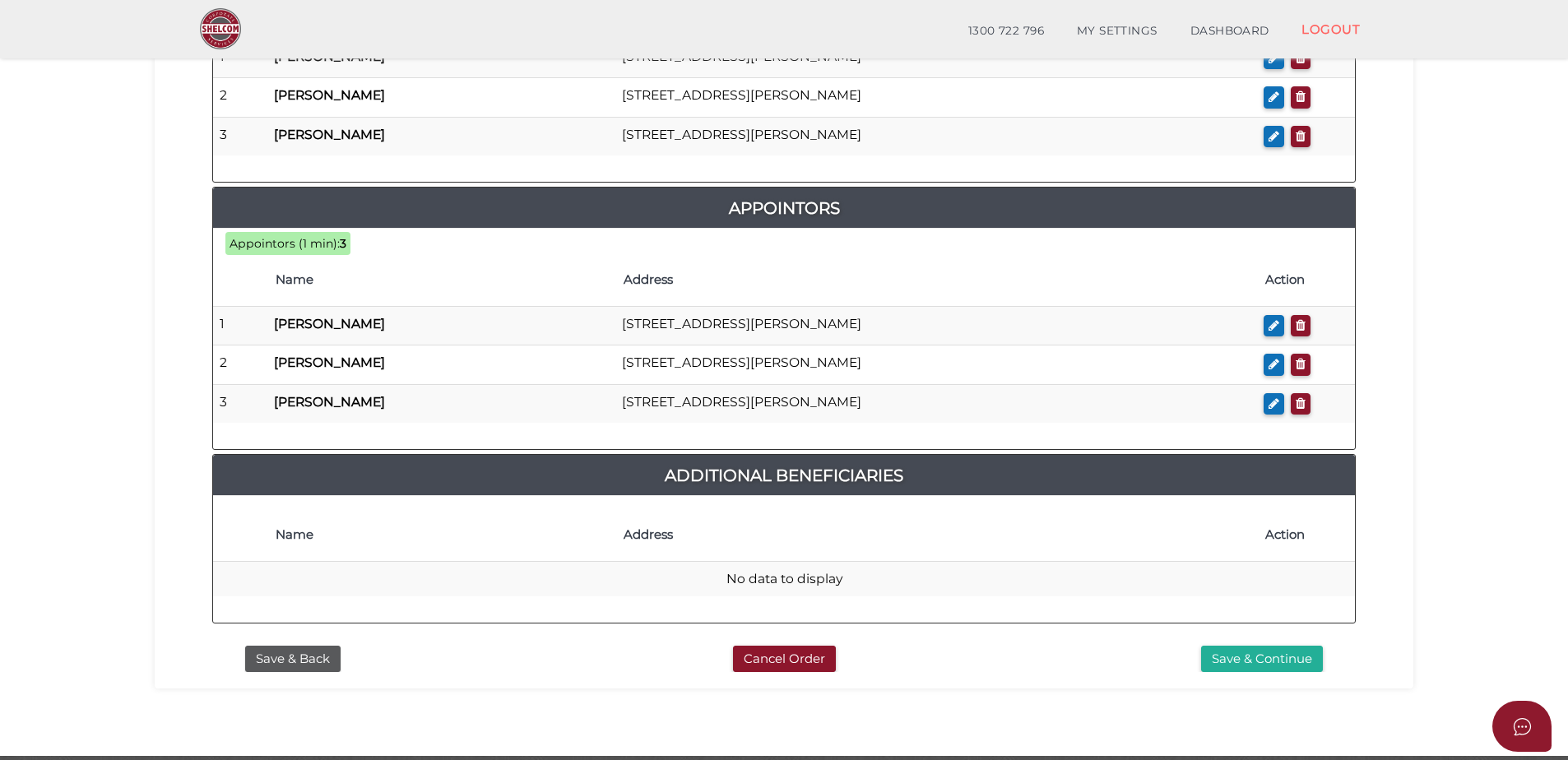
scroll to position [981, 0]
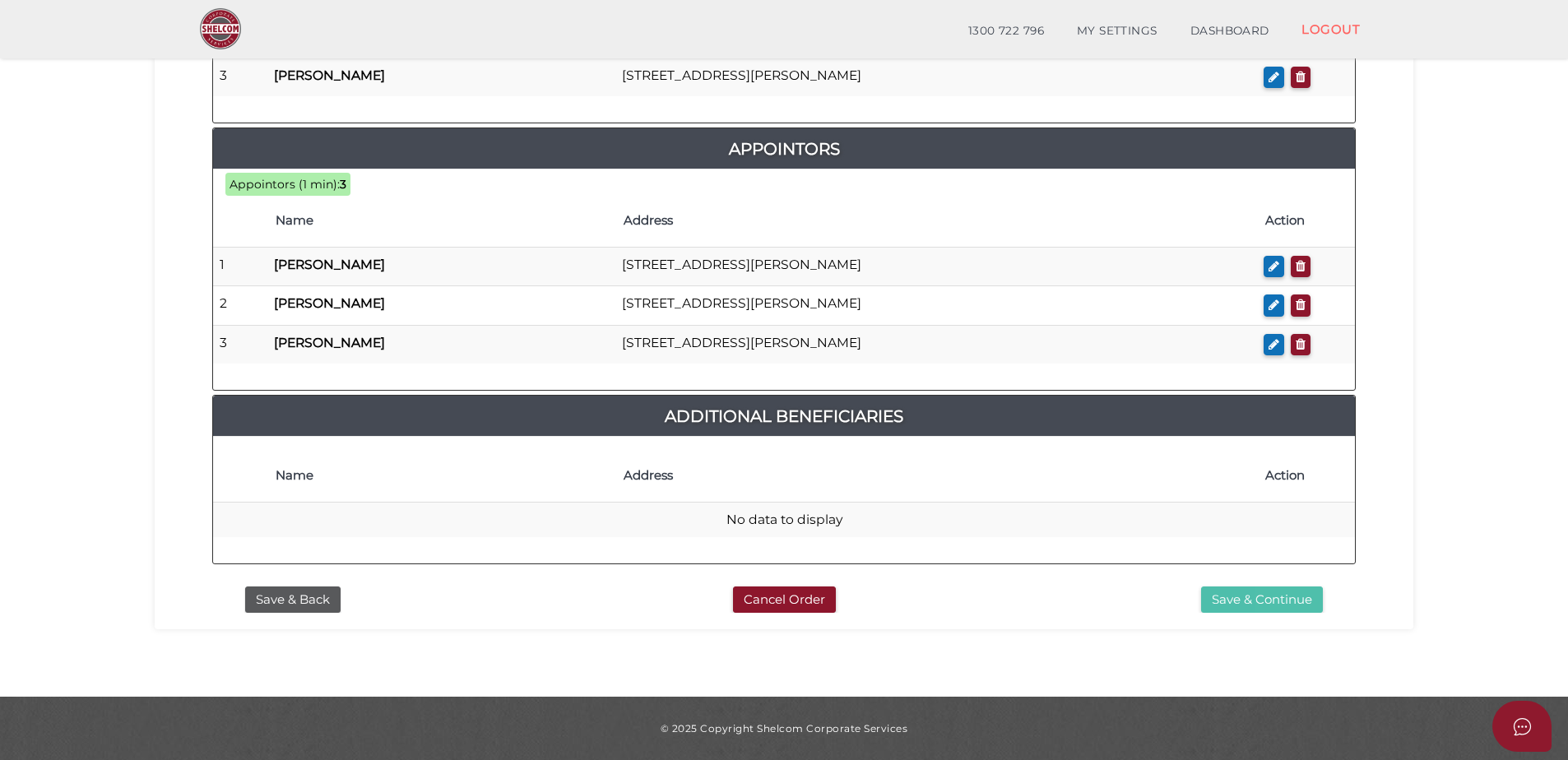
click at [1253, 604] on button "Save & Continue" at bounding box center [1261, 600] width 122 height 27
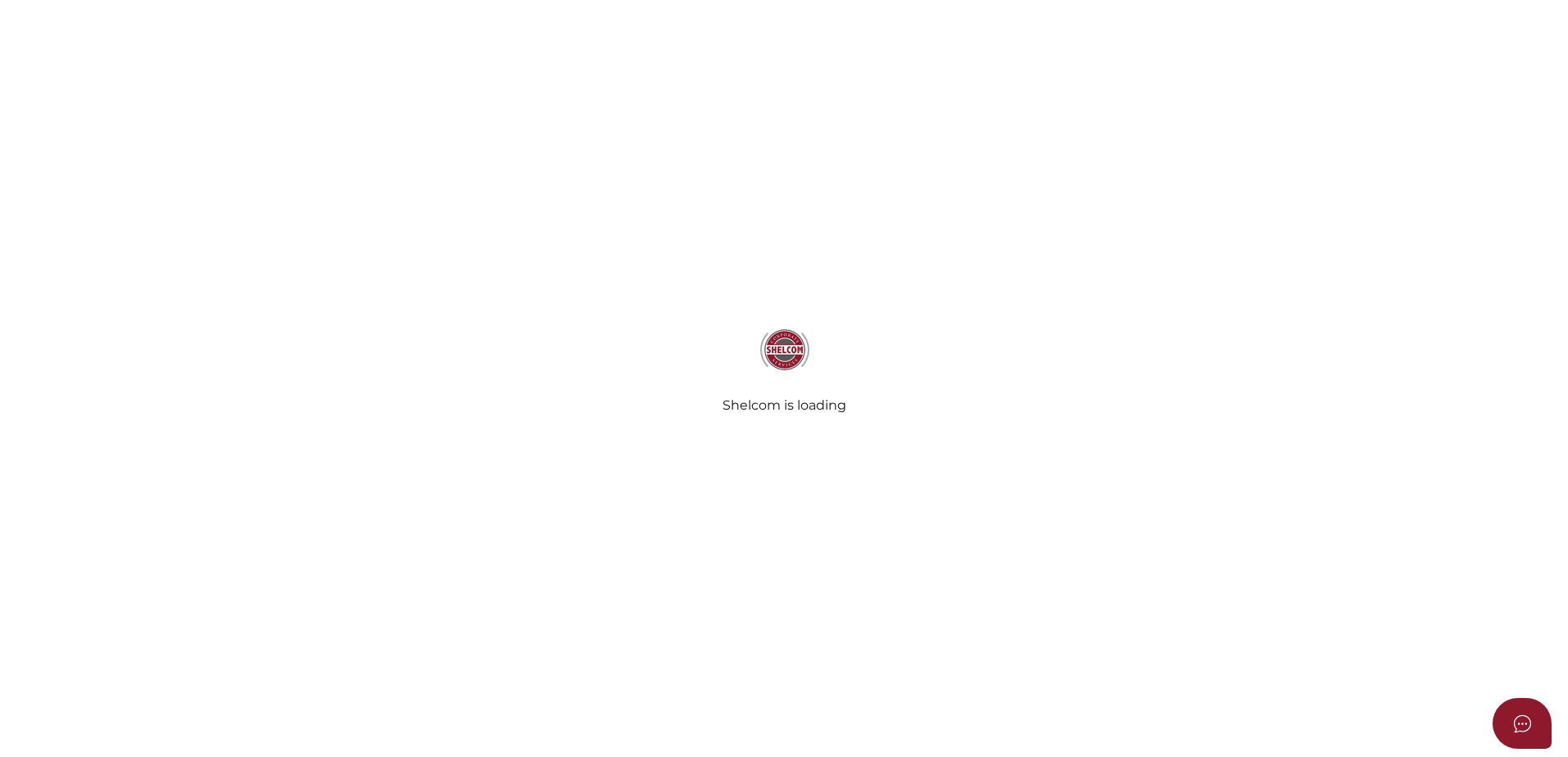
select select "Comb Binding"
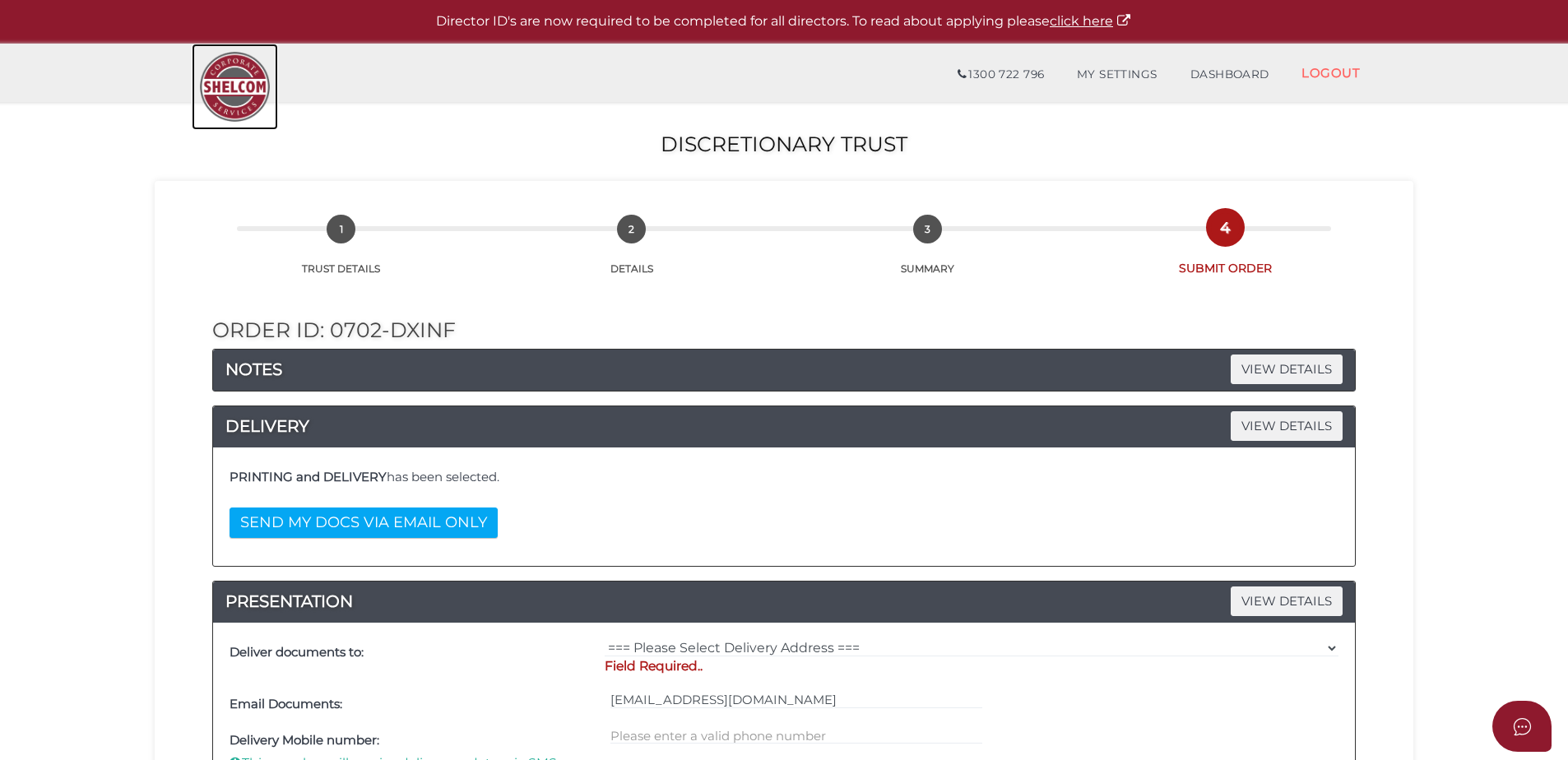
click at [256, 81] on img at bounding box center [234, 86] width 86 height 86
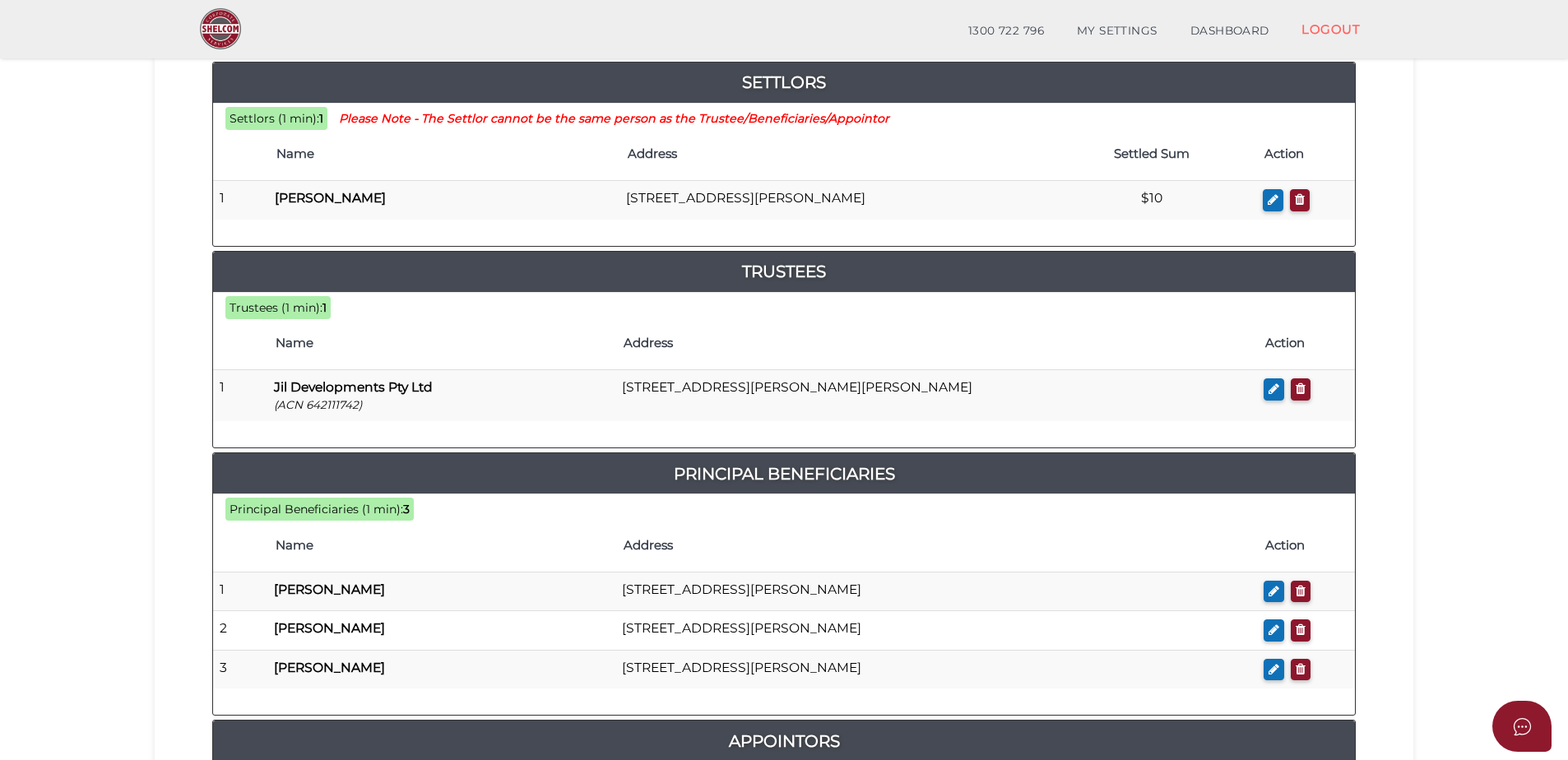
scroll to position [412, 0]
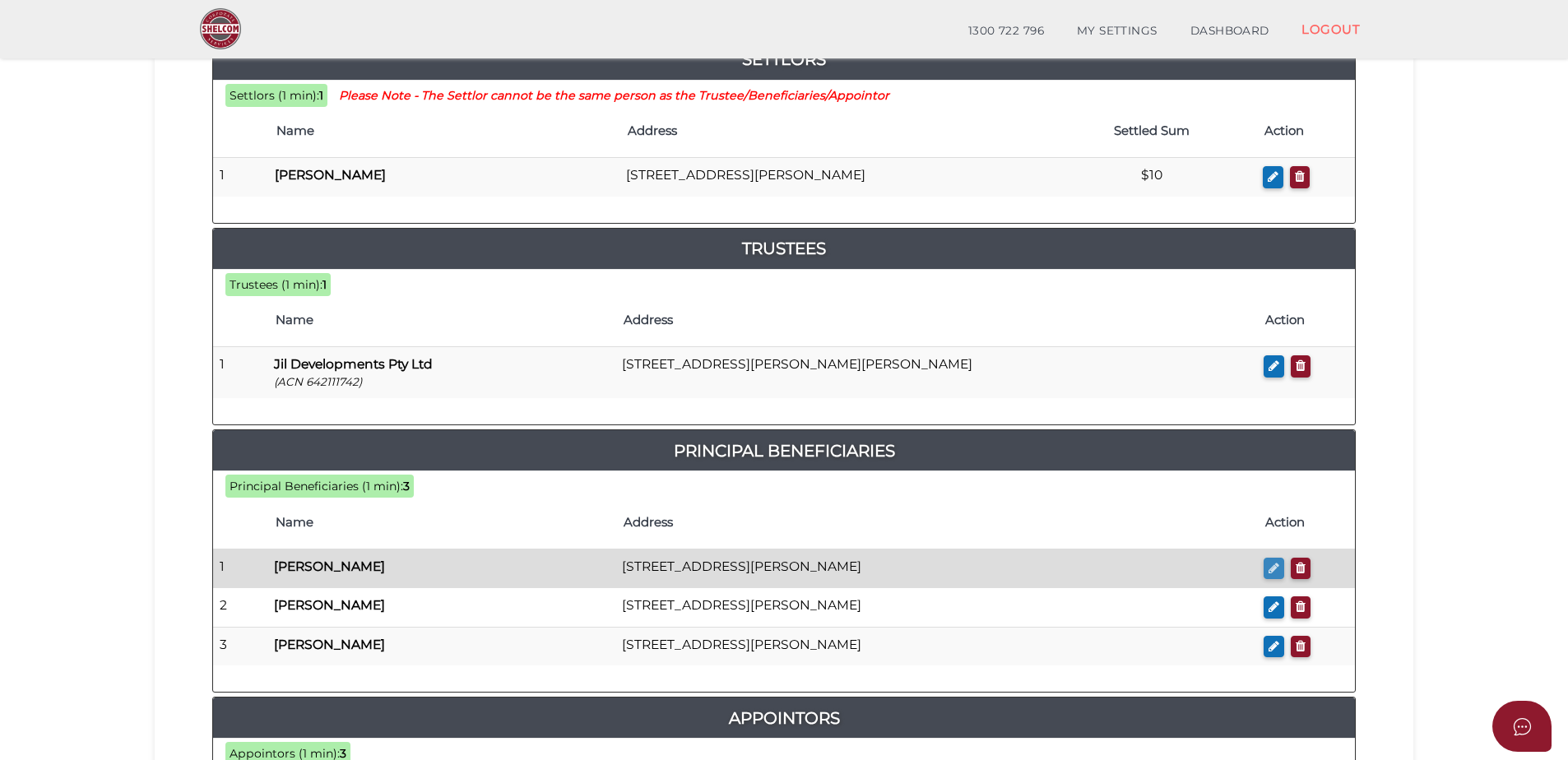
click at [1272, 565] on icon "button" at bounding box center [1273, 568] width 11 height 12
checkbox input "true"
type input "Ines"
type input "Kallweit"
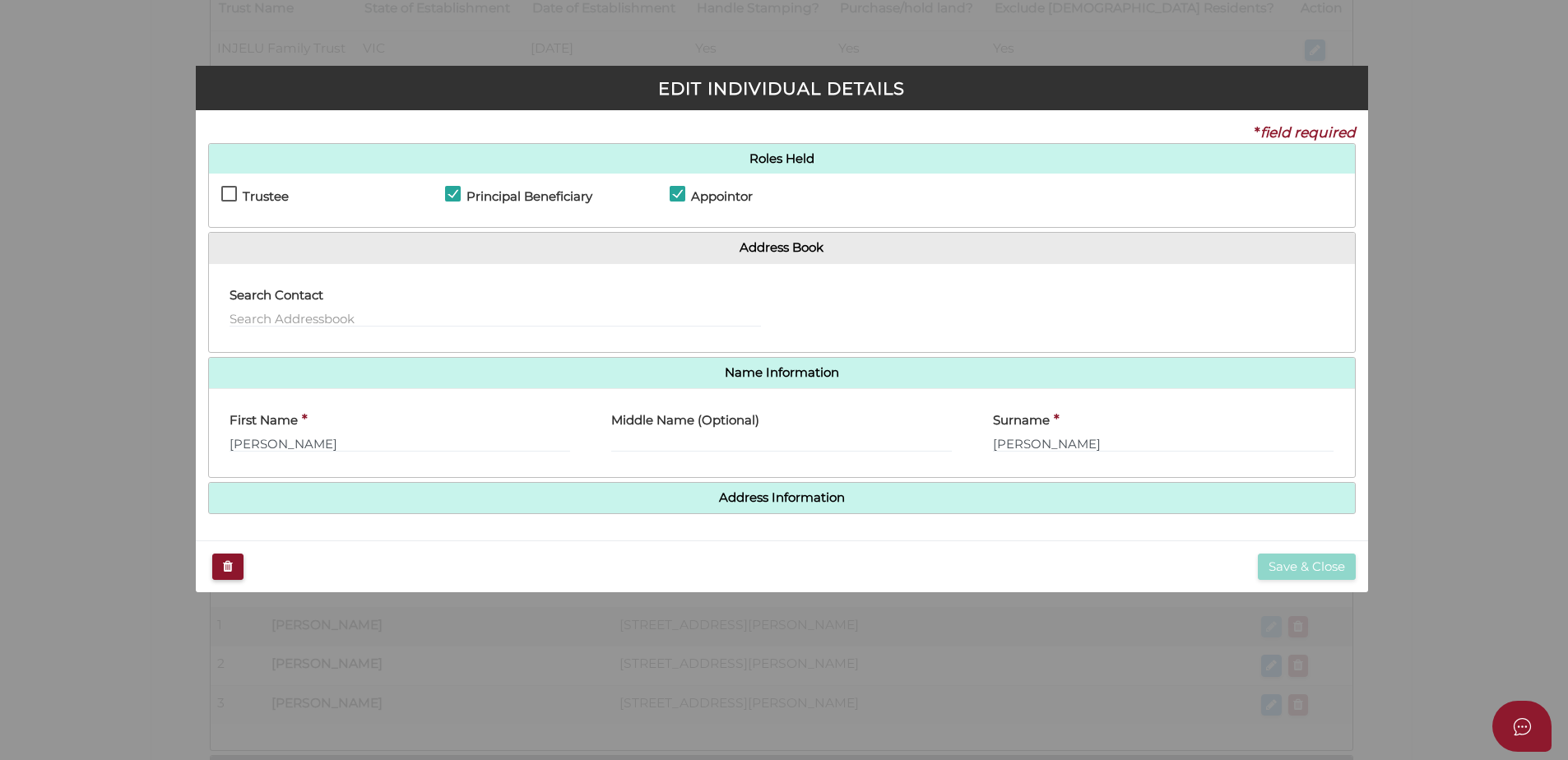
scroll to position [0, 0]
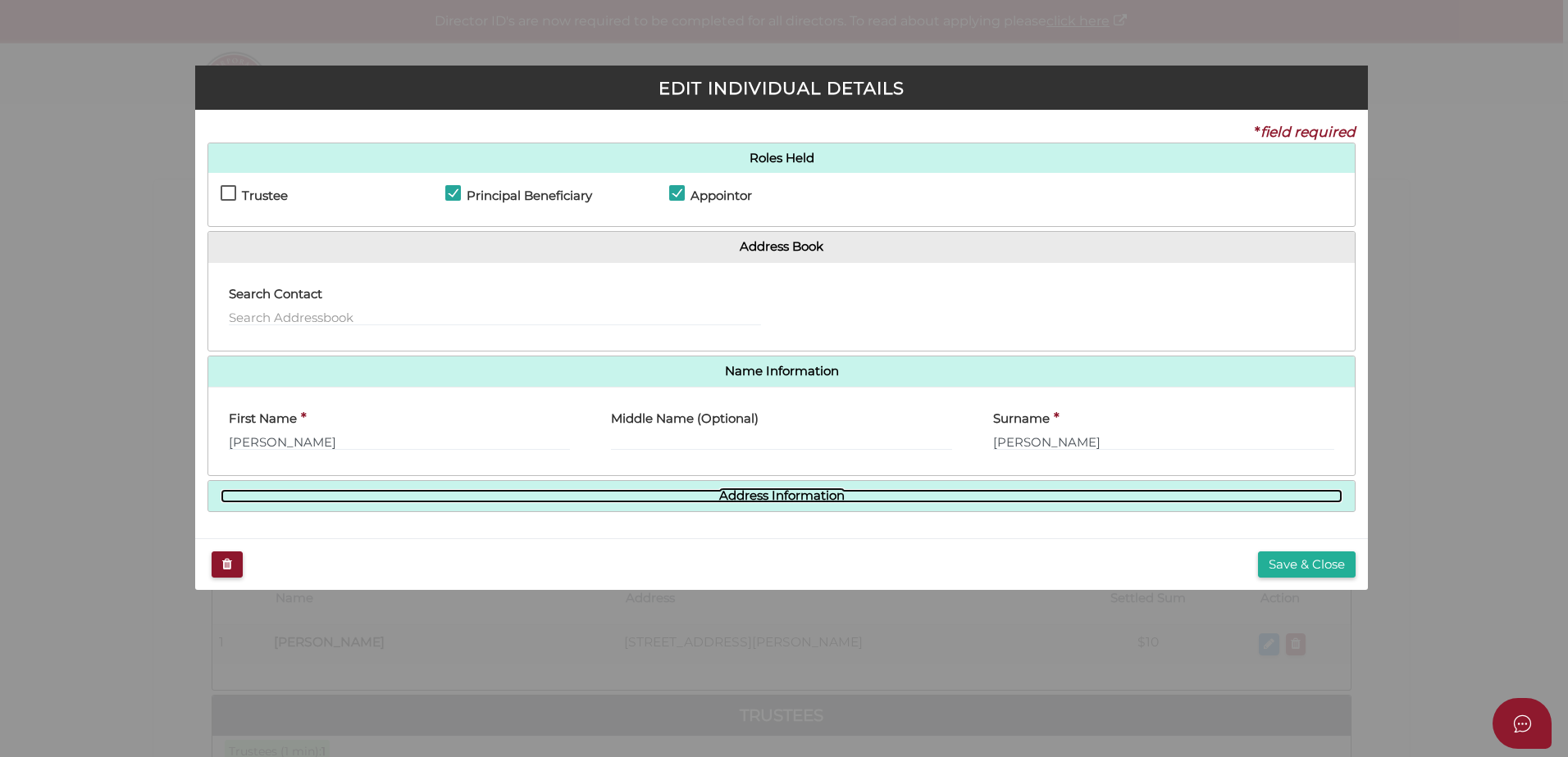
click at [641, 498] on link "Address Information" at bounding box center [782, 497] width 1122 height 14
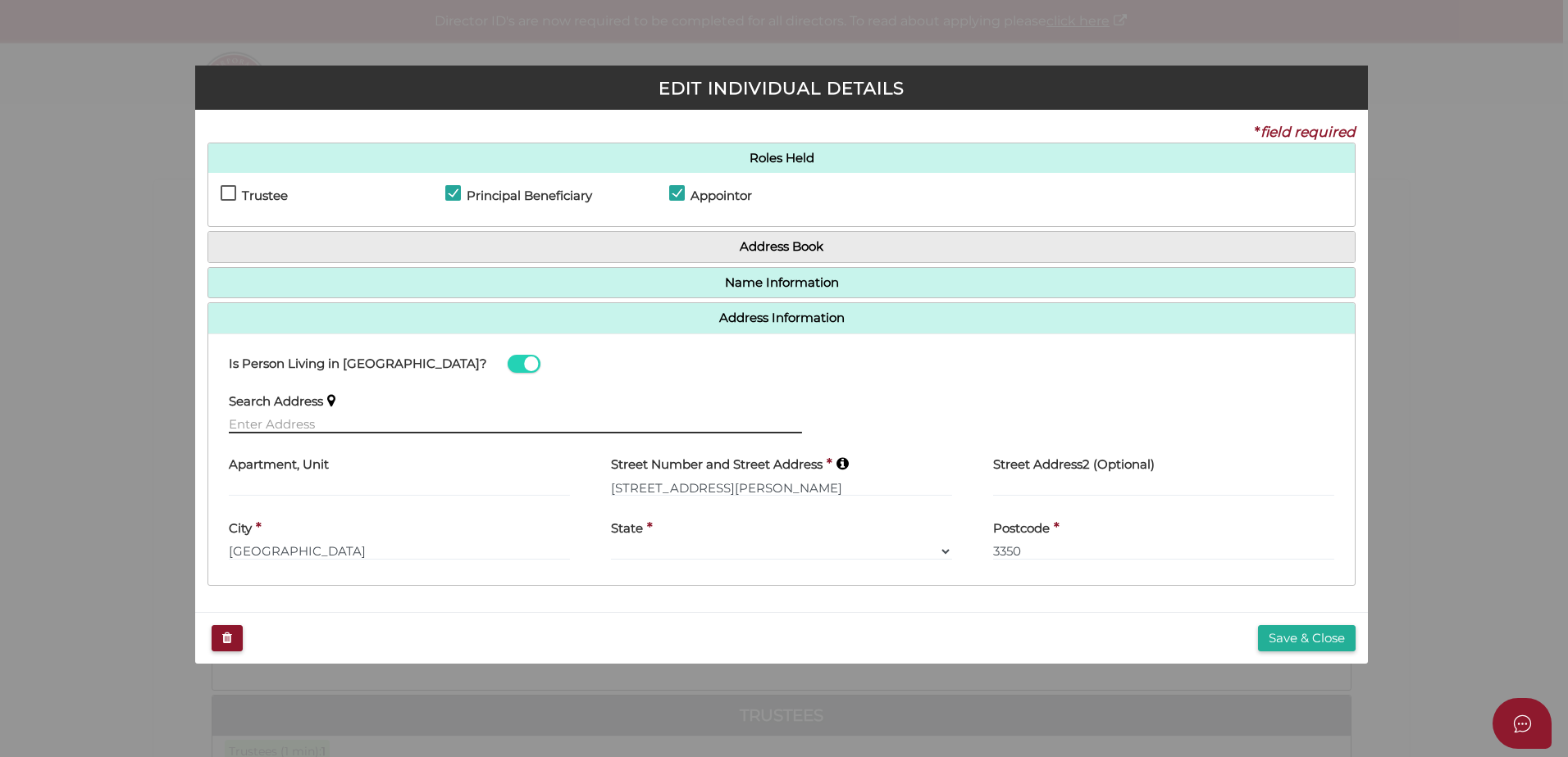
click at [307, 426] on input "text" at bounding box center [515, 425] width 573 height 18
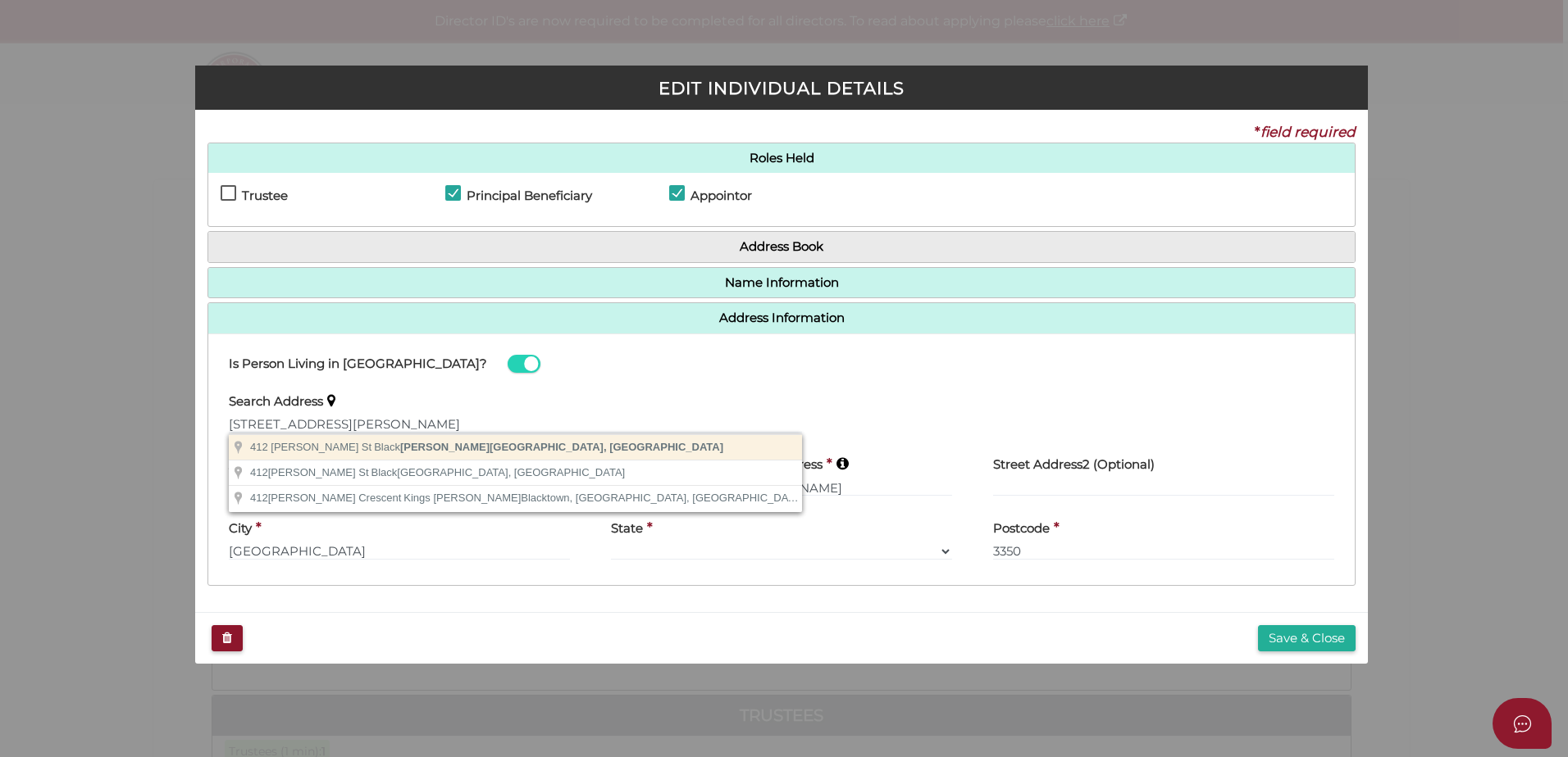
type input "412 Nicholson St, Black Hill VIC, Australia"
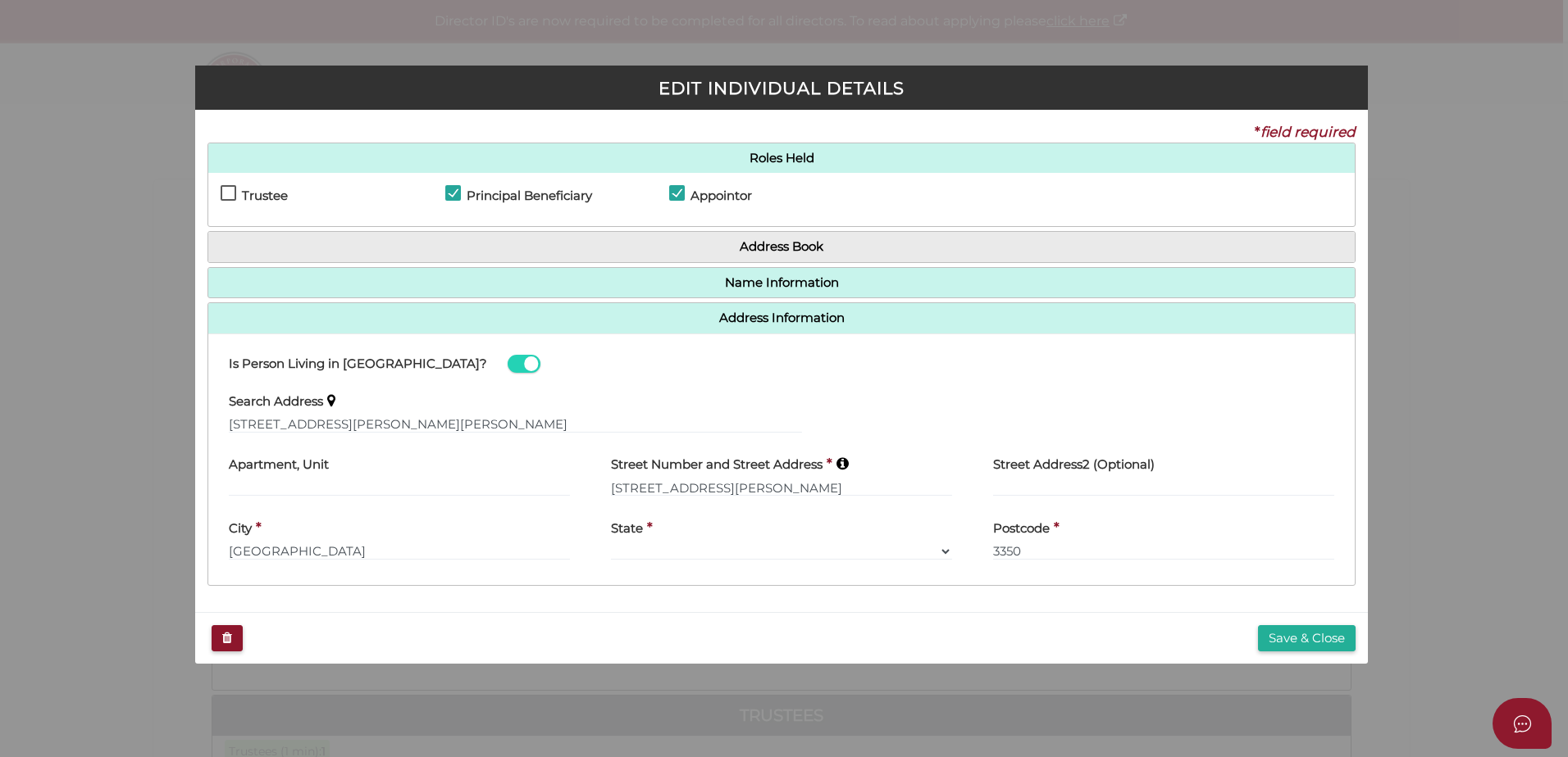
type input "412 Nicholson Street"
type input "Black Hill"
select select "VIC"
type input "3350"
drag, startPoint x: 755, startPoint y: 487, endPoint x: 534, endPoint y: 470, distance: 221.7
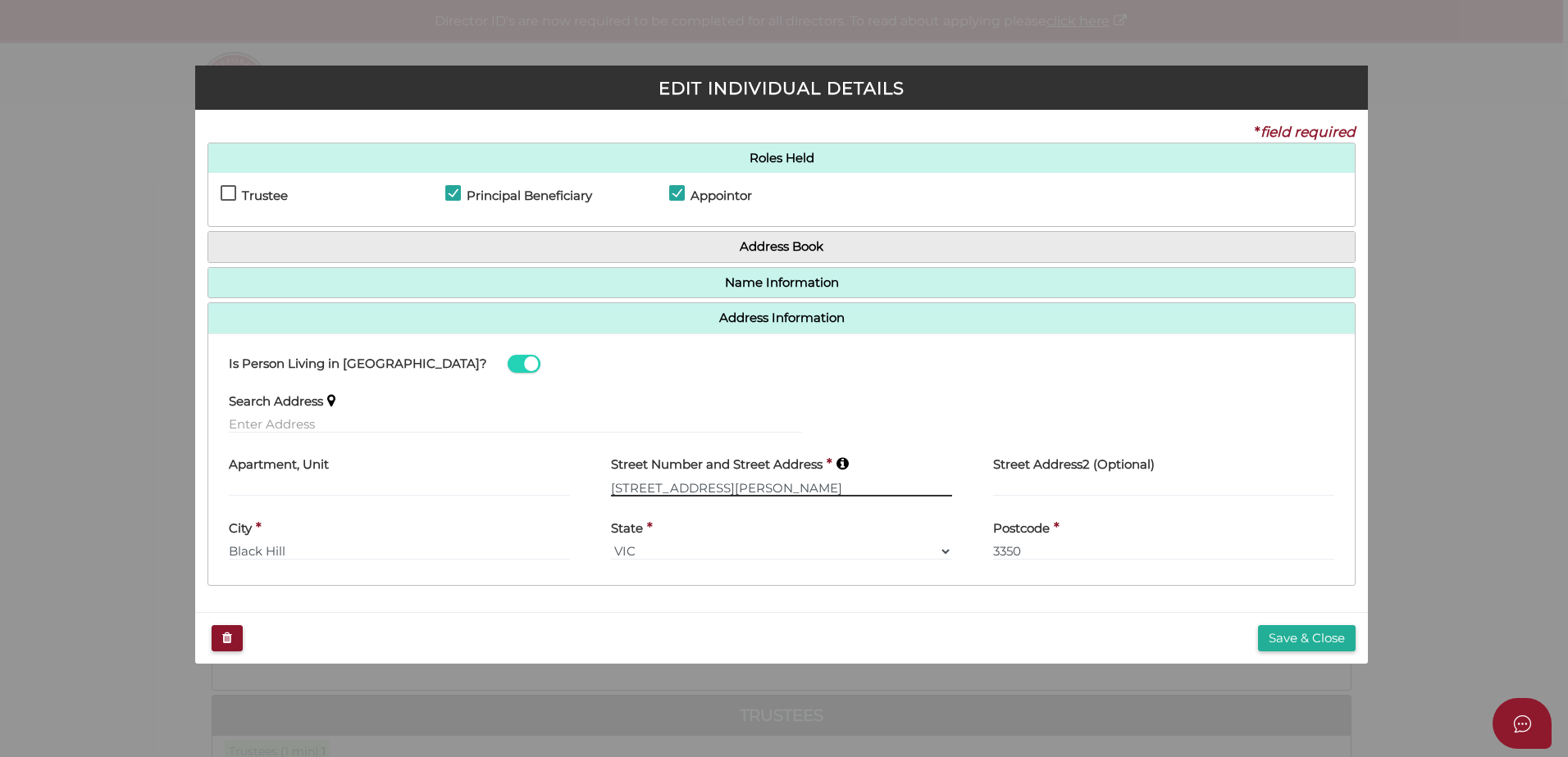
click at [534, 470] on div "Apartment, Unit Street Number and Street Address * 412 Nicholson Street Street …" at bounding box center [781, 477] width 1147 height 64
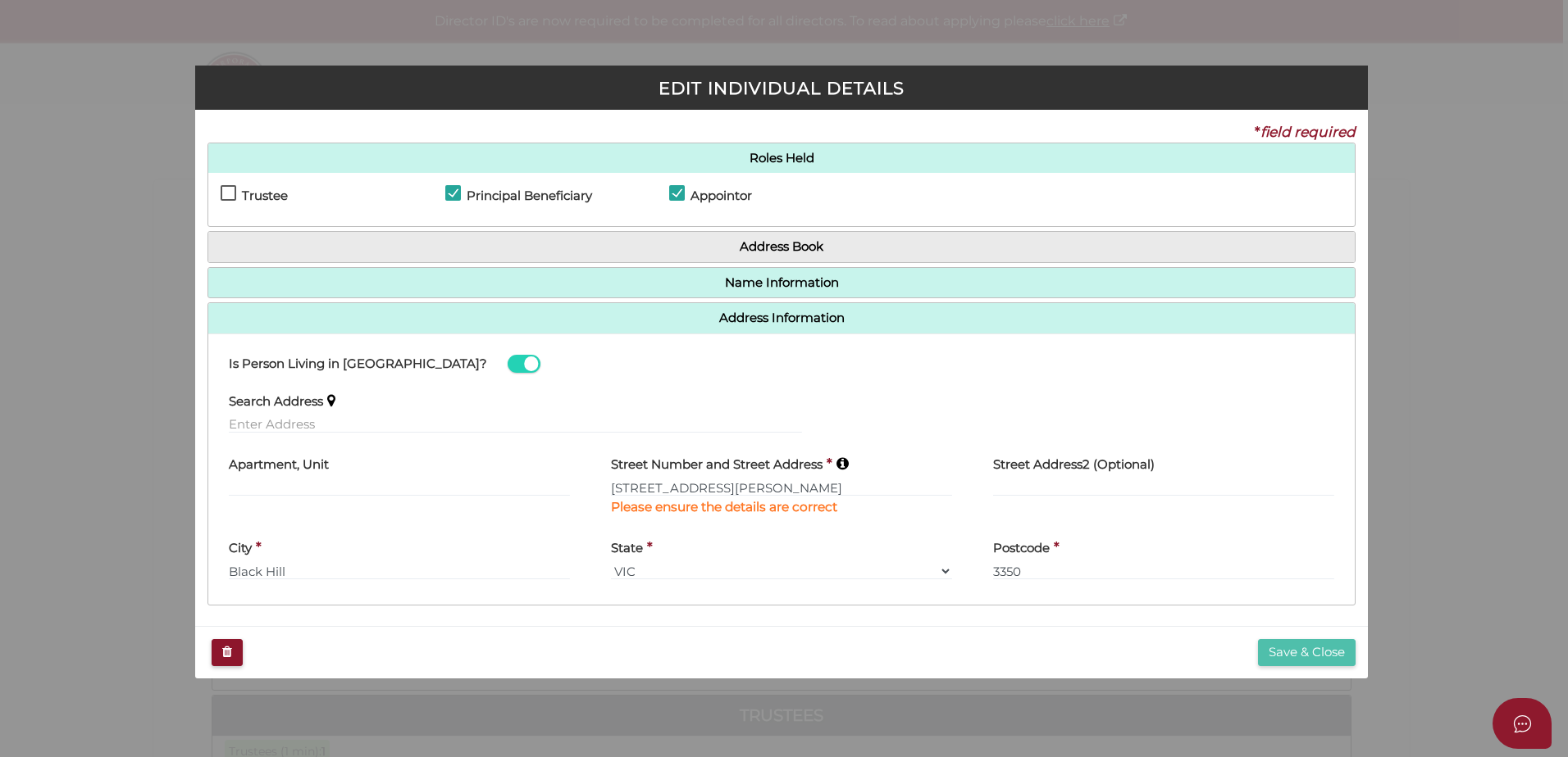
click at [1272, 641] on button "Save & Close" at bounding box center [1307, 653] width 98 height 27
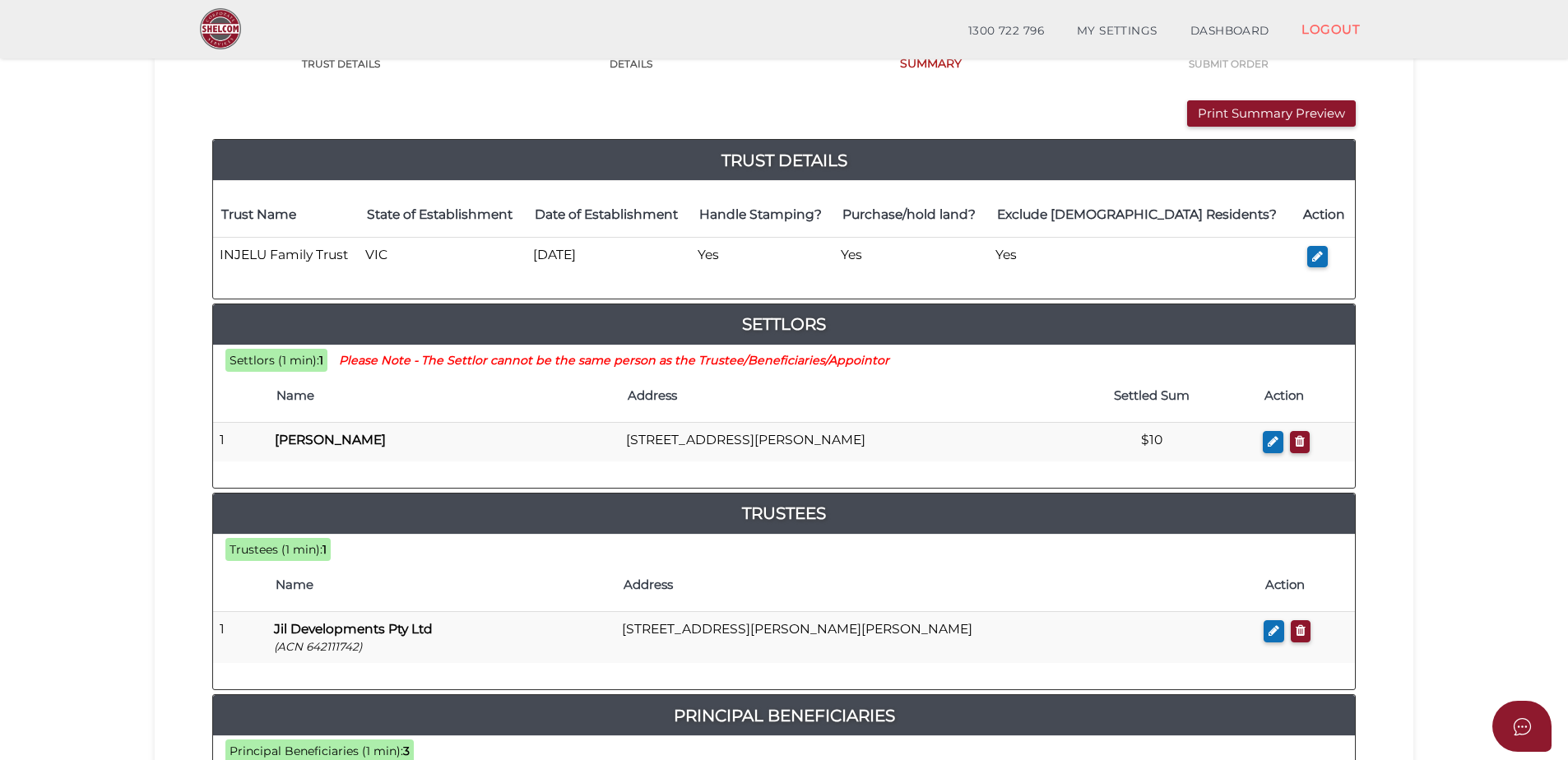
scroll to position [494, 0]
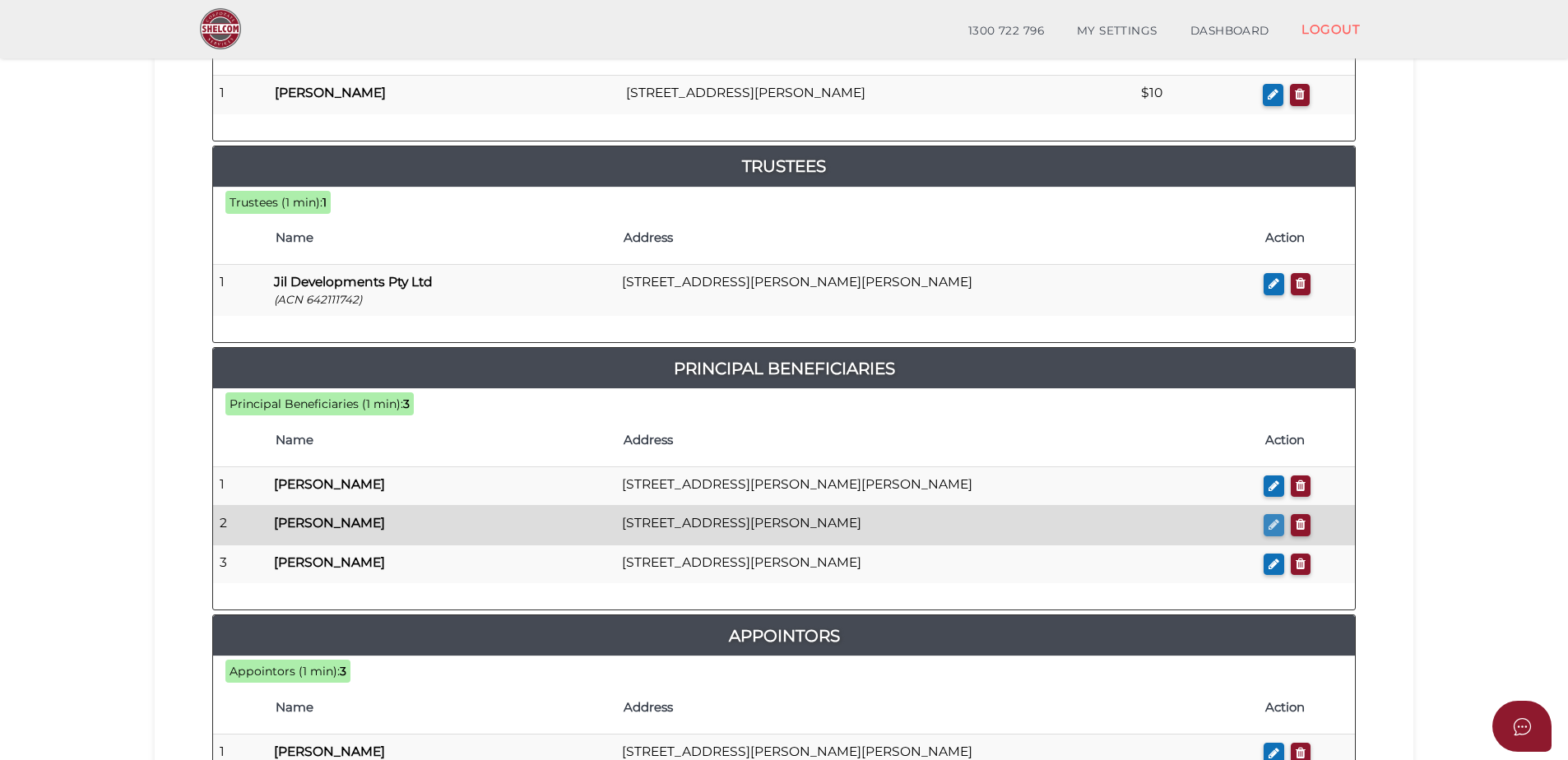
click at [1276, 527] on icon "button" at bounding box center [1273, 524] width 11 height 12
checkbox input "true"
type input "Jelena"
type input "Black"
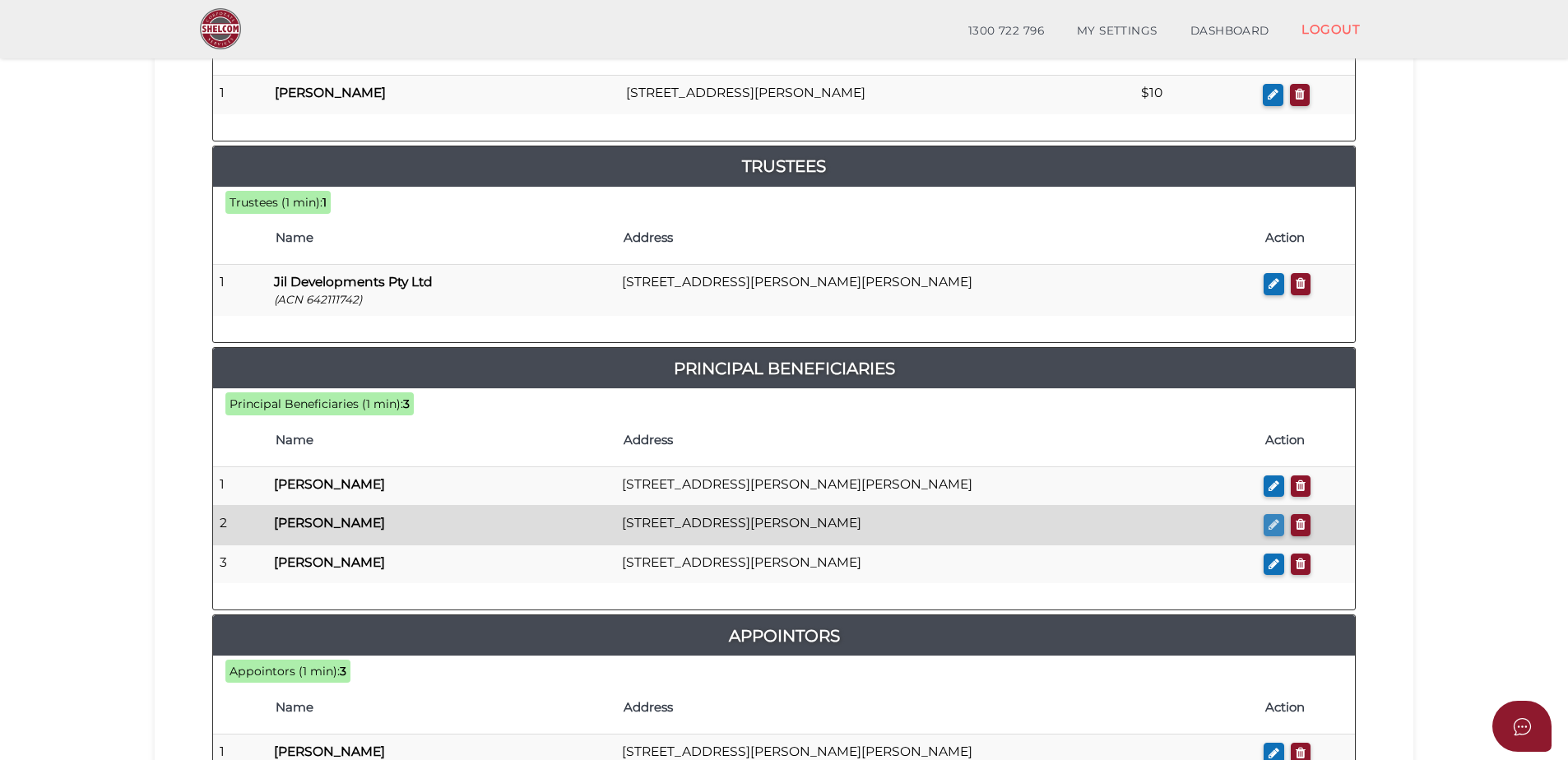
type input "[STREET_ADDRESS][PERSON_NAME]"
type input "[GEOGRAPHIC_DATA]"
select select
type input "3350"
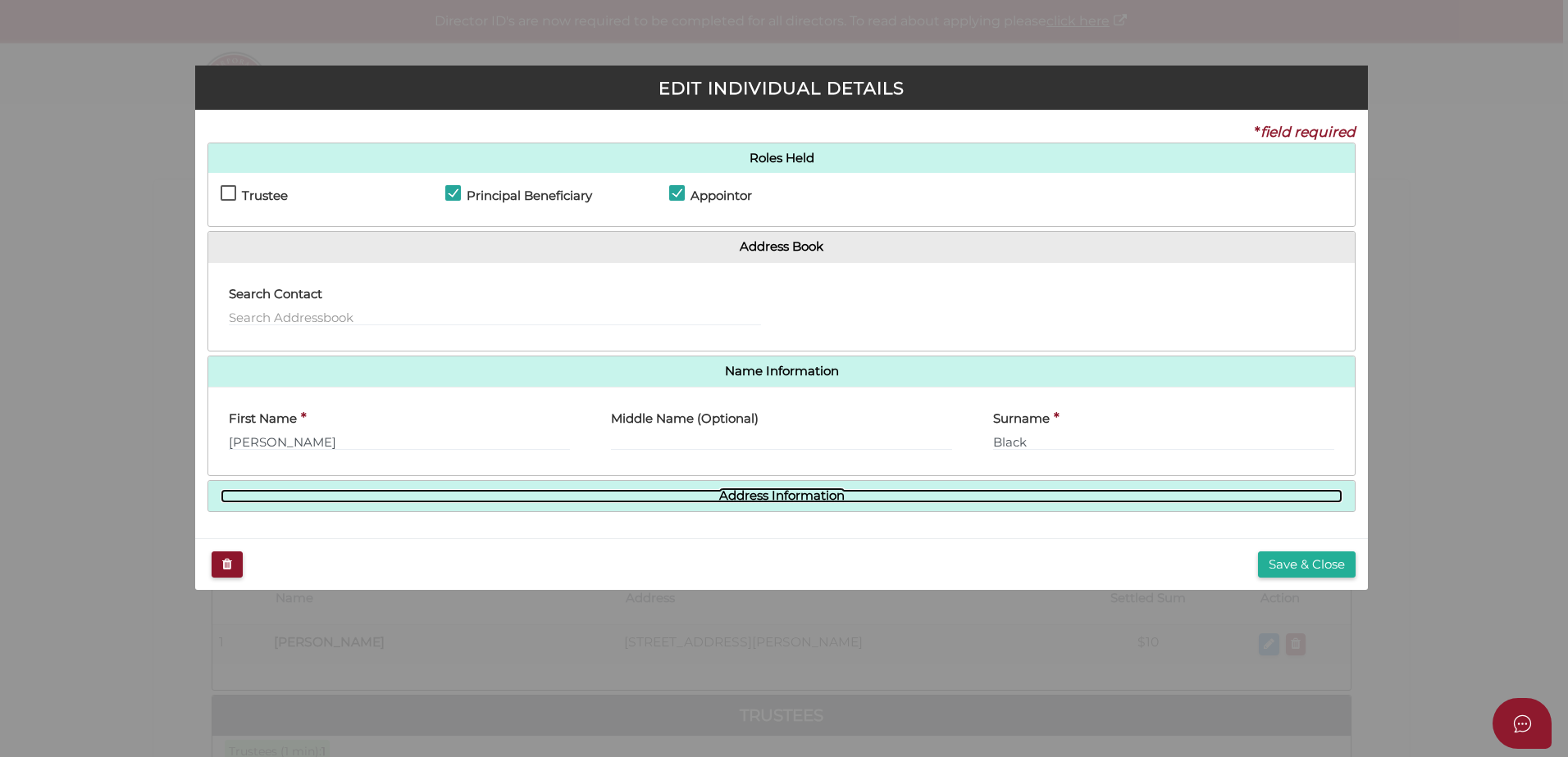
click at [718, 493] on link "Address Information" at bounding box center [782, 497] width 1122 height 14
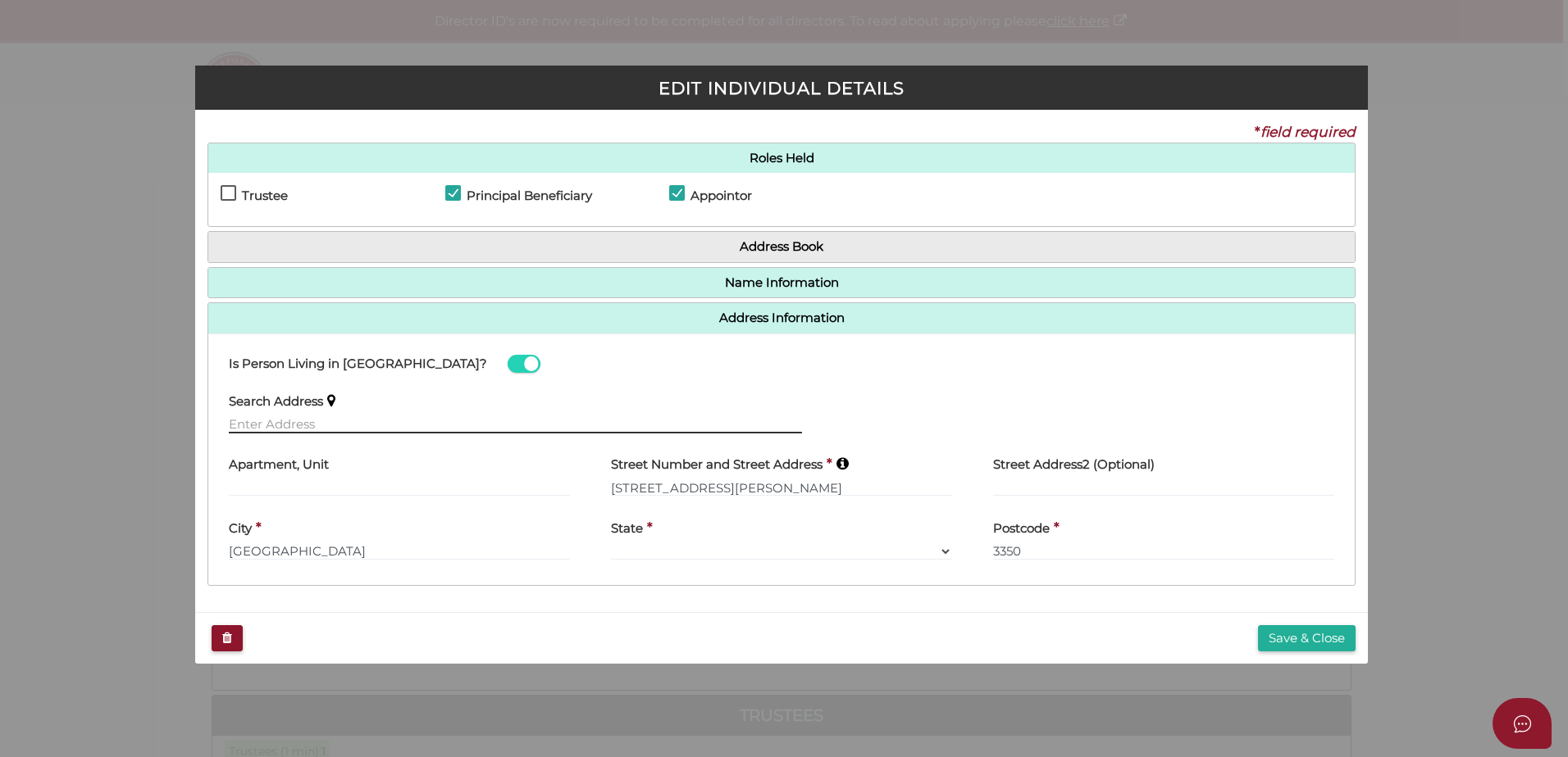
click at [324, 416] on input "text" at bounding box center [515, 425] width 573 height 18
paste input "412 Nicholson Street"
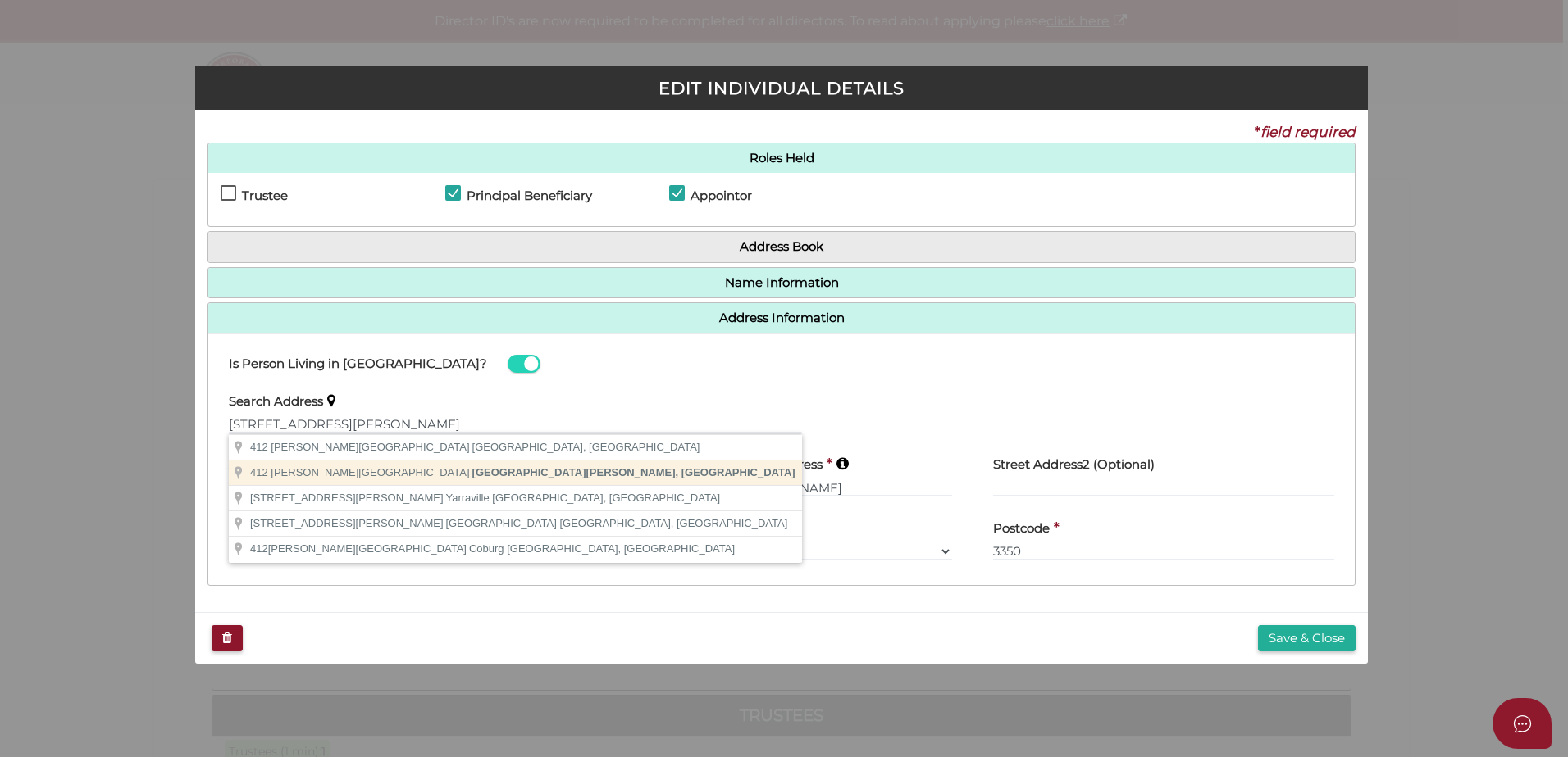
type input "412 Nicholson Street, Black Hill VIC, Australia"
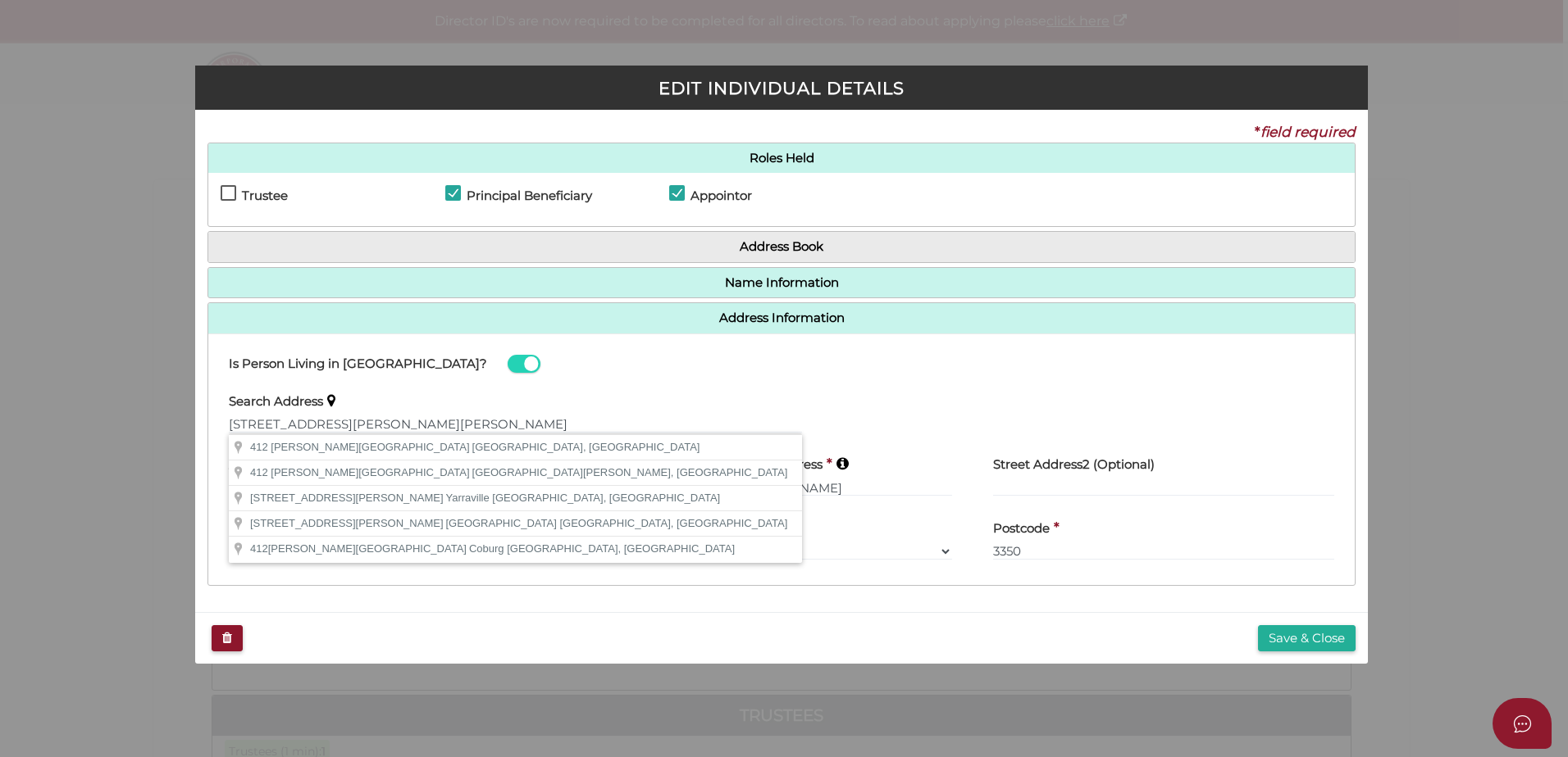
type input "412 Nicholson Street"
type input "Black Hill"
select select "VIC"
type input "3350"
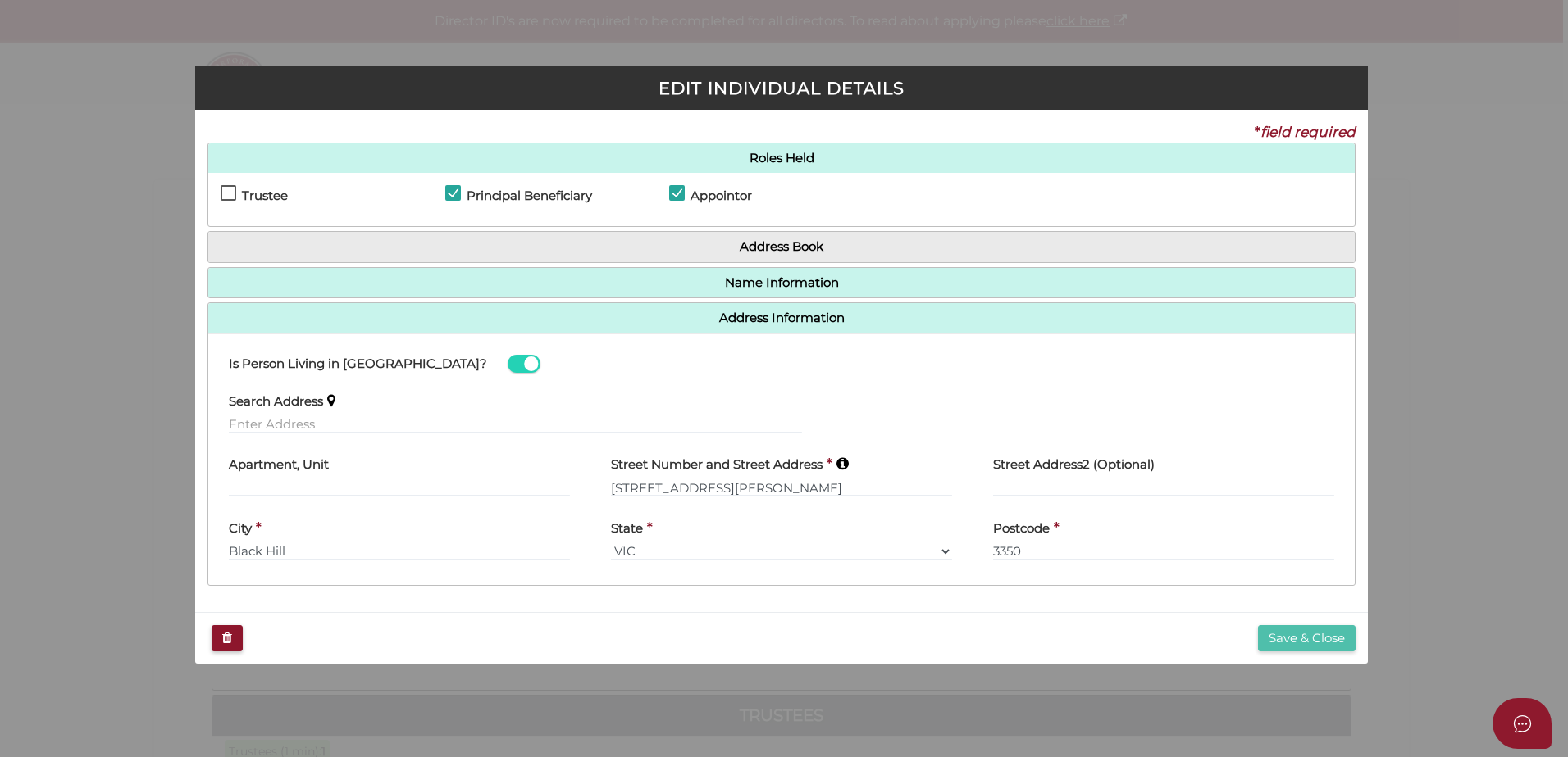
click at [1325, 636] on button "Save & Close" at bounding box center [1307, 639] width 98 height 27
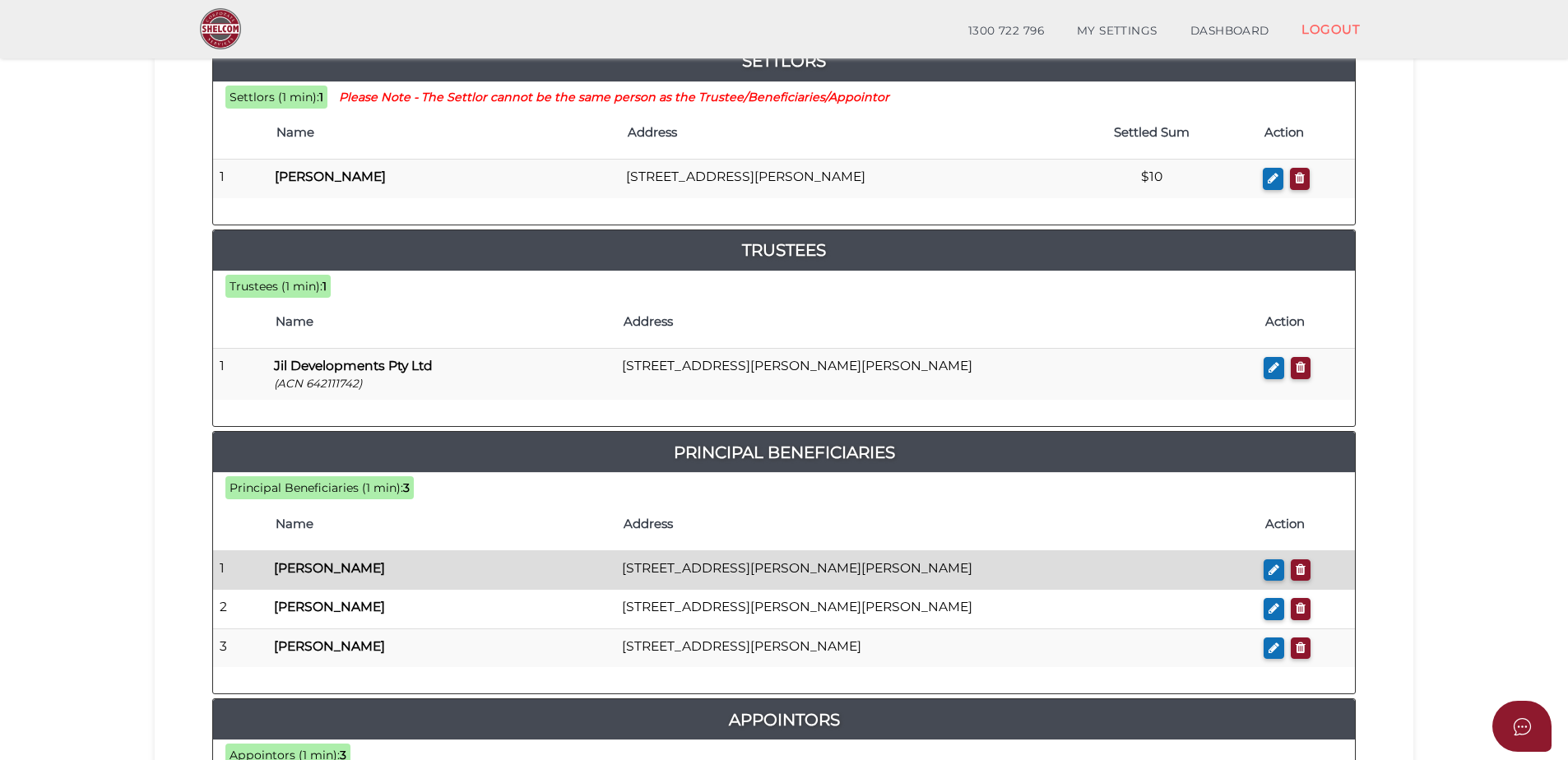
scroll to position [412, 0]
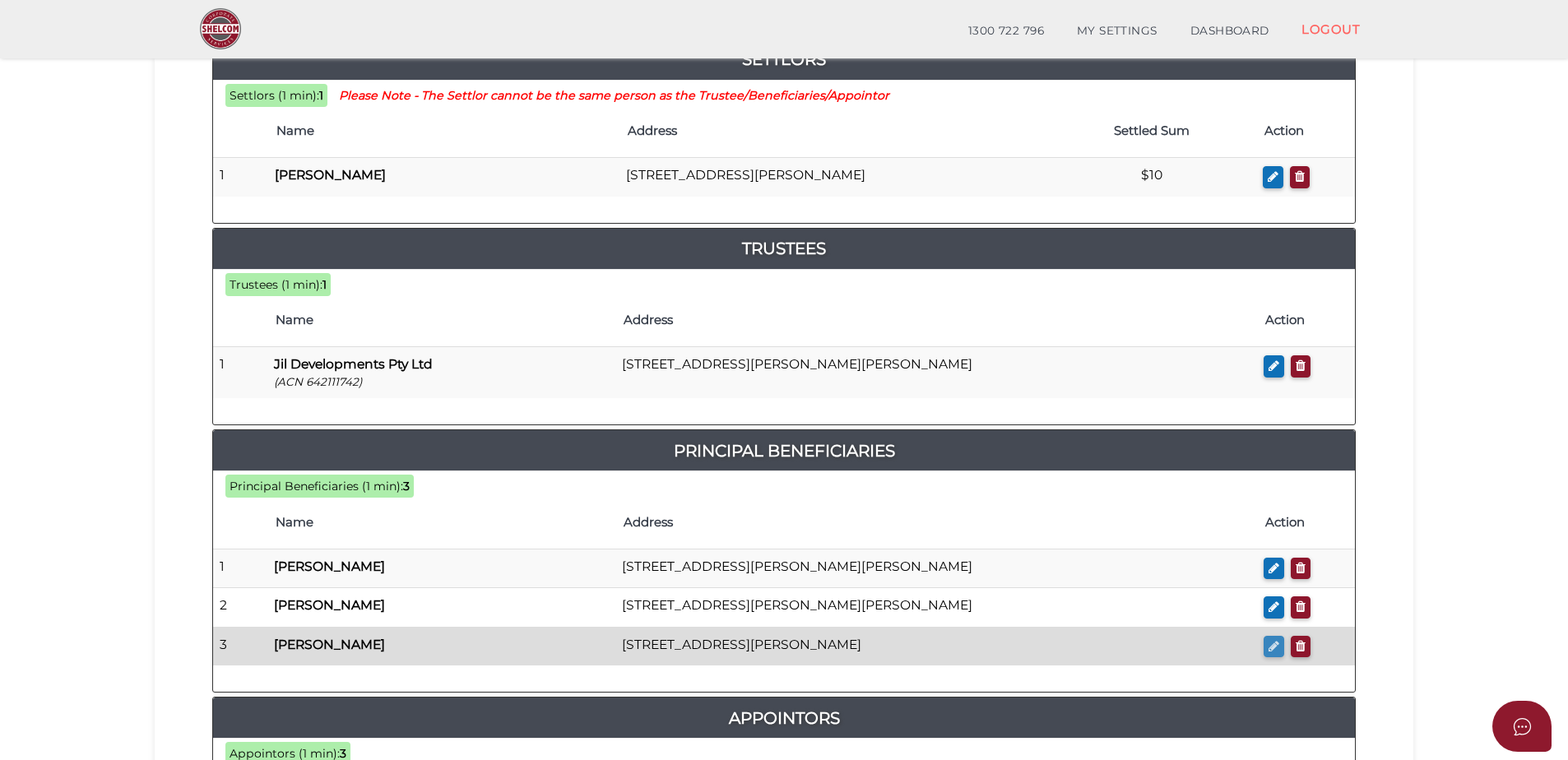
click at [1271, 643] on icon "button" at bounding box center [1273, 646] width 11 height 12
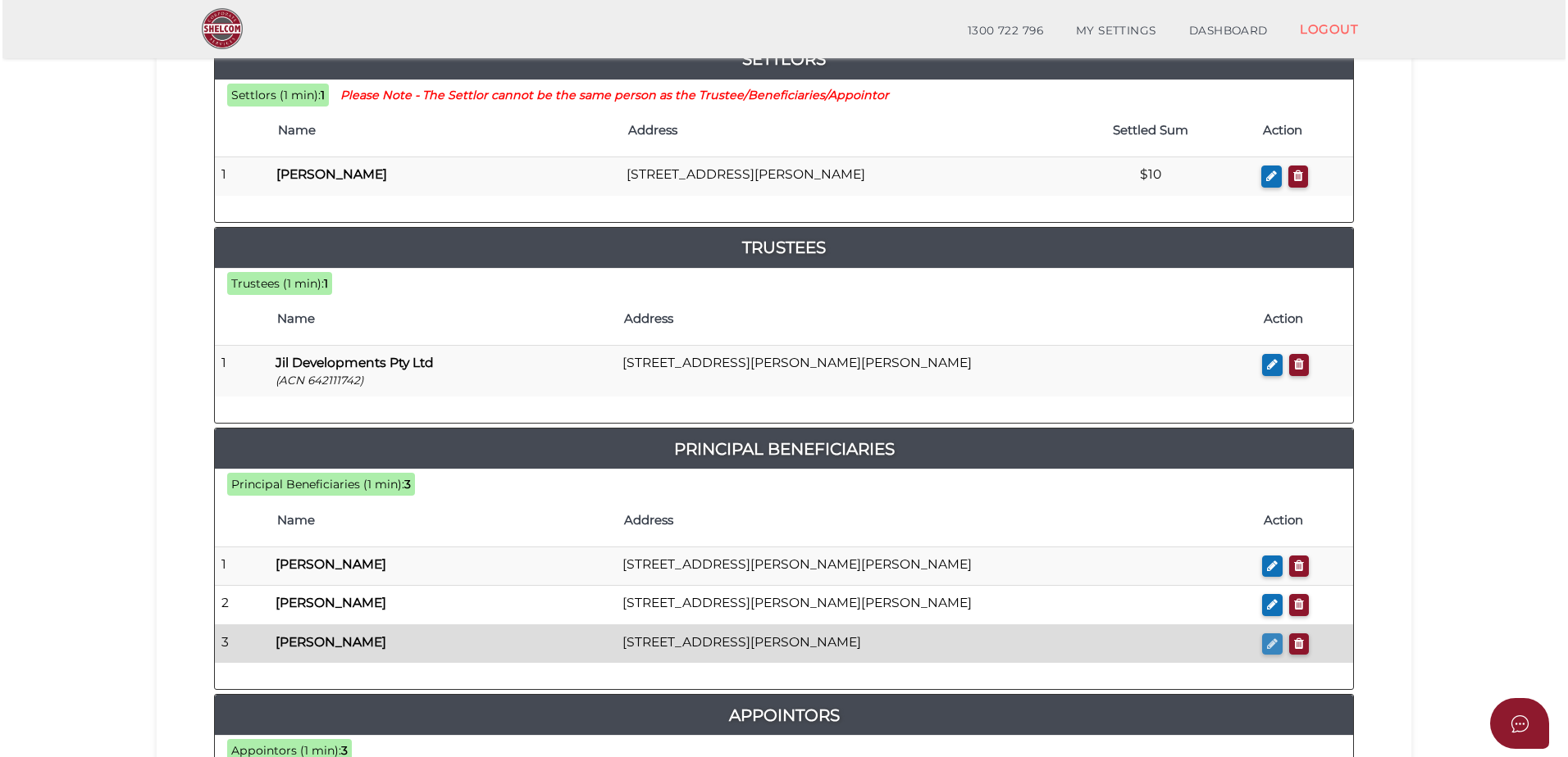
scroll to position [0, 0]
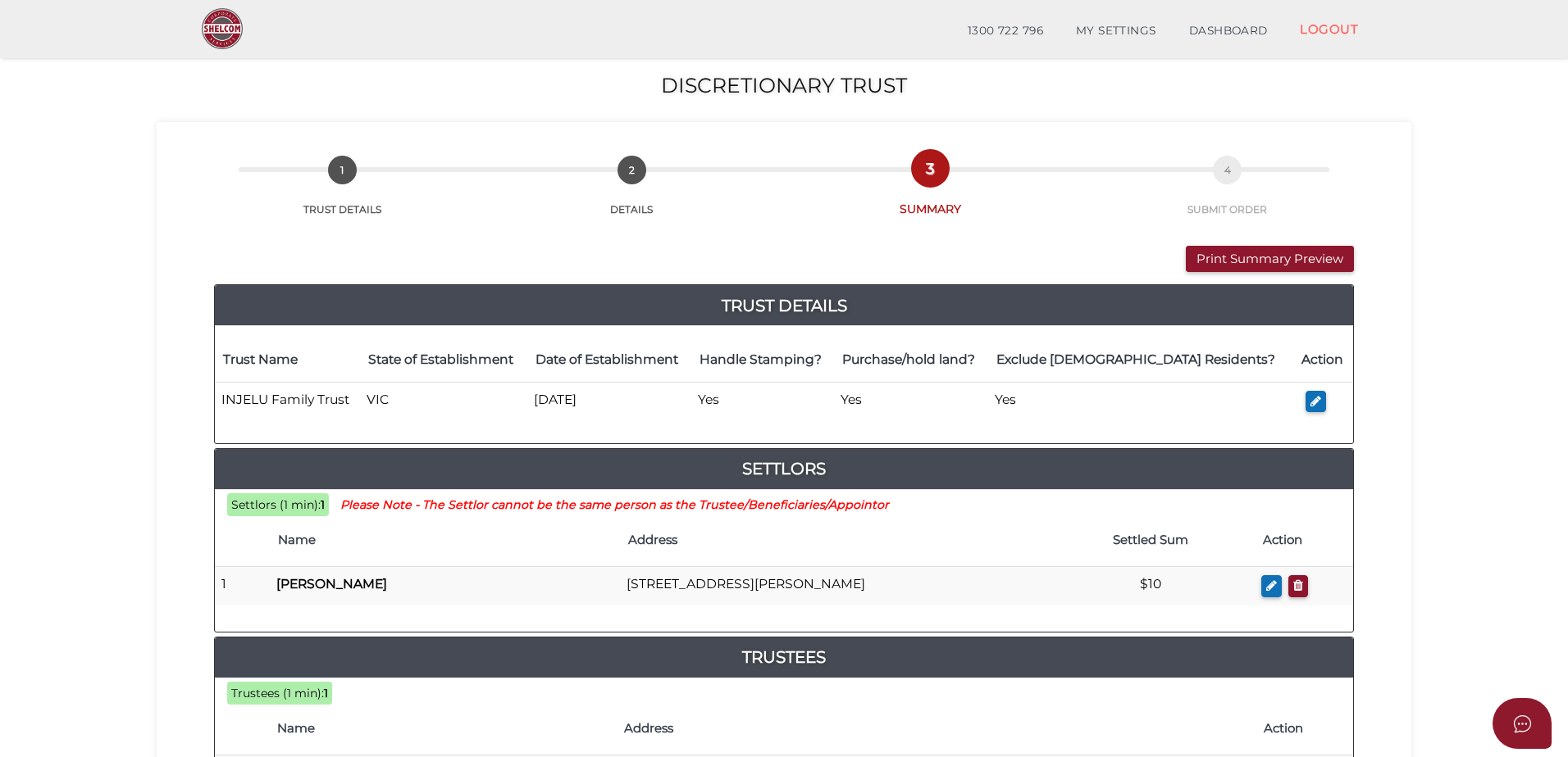
checkbox input "true"
type input "[PERSON_NAME]"
type input "Black"
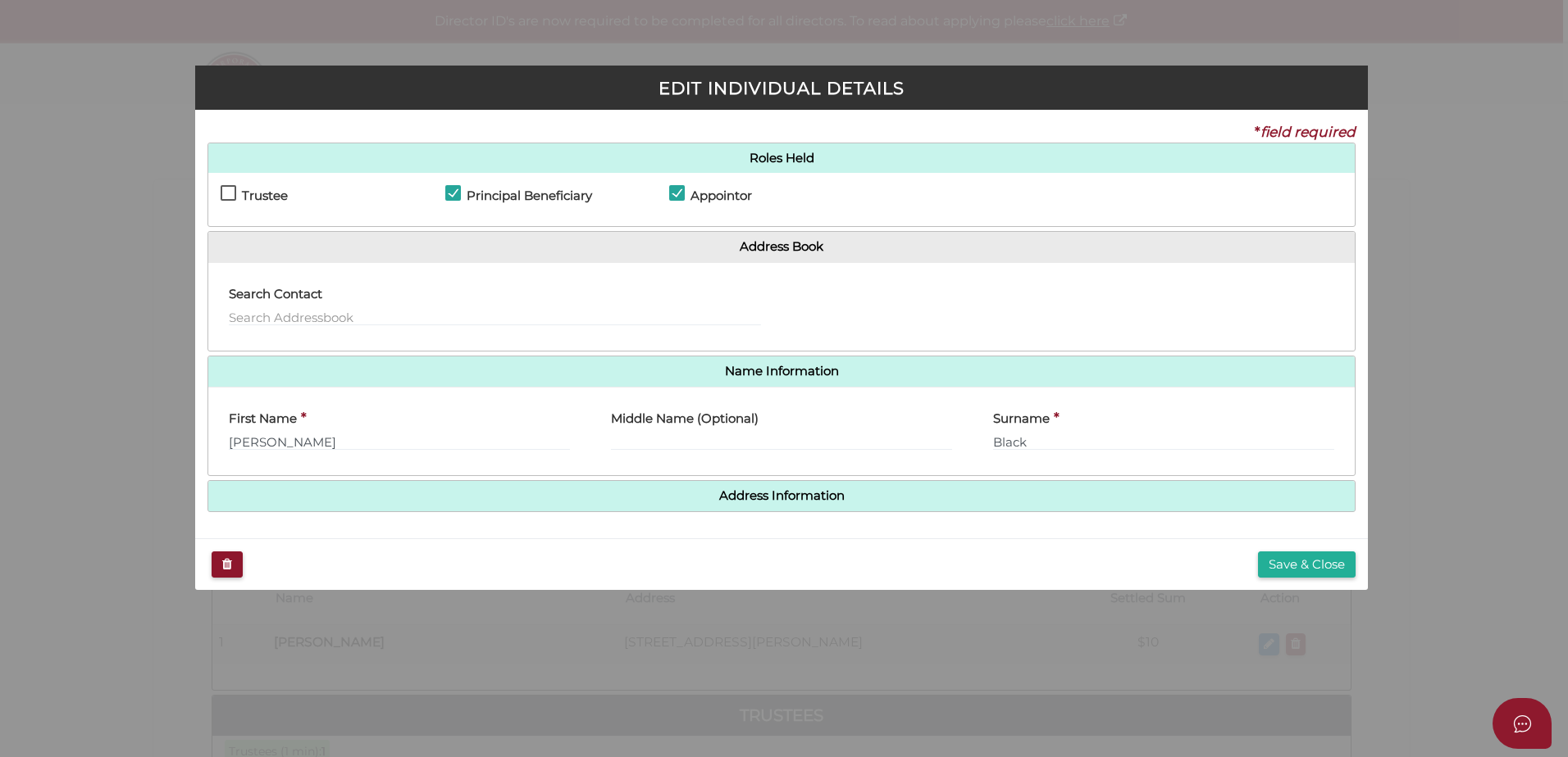
click at [767, 506] on h4 "Address Information" at bounding box center [781, 496] width 1147 height 31
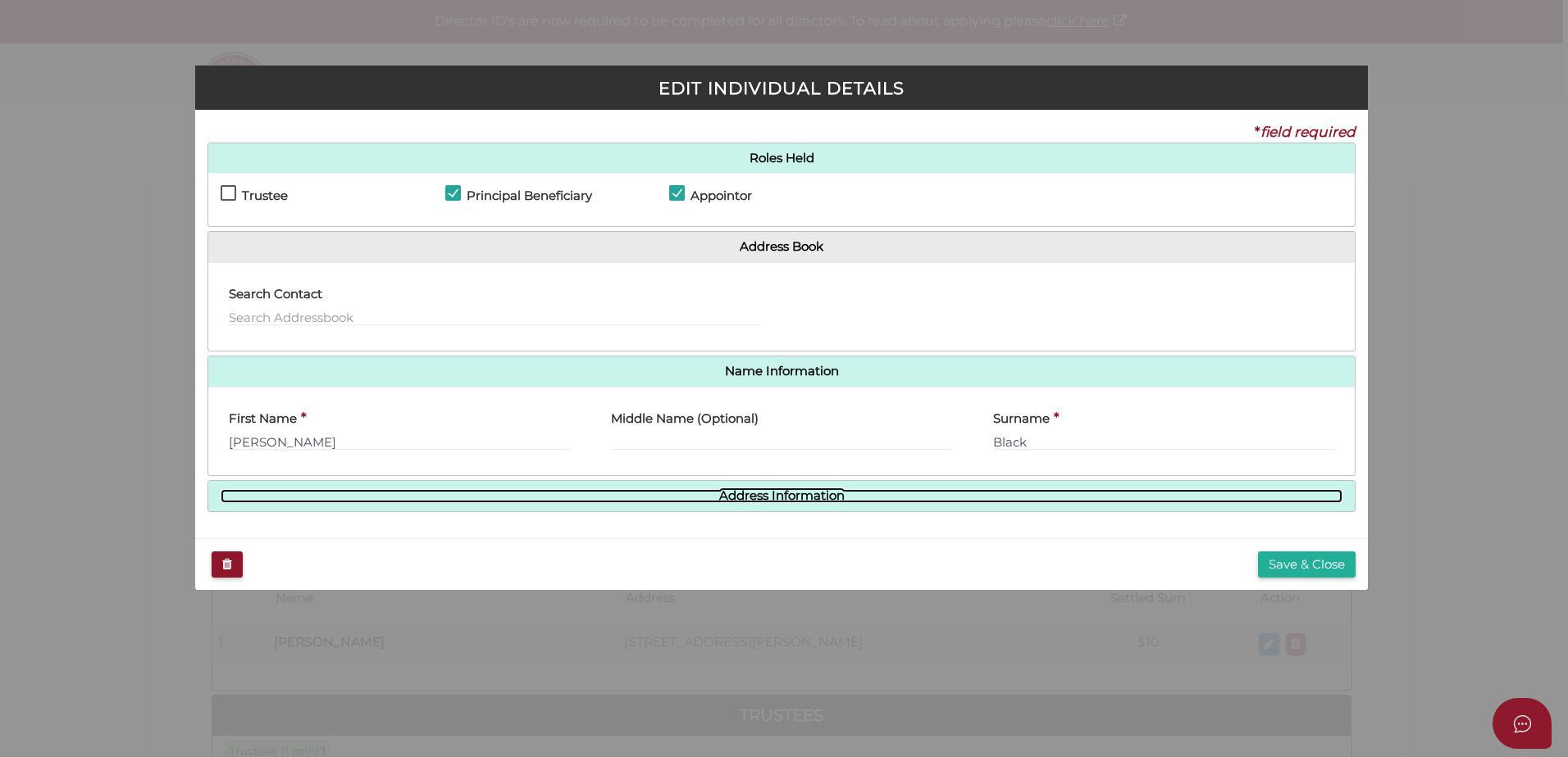
click at [762, 495] on link "Address Information" at bounding box center [782, 497] width 1122 height 14
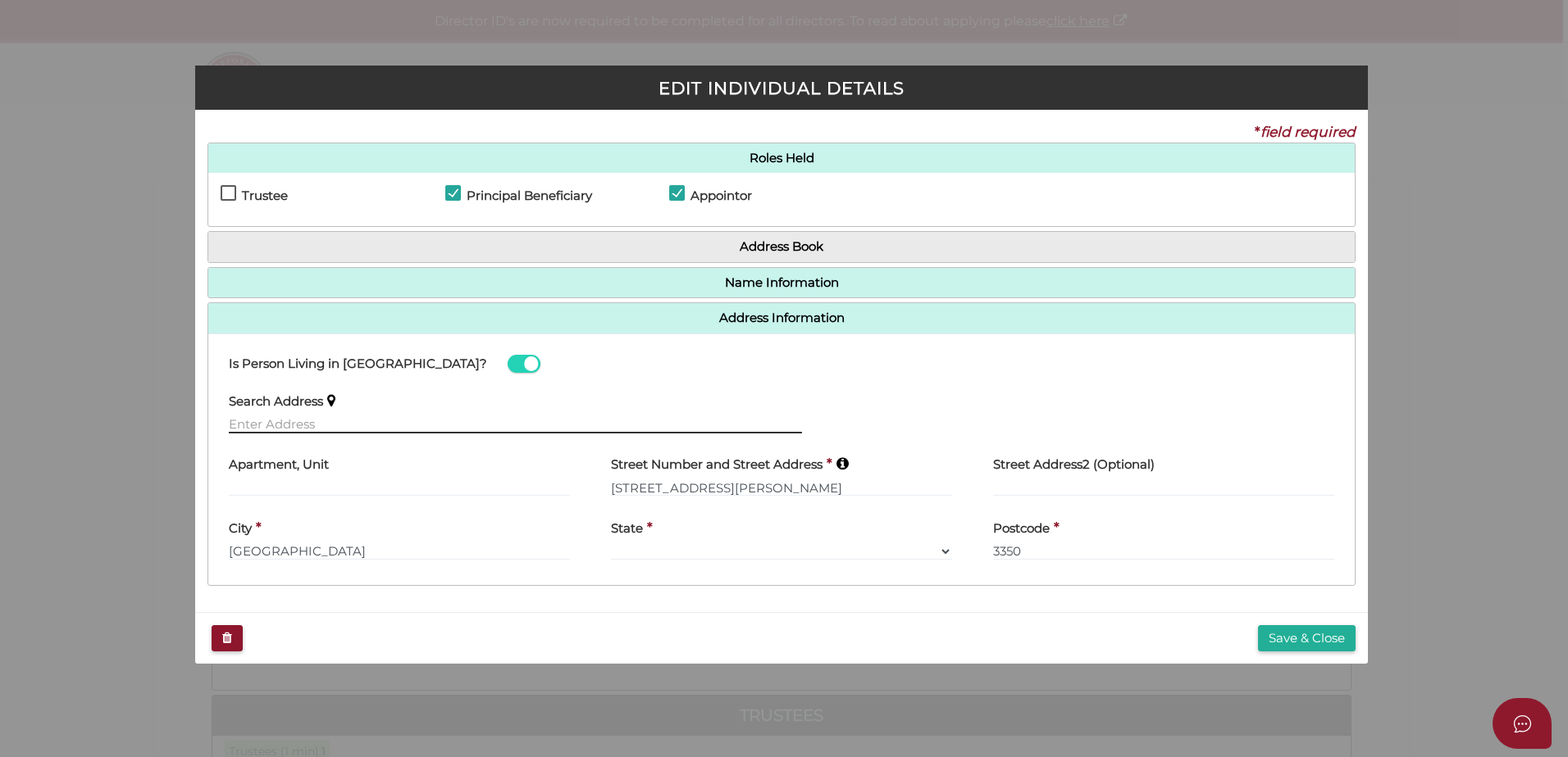
click at [388, 429] on input "text" at bounding box center [515, 425] width 573 height 18
paste input "412 Nicholson Street"
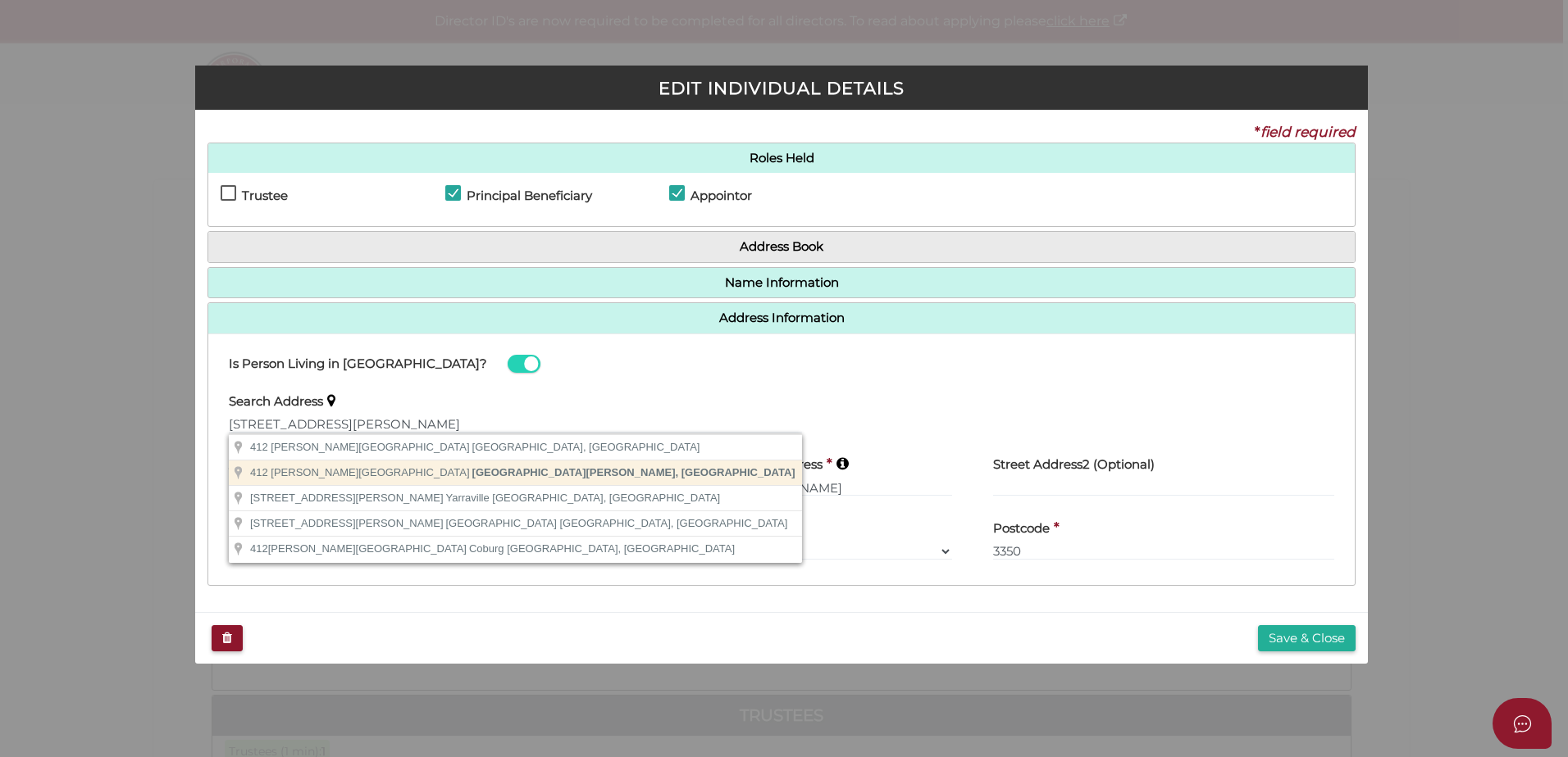
type input "412 Nicholson Street, Black Hill VIC, Australia"
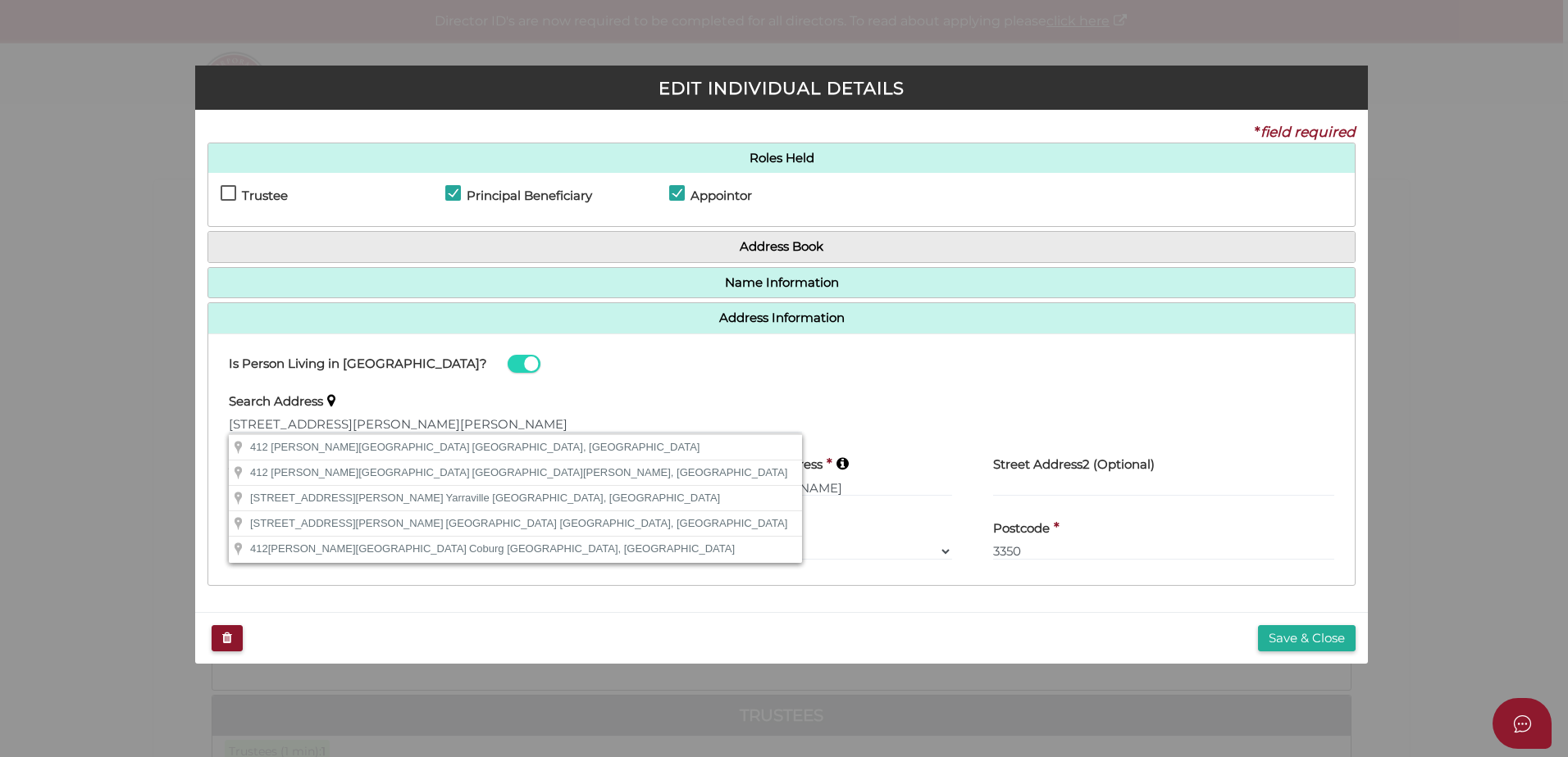
type input "412 Nicholson Street"
type input "Black Hill"
select select "VIC"
type input "3350"
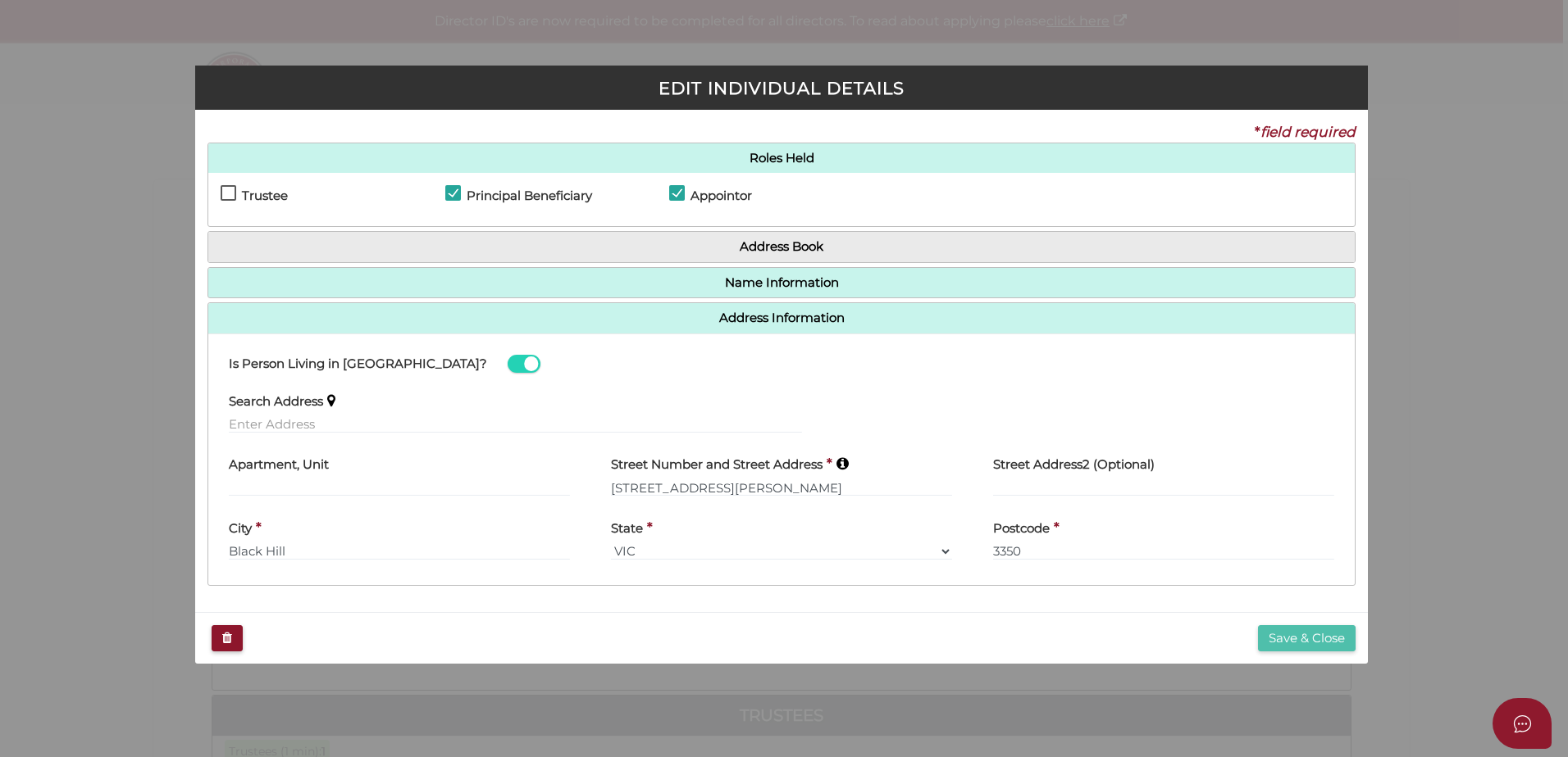
click at [1294, 639] on button "Save & Close" at bounding box center [1307, 639] width 98 height 27
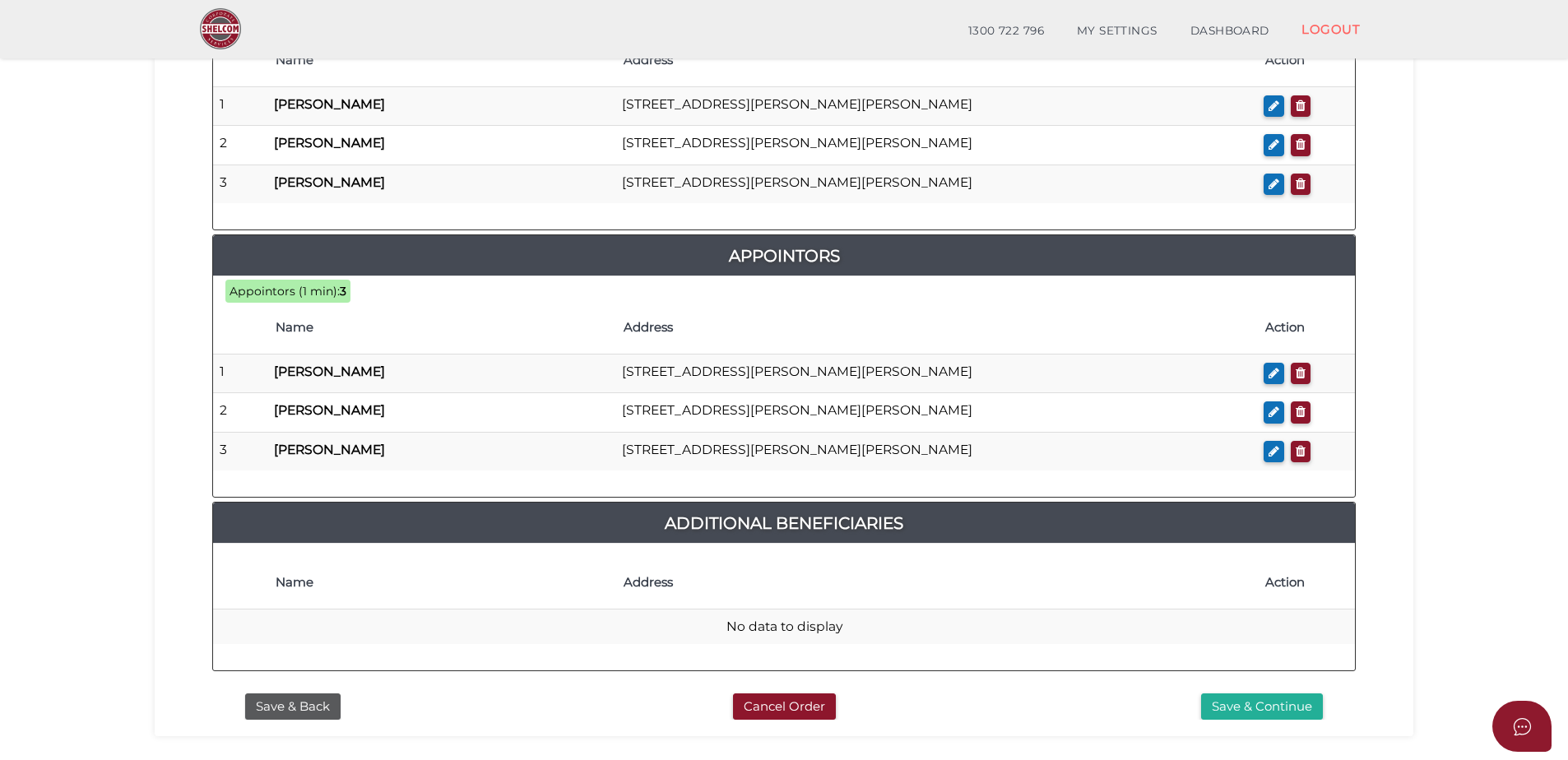
scroll to position [981, 0]
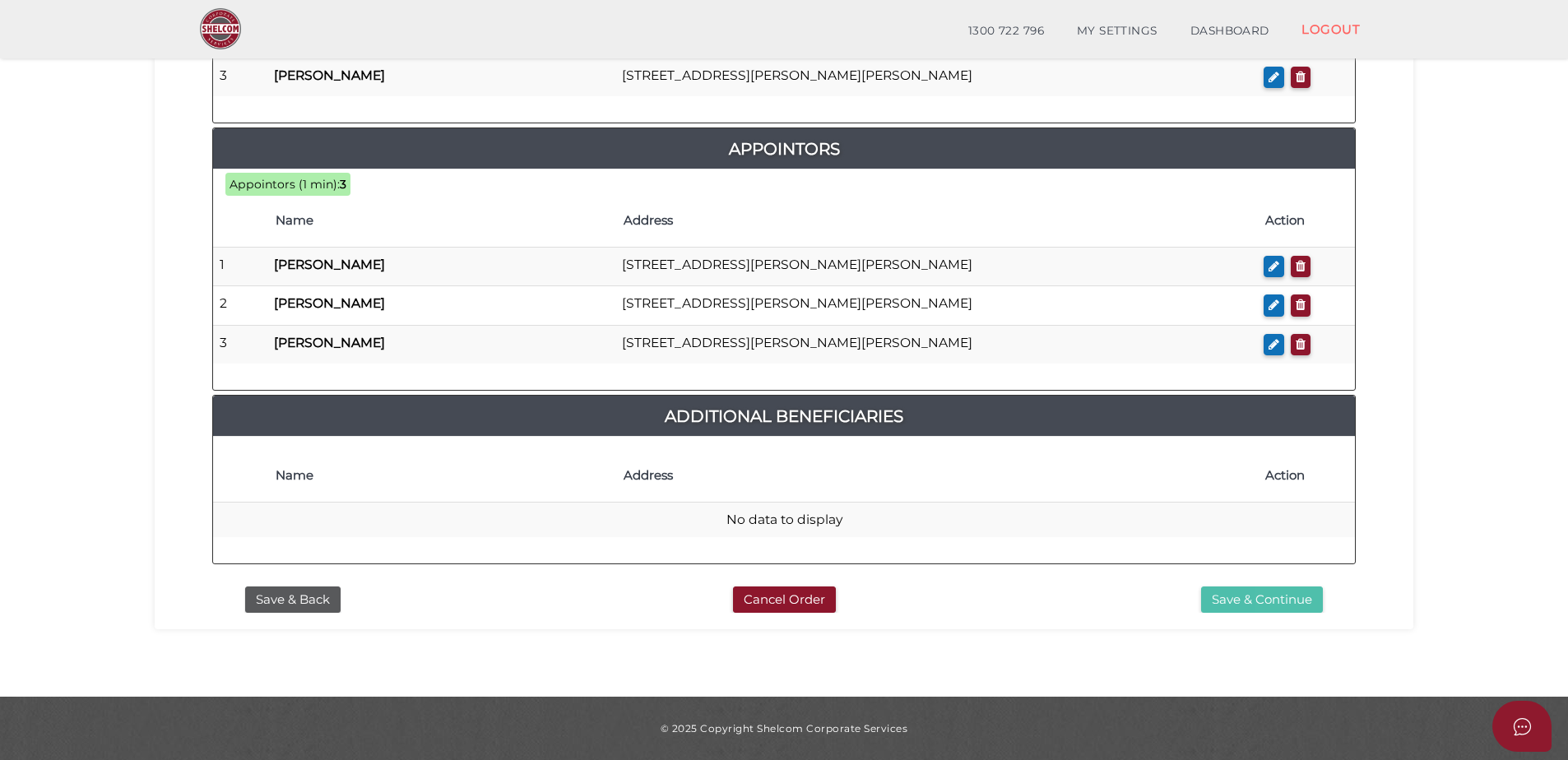
click at [1245, 607] on button "Save & Continue" at bounding box center [1261, 600] width 122 height 27
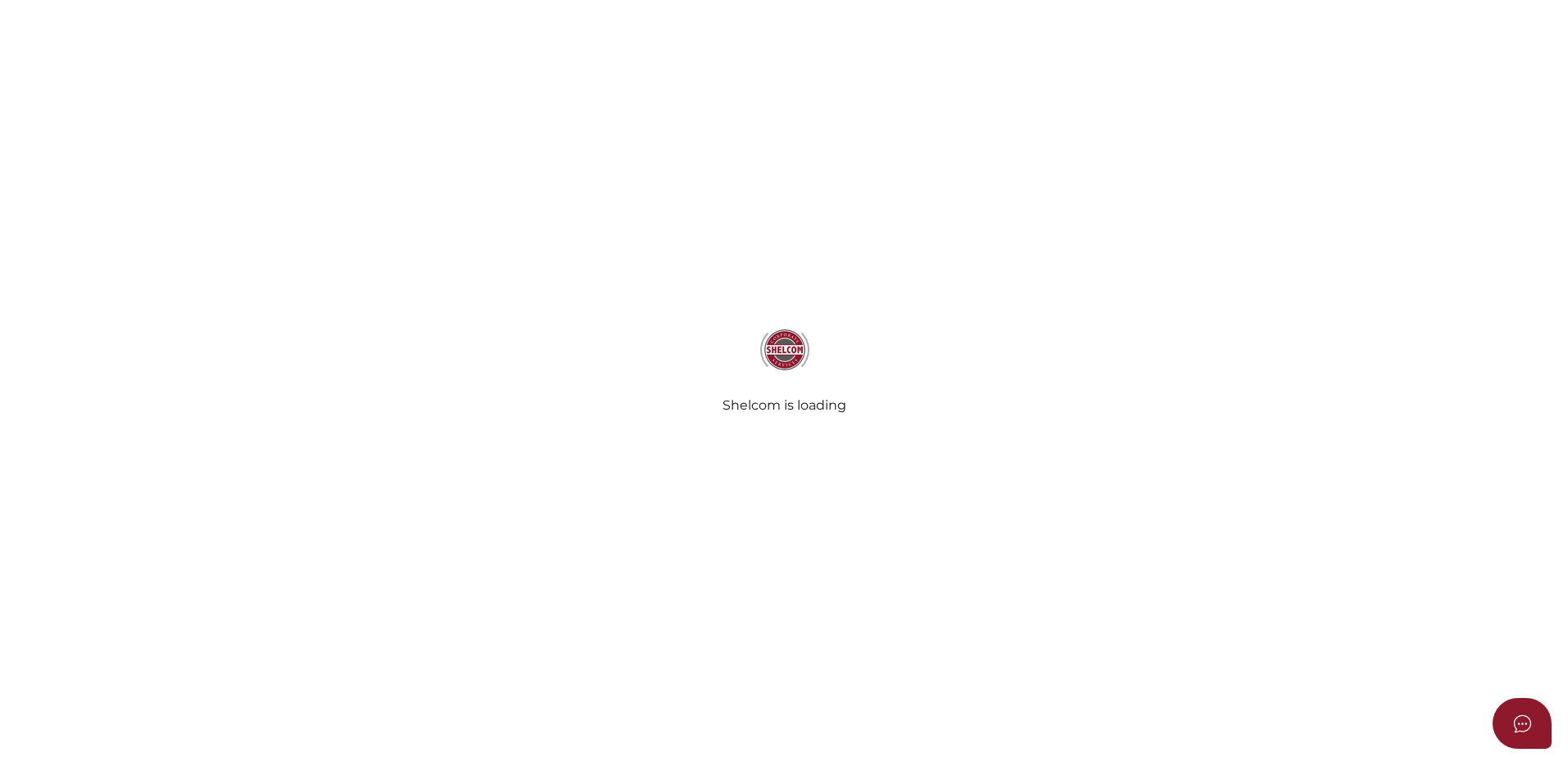
select select "Comb Binding"
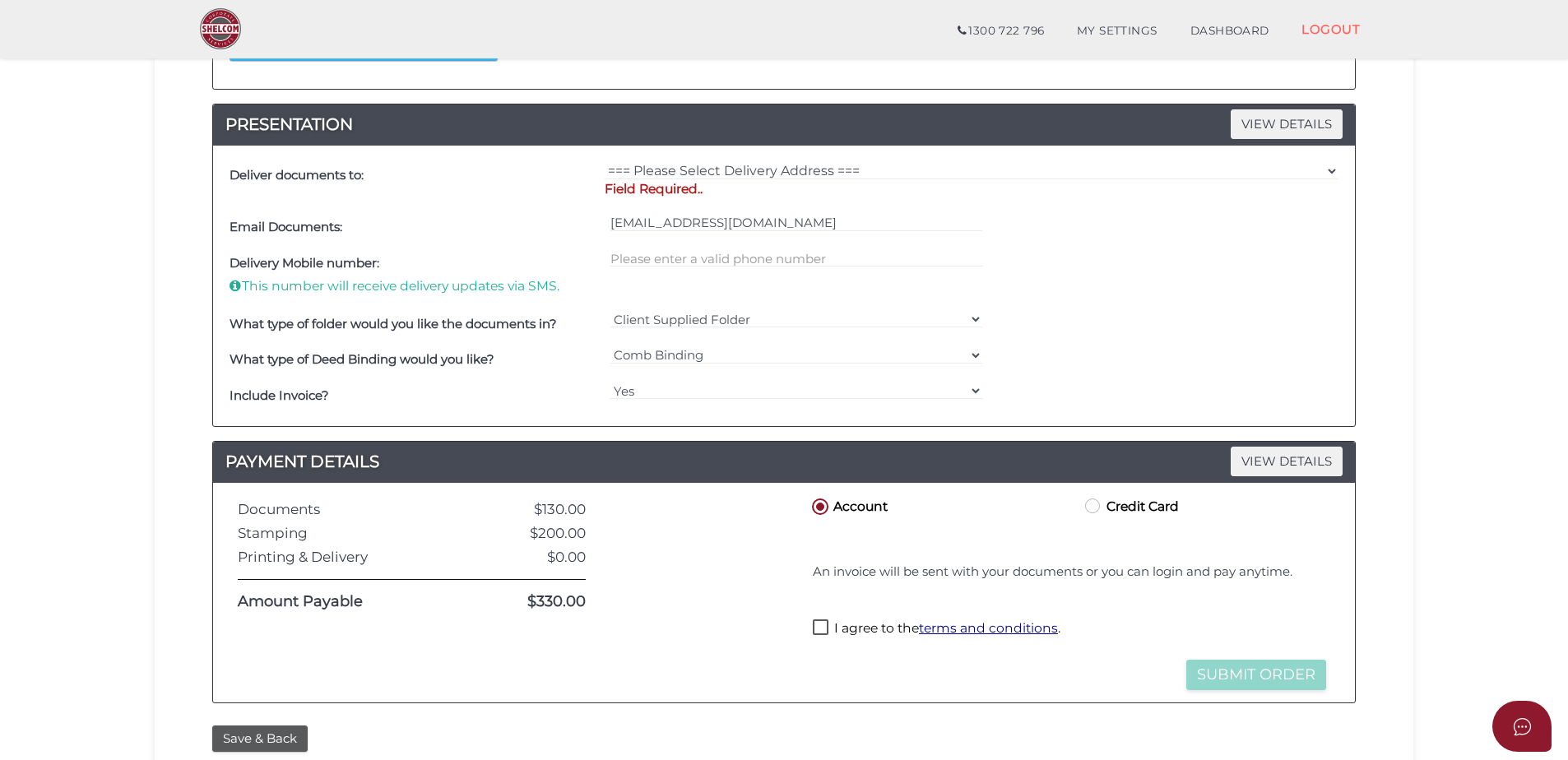
scroll to position [558, 0]
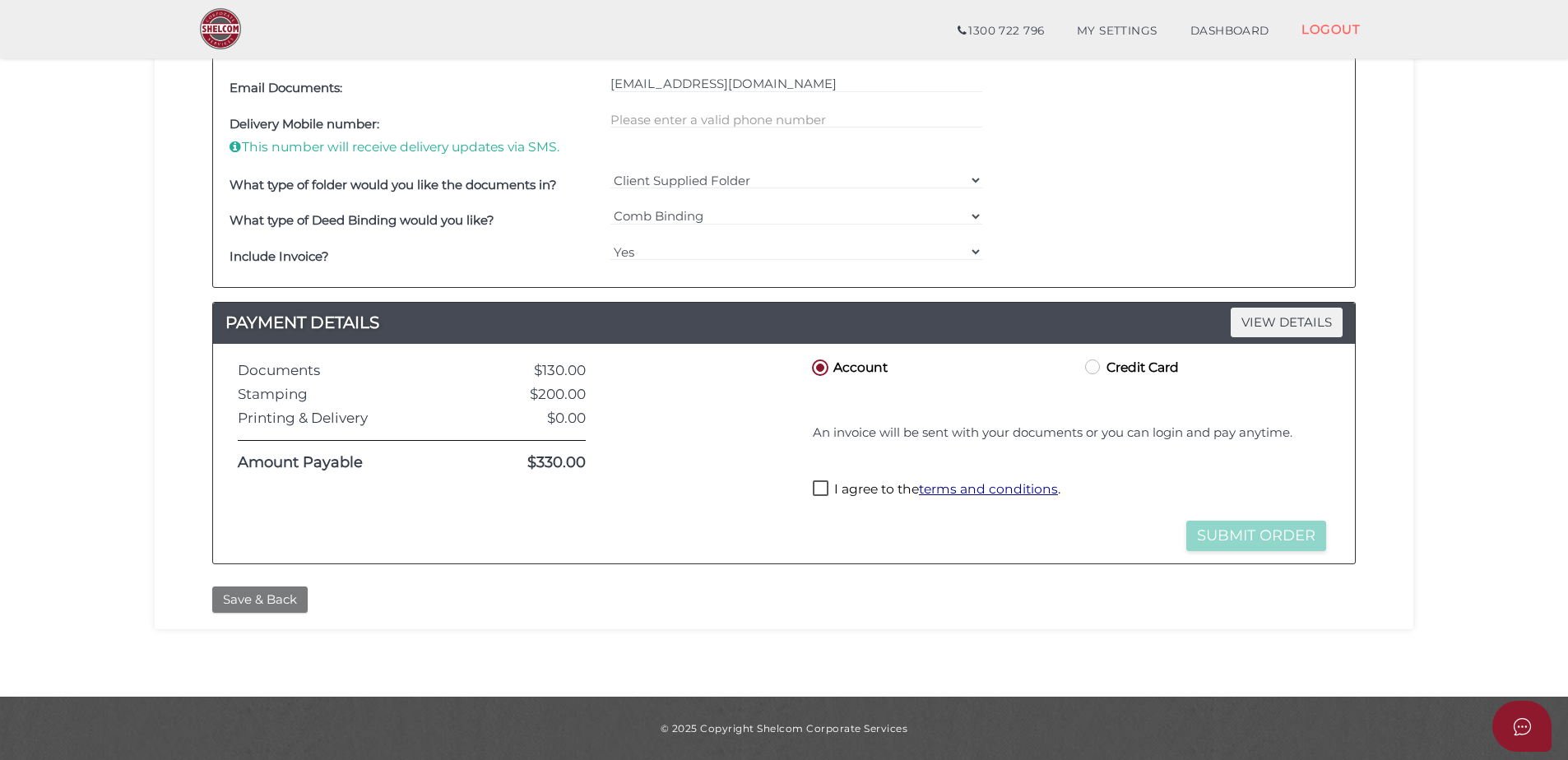
click at [281, 604] on button "Save & Back" at bounding box center [260, 600] width 95 height 27
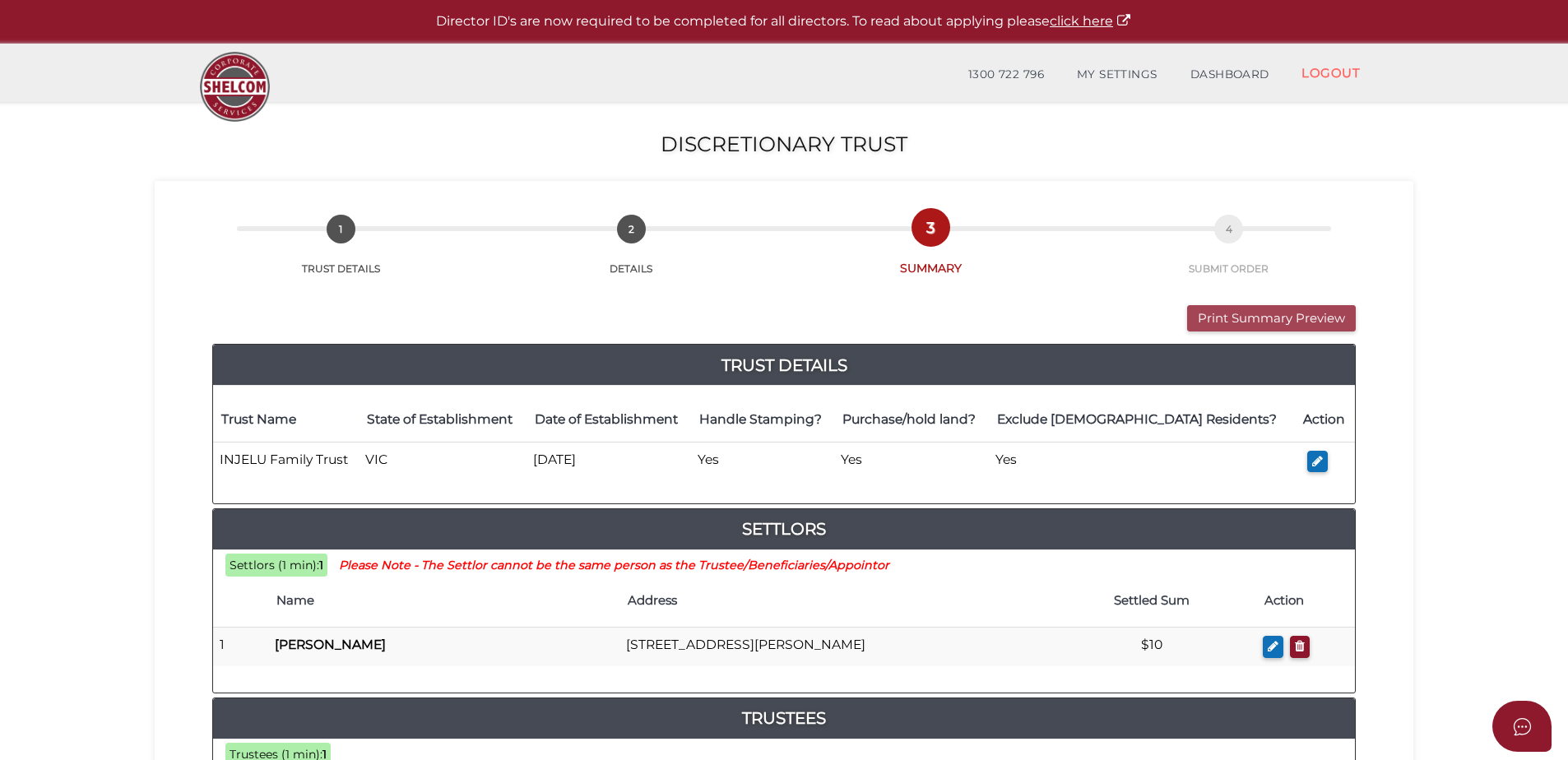
click at [1236, 321] on button "Print Summary Preview" at bounding box center [1271, 319] width 168 height 27
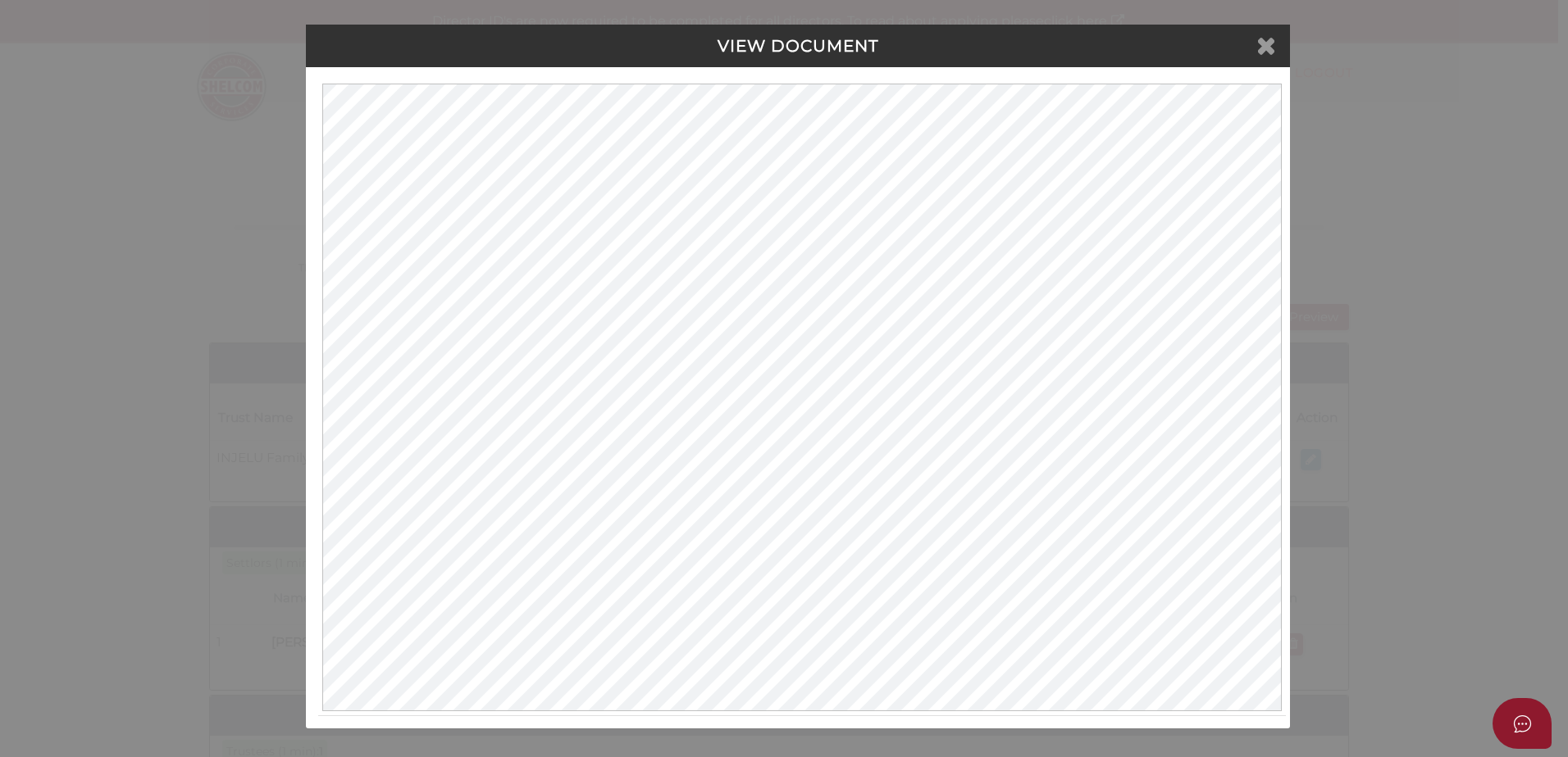
click at [1264, 42] on icon at bounding box center [1266, 44] width 20 height 25
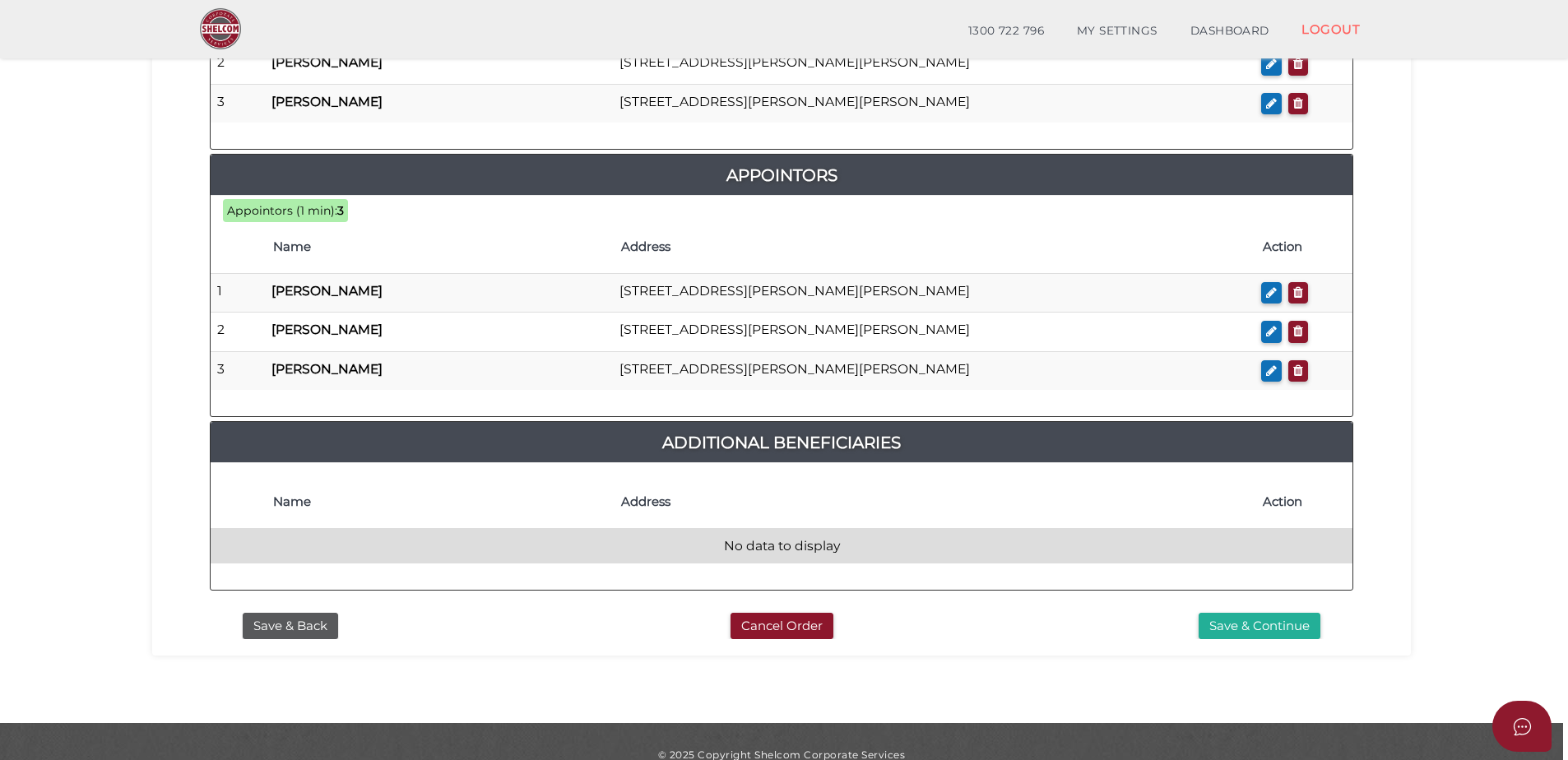
scroll to position [981, 0]
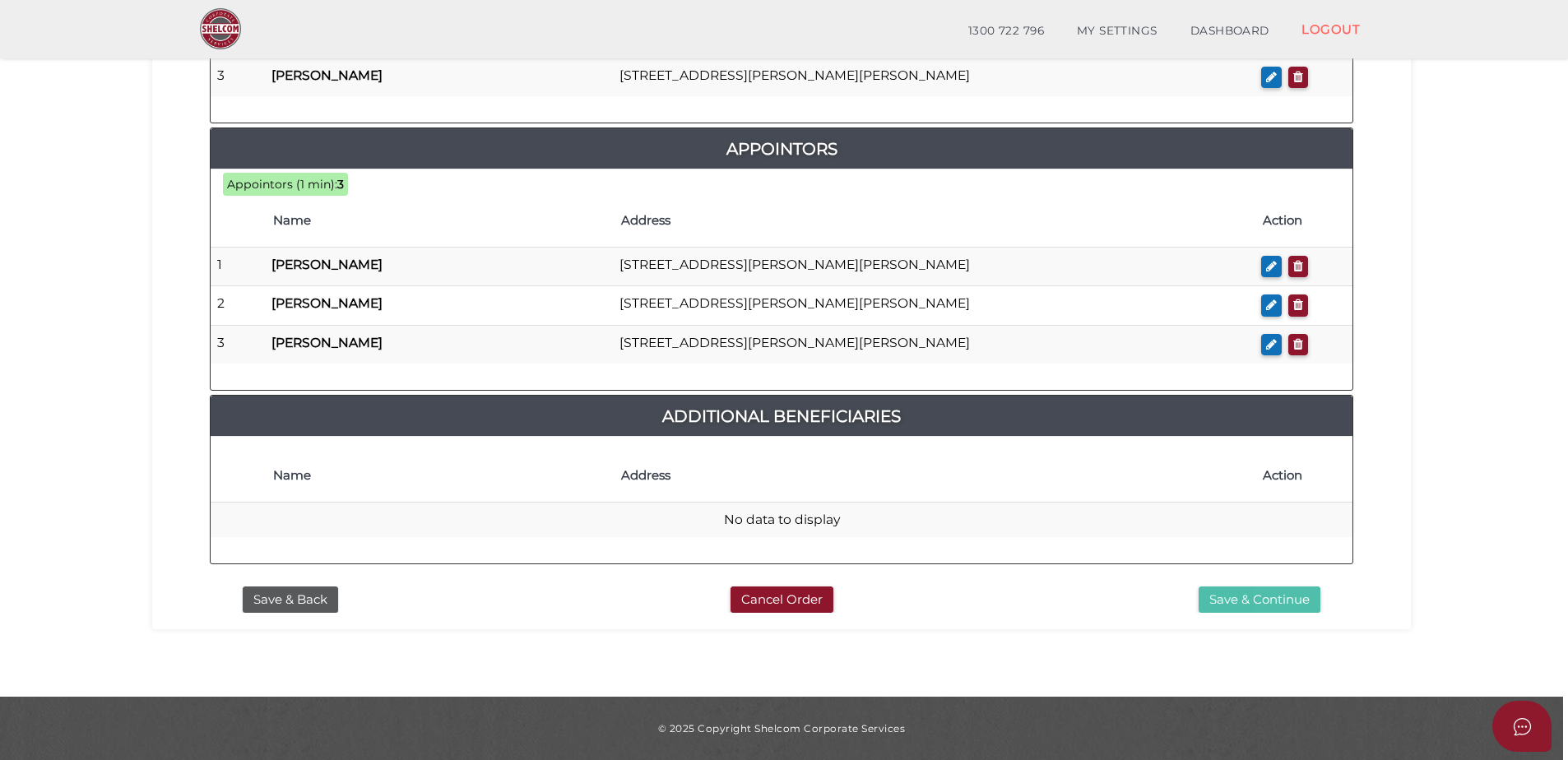
click at [1245, 604] on button "Save & Continue" at bounding box center [1259, 600] width 122 height 27
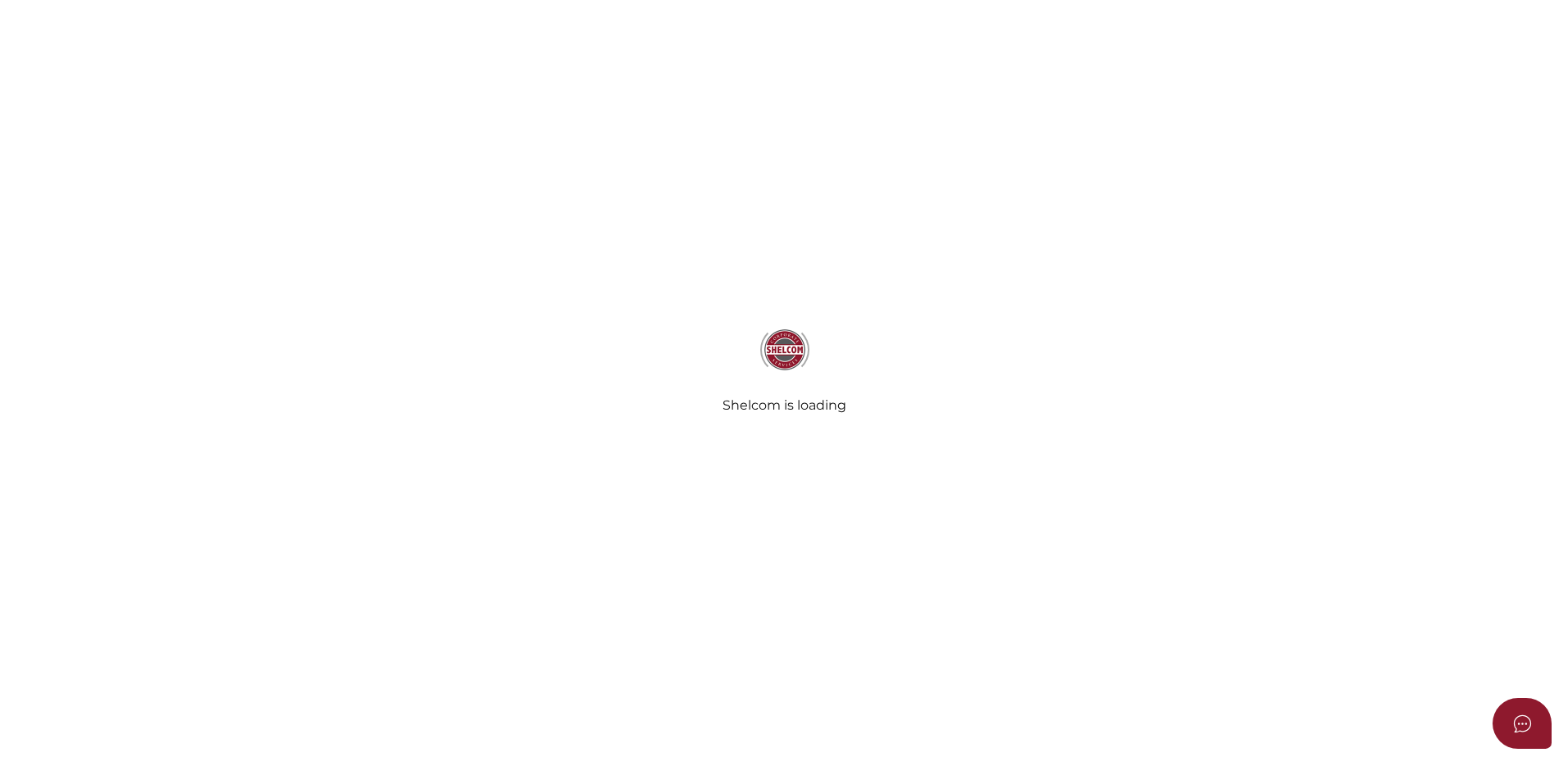
select select "Comb Binding"
